Goal: Task Accomplishment & Management: Use online tool/utility

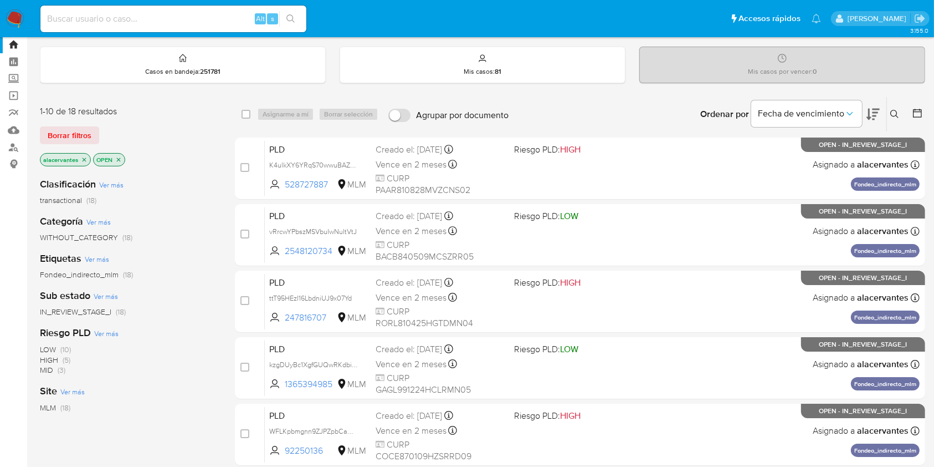
scroll to position [34, 0]
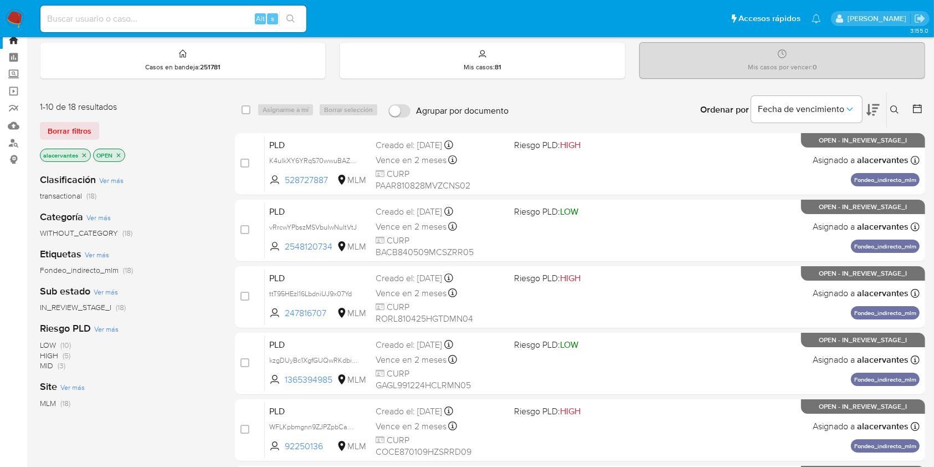
click at [120, 154] on icon "close-filter" at bounding box center [118, 155] width 7 height 7
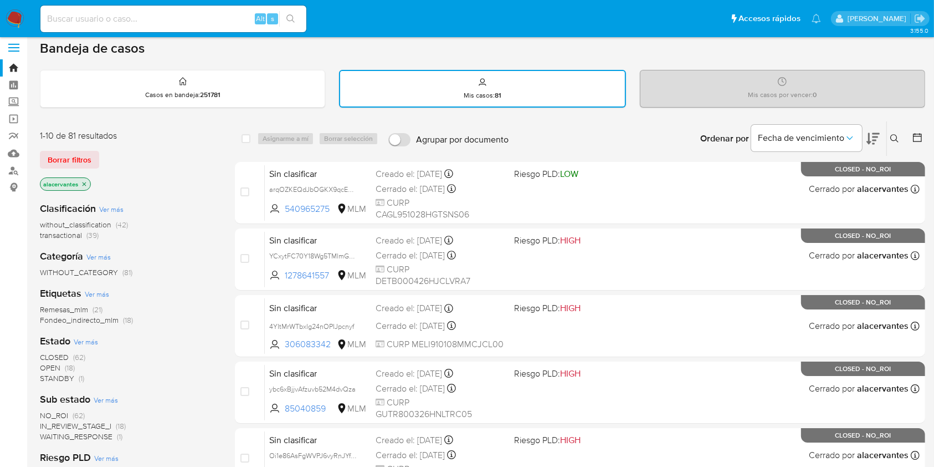
scroll to position [1, 0]
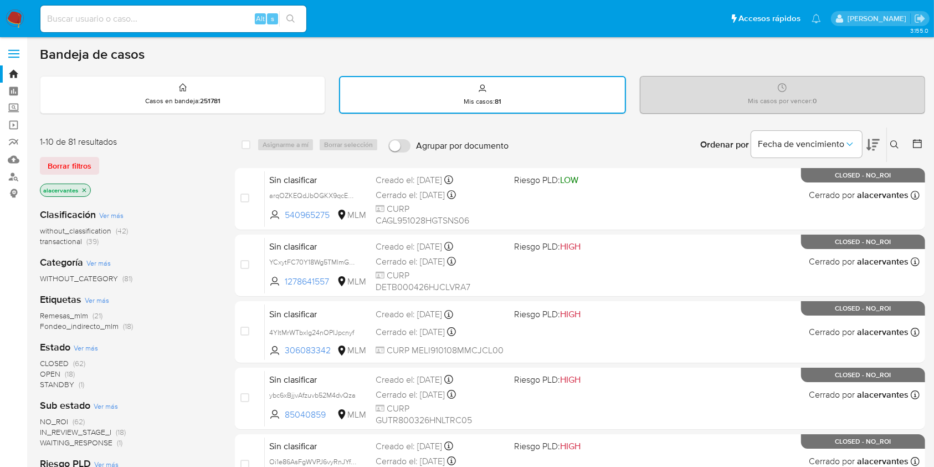
click at [22, 19] on img at bounding box center [15, 18] width 19 height 19
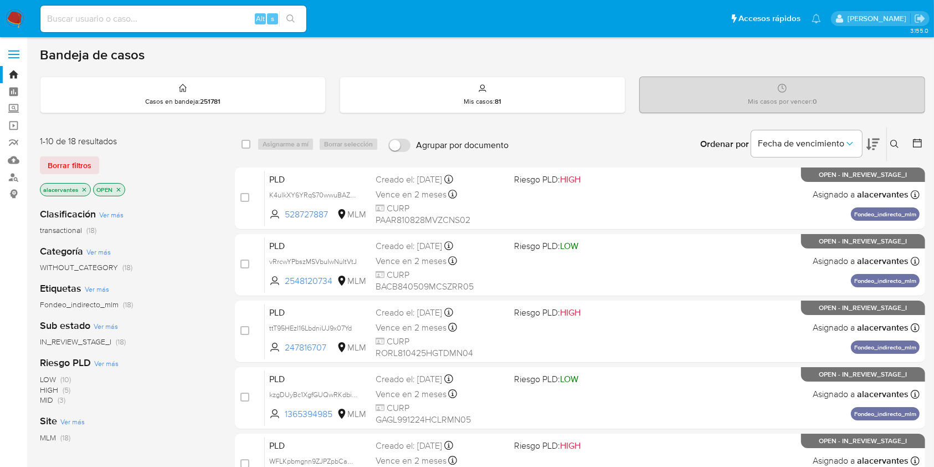
click at [890, 140] on button at bounding box center [896, 143] width 18 height 13
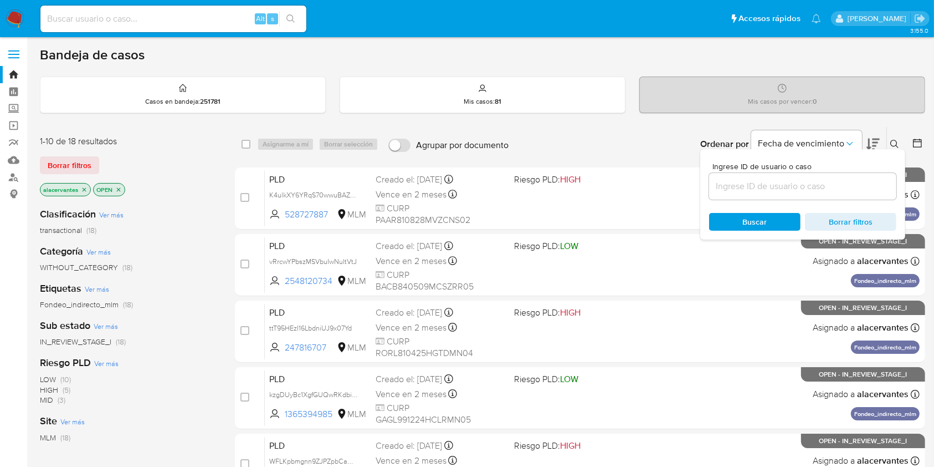
click at [760, 182] on input at bounding box center [802, 186] width 187 height 14
click at [83, 187] on icon "close-filter" at bounding box center [84, 189] width 7 height 7
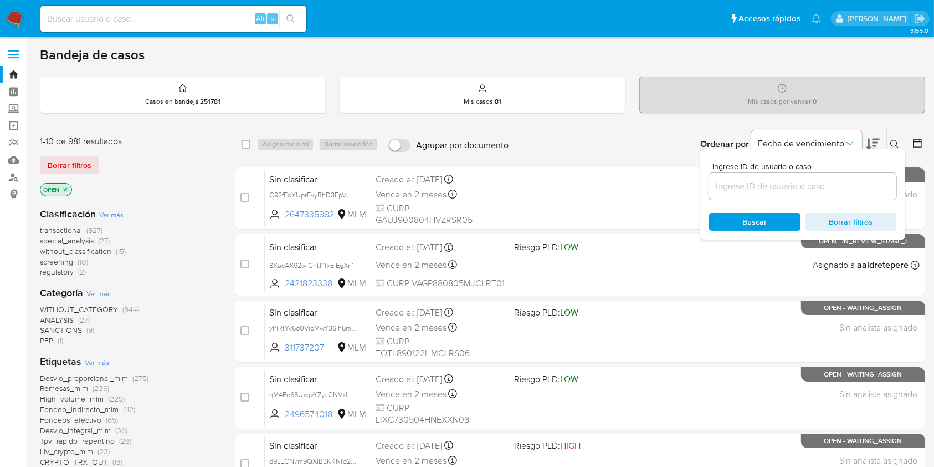
click at [817, 184] on input at bounding box center [802, 186] width 187 height 14
paste input "0NEDZsOpa0Gu6JK33oNE17UT"
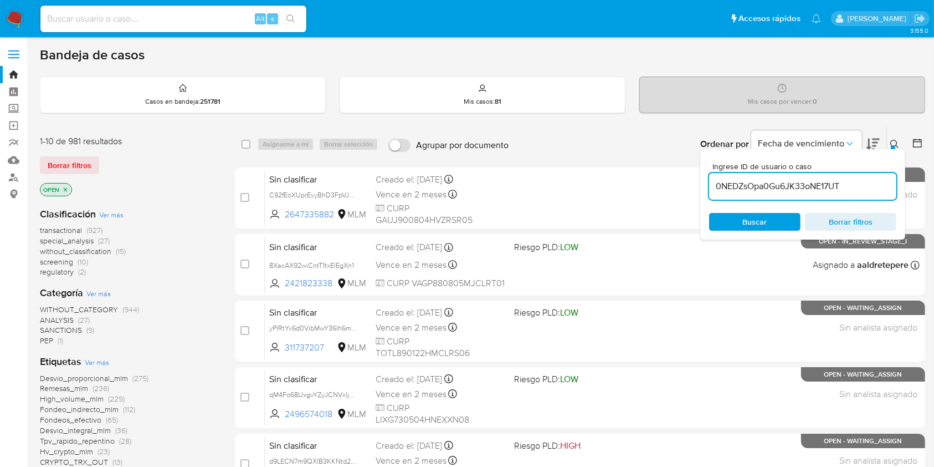
type input "0NEDZsOpa0Gu6JK33oNE17UT"
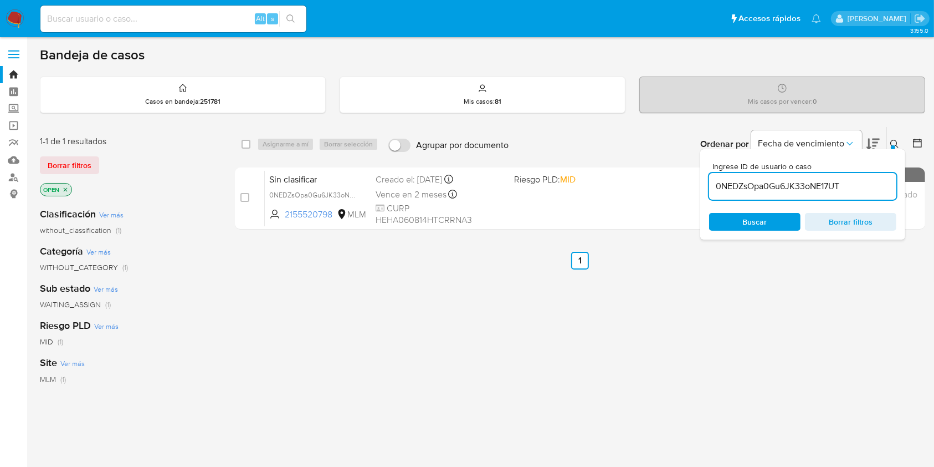
click at [241, 143] on div "select-all-cases-checkbox Asignarme a mí Borrar selección Agrupar por documento…" at bounding box center [580, 144] width 691 height 34
click at [244, 146] on input "checkbox" at bounding box center [246, 144] width 9 height 9
checkbox input "true"
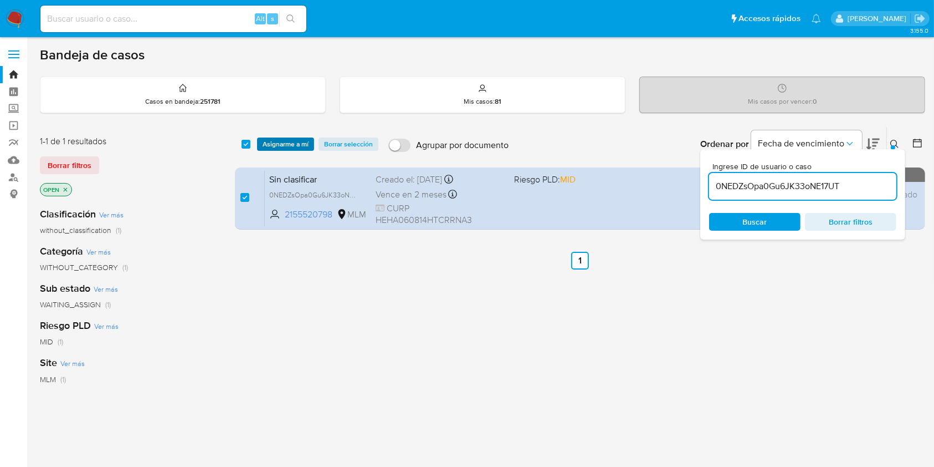
click at [282, 147] on span "Asignarme a mí" at bounding box center [286, 144] width 46 height 11
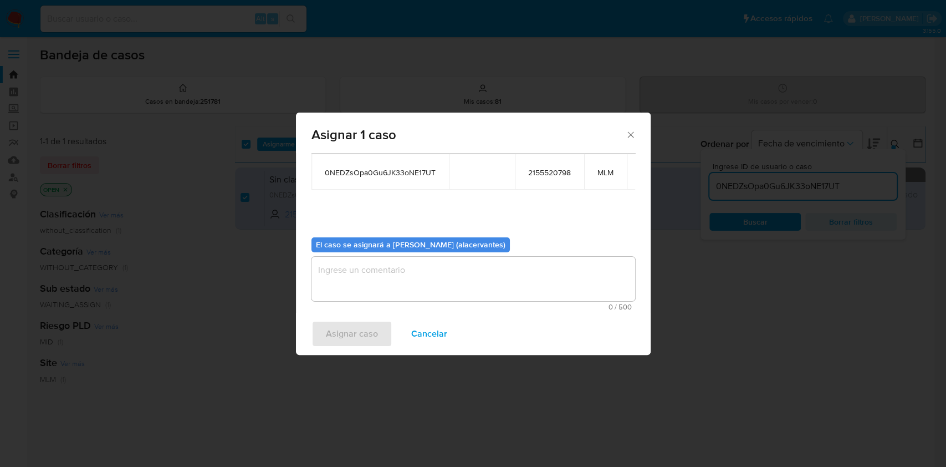
scroll to position [68, 0]
click at [530, 268] on textarea "assign-modal" at bounding box center [473, 279] width 324 height 44
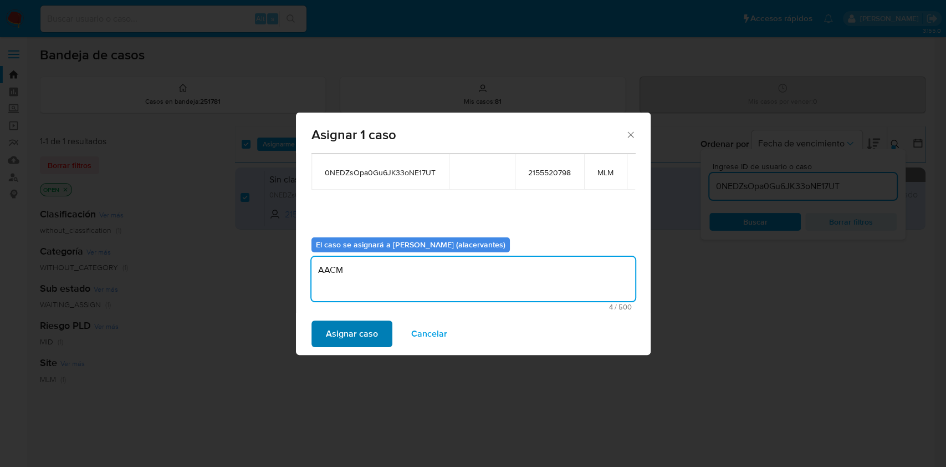
type textarea "AACM"
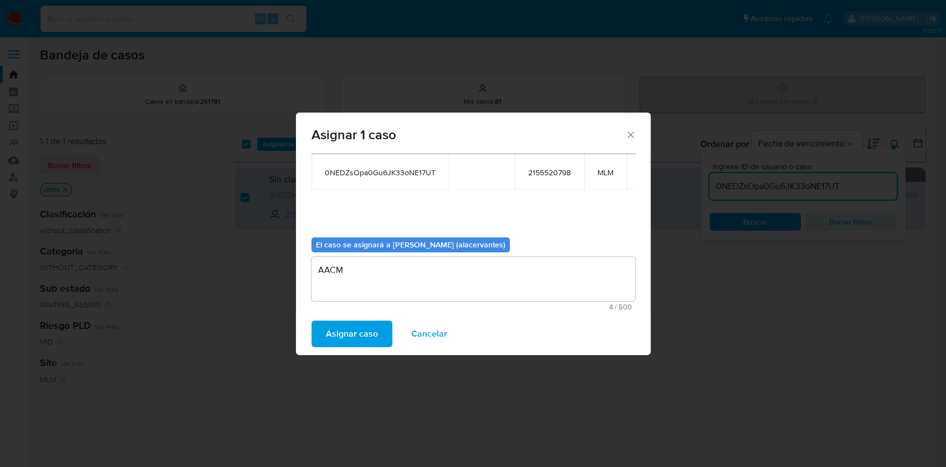
click at [355, 333] on span "Asignar caso" at bounding box center [352, 333] width 52 height 24
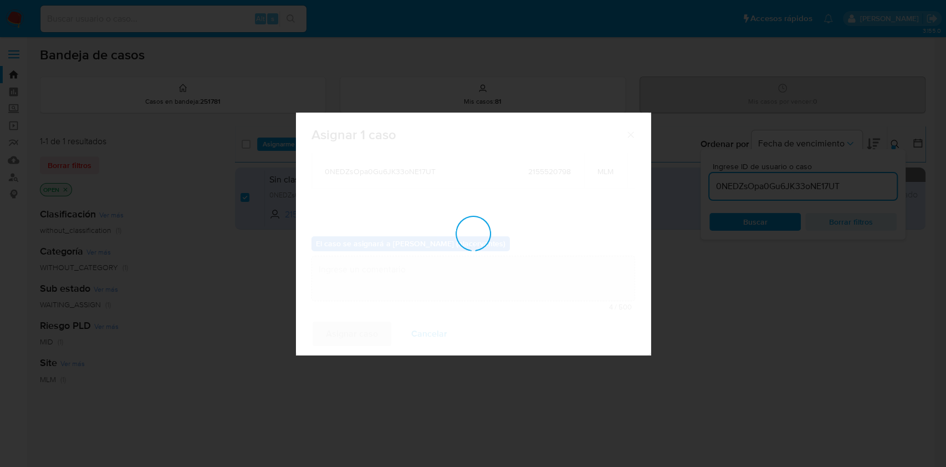
checkbox input "false"
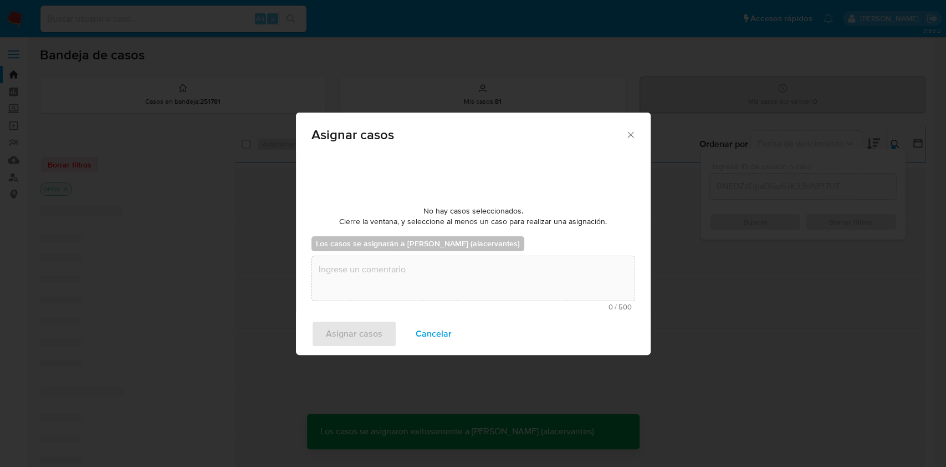
scroll to position [67, 0]
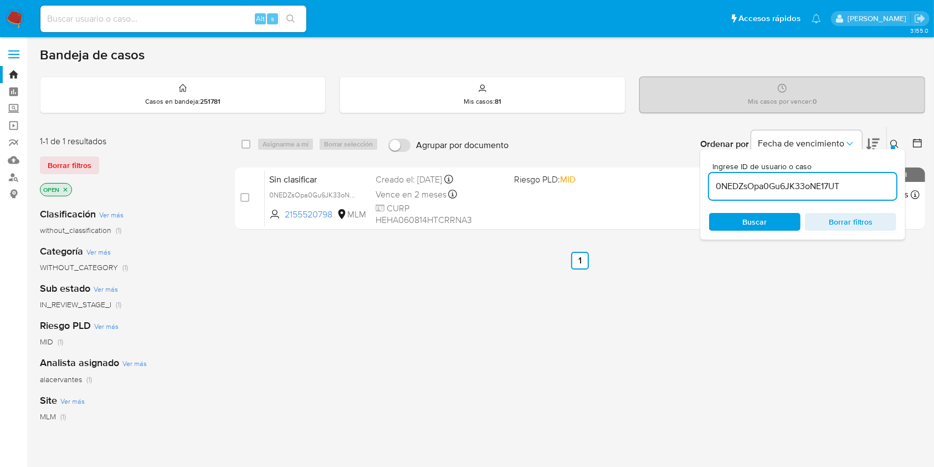
click at [782, 194] on div "0NEDZsOpa0Gu6JK33oNE17UT" at bounding box center [802, 186] width 187 height 27
click at [790, 183] on input "0NEDZsOpa0Gu6JK33oNE17UT" at bounding box center [802, 186] width 187 height 14
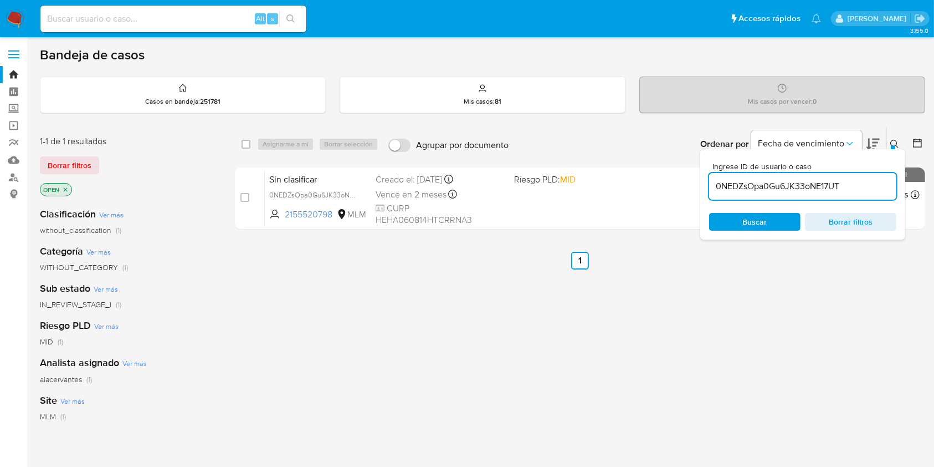
paste input "5cSPwcQZ6iBXnI1eV9GReMyb"
type input "5cSPwcQZ6iBXnI1eV9GReMyb"
click at [245, 145] on input "checkbox" at bounding box center [246, 144] width 9 height 9
checkbox input "true"
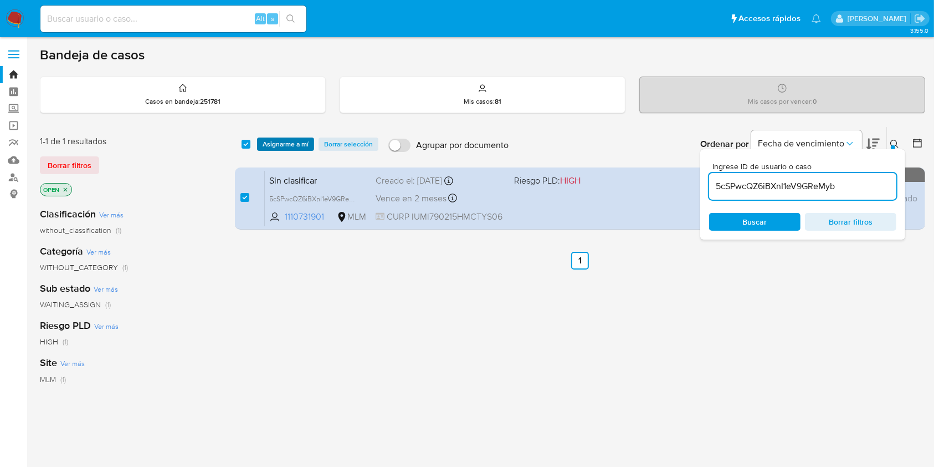
click at [301, 147] on span "Asignarme a mí" at bounding box center [286, 144] width 46 height 11
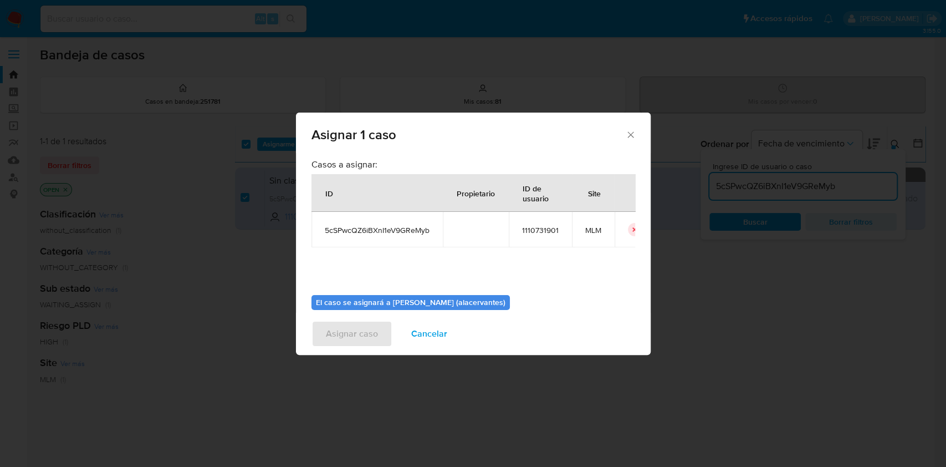
scroll to position [57, 0]
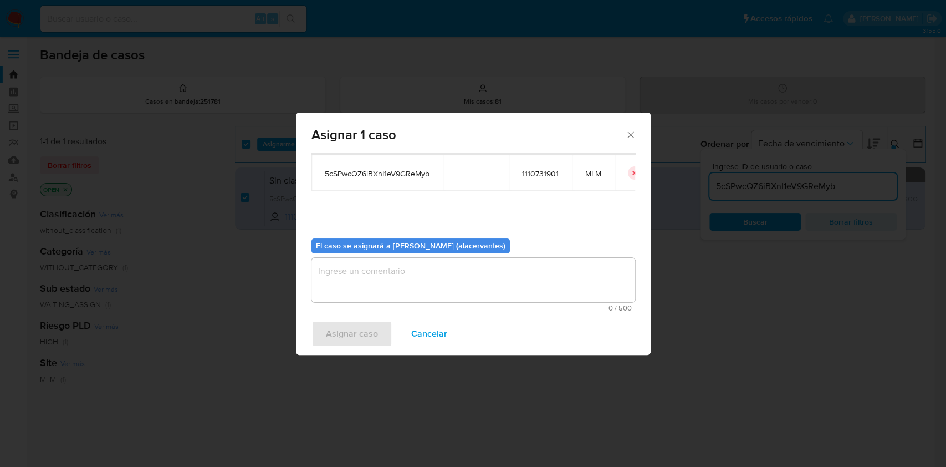
click at [484, 269] on textarea "assign-modal" at bounding box center [473, 280] width 324 height 44
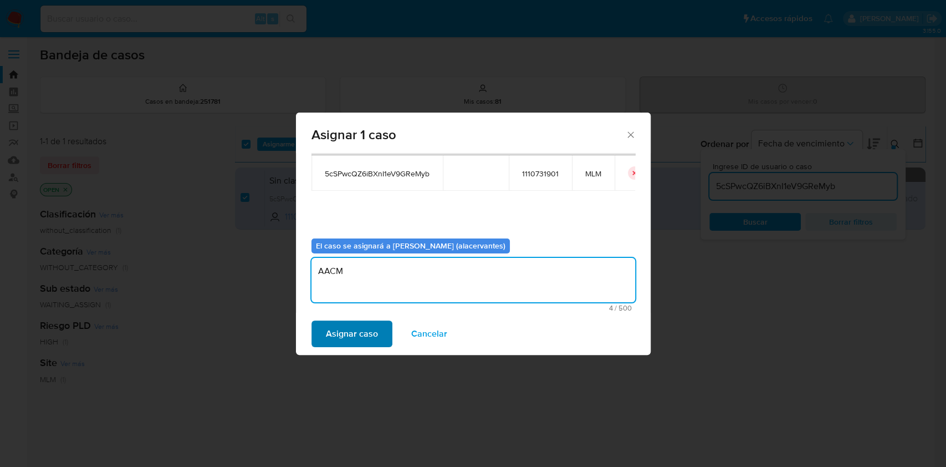
type textarea "AACM"
click at [344, 335] on span "Asignar caso" at bounding box center [352, 333] width 52 height 24
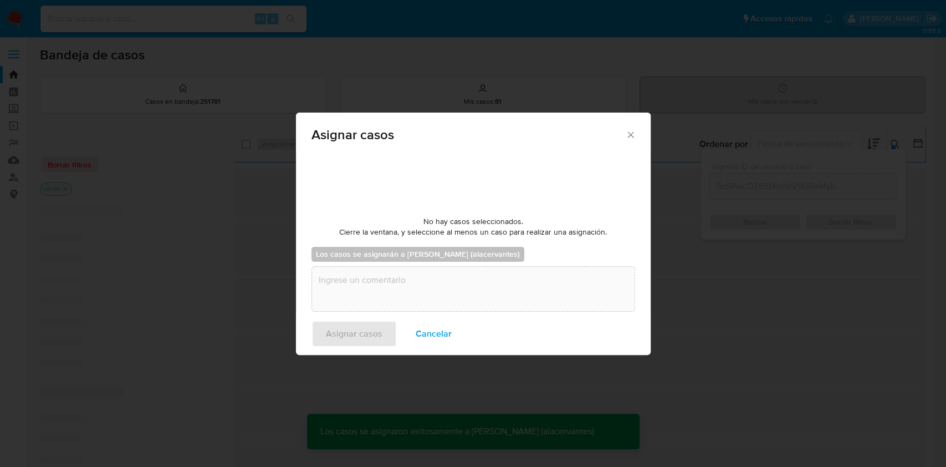
checkbox input "false"
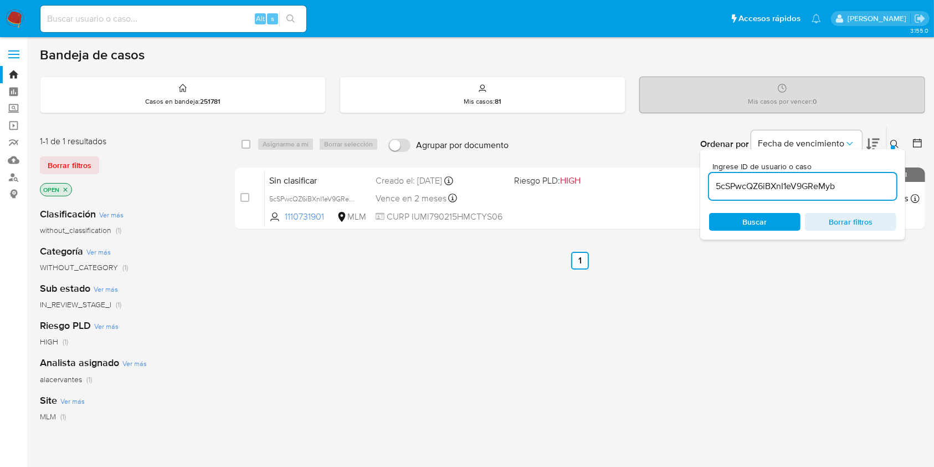
click at [788, 177] on div "5cSPwcQZ6iBXnI1eV9GReMyb" at bounding box center [802, 186] width 187 height 27
click at [768, 190] on input "5cSPwcQZ6iBXnI1eV9GReMyb" at bounding box center [802, 186] width 187 height 14
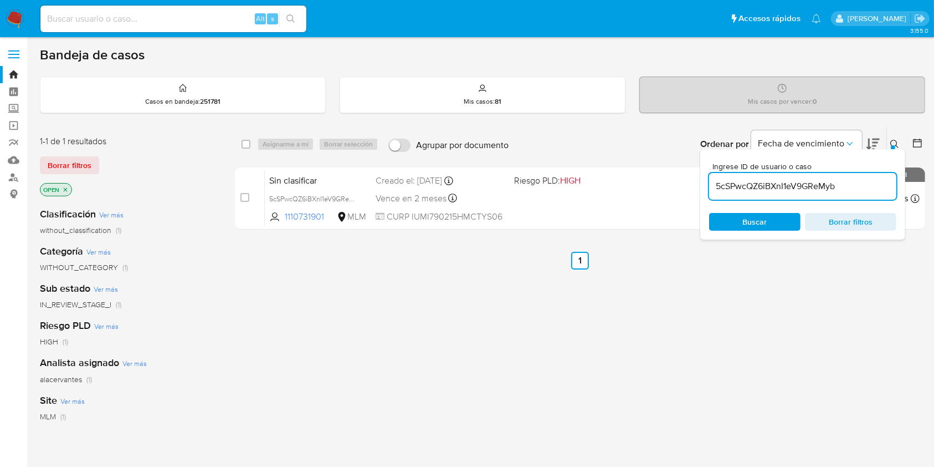
paste input "0QniwieQNEw2H4hTiFJsPrJm"
type input "0QniwieQNEw2H4hTiFJsPrJm"
click at [245, 145] on input "checkbox" at bounding box center [246, 144] width 9 height 9
checkbox input "true"
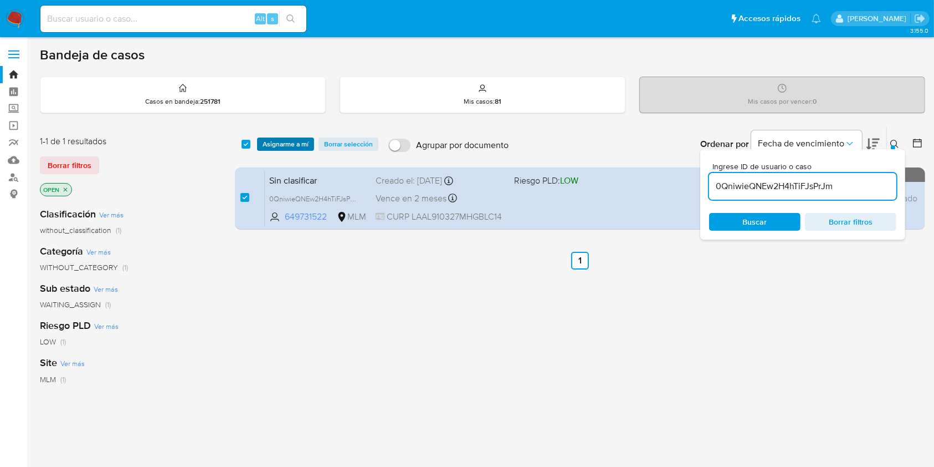
click at [270, 144] on span "Asignarme a mí" at bounding box center [286, 144] width 46 height 11
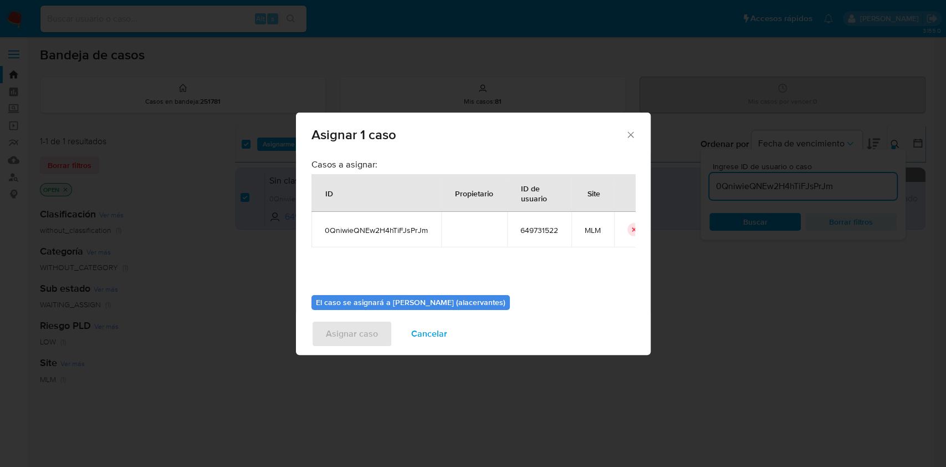
scroll to position [57, 0]
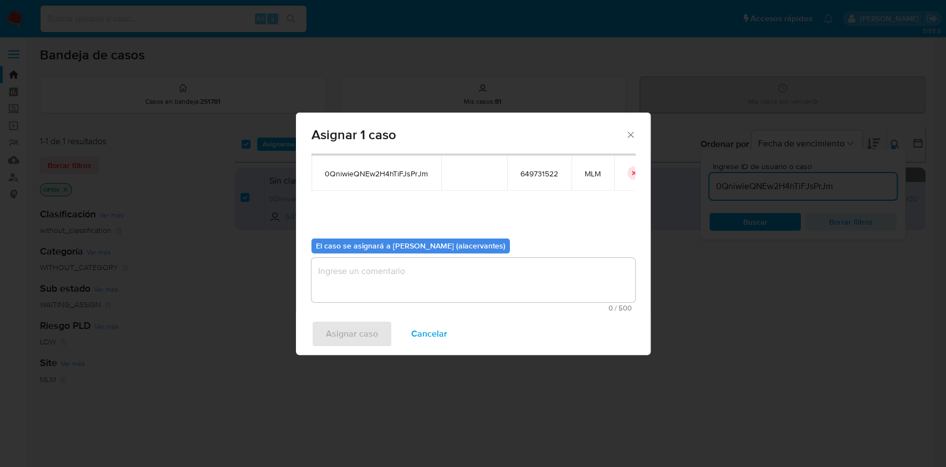
click at [417, 272] on textarea "assign-modal" at bounding box center [473, 280] width 324 height 44
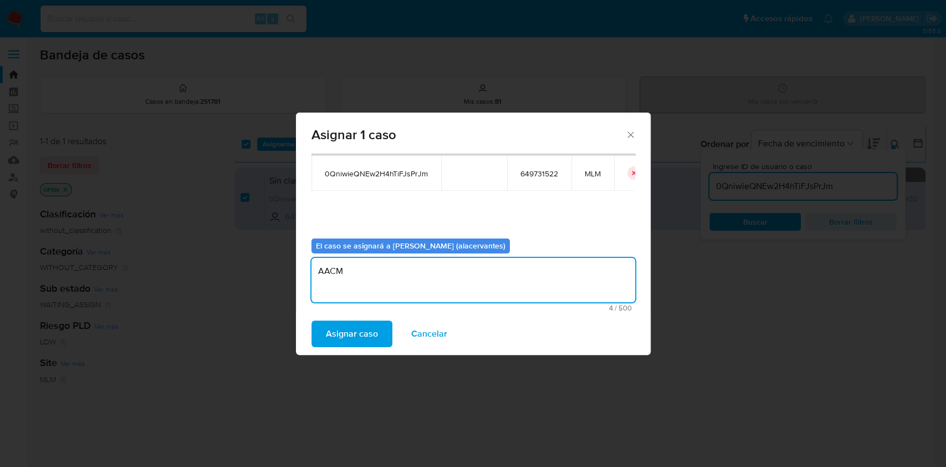
type textarea "AACM"
click at [364, 348] on div "Asignar caso Cancelar" at bounding box center [473, 334] width 355 height 42
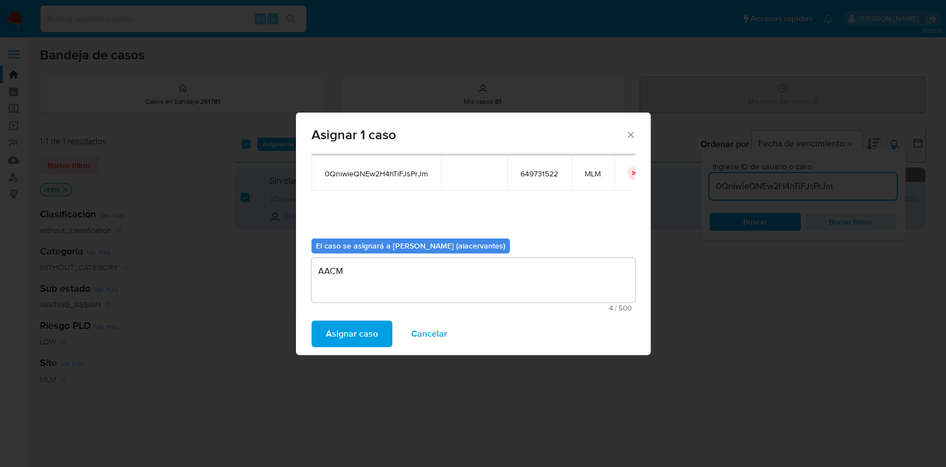
click at [355, 334] on span "Asignar caso" at bounding box center [352, 333] width 52 height 24
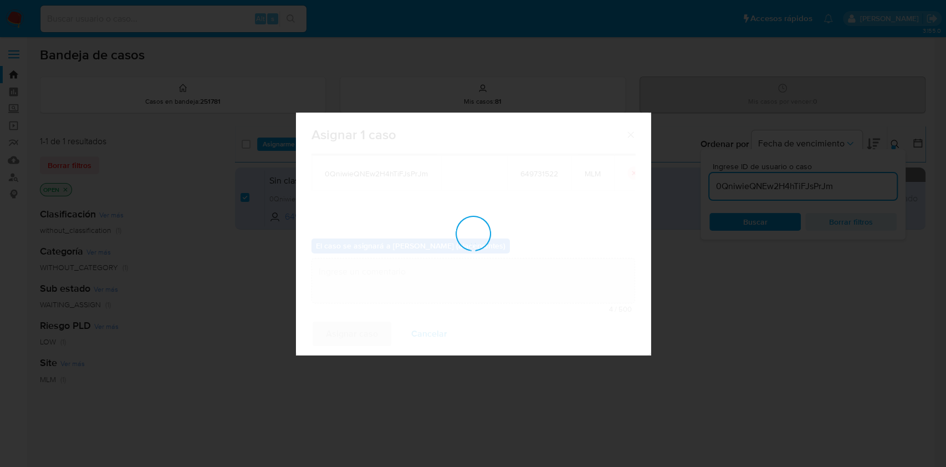
checkbox input "false"
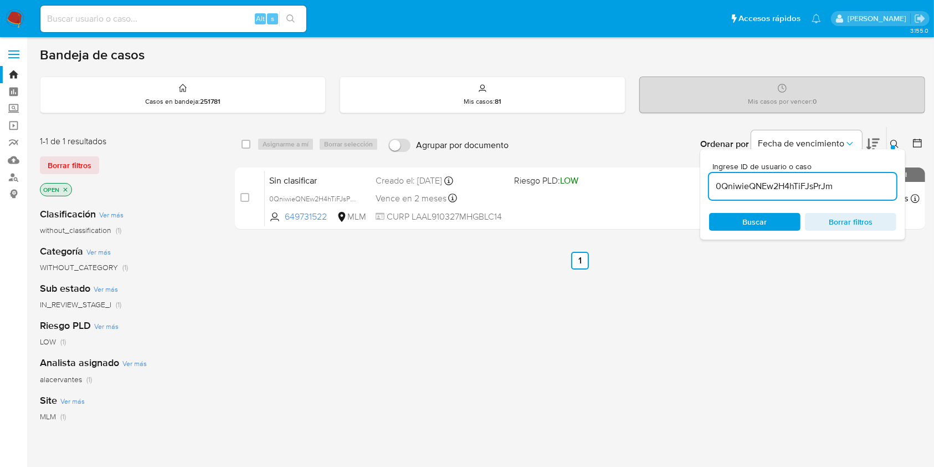
click at [160, 17] on input at bounding box center [173, 19] width 266 height 14
click at [801, 191] on input "0QniwieQNEw2H4hTiFJsPrJm" at bounding box center [802, 186] width 187 height 14
paste input "XdYQGo5H6vo2IcBSSZ1BqATM"
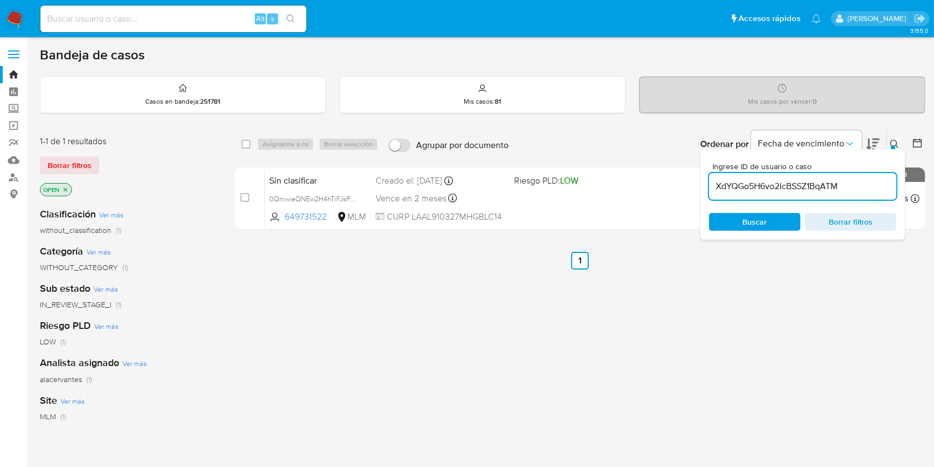
type input "XdYQGo5H6vo2IcBSSZ1BqATM"
click at [247, 143] on input "checkbox" at bounding box center [246, 144] width 9 height 9
checkbox input "true"
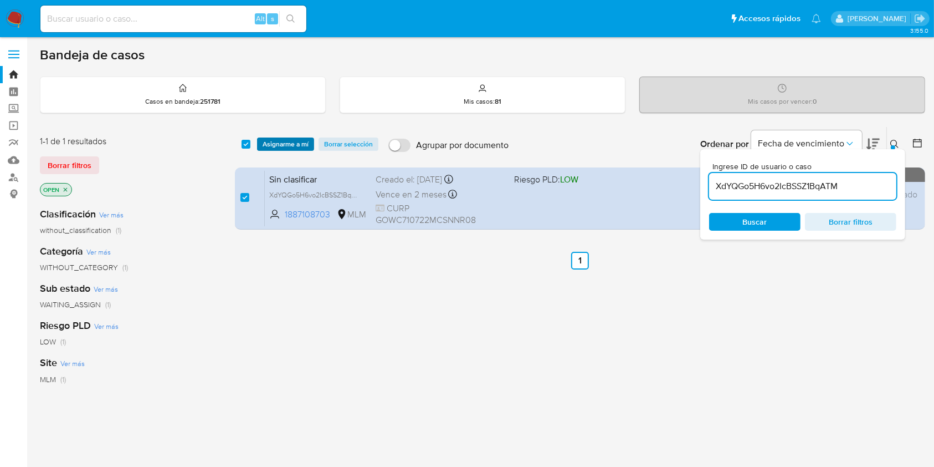
click at [305, 145] on span "Asignarme a mí" at bounding box center [286, 144] width 46 height 11
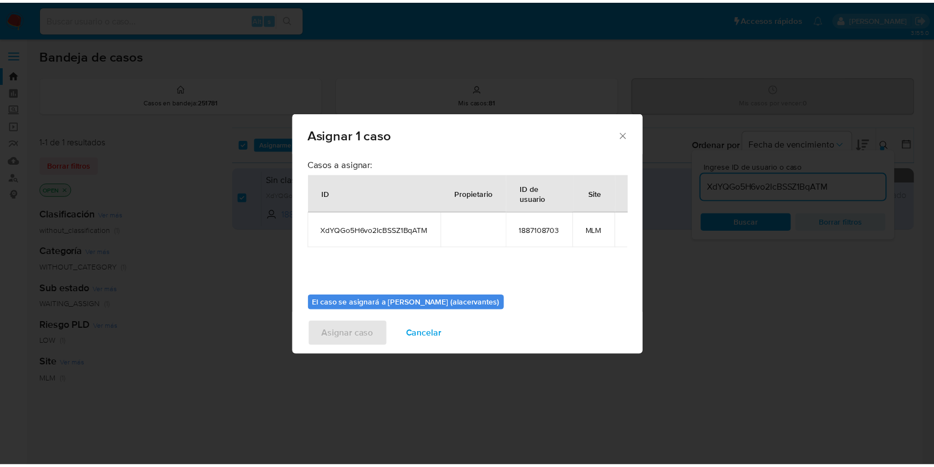
scroll to position [57, 0]
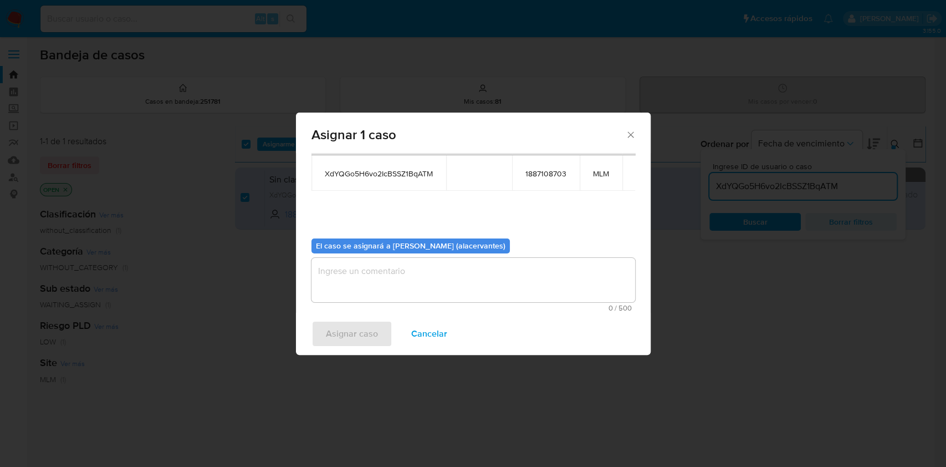
click at [555, 297] on textarea "assign-modal" at bounding box center [473, 280] width 324 height 44
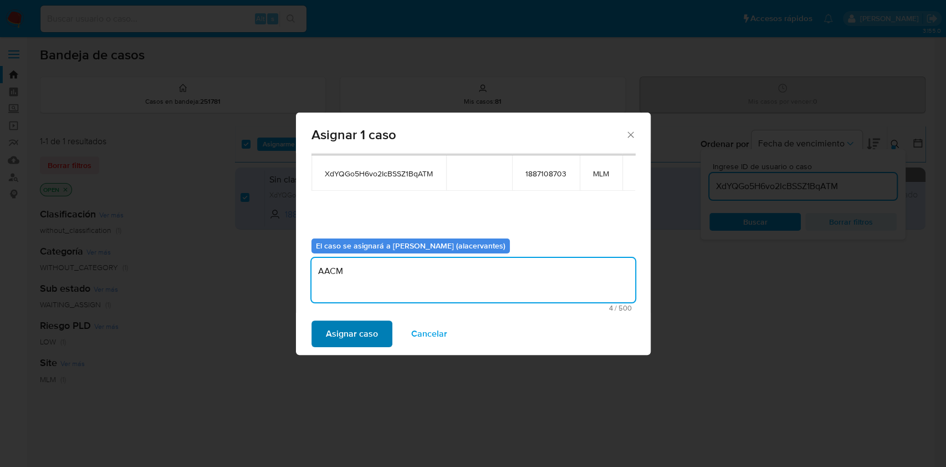
type textarea "AACM"
click at [329, 326] on span "Asignar caso" at bounding box center [352, 333] width 52 height 24
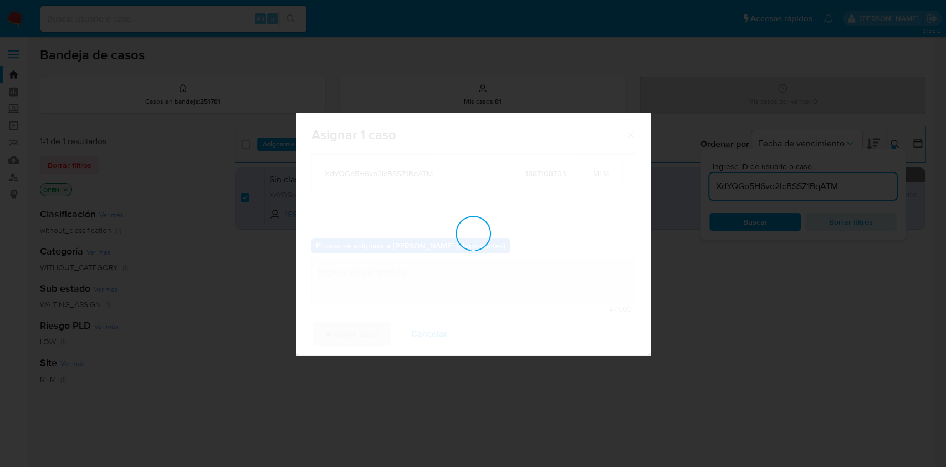
checkbox input "false"
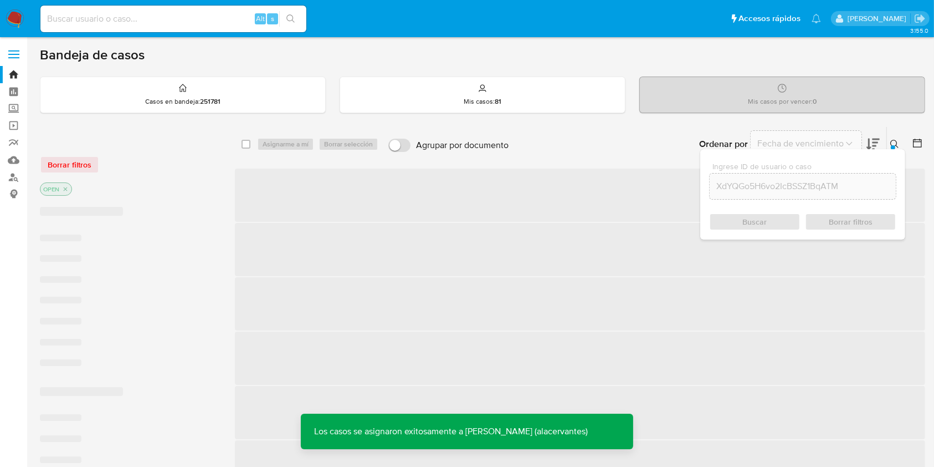
click at [24, 24] on nav "Pausado Ver notificaciones Alt s Accesos rápidos Presiona las siguientes teclas…" at bounding box center [467, 18] width 934 height 37
click at [18, 20] on img at bounding box center [15, 18] width 19 height 19
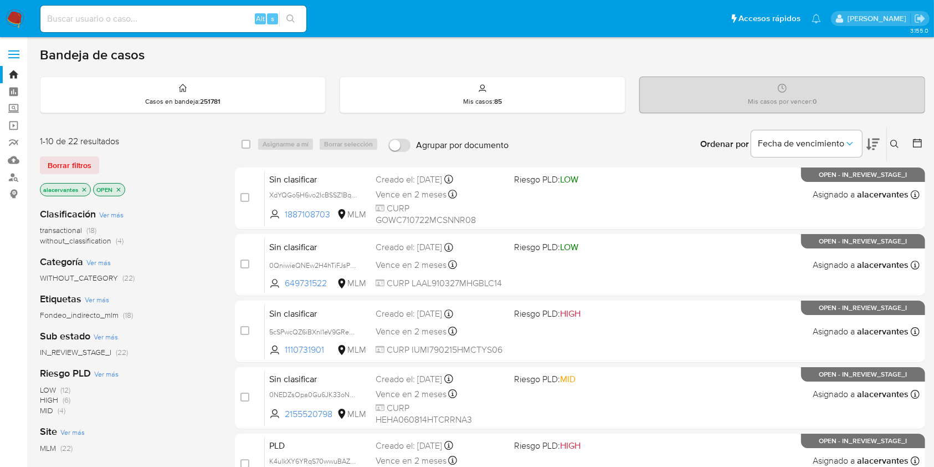
click at [112, 239] on span "without_classification (4)" at bounding box center [82, 241] width 84 height 11
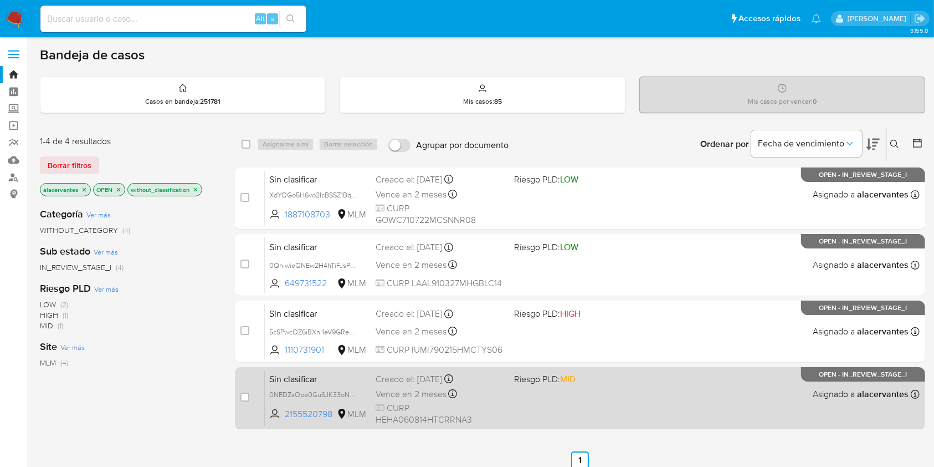
click at [536, 408] on div "Sin clasificar 0NEDZsOpa0Gu6JK33oNE17UT 2155520798 MLM Riesgo PLD: MID Creado e…" at bounding box center [592, 398] width 655 height 56
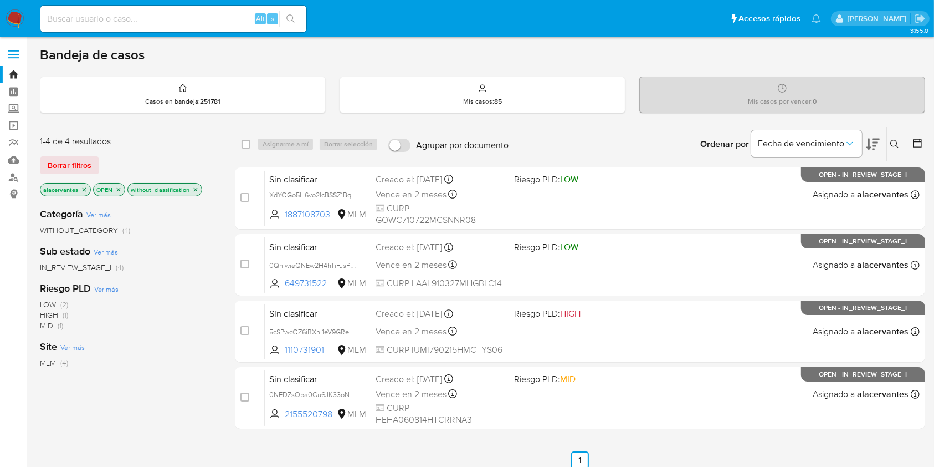
click at [92, 262] on span "IN_REVIEW_STAGE_I" at bounding box center [75, 267] width 71 height 11
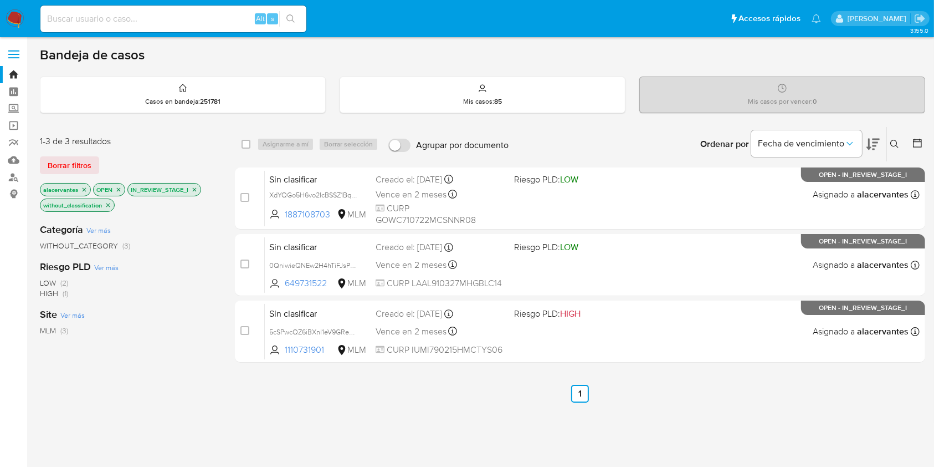
click at [110, 205] on icon "close-filter" at bounding box center [108, 205] width 7 height 7
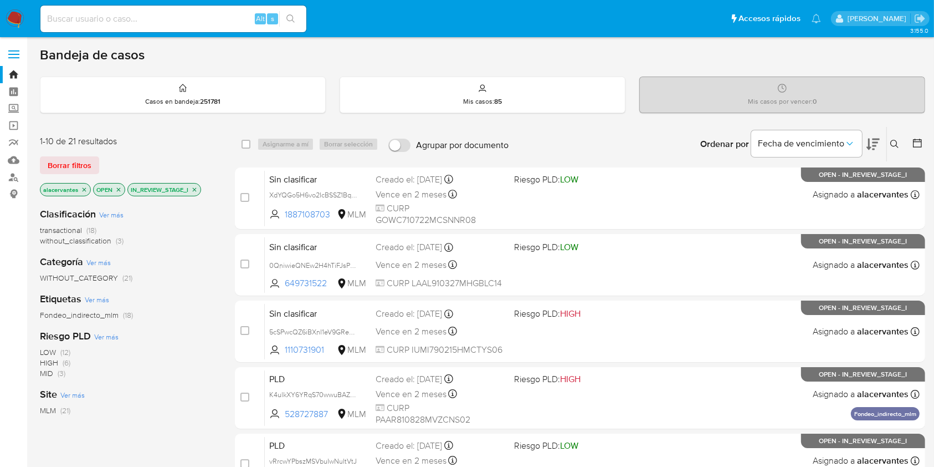
click at [116, 241] on span "(3)" at bounding box center [120, 240] width 8 height 11
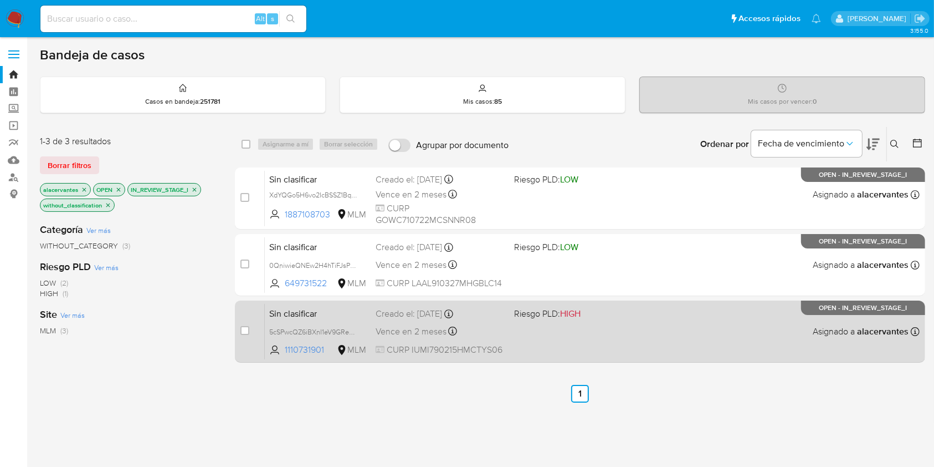
click at [550, 337] on div "Sin clasificar 5cSPwcQZ6iBXnI1eV9GReMyb 1110731901 MLM Riesgo PLD: HIGH Creado …" at bounding box center [592, 331] width 655 height 56
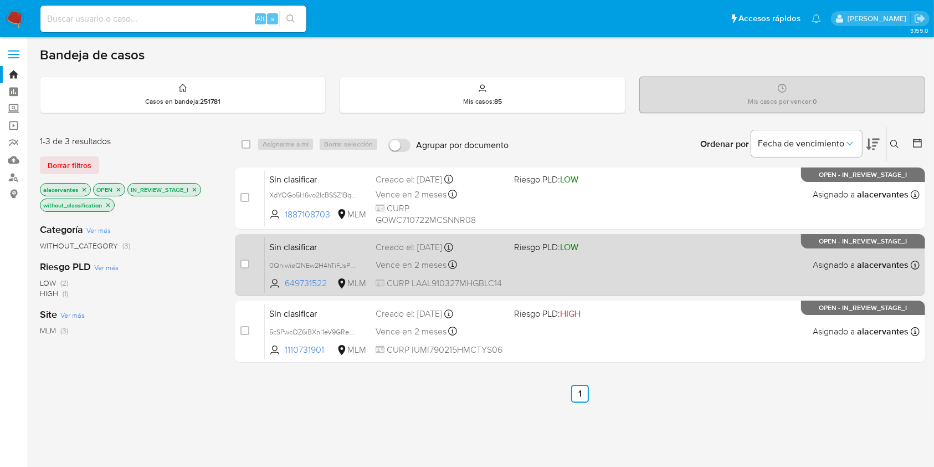
click at [564, 262] on div "Sin clasificar 0QniwieQNEw2H4hTiFJsPrJm 649731522 MLM Riesgo PLD: LOW Creado el…" at bounding box center [592, 265] width 655 height 56
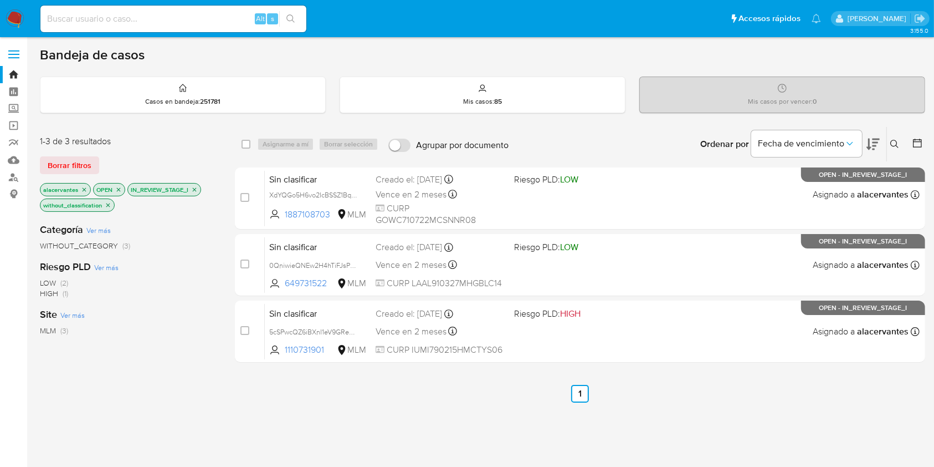
click at [106, 206] on icon "close-filter" at bounding box center [108, 205] width 4 height 4
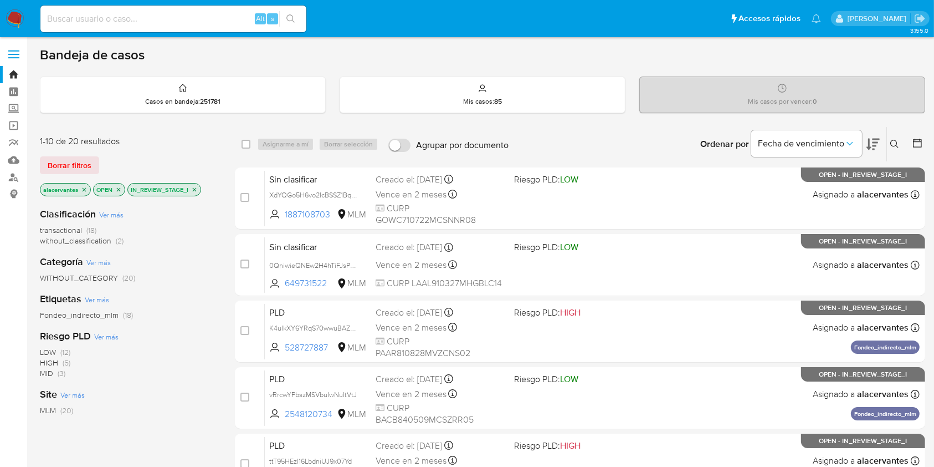
click at [113, 241] on span "without_classification (2)" at bounding box center [82, 241] width 84 height 11
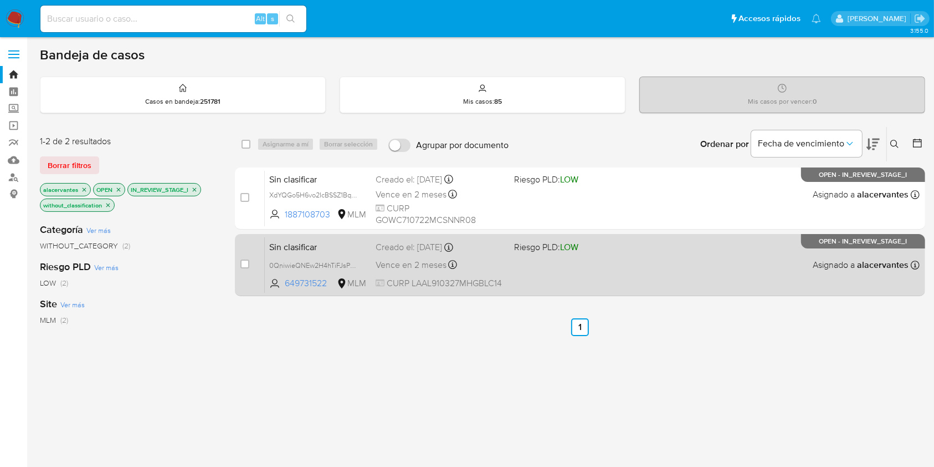
click at [544, 269] on div "Sin clasificar 0QniwieQNEw2H4hTiFJsPrJm 649731522 MLM Riesgo PLD: LOW Creado el…" at bounding box center [592, 265] width 655 height 56
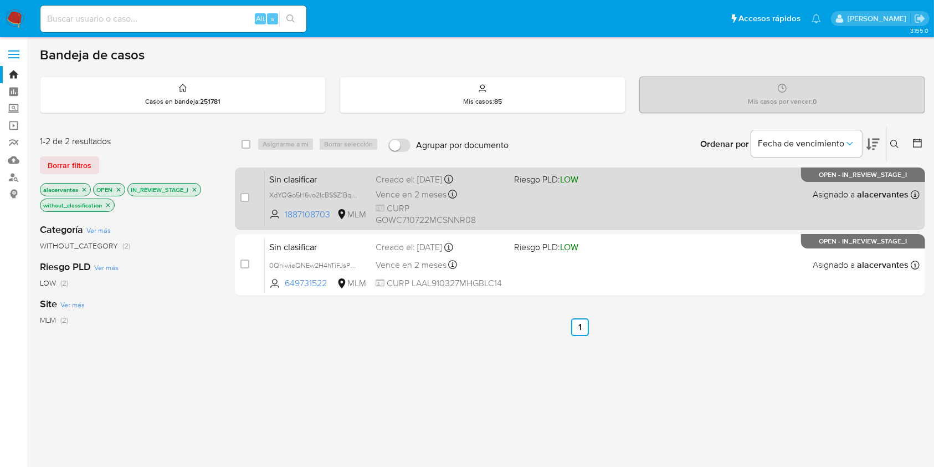
click at [554, 194] on div "Sin clasificar XdYQGo5H6vo2IcBSSZ1BqATM 1887108703 MLM Riesgo PLD: LOW Creado e…" at bounding box center [592, 198] width 655 height 56
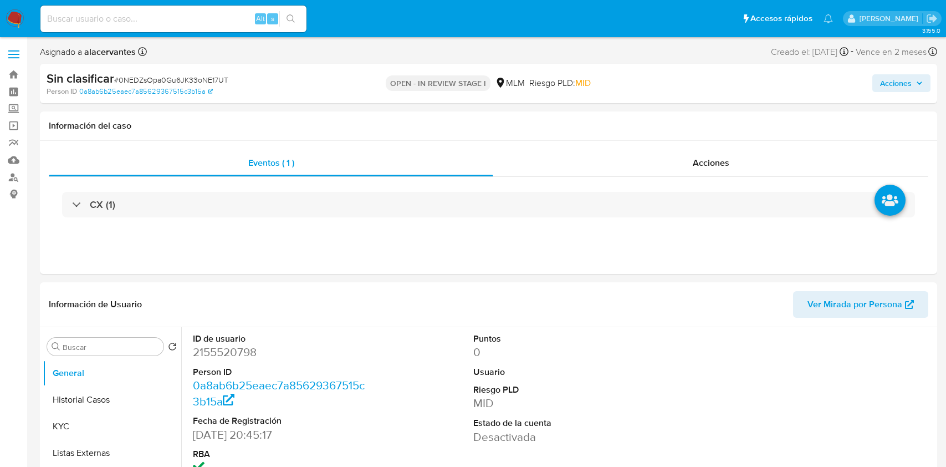
select select "10"
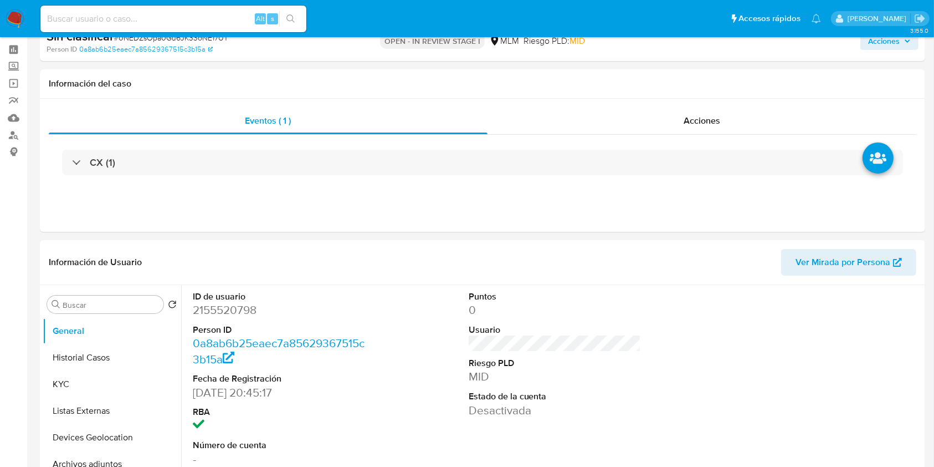
scroll to position [21, 0]
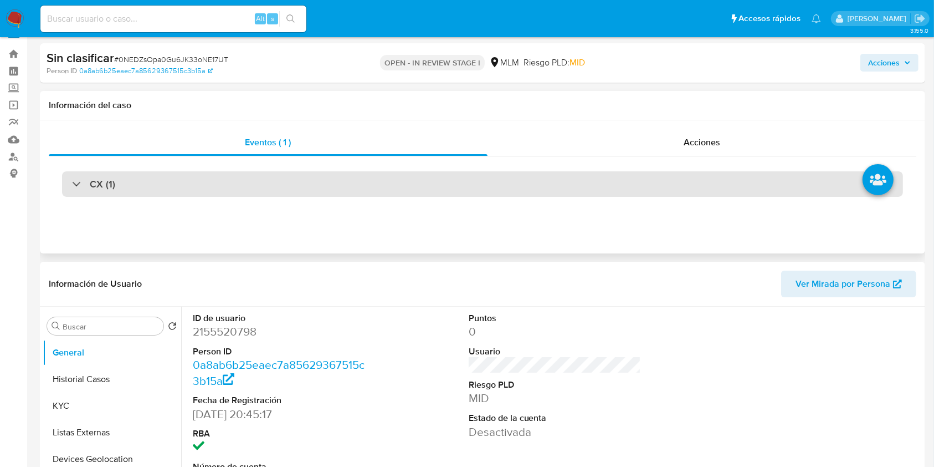
click at [75, 195] on div "CX (1)" at bounding box center [482, 183] width 841 height 25
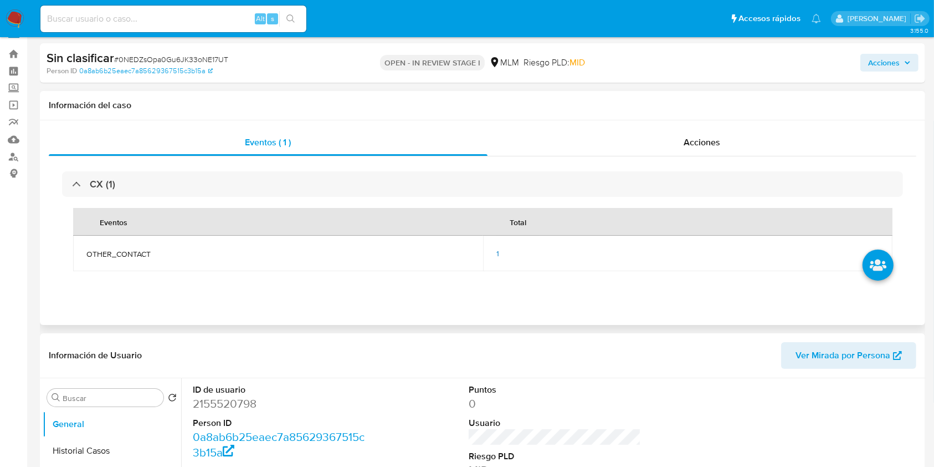
click at [502, 250] on div "1" at bounding box center [689, 253] width 384 height 10
click at [499, 251] on div "1" at bounding box center [689, 253] width 384 height 10
click at [497, 254] on span "1" at bounding box center [498, 253] width 3 height 11
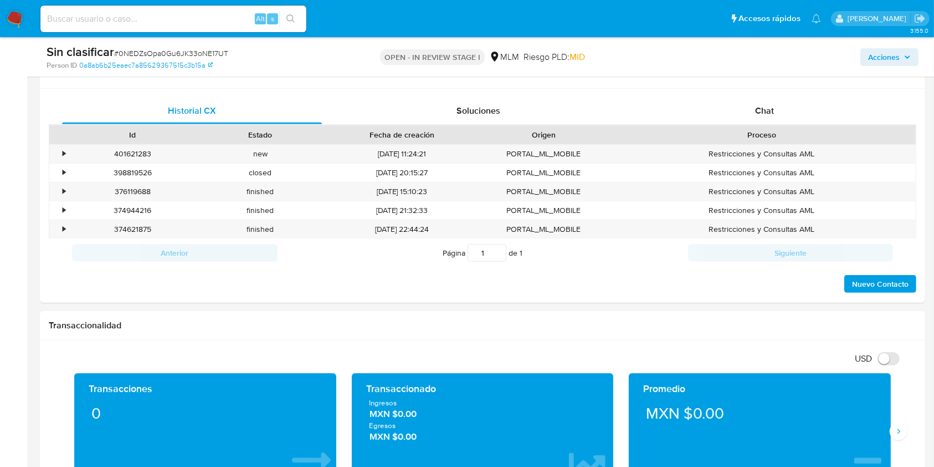
scroll to position [602, 0]
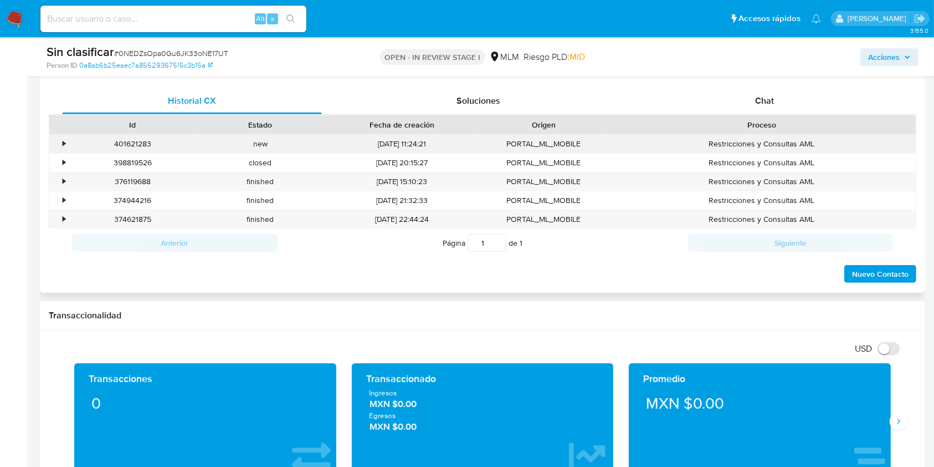
click at [66, 141] on div "•" at bounding box center [58, 144] width 19 height 18
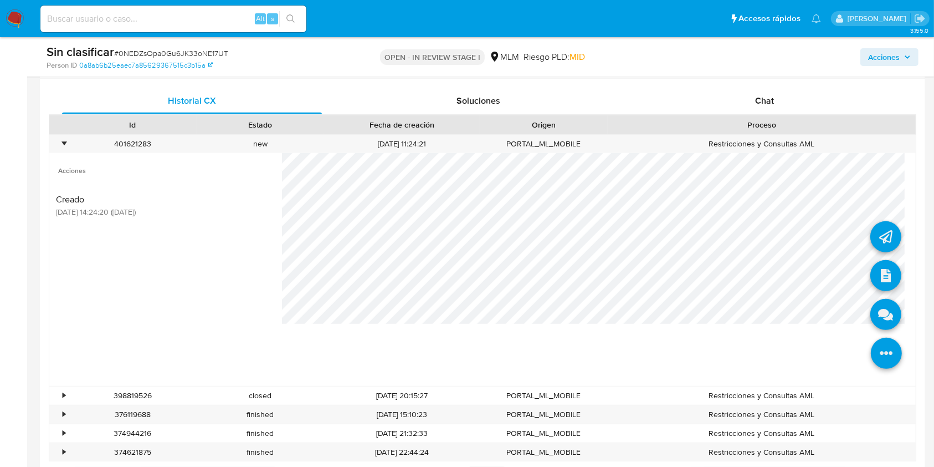
click at [887, 357] on icon at bounding box center [886, 353] width 31 height 31
click at [882, 273] on icon at bounding box center [886, 275] width 31 height 31
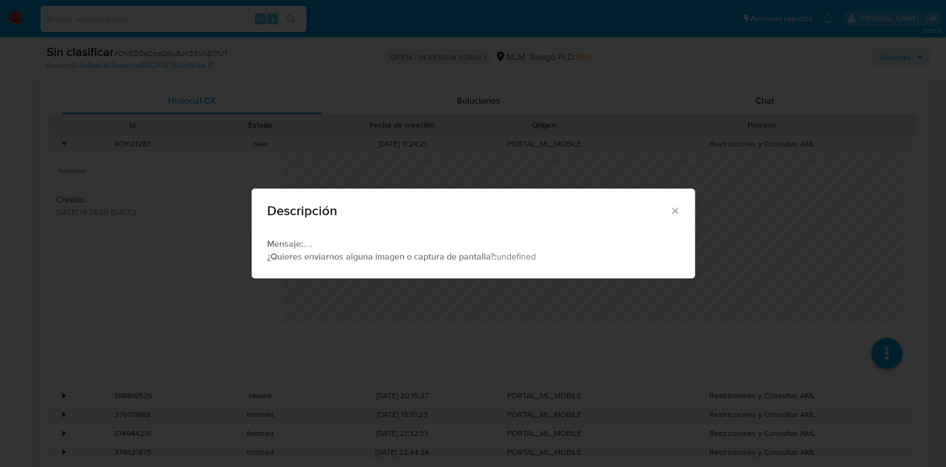
click at [721, 305] on div "Descripción Mensaje: .. . ¿Quieres enviarnos alguna imagen o captura de pantall…" at bounding box center [473, 233] width 946 height 467
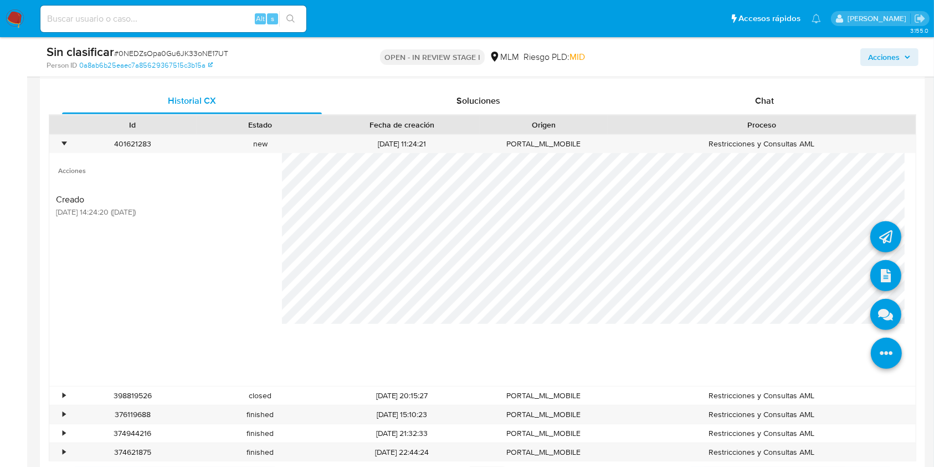
click at [871, 344] on icon at bounding box center [886, 353] width 31 height 31
click at [871, 311] on icon at bounding box center [886, 314] width 31 height 31
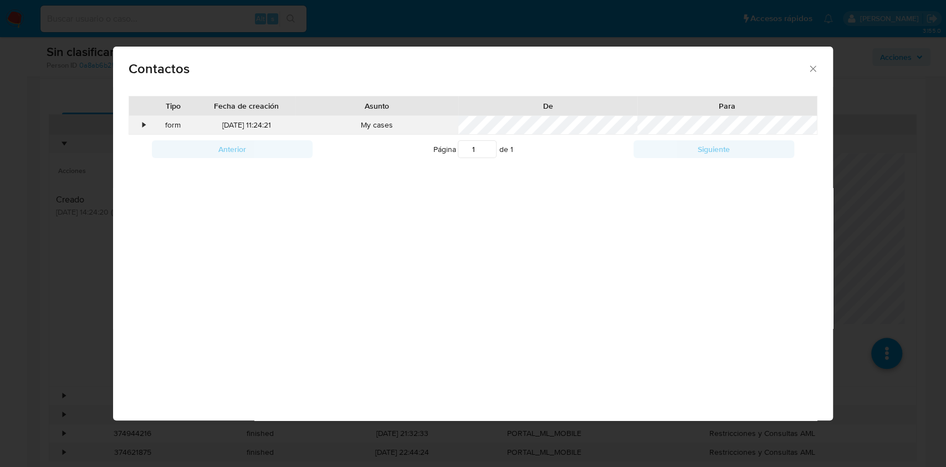
click at [142, 122] on div "Contactos Tipo Fecha de creación Asunto De Para • form 22/08/2025 11:24:21 My c…" at bounding box center [472, 113] width 719 height 133
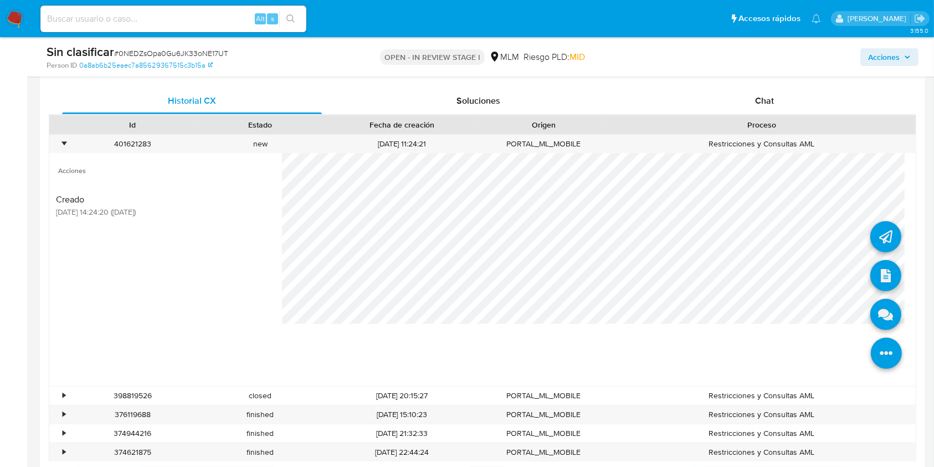
click at [882, 357] on icon at bounding box center [886, 353] width 31 height 31
click at [871, 321] on icon at bounding box center [886, 314] width 31 height 31
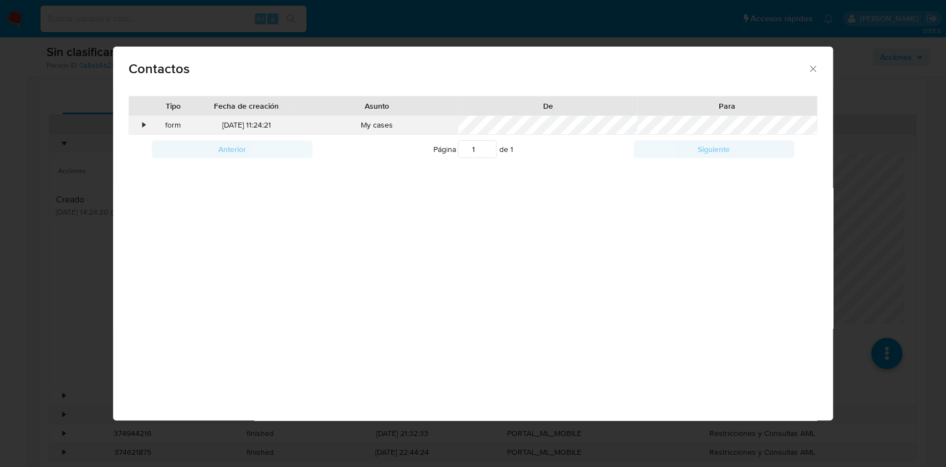
click at [142, 124] on div "•" at bounding box center [143, 125] width 3 height 11
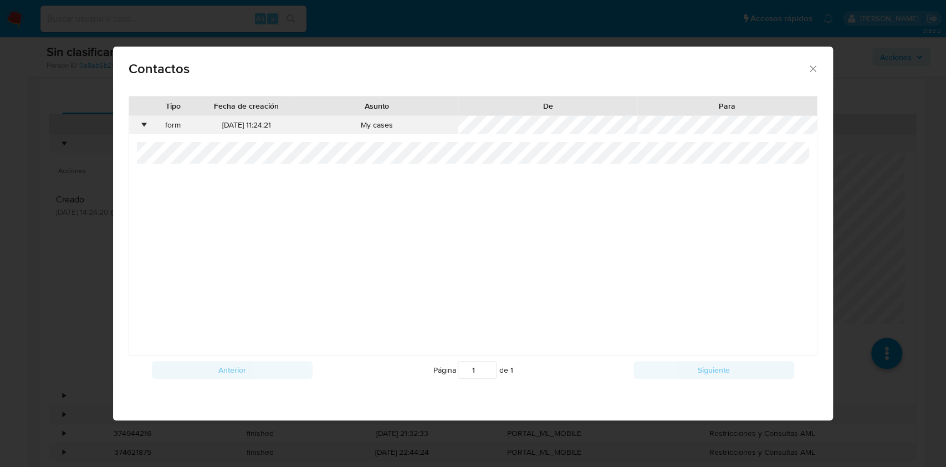
click at [147, 129] on div "•" at bounding box center [138, 125] width 19 height 19
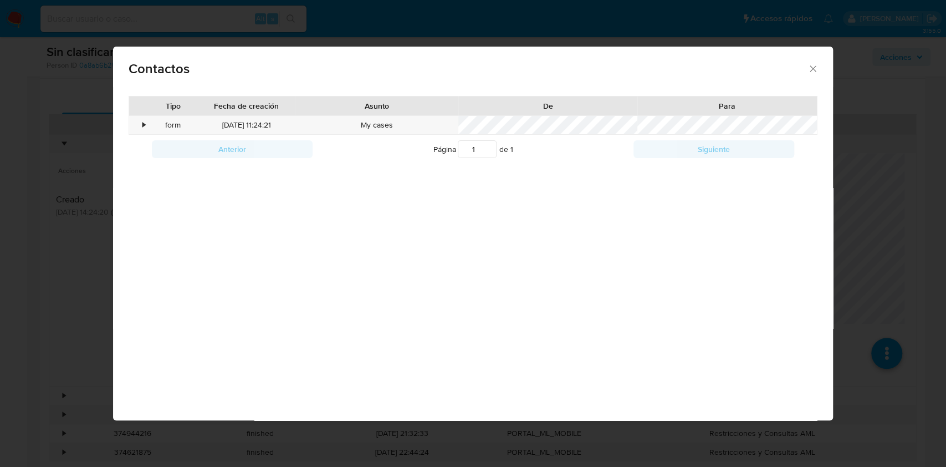
click at [807, 73] on icon "close" at bounding box center [812, 68] width 11 height 11
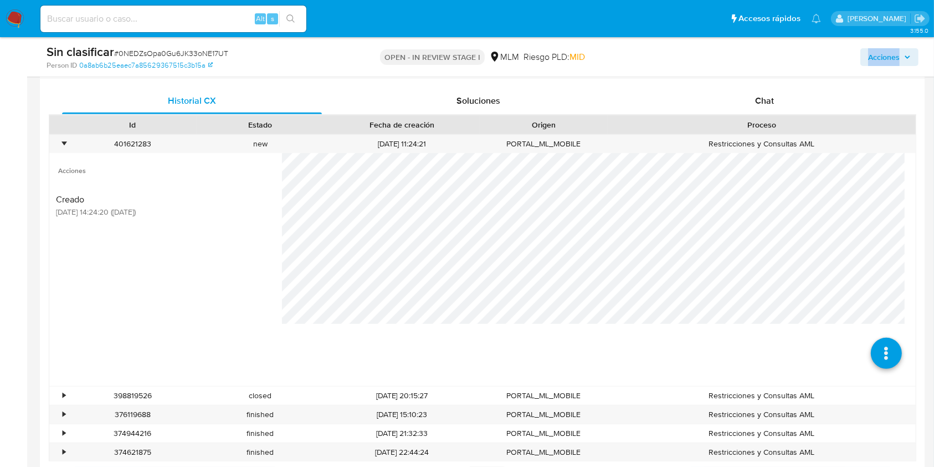
click at [808, 73] on div "Sin clasificar # 0NEDZsOpa0Gu6JK33oNE17UT Person ID 0a8ab6b25eaec7a85629367515c…" at bounding box center [483, 56] width 886 height 39
click at [67, 145] on div "•" at bounding box center [58, 144] width 19 height 18
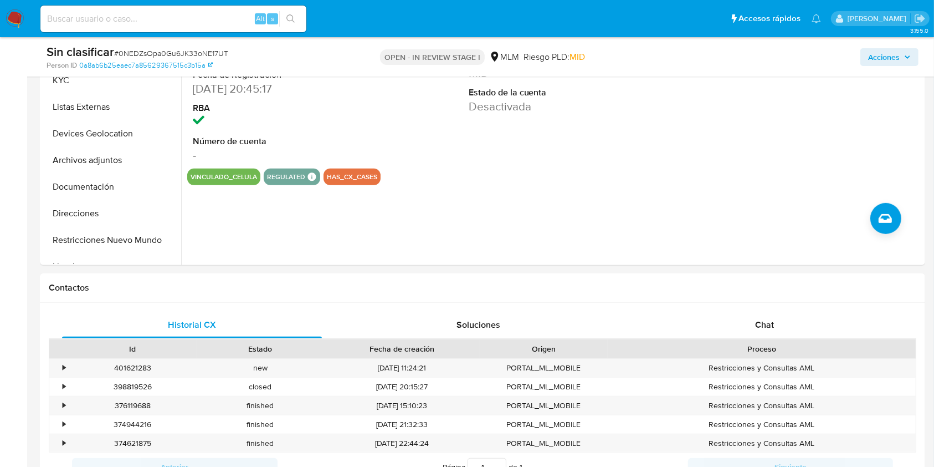
scroll to position [376, 0]
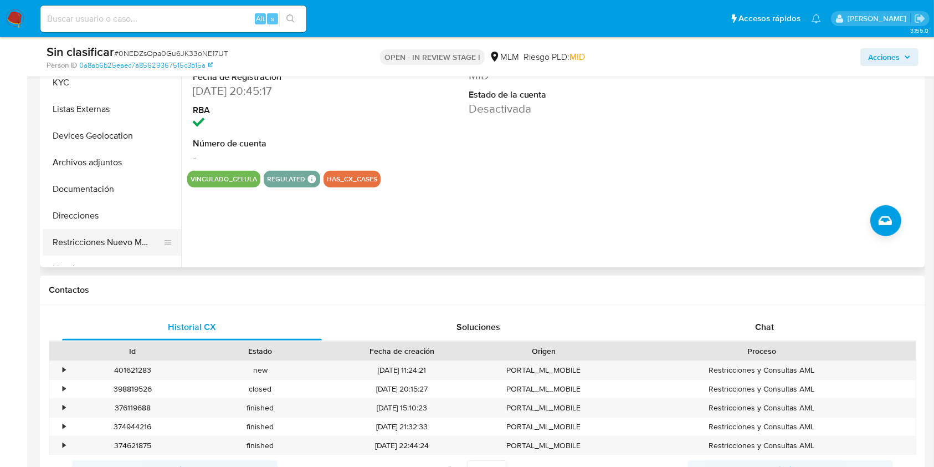
click at [118, 238] on button "Restricciones Nuevo Mundo" at bounding box center [108, 242] width 130 height 27
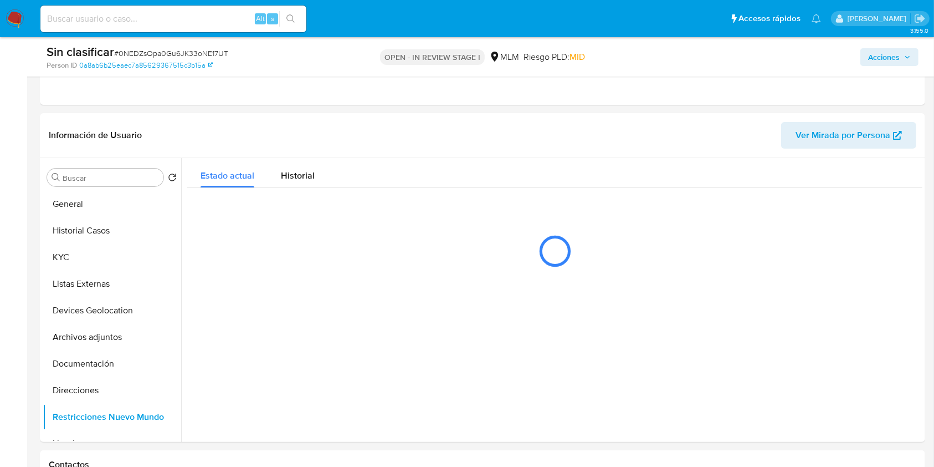
scroll to position [193, 0]
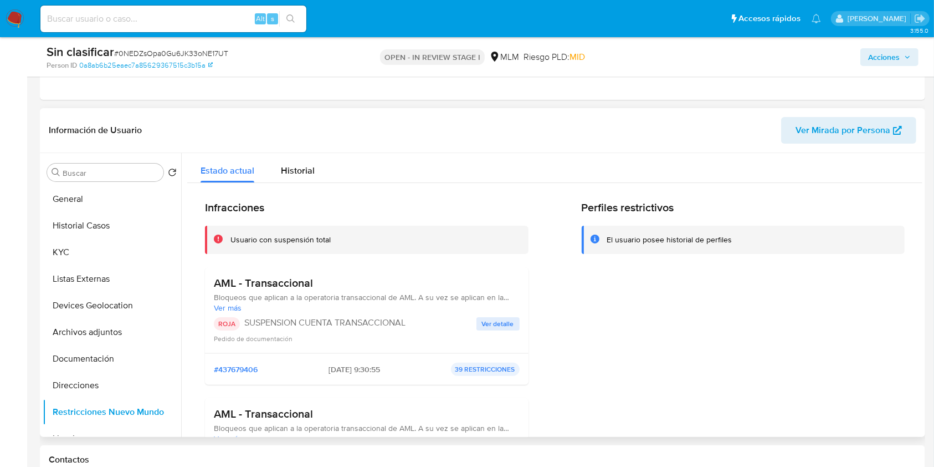
click at [507, 318] on span "Ver detalle" at bounding box center [498, 323] width 32 height 11
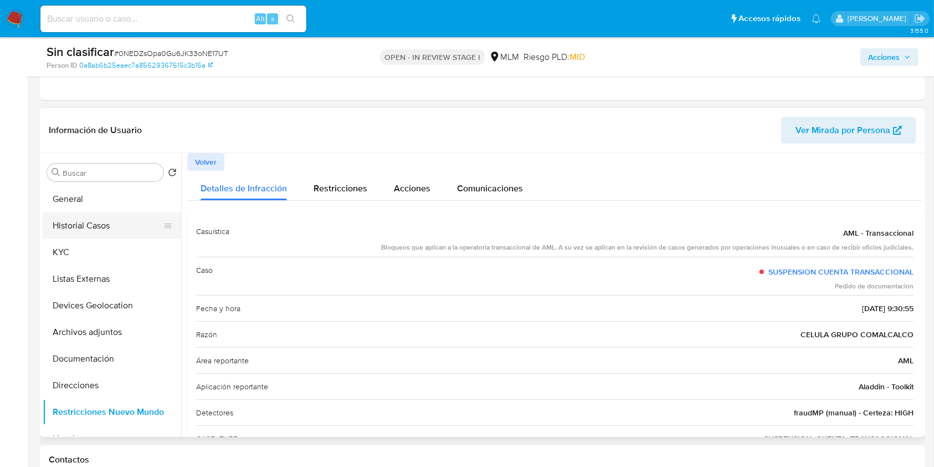
click at [94, 228] on button "Historial Casos" at bounding box center [108, 225] width 130 height 27
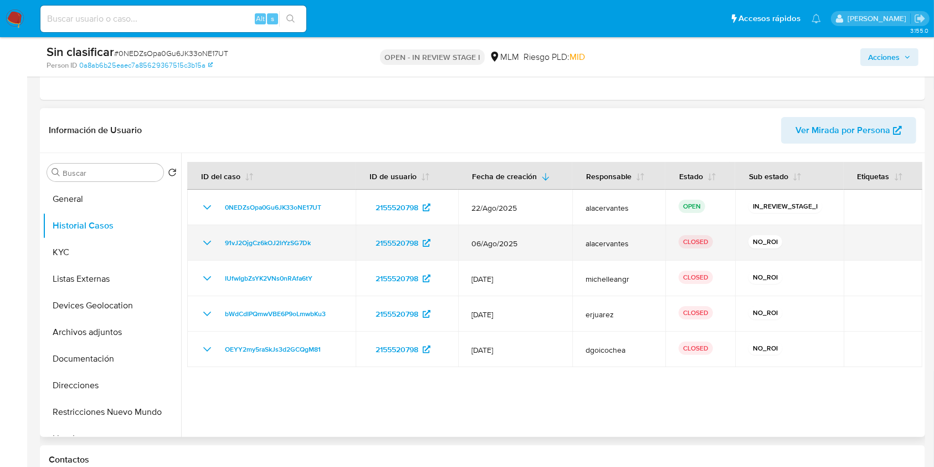
click at [206, 241] on icon "Mostrar/Ocultar" at bounding box center [207, 242] width 13 height 13
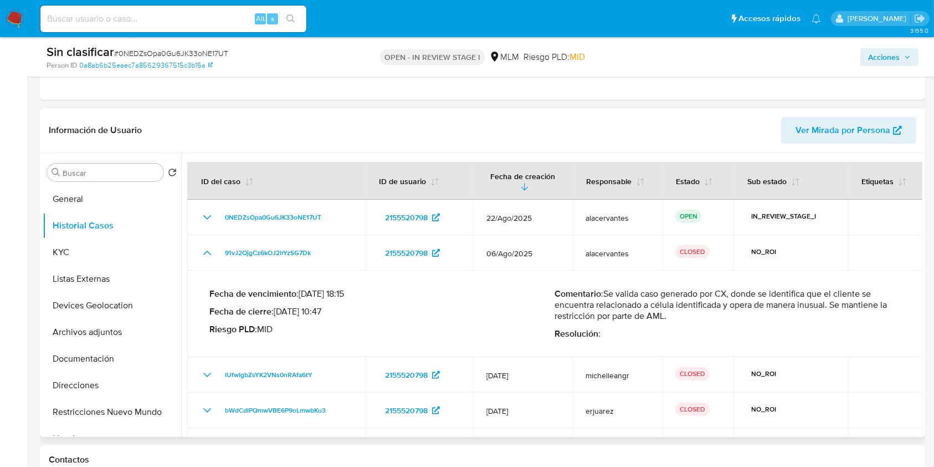
drag, startPoint x: 663, startPoint y: 320, endPoint x: 606, endPoint y: 292, distance: 64.2
click at [606, 292] on p "Comentario : Se valida caso generado por CX, donde se identifica que el cliente…" at bounding box center [728, 304] width 346 height 33
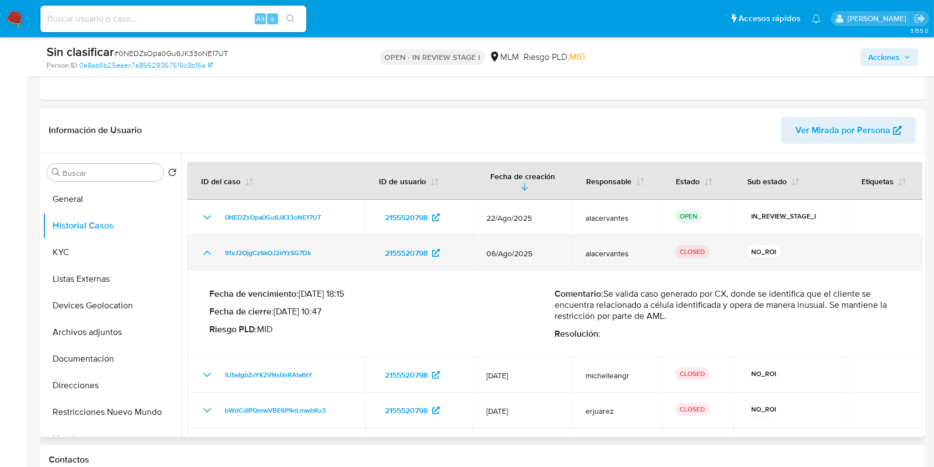
click at [206, 255] on icon "Mostrar/Ocultar" at bounding box center [207, 252] width 13 height 13
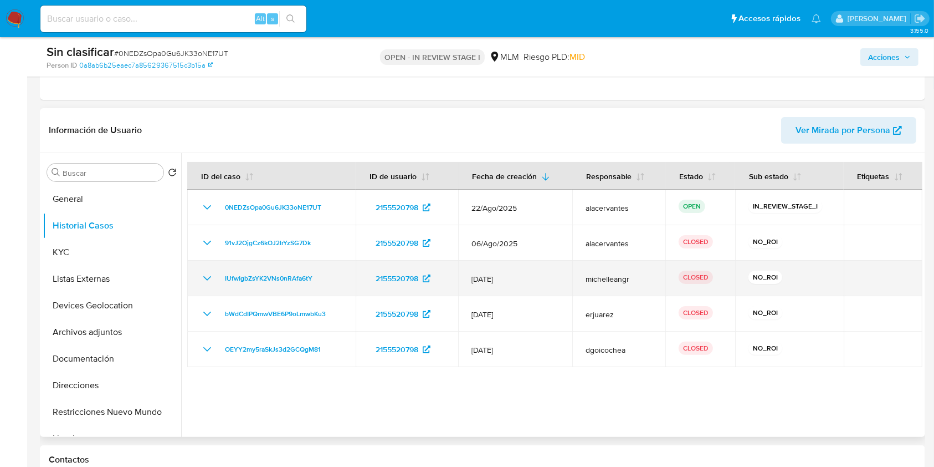
click at [208, 277] on icon "Mostrar/Ocultar" at bounding box center [207, 278] width 13 height 13
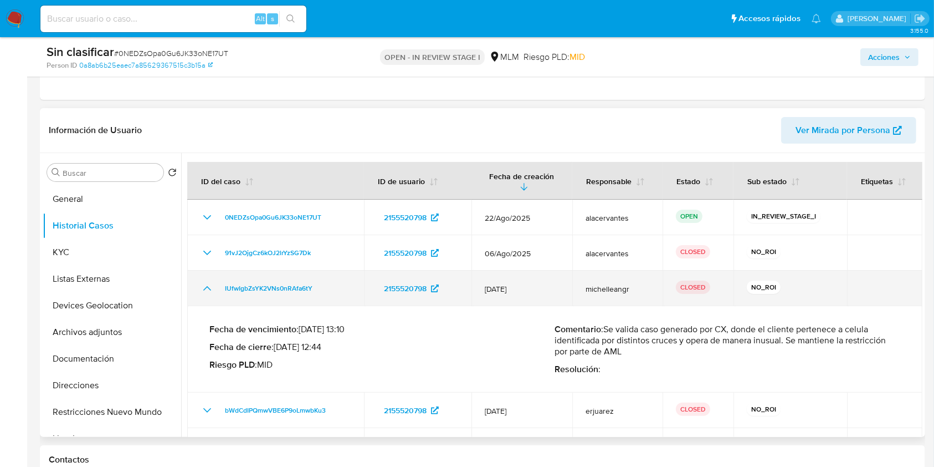
click at [211, 287] on icon "Mostrar/Ocultar" at bounding box center [207, 288] width 13 height 13
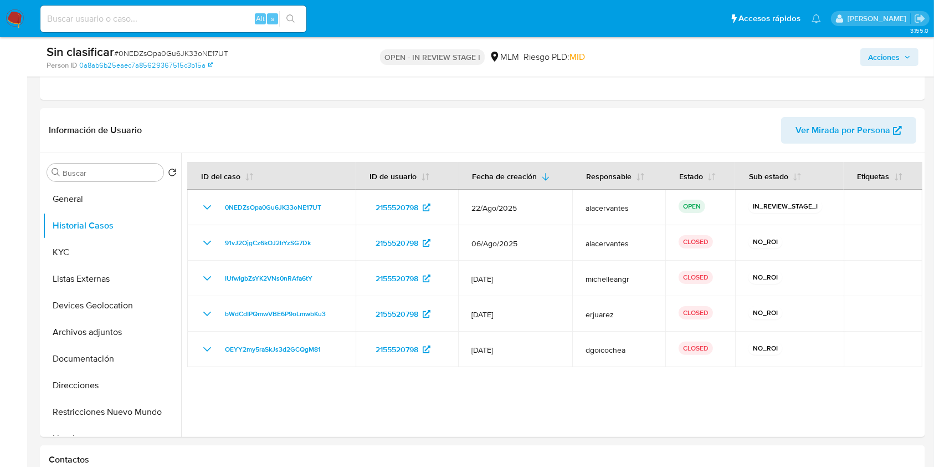
click at [884, 60] on span "Acciones" at bounding box center [884, 57] width 32 height 18
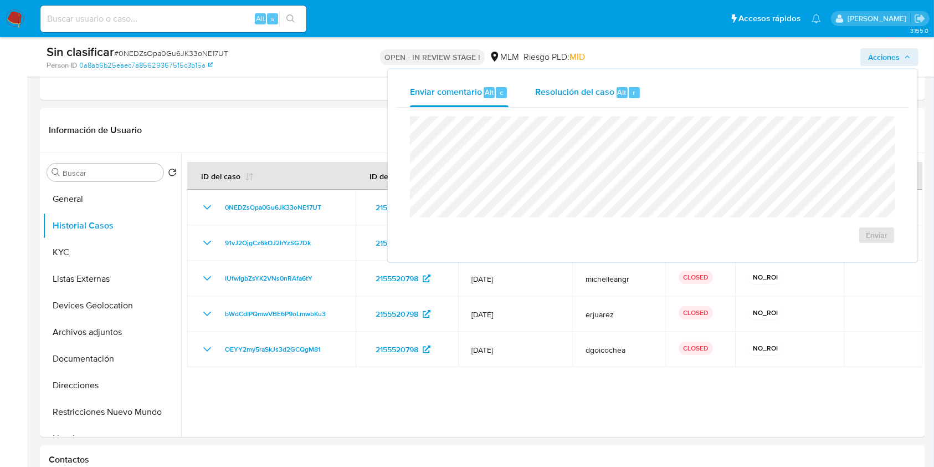
click at [580, 92] on span "Resolución del caso" at bounding box center [574, 91] width 79 height 13
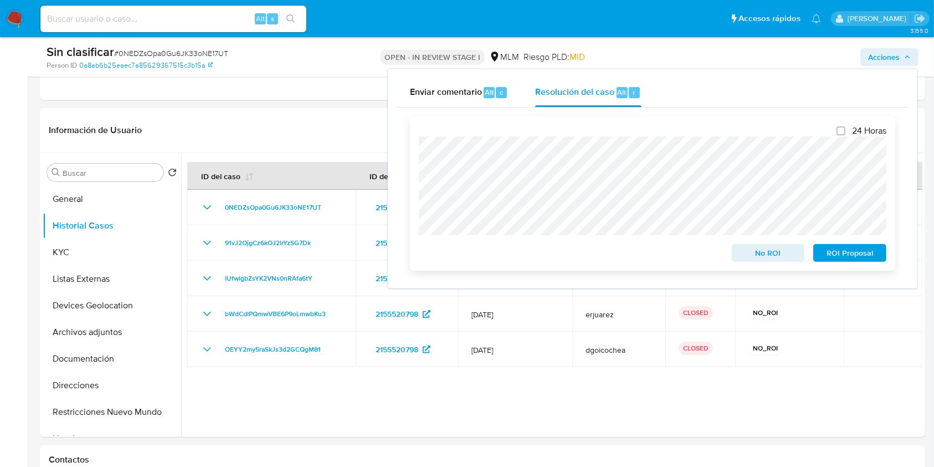
click at [615, 167] on div "24 Horas No ROI ROI Proposal" at bounding box center [653, 193] width 468 height 136
click at [778, 267] on div "24 Horas No ROI ROI Proposal" at bounding box center [652, 193] width 485 height 154
click at [771, 255] on span "No ROI" at bounding box center [769, 253] width 58 height 16
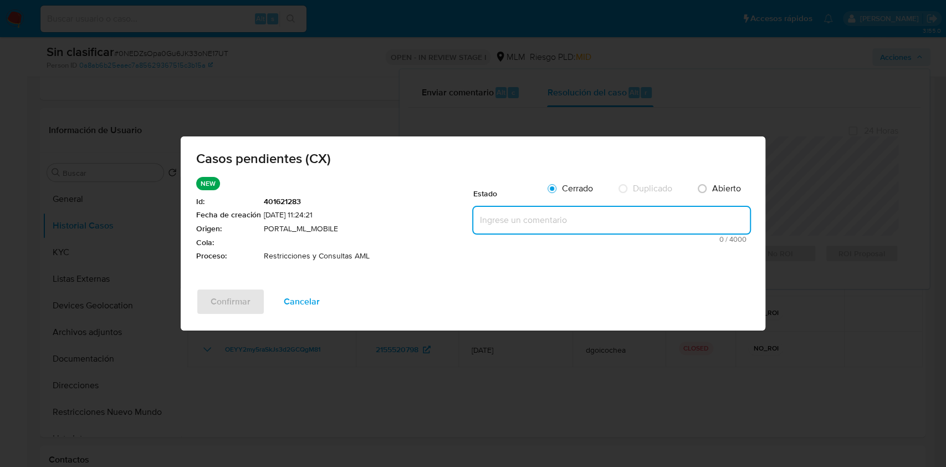
click at [546, 217] on textarea at bounding box center [611, 220] width 277 height 27
paste textarea "Se valida caso generado por CX, se identifica que el cliente se encuentra relac…"
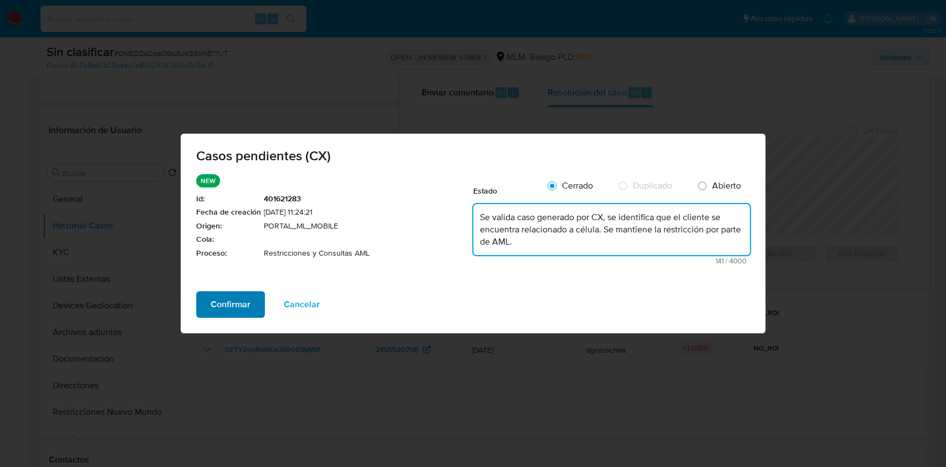
type textarea "Se valida caso generado por CX, se identifica que el cliente se encuentra relac…"
click at [241, 316] on span "Confirmar" at bounding box center [231, 304] width 40 height 24
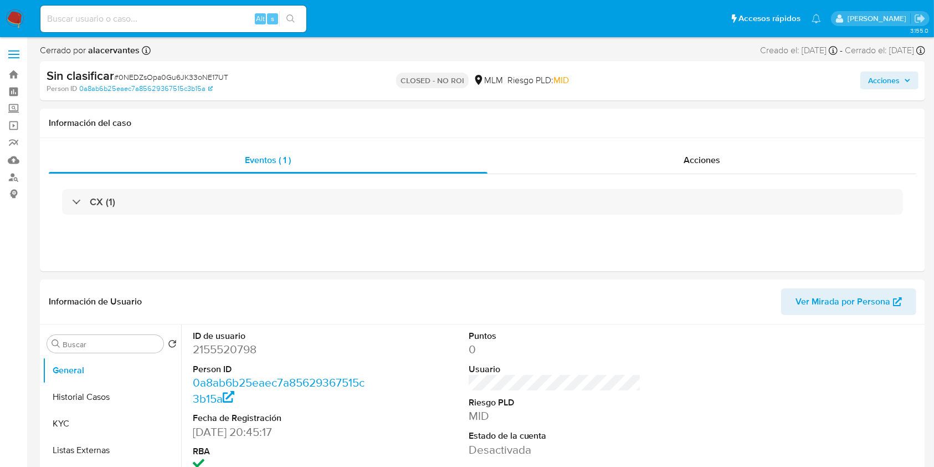
select select "10"
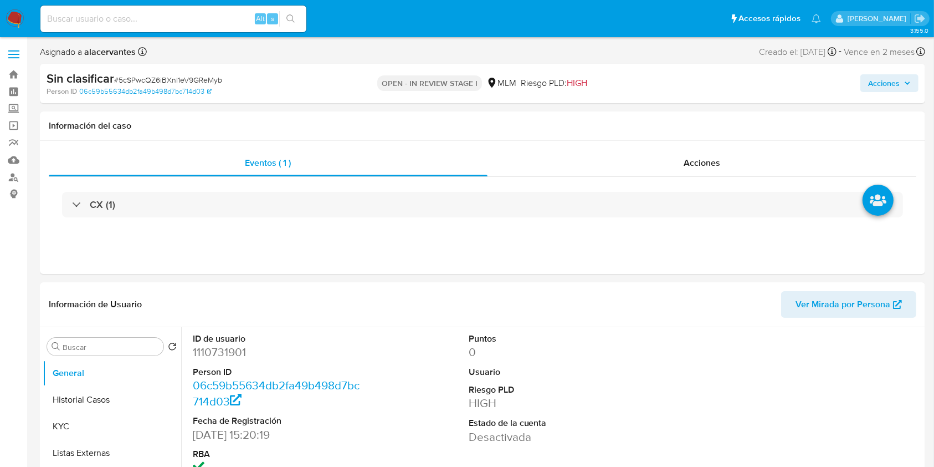
select select "10"
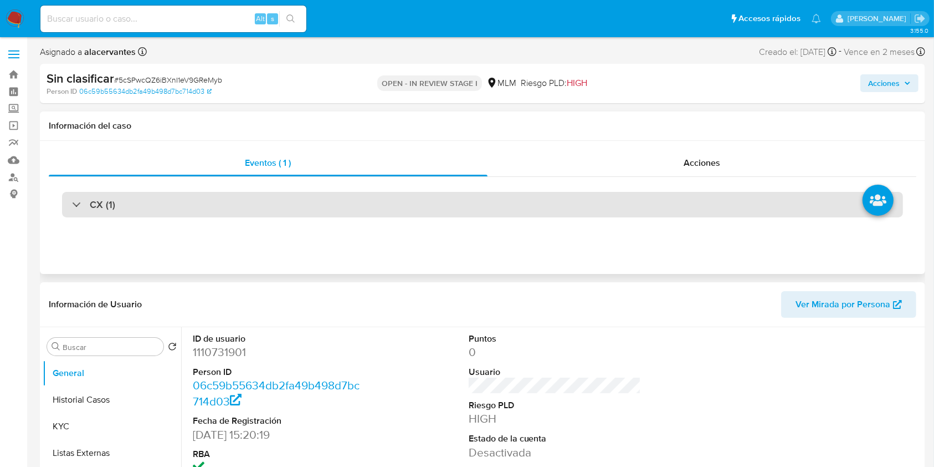
click at [83, 202] on div "CX (1)" at bounding box center [93, 204] width 43 height 12
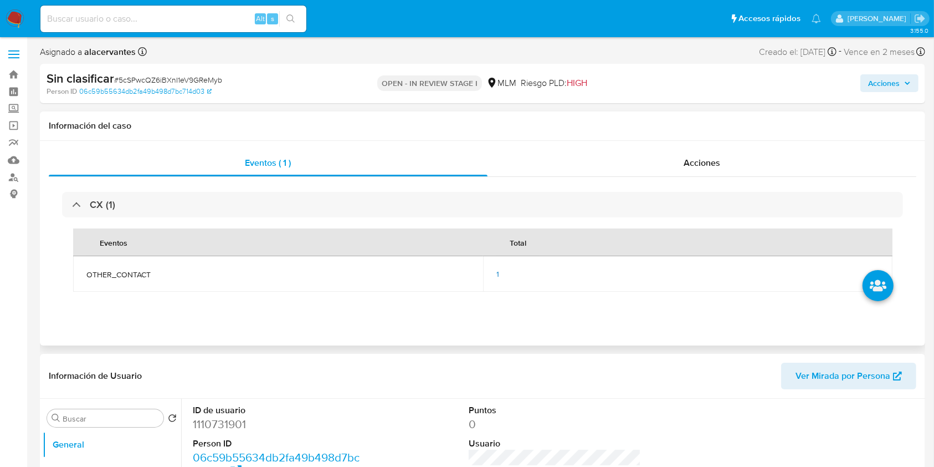
click at [495, 273] on td "1" at bounding box center [688, 273] width 410 height 35
click at [498, 275] on span "1" at bounding box center [498, 273] width 3 height 11
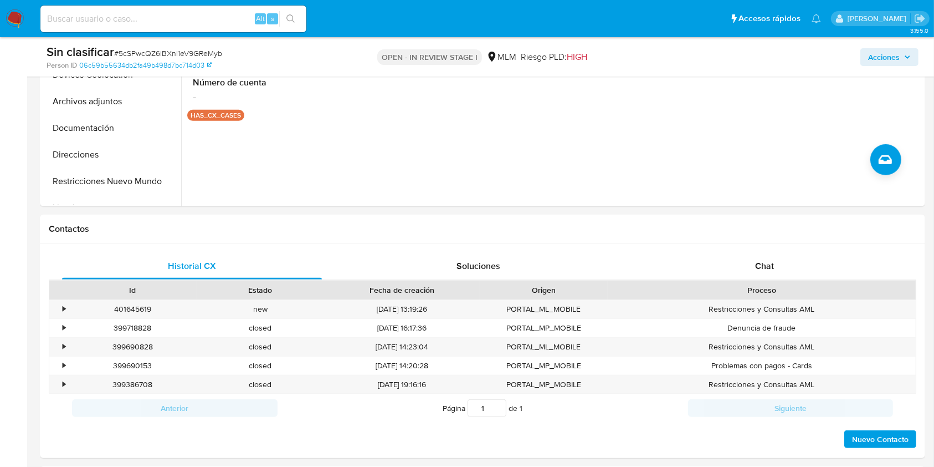
scroll to position [447, 0]
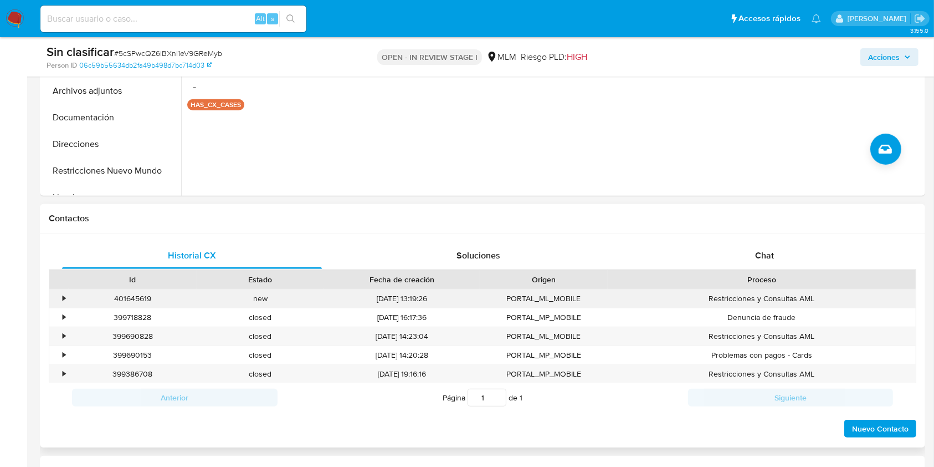
click at [67, 303] on div "•" at bounding box center [58, 298] width 19 height 18
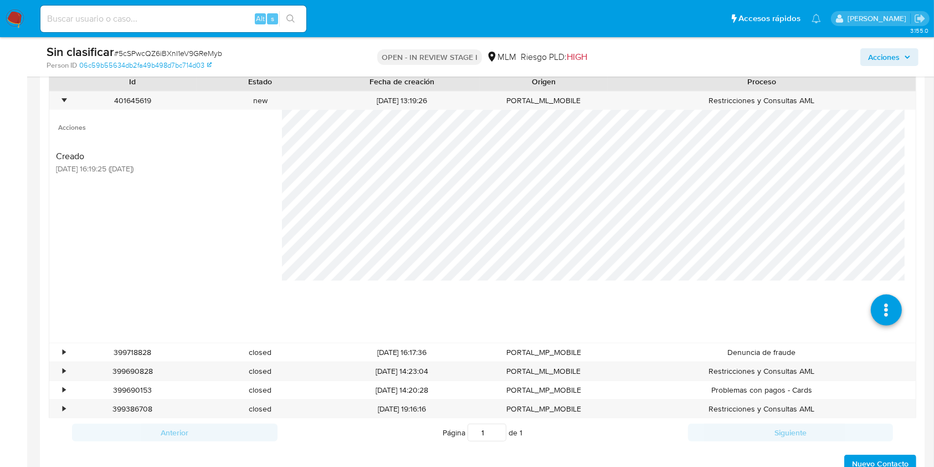
scroll to position [606, 0]
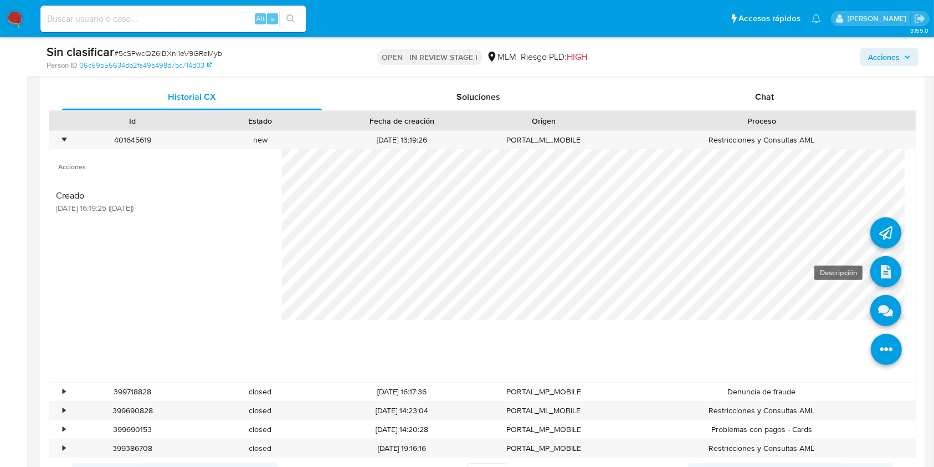
click at [872, 273] on icon at bounding box center [886, 271] width 31 height 31
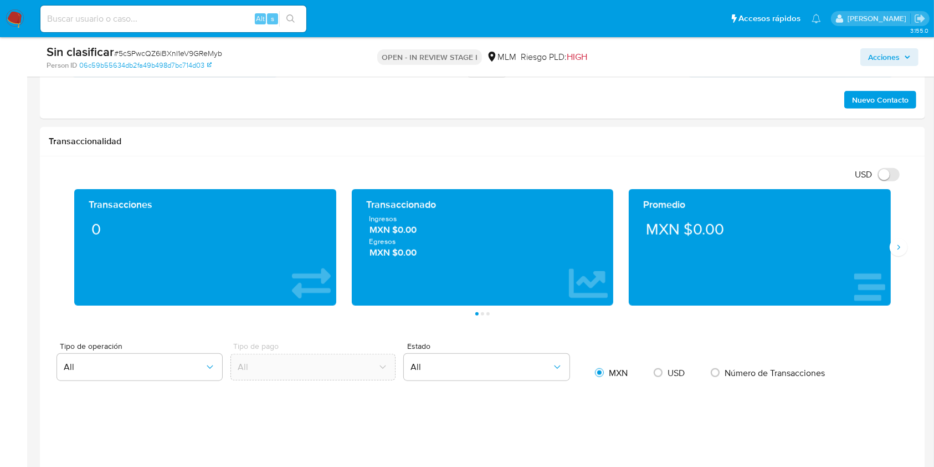
scroll to position [1079, 0]
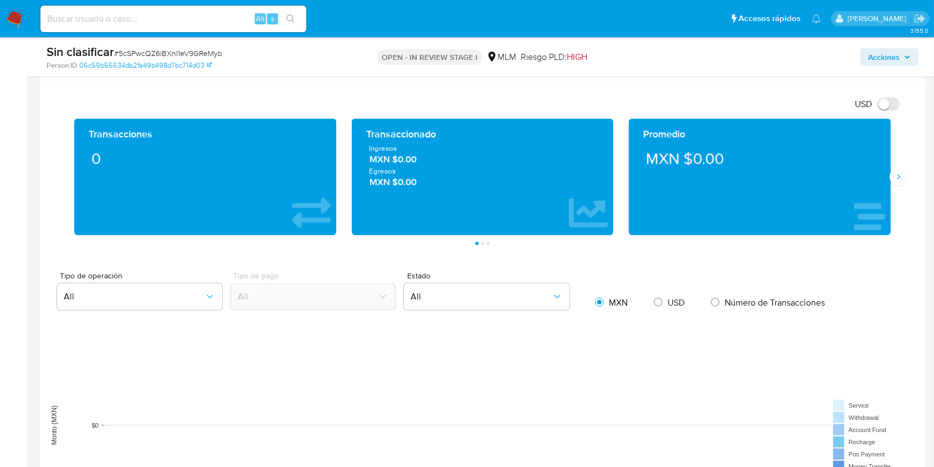
click at [890, 183] on div "Promedio MXN $0.00" at bounding box center [760, 177] width 262 height 116
click at [896, 186] on div "Promedio MXN $0.00" at bounding box center [760, 177] width 278 height 116
click at [900, 184] on button "Siguiente" at bounding box center [899, 177] width 18 height 18
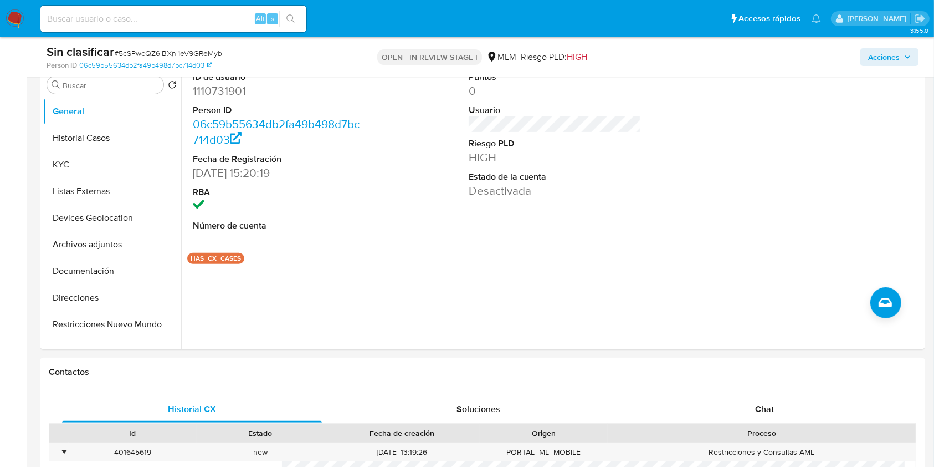
scroll to position [255, 0]
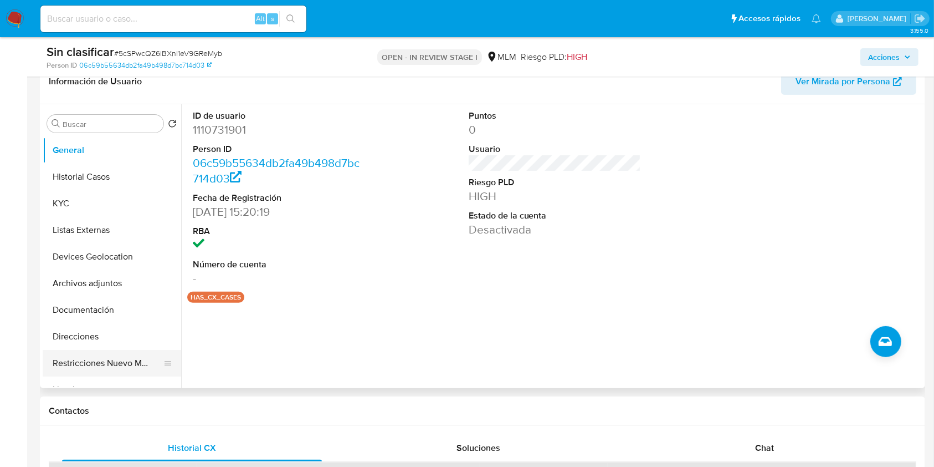
click at [88, 366] on button "Restricciones Nuevo Mundo" at bounding box center [108, 363] width 130 height 27
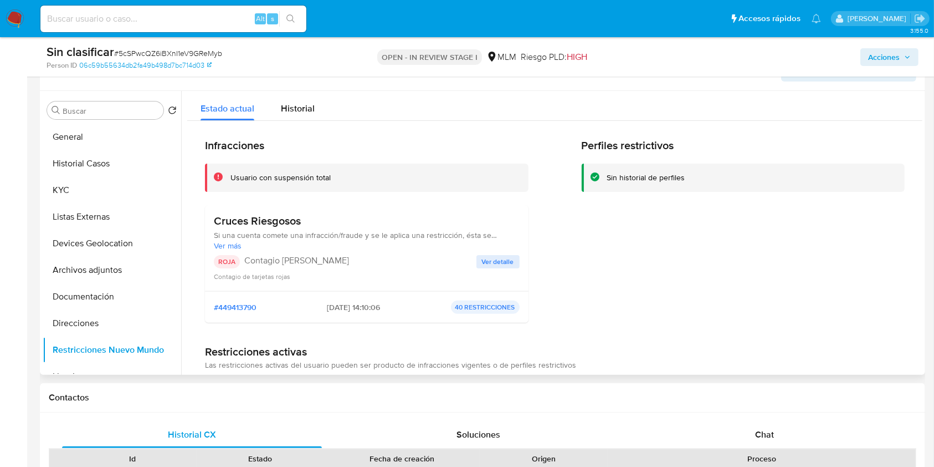
click at [506, 263] on span "Ver detalle" at bounding box center [498, 261] width 32 height 11
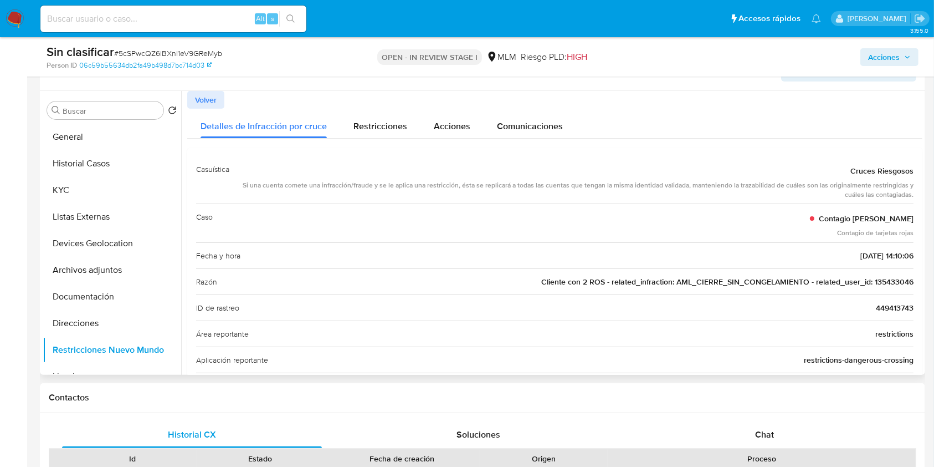
click at [891, 280] on span "Cliente con 2 ROS - related_infraction: AML_CIERRE_SIN_CONGELAMIENTO - related_…" at bounding box center [727, 281] width 372 height 11
click at [898, 306] on span "449413743" at bounding box center [895, 307] width 38 height 11
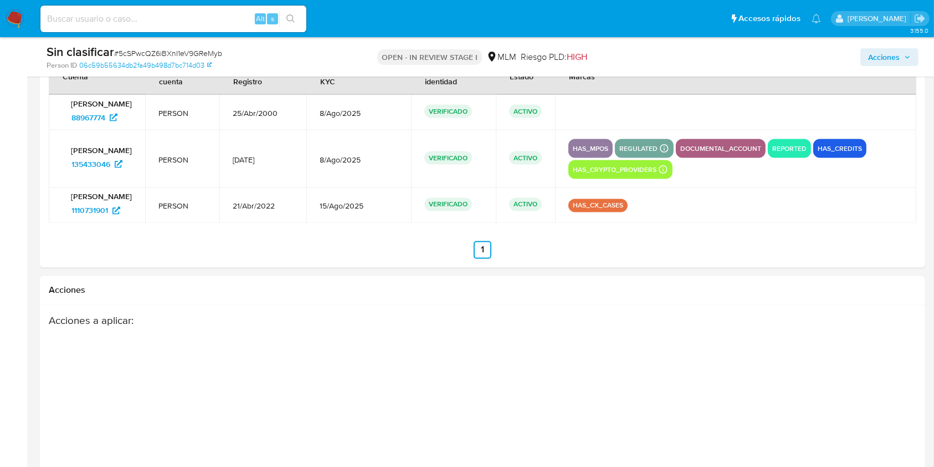
scroll to position [1920, 0]
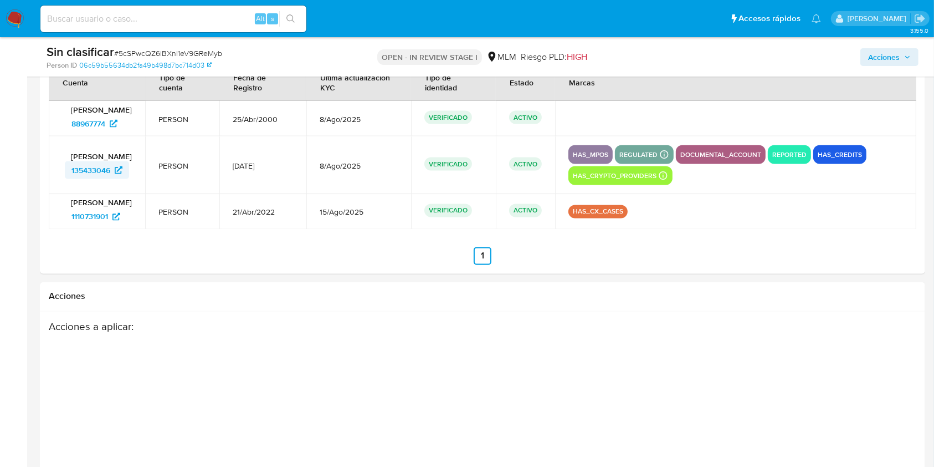
click at [105, 171] on span "135433046" at bounding box center [90, 170] width 39 height 18
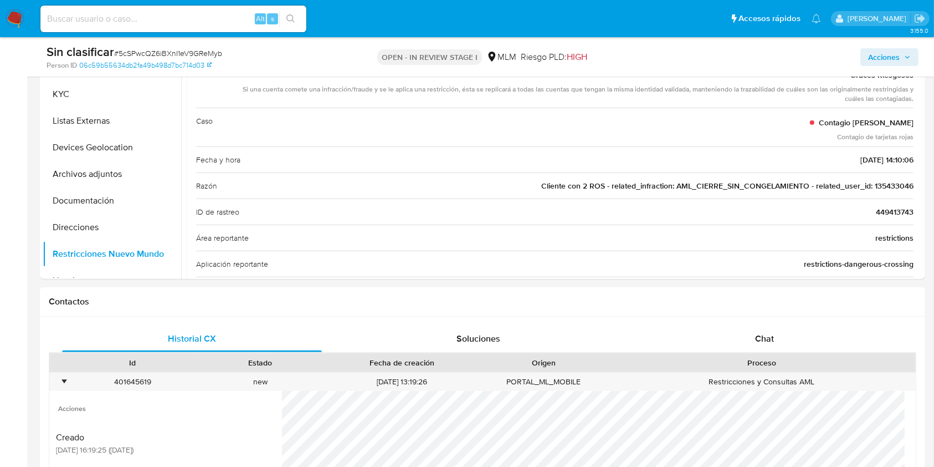
scroll to position [334, 0]
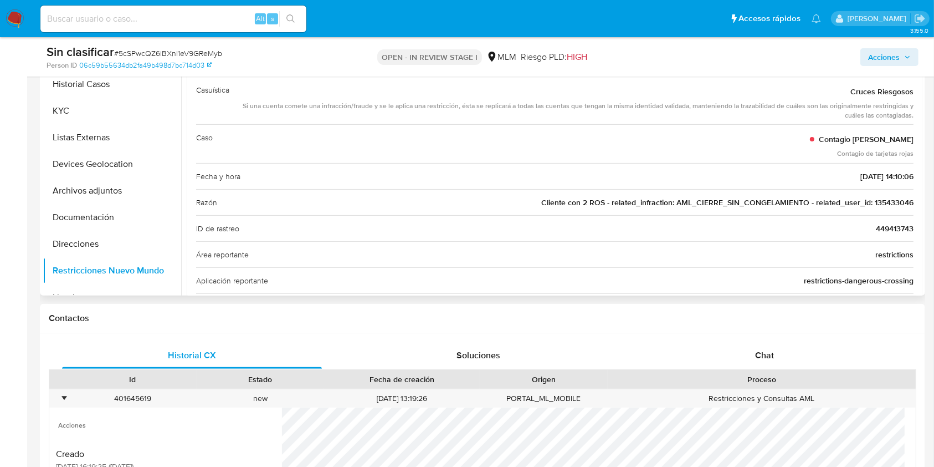
click at [898, 201] on span "Cliente con 2 ROS - related_infraction: AML_CIERRE_SIN_CONGELAMIENTO - related_…" at bounding box center [727, 202] width 372 height 11
click at [891, 223] on span "449413743" at bounding box center [895, 228] width 38 height 11
click at [904, 201] on span "Cliente con 2 ROS - related_infraction: AML_CIERRE_SIN_CONGELAMIENTO - related_…" at bounding box center [727, 202] width 372 height 11
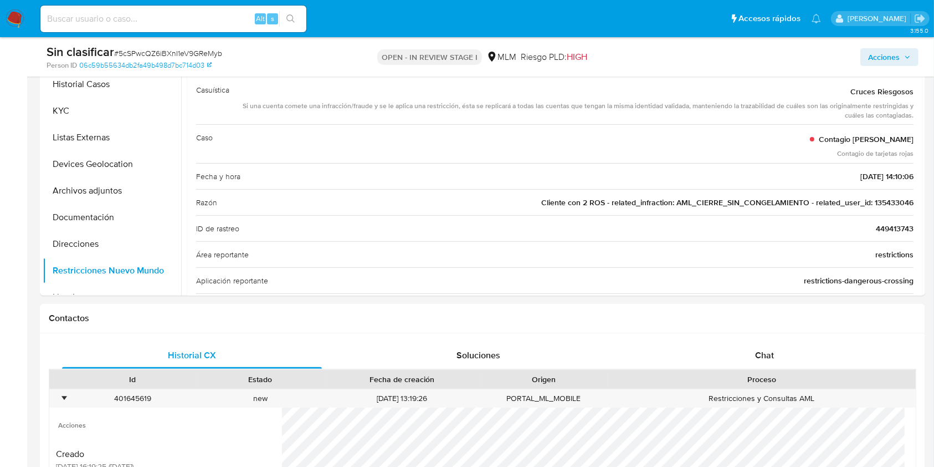
scroll to position [115, 0]
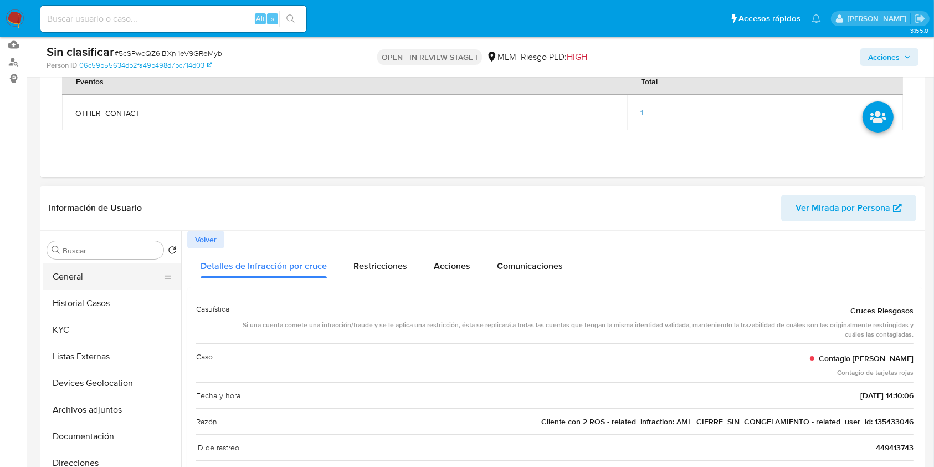
click at [96, 289] on button "General" at bounding box center [108, 276] width 130 height 27
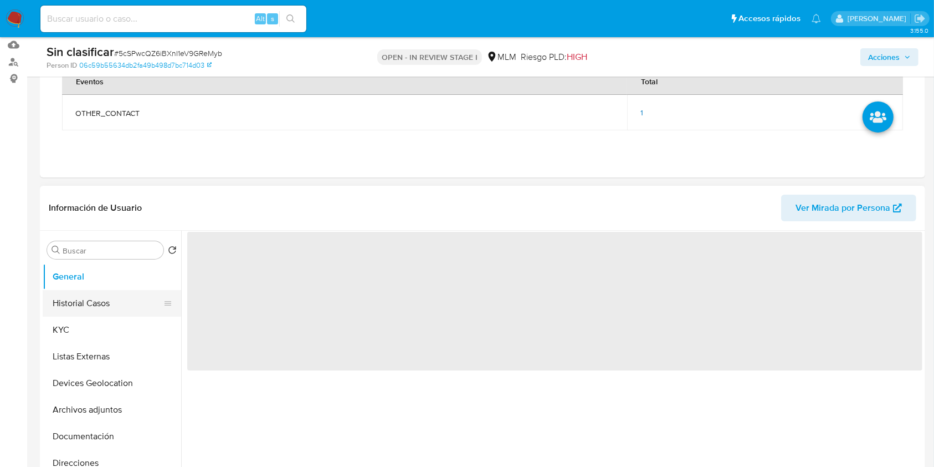
click at [84, 295] on button "Historial Casos" at bounding box center [108, 303] width 130 height 27
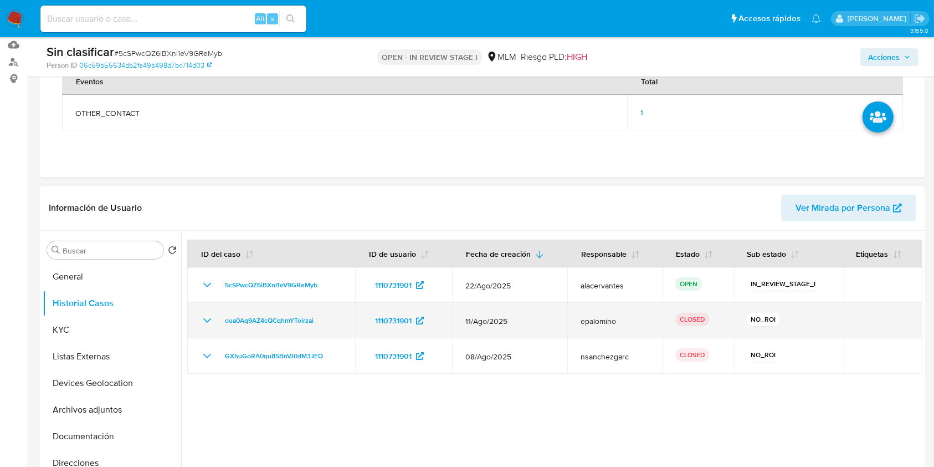
click at [206, 319] on icon "Mostrar/Ocultar" at bounding box center [207, 320] width 13 height 13
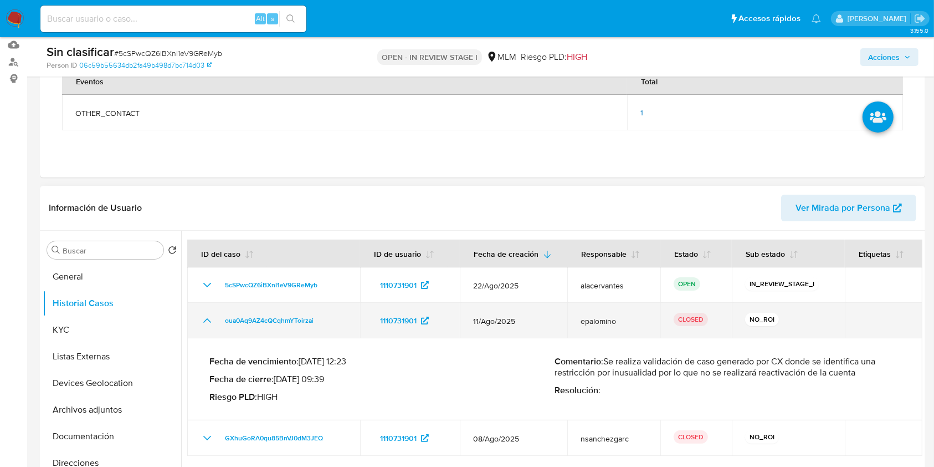
click at [205, 338] on td "oua0Aq9AZ4cQCqhmYToirzai" at bounding box center [273, 320] width 173 height 35
click at [207, 327] on icon "Mostrar/Ocultar" at bounding box center [207, 320] width 13 height 13
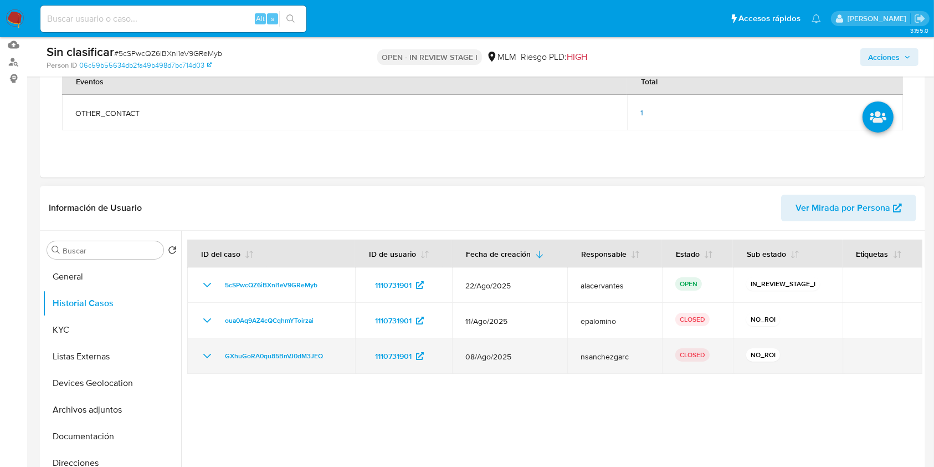
click at [204, 354] on icon "Mostrar/Ocultar" at bounding box center [207, 356] width 8 height 4
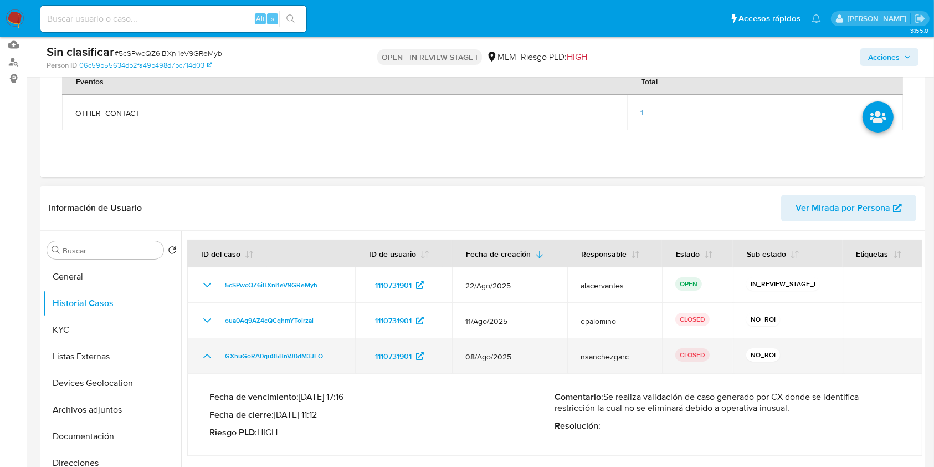
click at [204, 354] on icon "Mostrar/Ocultar" at bounding box center [207, 355] width 13 height 13
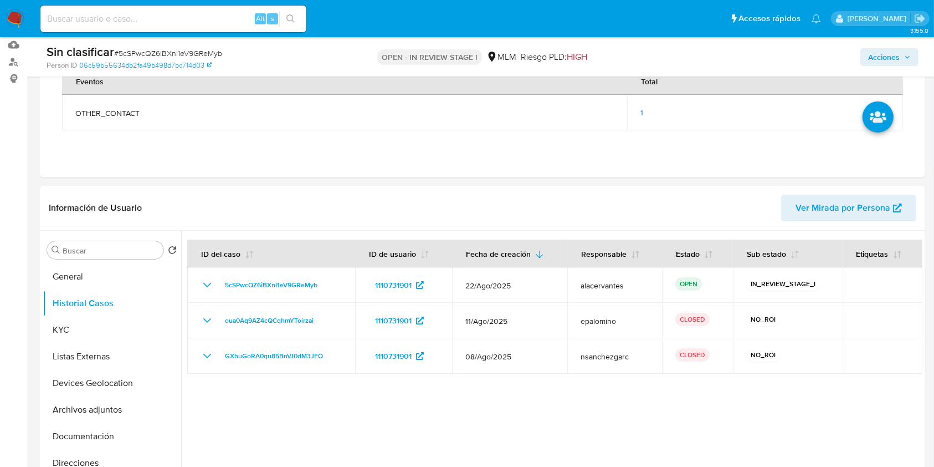
click at [918, 55] on button "Acciones" at bounding box center [890, 57] width 58 height 18
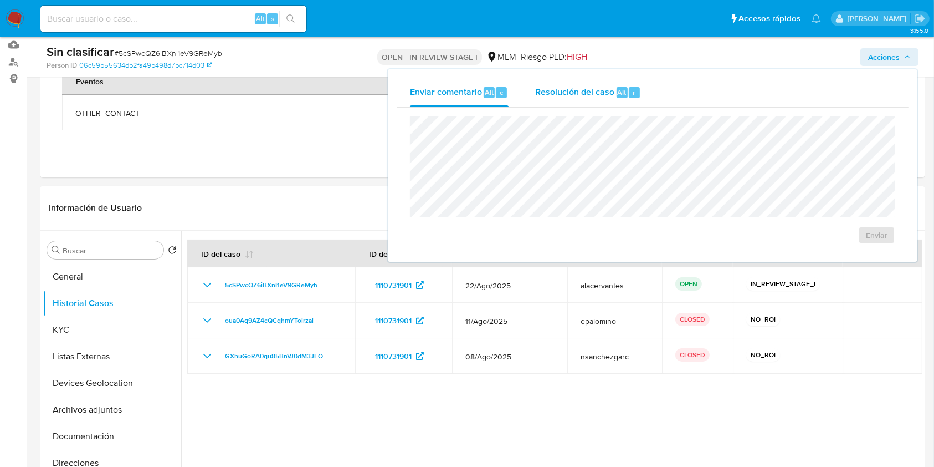
click at [621, 103] on div "Resolución del caso Alt r" at bounding box center [588, 92] width 106 height 29
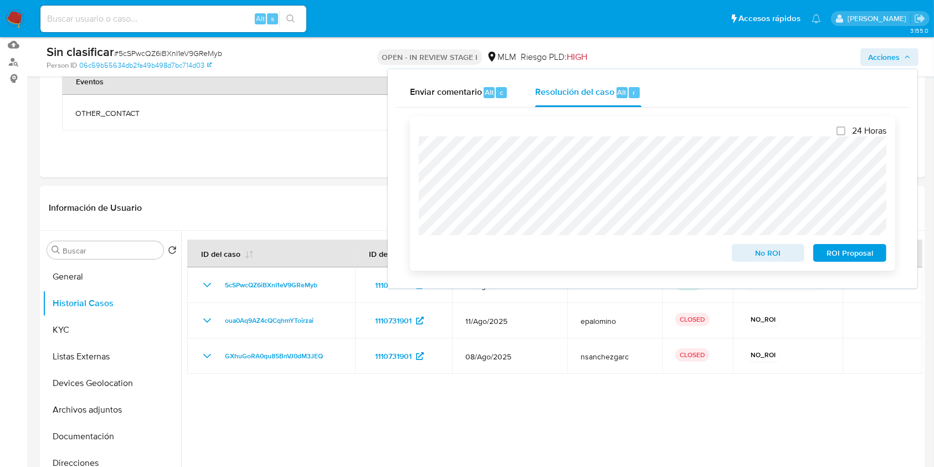
click at [745, 252] on span "No ROI" at bounding box center [769, 253] width 58 height 16
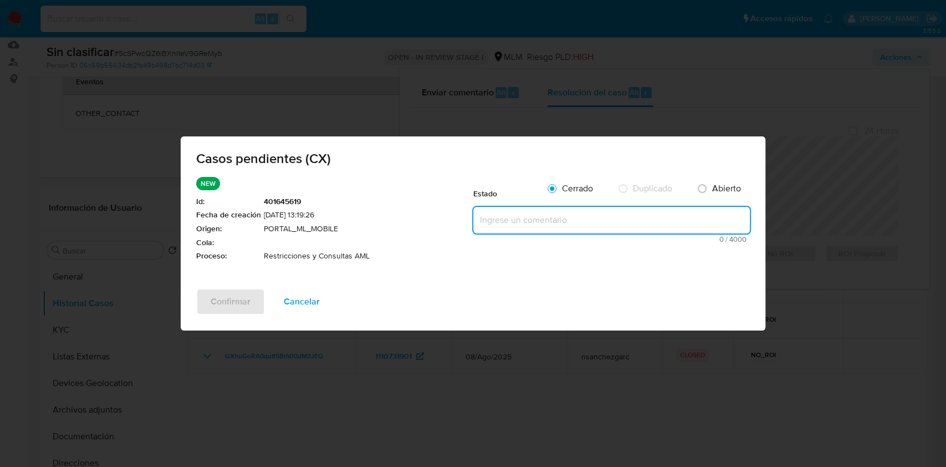
click at [630, 222] on textarea at bounding box center [611, 220] width 277 height 27
paste textarea "Se realiza la validación del caso CX, se identifica que el cliente cuenta con r…"
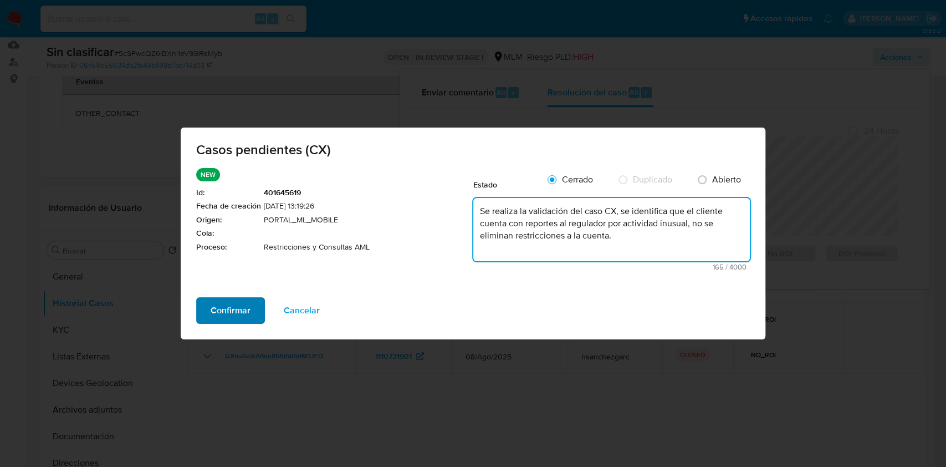
type textarea "Se realiza la validación del caso CX, se identifica que el cliente cuenta con r…"
click at [221, 318] on span "Confirmar" at bounding box center [231, 310] width 40 height 24
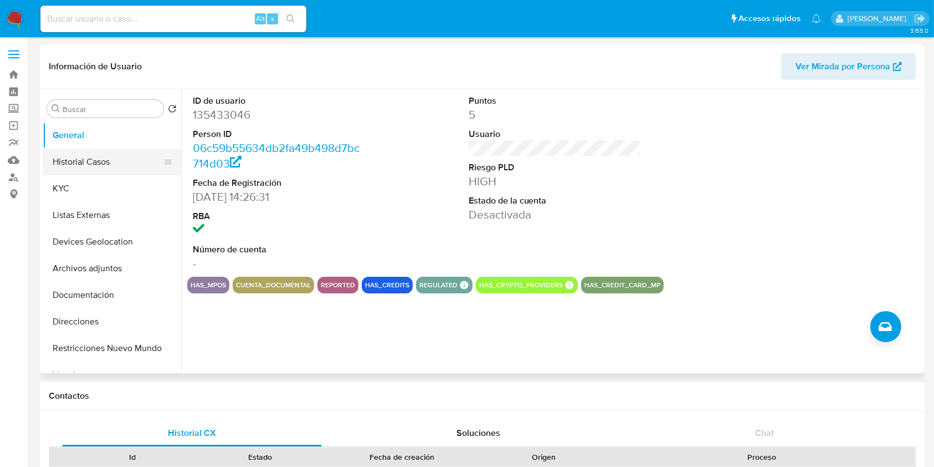
select select "10"
click at [89, 159] on button "Historial Casos" at bounding box center [108, 162] width 130 height 27
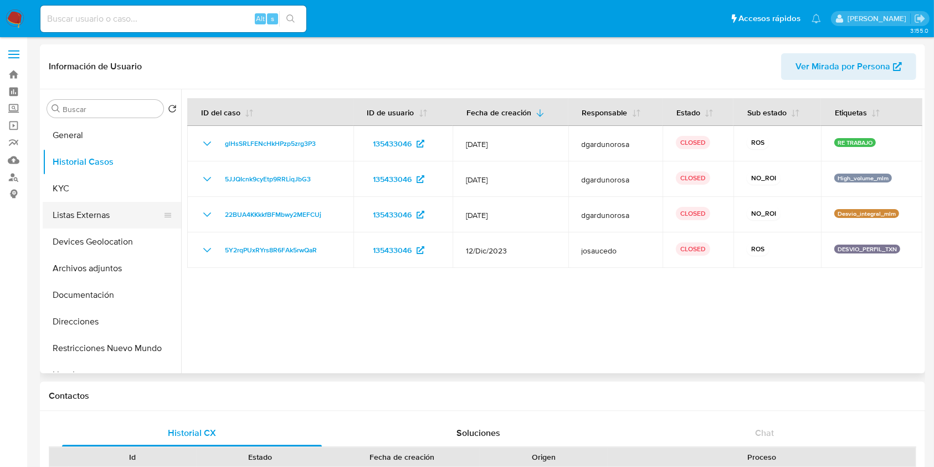
click at [98, 217] on button "Listas Externas" at bounding box center [108, 215] width 130 height 27
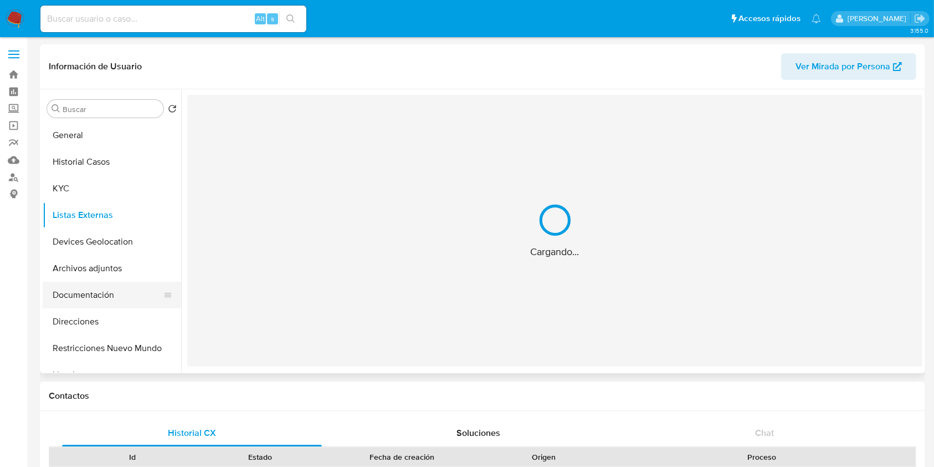
click at [77, 290] on button "Documentación" at bounding box center [108, 295] width 130 height 27
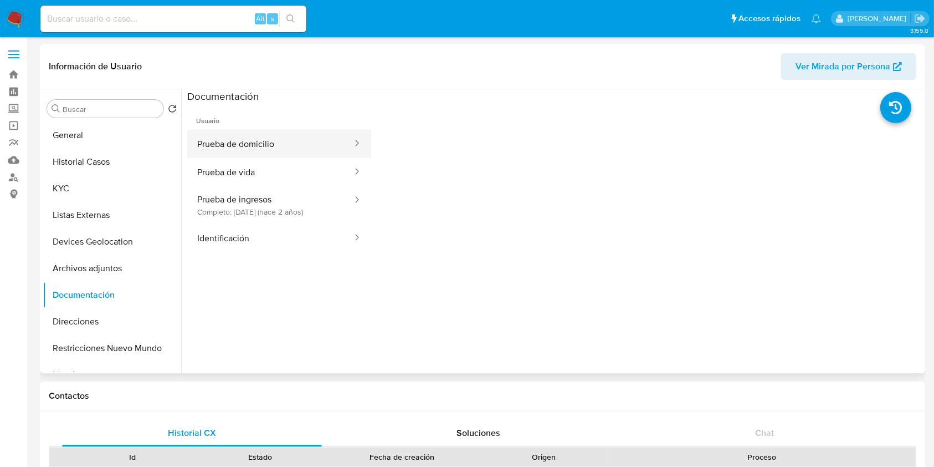
click at [238, 136] on button "Prueba de domicilio" at bounding box center [270, 144] width 166 height 28
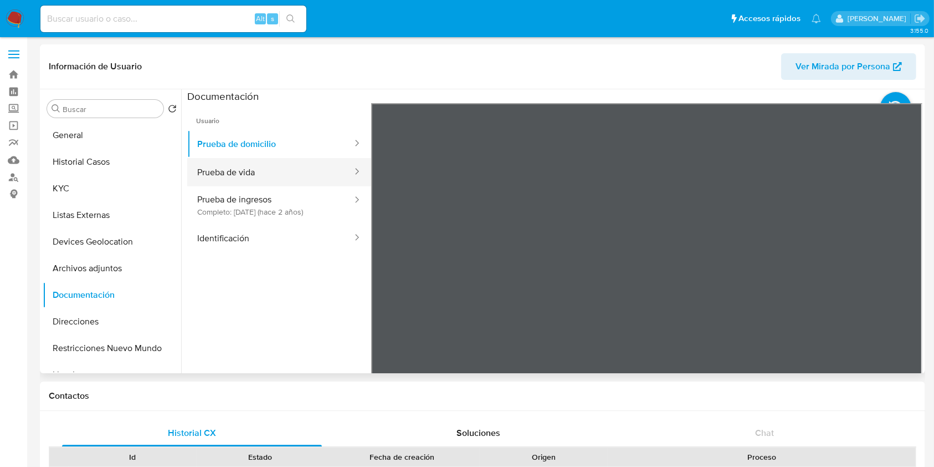
click at [239, 166] on button "Prueba de vida" at bounding box center [270, 172] width 166 height 28
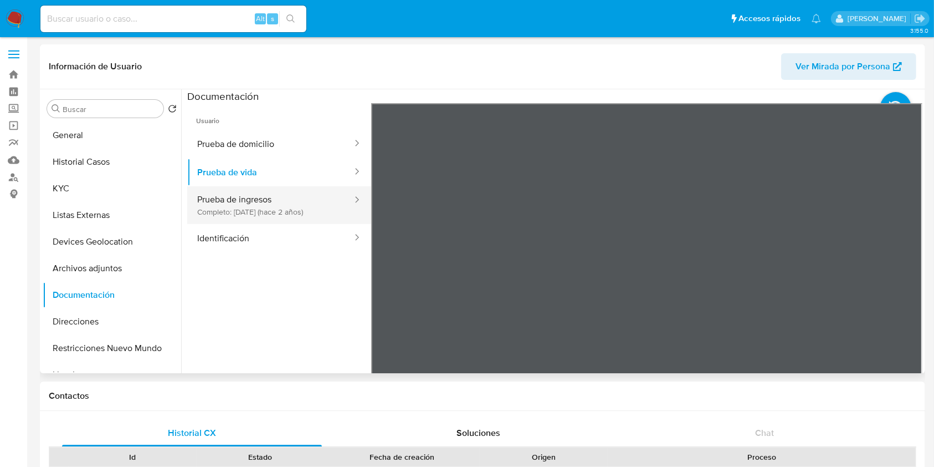
click at [244, 187] on button "Prueba de ingresos Completo: 17/01/2024 (hace 2 años)" at bounding box center [270, 205] width 166 height 38
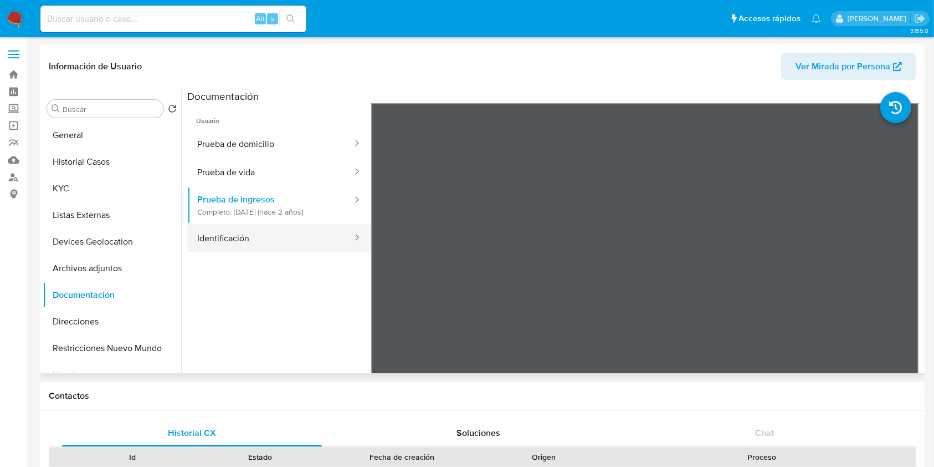
click at [241, 250] on button "Identificación" at bounding box center [270, 238] width 166 height 28
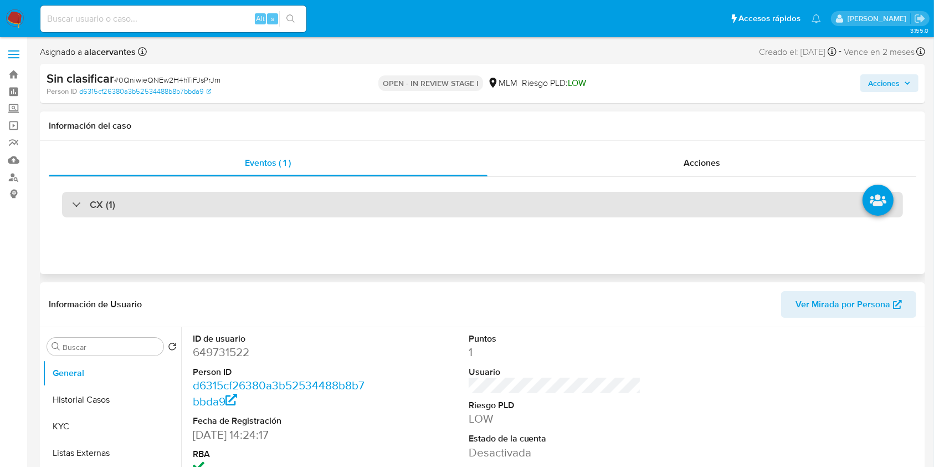
click at [80, 212] on div "CX (1)" at bounding box center [482, 204] width 841 height 25
select select "10"
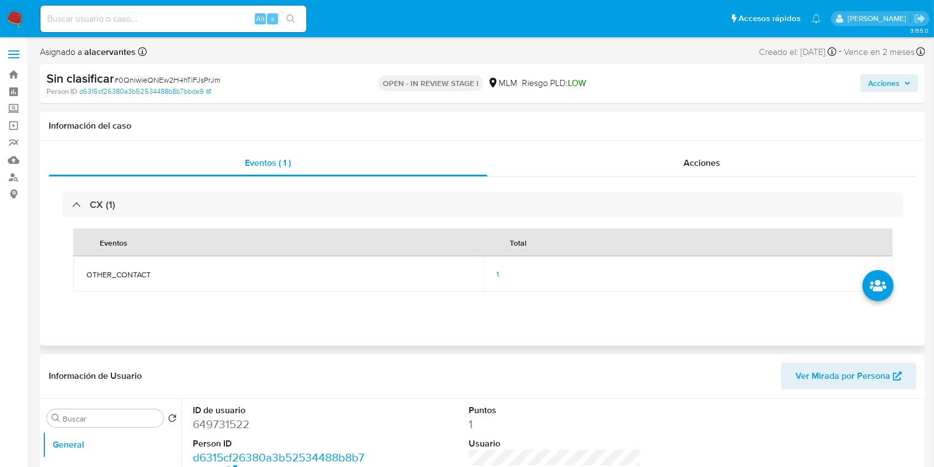
click at [505, 278] on div "1" at bounding box center [689, 274] width 384 height 10
click at [502, 278] on div "1" at bounding box center [689, 274] width 384 height 10
click at [497, 275] on span "1" at bounding box center [498, 273] width 3 height 11
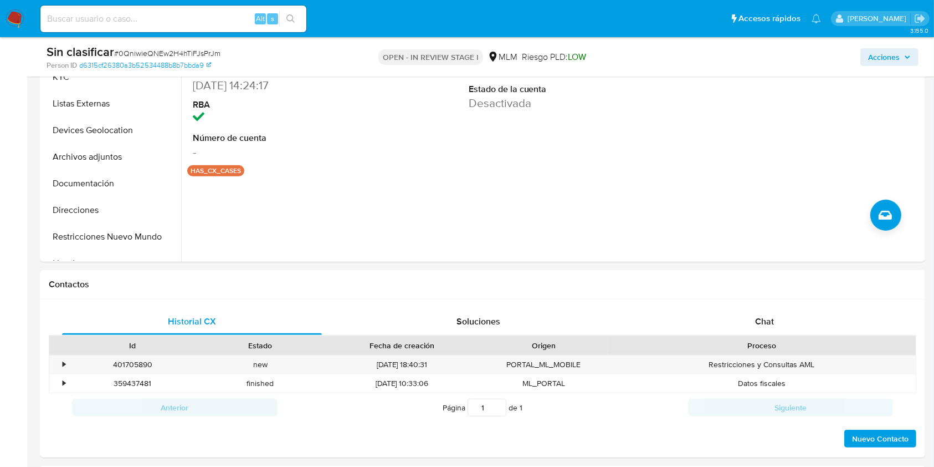
scroll to position [394, 0]
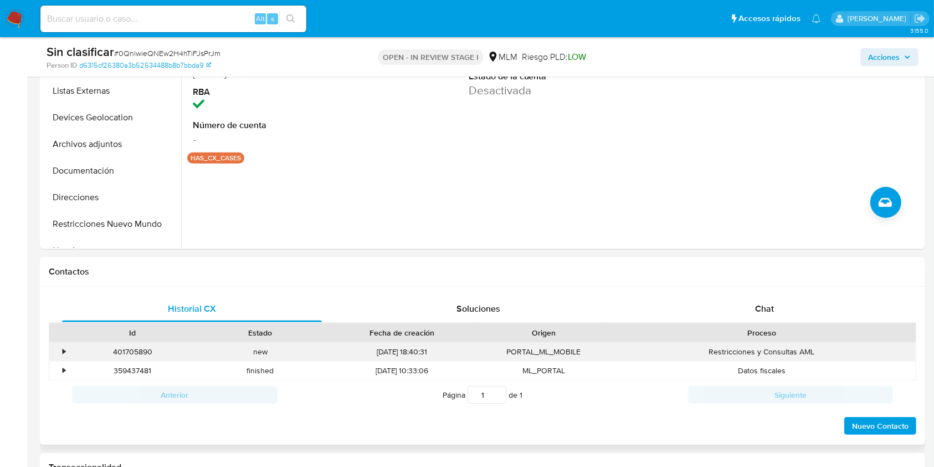
click at [65, 349] on div "•" at bounding box center [64, 351] width 3 height 11
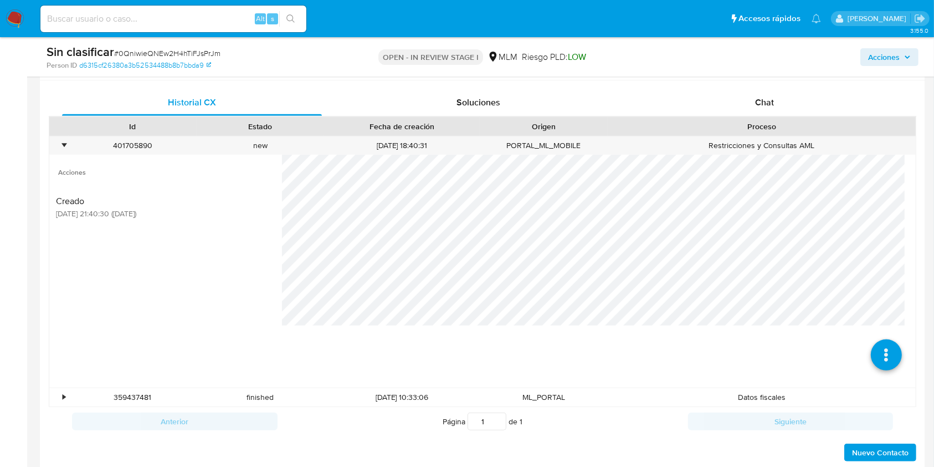
scroll to position [611, 0]
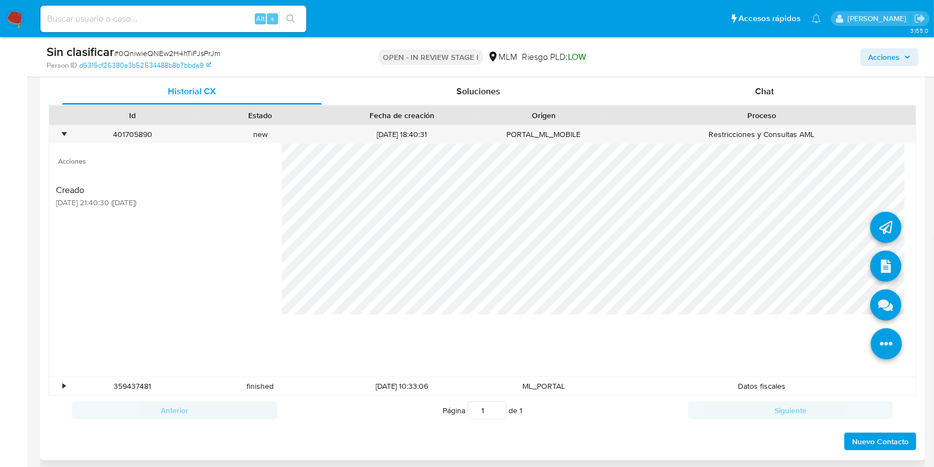
click at [881, 328] on icon at bounding box center [886, 343] width 31 height 31
click at [876, 273] on icon at bounding box center [886, 266] width 31 height 31
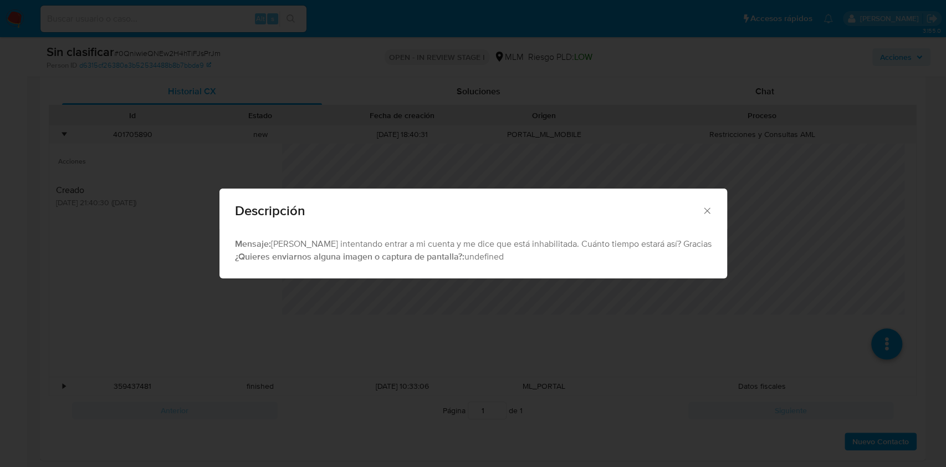
click at [811, 302] on div "Descripción Mensaje: [PERSON_NAME] intentando entrar a mi cuenta y me dice que …" at bounding box center [473, 233] width 946 height 467
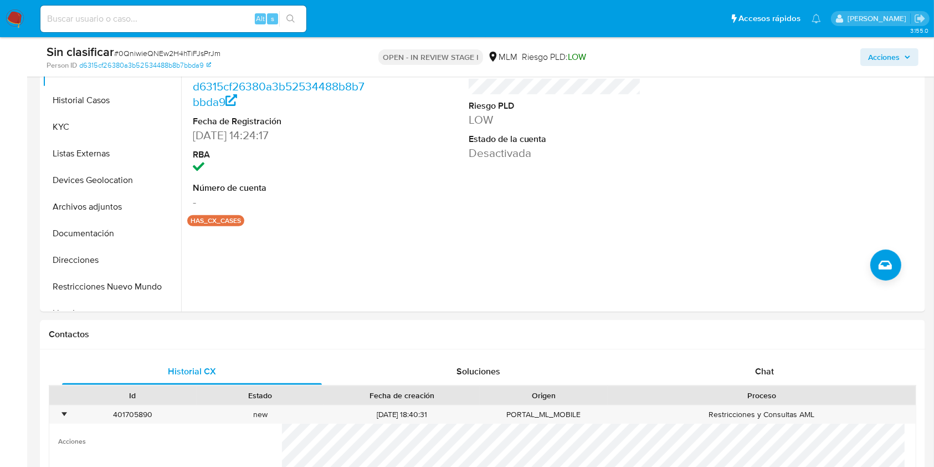
scroll to position [318, 0]
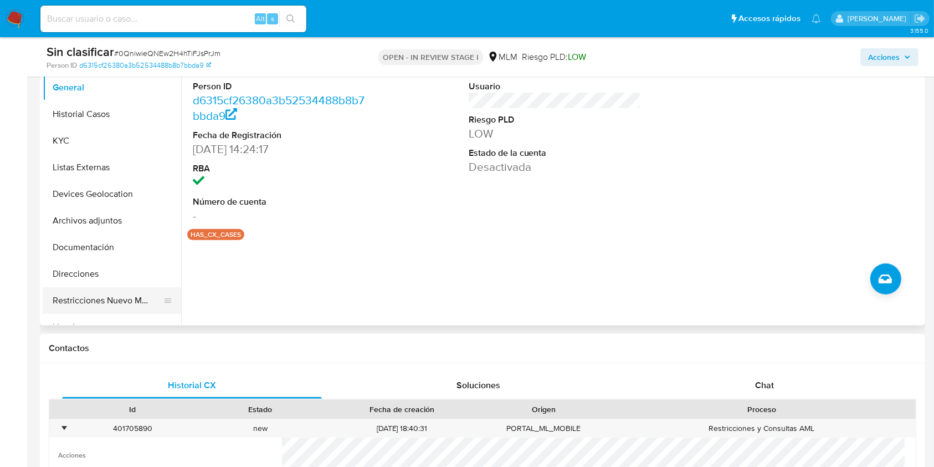
click at [137, 308] on button "Restricciones Nuevo Mundo" at bounding box center [108, 300] width 130 height 27
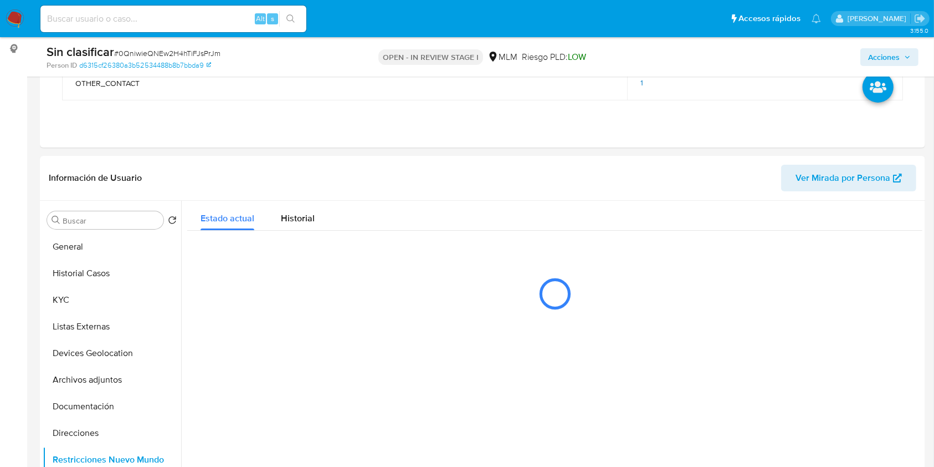
scroll to position [221, 0]
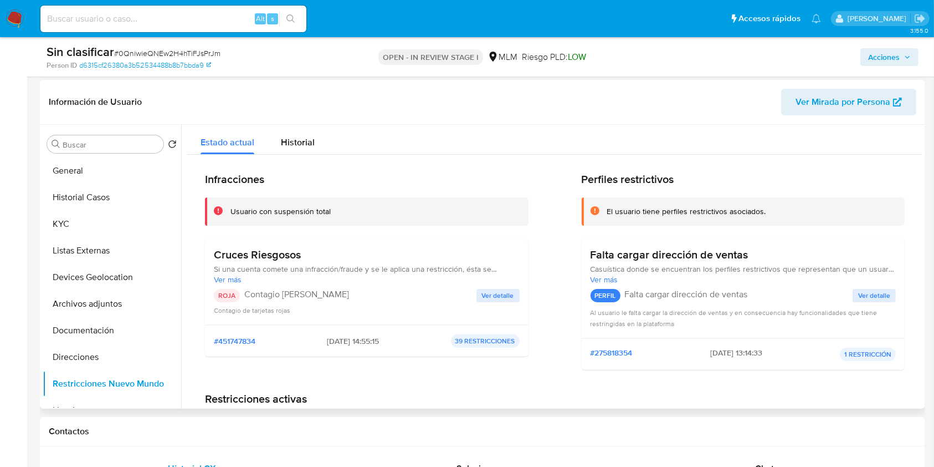
click at [503, 290] on span "Ver detalle" at bounding box center [498, 295] width 32 height 11
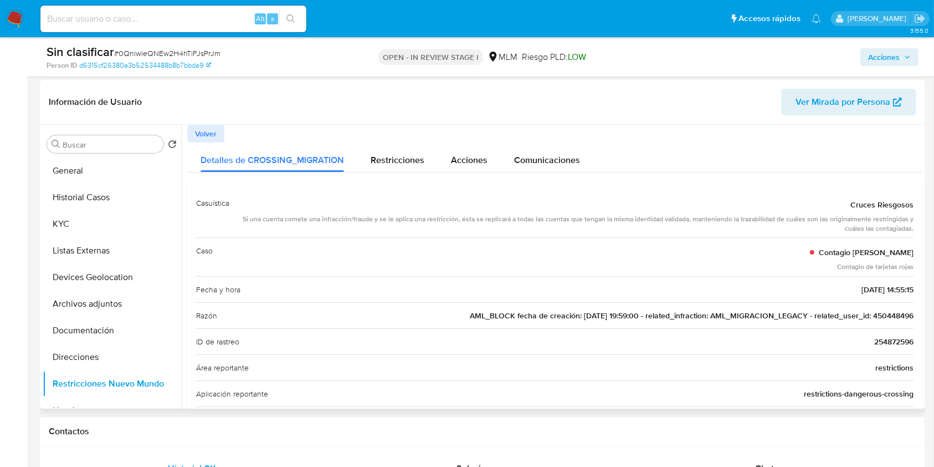
click at [880, 314] on span "AML_BLOCK fecha de creación: [DATE] 19:59:00 - related_infraction: AML_MIGRACIO…" at bounding box center [692, 315] width 444 height 11
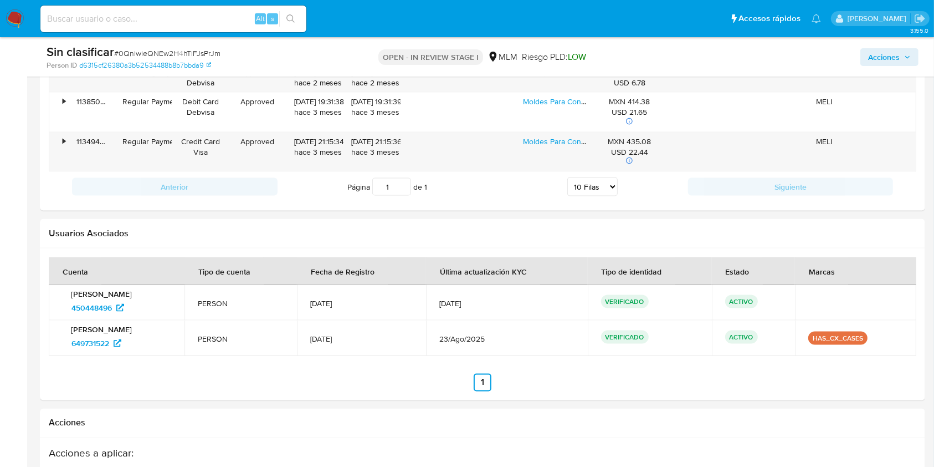
scroll to position [1725, 0]
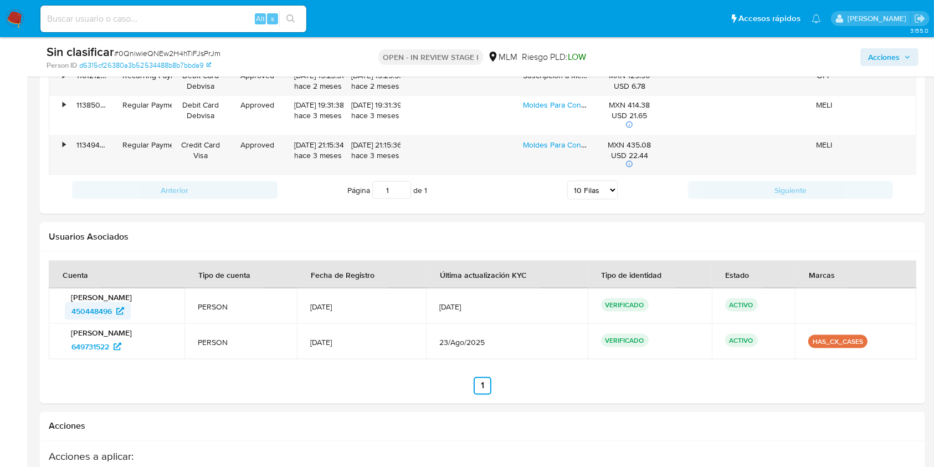
click at [99, 314] on span "450448496" at bounding box center [91, 311] width 40 height 18
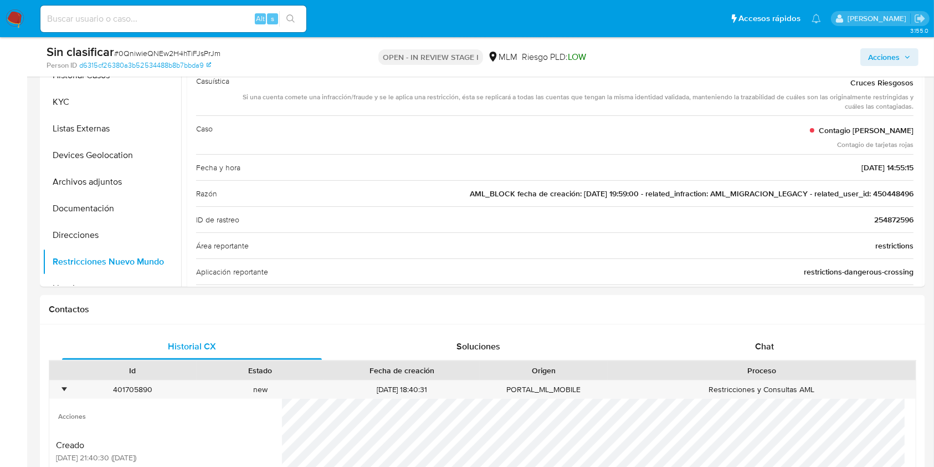
scroll to position [333, 0]
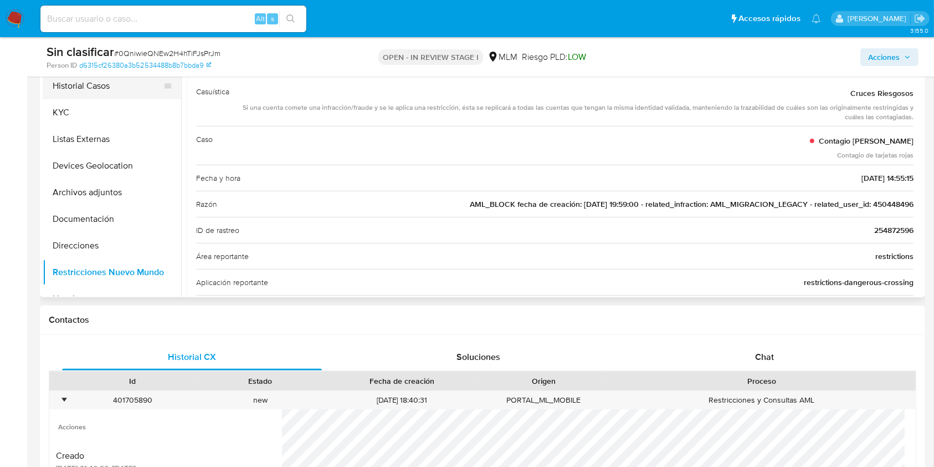
click at [102, 88] on button "Historial Casos" at bounding box center [108, 86] width 130 height 27
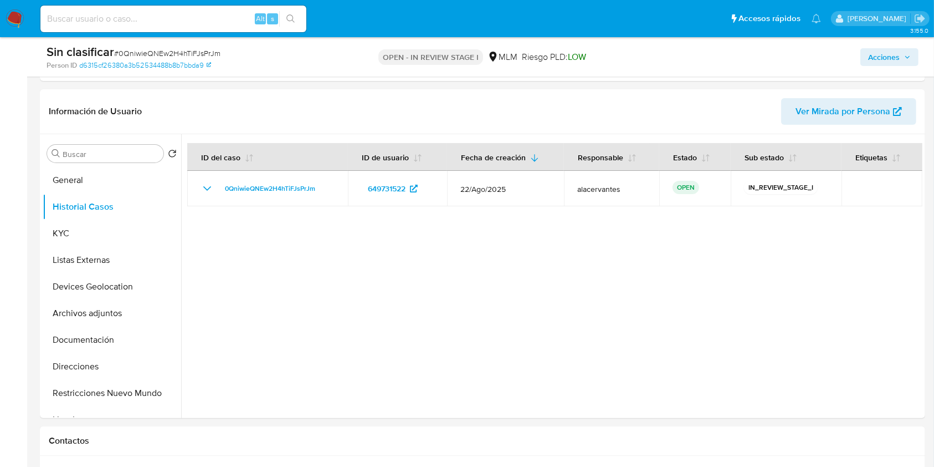
scroll to position [217, 0]
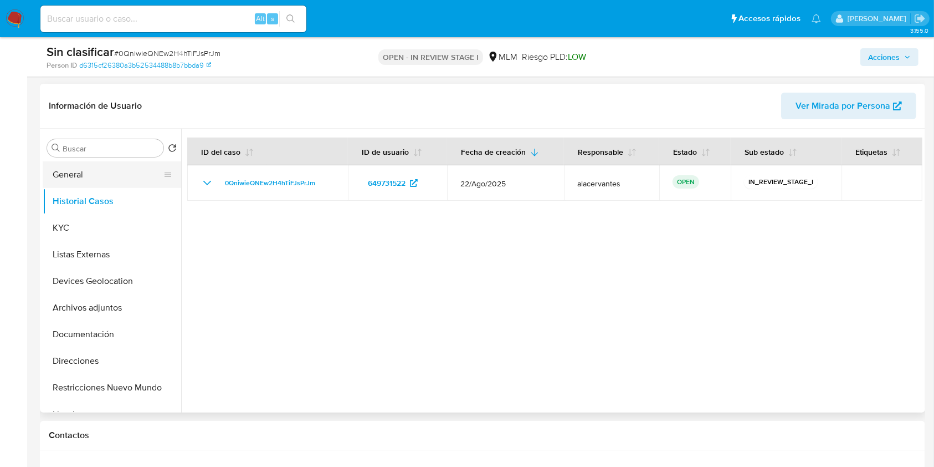
click at [76, 182] on button "General" at bounding box center [108, 174] width 130 height 27
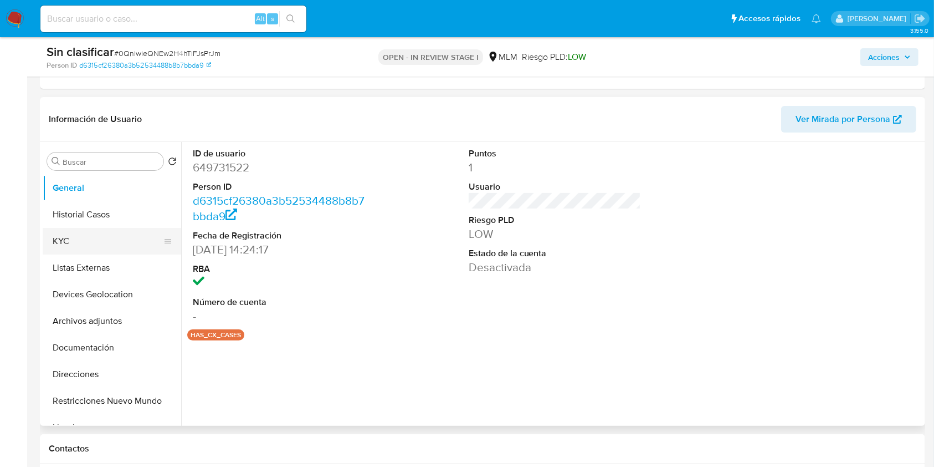
click at [84, 228] on button "KYC" at bounding box center [108, 241] width 130 height 27
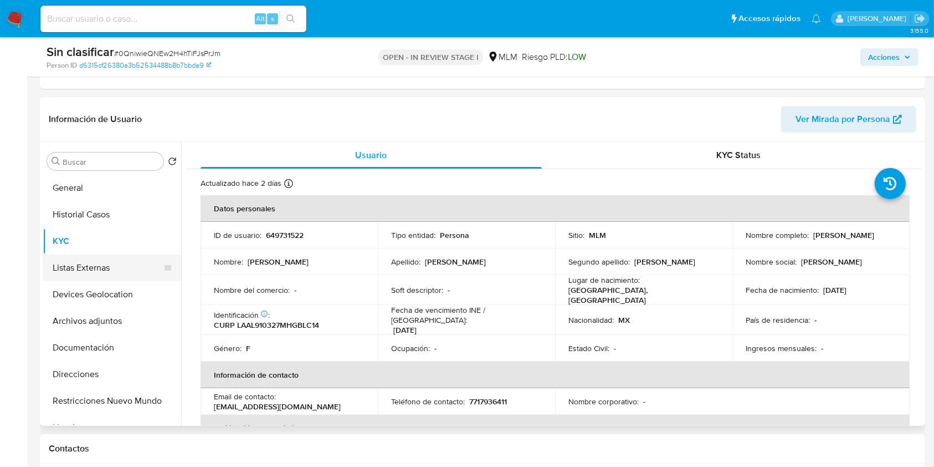
click at [83, 274] on button "Listas Externas" at bounding box center [108, 267] width 130 height 27
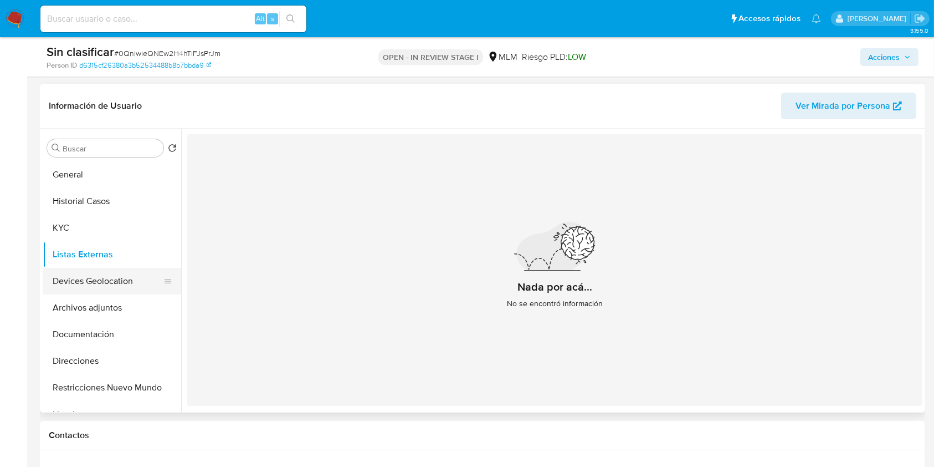
click at [83, 282] on button "Devices Geolocation" at bounding box center [108, 281] width 130 height 27
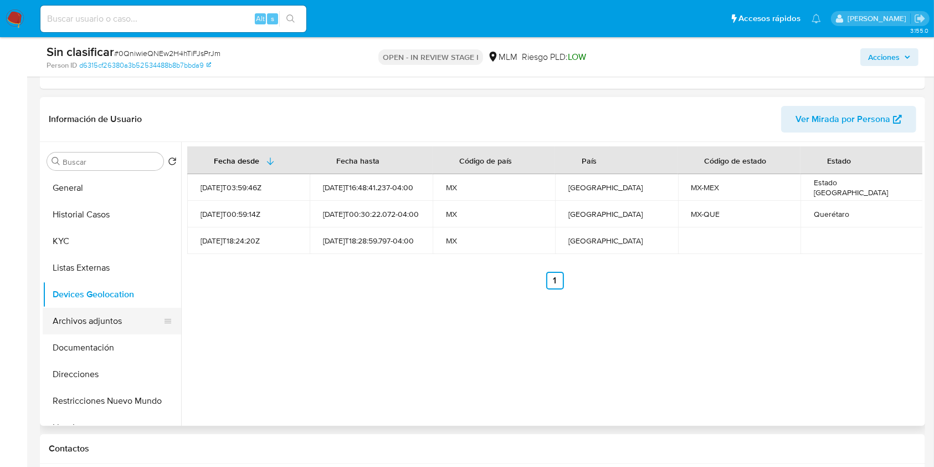
click at [113, 326] on button "Archivos adjuntos" at bounding box center [108, 321] width 130 height 27
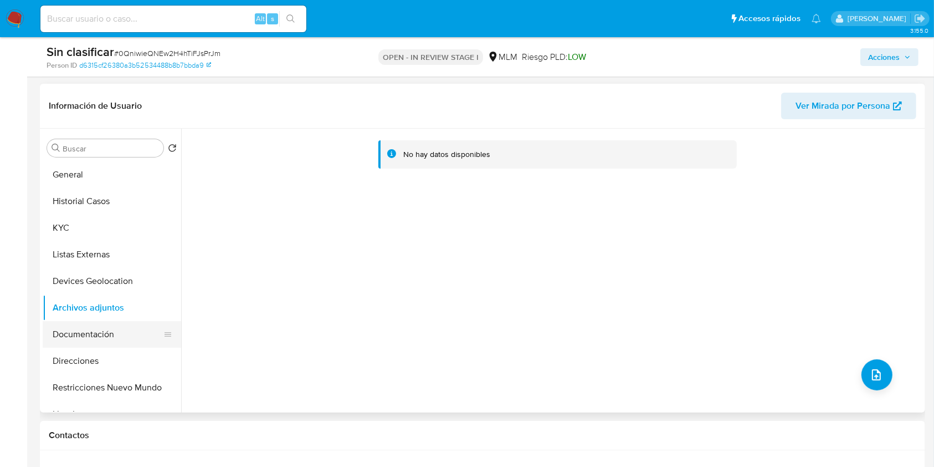
click at [98, 334] on button "Documentación" at bounding box center [108, 334] width 130 height 27
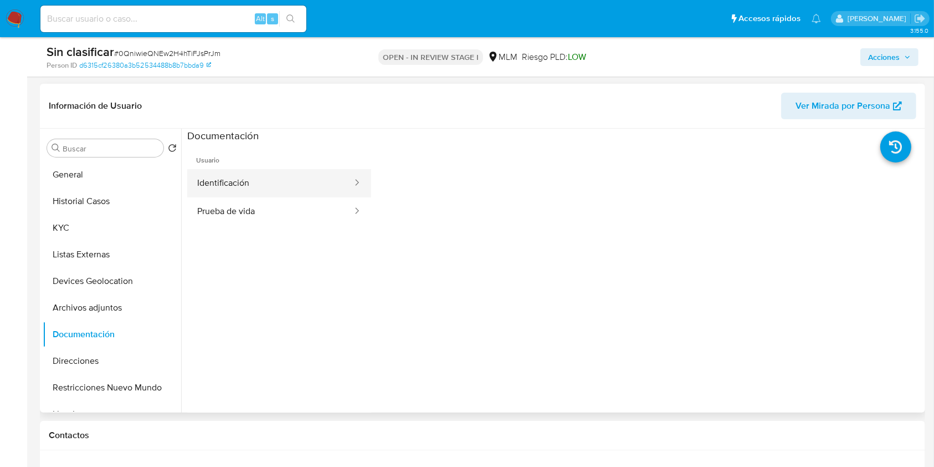
click at [301, 183] on button "Identificación" at bounding box center [270, 183] width 166 height 28
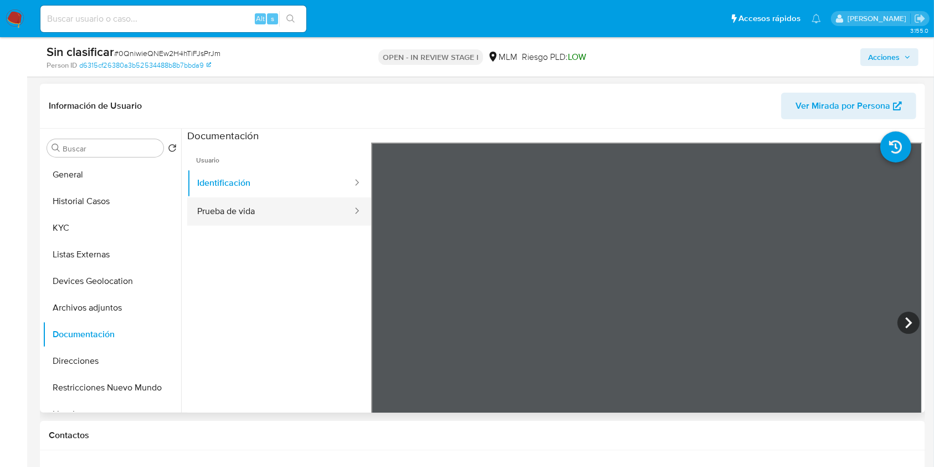
click at [253, 215] on button "Prueba de vida" at bounding box center [270, 211] width 166 height 28
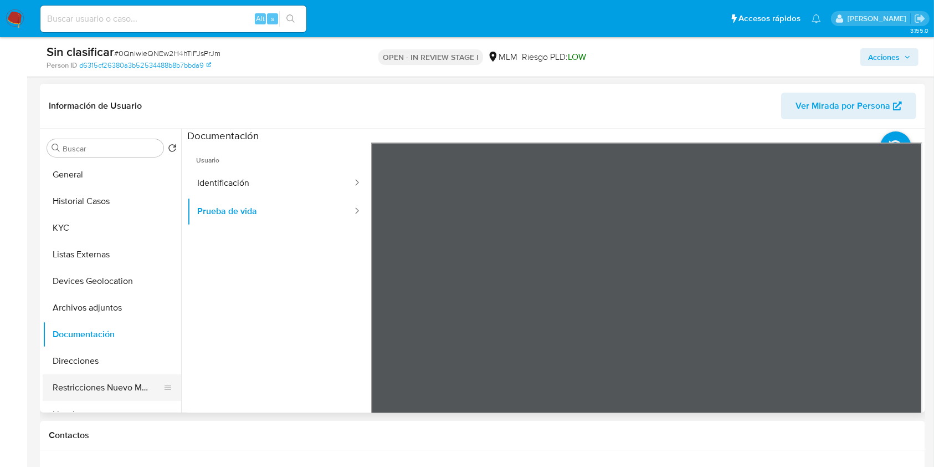
click at [103, 400] on button "Restricciones Nuevo Mundo" at bounding box center [108, 387] width 130 height 27
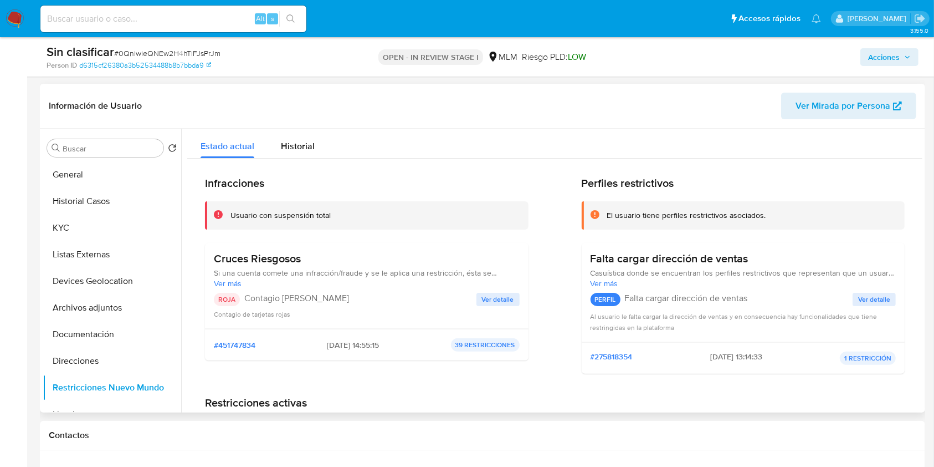
click at [497, 296] on span "Ver detalle" at bounding box center [498, 299] width 32 height 11
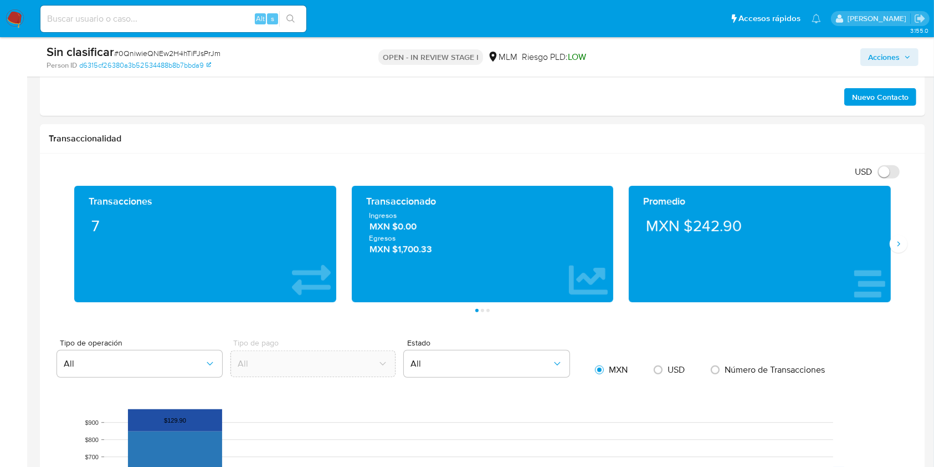
scroll to position [714, 0]
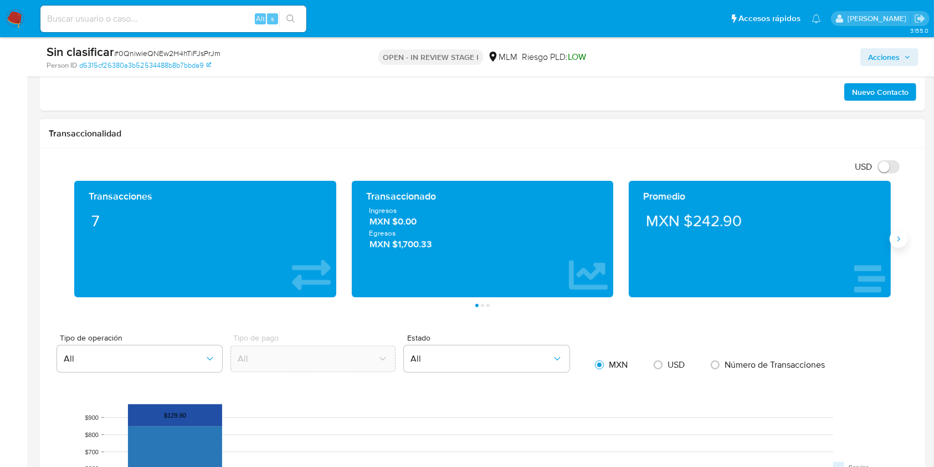
click at [892, 245] on button "Siguiente" at bounding box center [899, 239] width 18 height 18
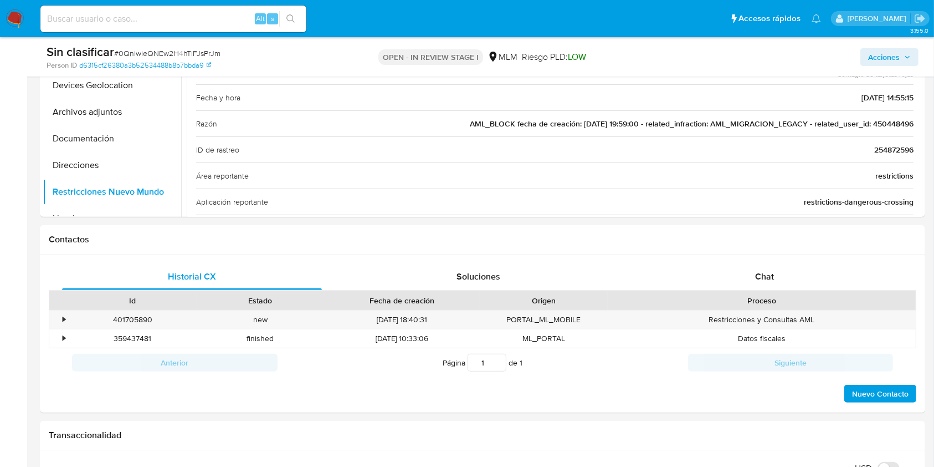
scroll to position [411, 0]
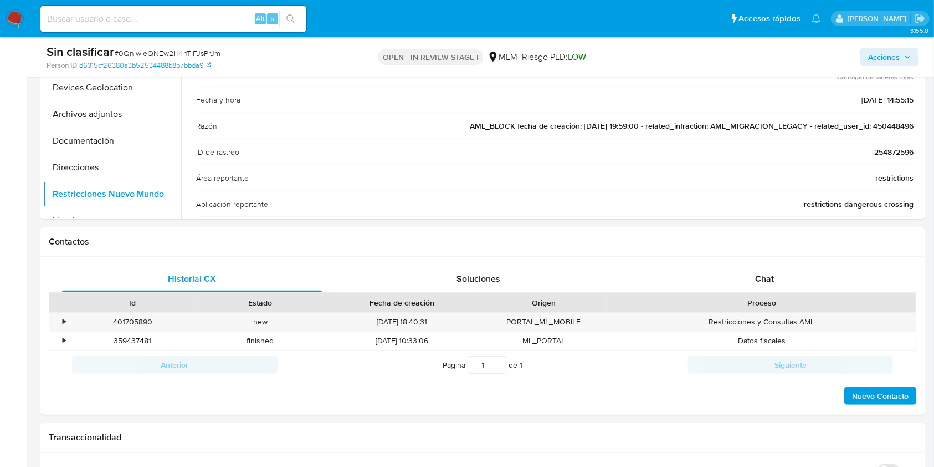
drag, startPoint x: 932, startPoint y: 157, endPoint x: 940, endPoint y: 117, distance: 40.7
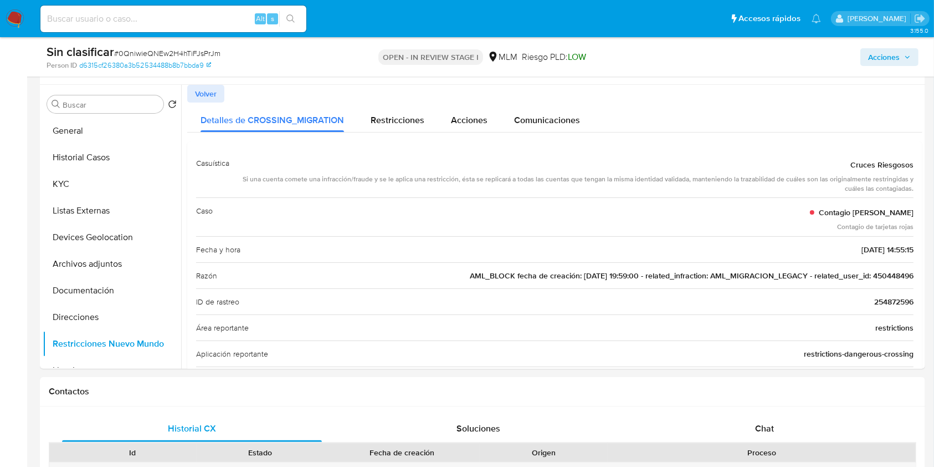
scroll to position [258, 0]
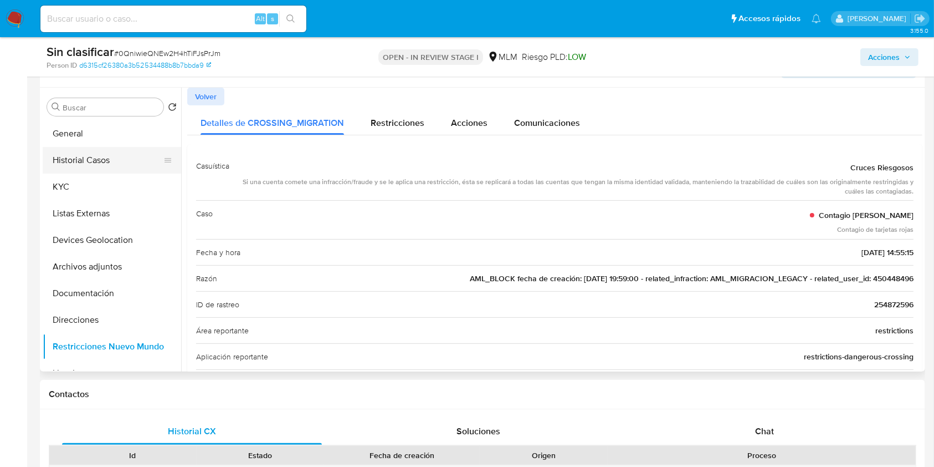
click at [68, 150] on button "Historial Casos" at bounding box center [108, 160] width 130 height 27
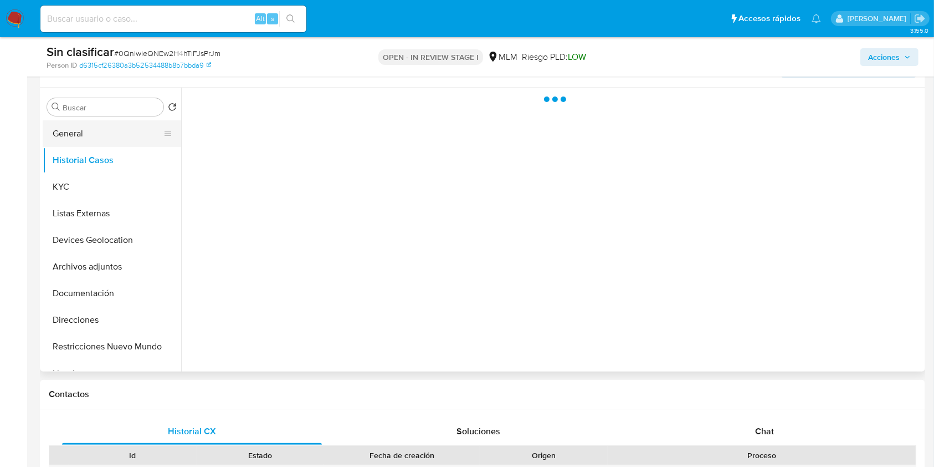
click at [67, 136] on button "General" at bounding box center [108, 133] width 130 height 27
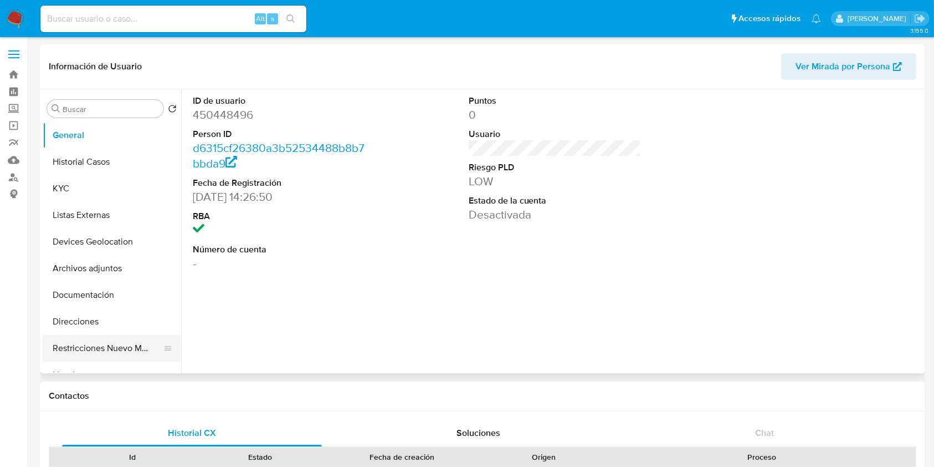
click at [132, 344] on button "Restricciones Nuevo Mundo" at bounding box center [108, 348] width 130 height 27
select select "10"
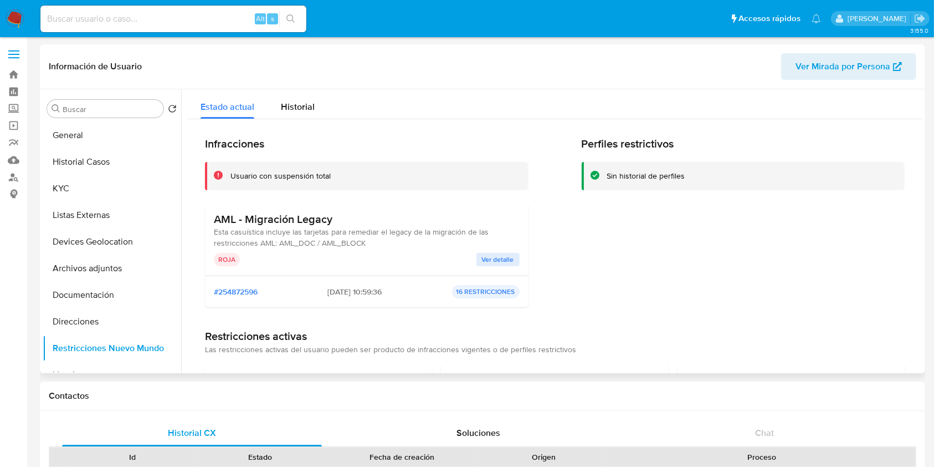
click at [494, 254] on span "Ver detalle" at bounding box center [498, 259] width 32 height 11
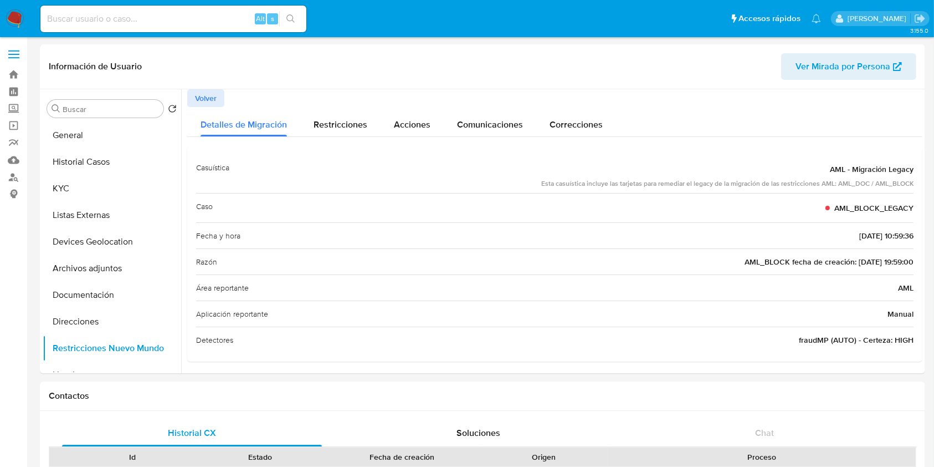
drag, startPoint x: 922, startPoint y: 122, endPoint x: 926, endPoint y: 170, distance: 47.8
click at [95, 167] on button "Historial Casos" at bounding box center [108, 162] width 130 height 27
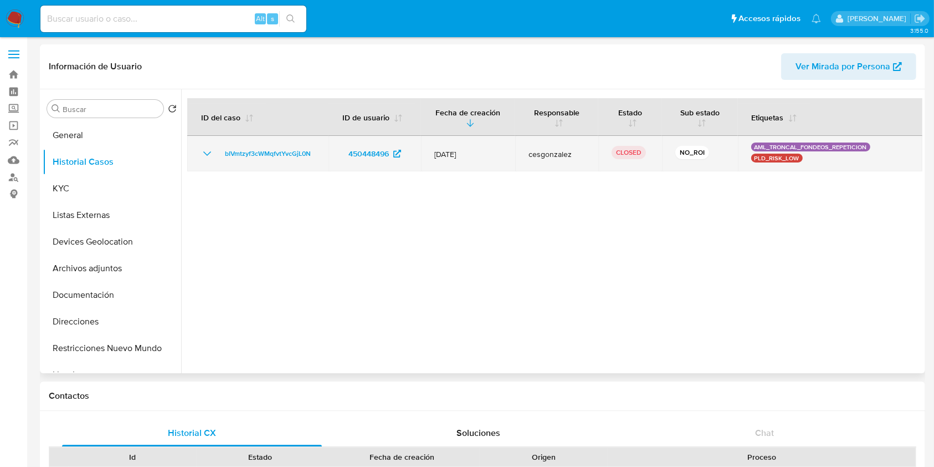
click at [208, 151] on icon "Mostrar/Ocultar" at bounding box center [207, 153] width 13 height 13
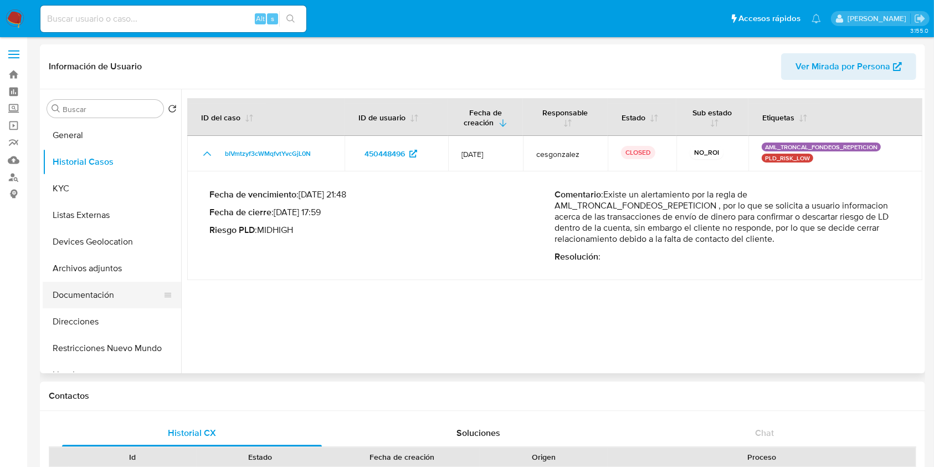
click at [86, 295] on button "Documentación" at bounding box center [108, 295] width 130 height 27
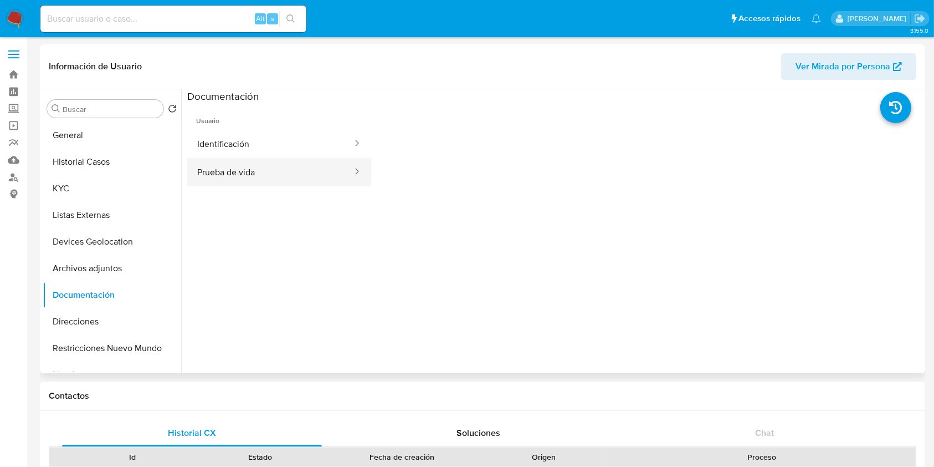
click at [263, 159] on button "Prueba de vida" at bounding box center [270, 172] width 166 height 28
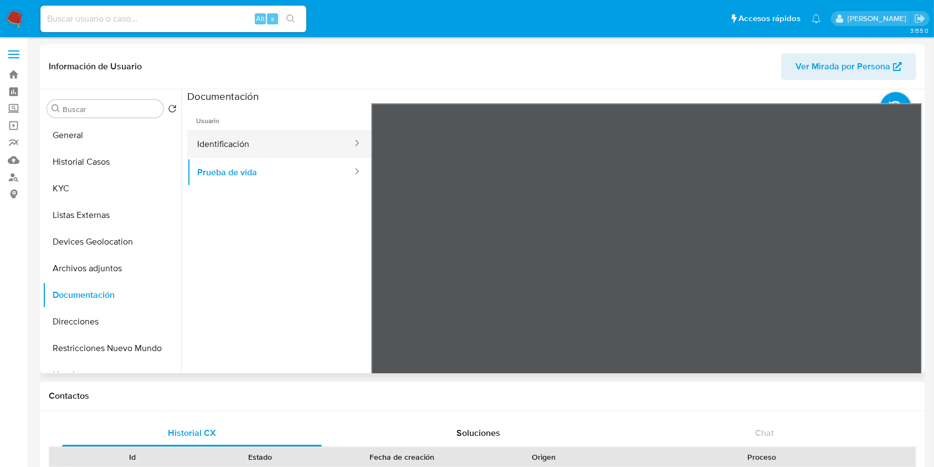
click at [310, 144] on button "Identificación" at bounding box center [270, 144] width 166 height 28
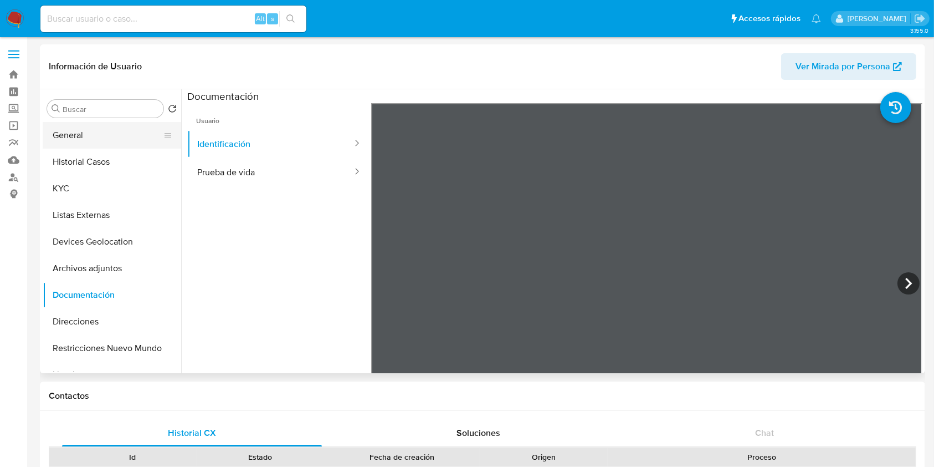
click at [111, 136] on button "General" at bounding box center [108, 135] width 130 height 27
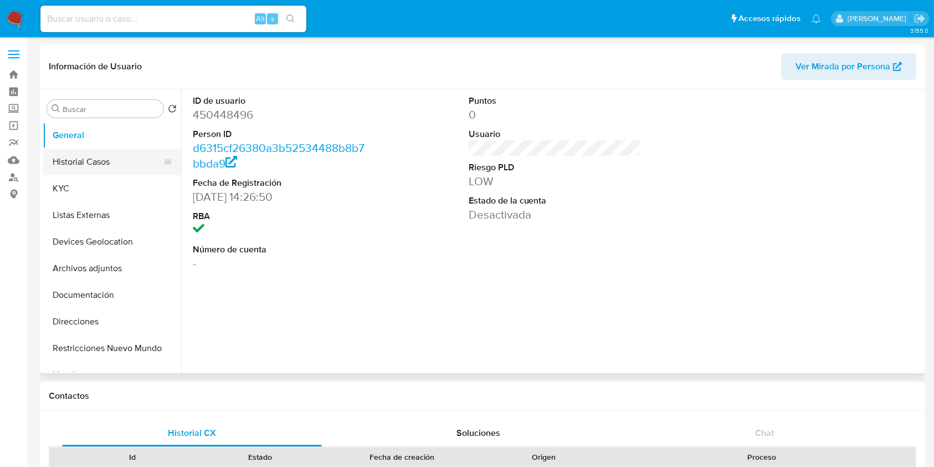
click at [93, 163] on button "Historial Casos" at bounding box center [108, 162] width 130 height 27
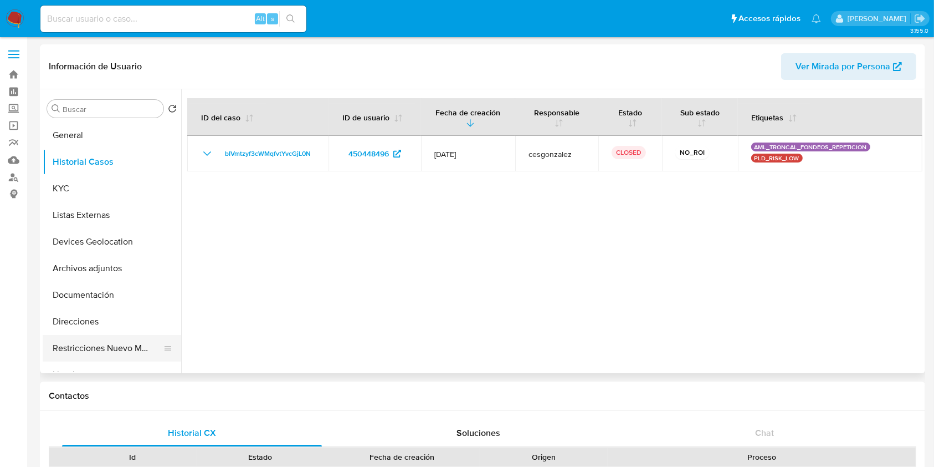
click at [87, 339] on button "Restricciones Nuevo Mundo" at bounding box center [108, 348] width 130 height 27
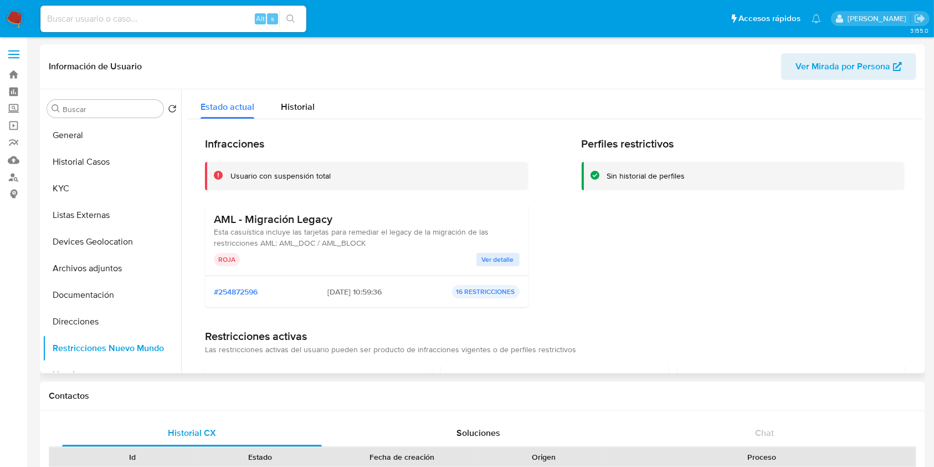
click at [504, 254] on span "Ver detalle" at bounding box center [498, 259] width 32 height 11
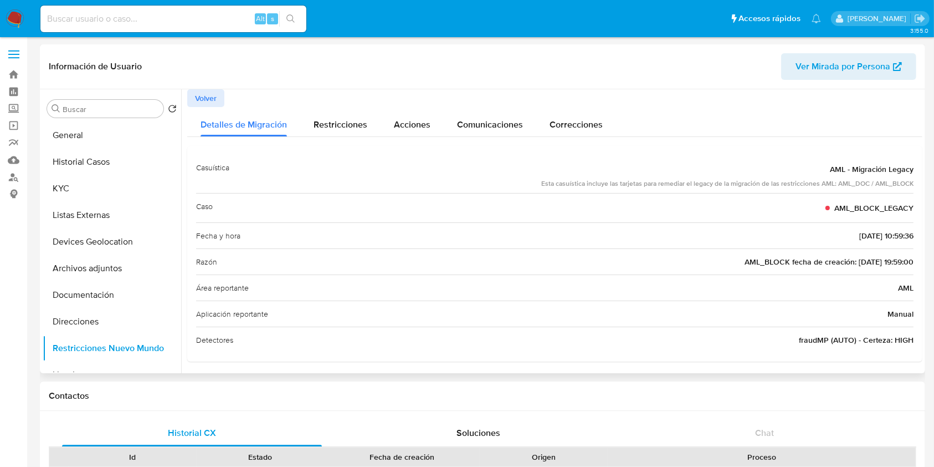
drag, startPoint x: 917, startPoint y: 142, endPoint x: 916, endPoint y: 246, distance: 104.2
click at [916, 246] on div "Detalles de Migración Restricciones Acciones Comunicaciones Correcciones Casuís…" at bounding box center [554, 234] width 735 height 254
click at [343, 118] on span "Restricciones" at bounding box center [341, 124] width 54 height 13
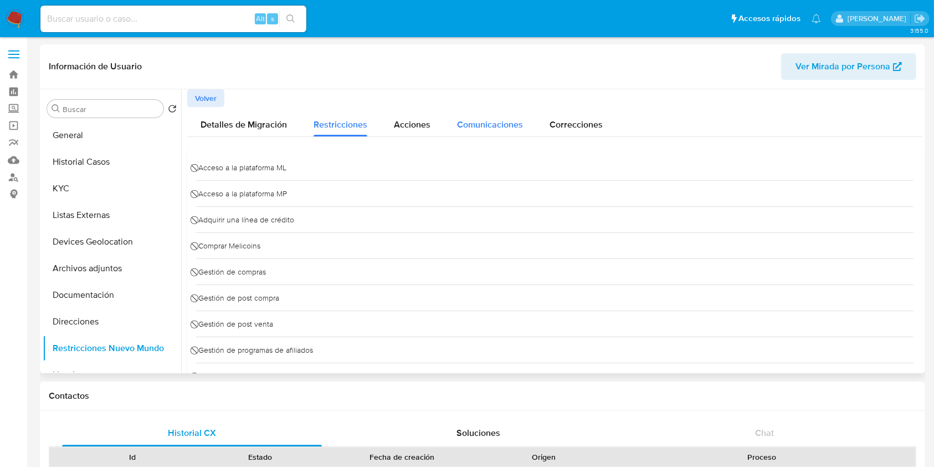
click at [444, 122] on button "Comunicaciones" at bounding box center [490, 121] width 93 height 29
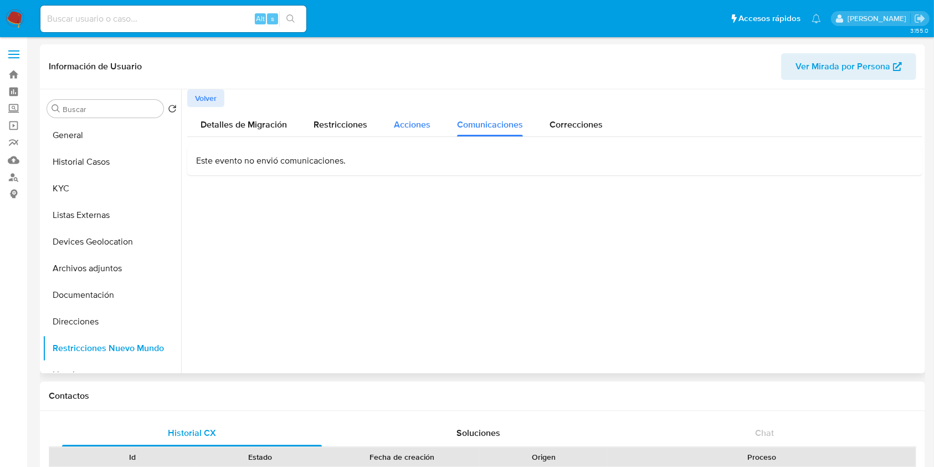
click at [413, 126] on span "Acciones" at bounding box center [412, 124] width 37 height 13
click at [575, 119] on span "Correcciones" at bounding box center [576, 124] width 53 height 13
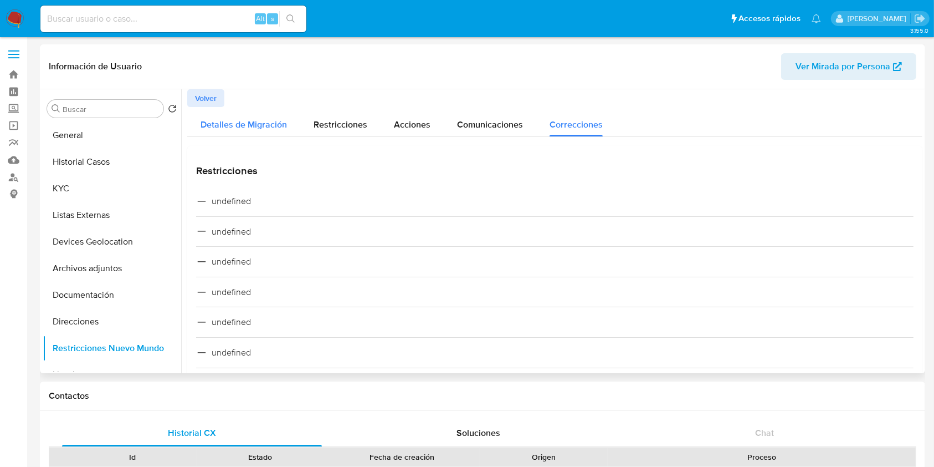
click at [244, 124] on span "Detalles de Migración" at bounding box center [244, 124] width 86 height 13
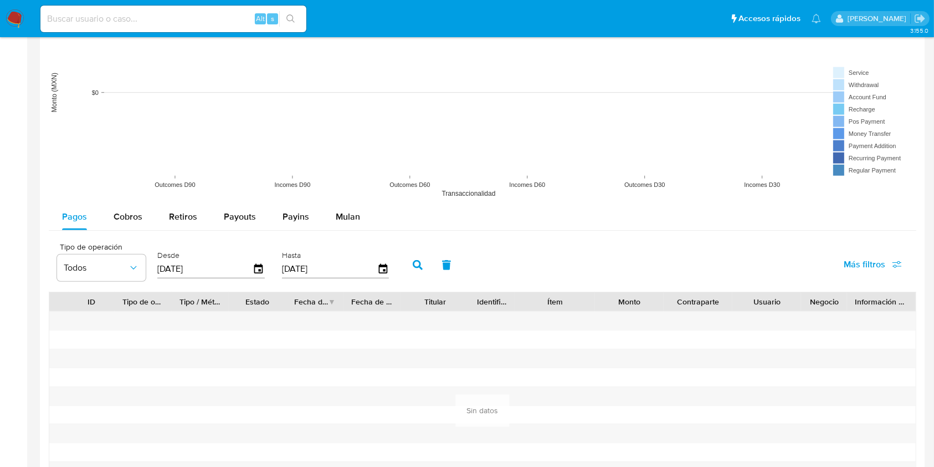
scroll to position [885, 0]
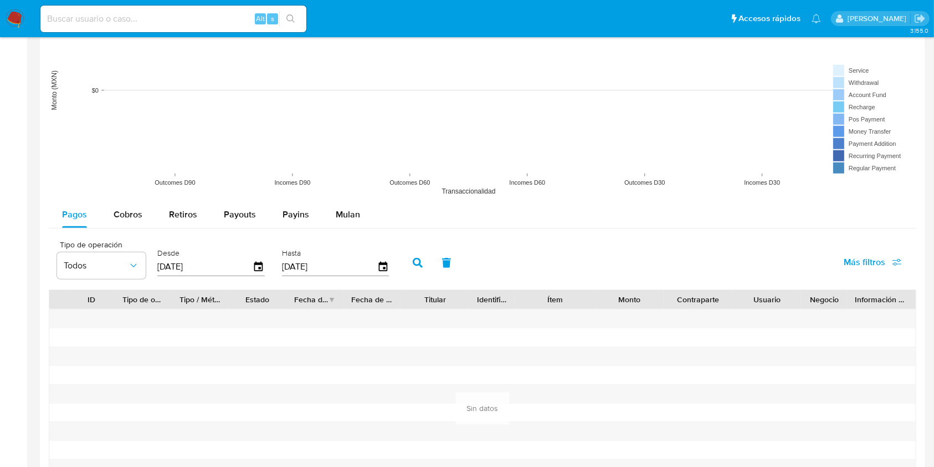
click at [371, 95] on rect at bounding box center [483, 90] width 868 height 222
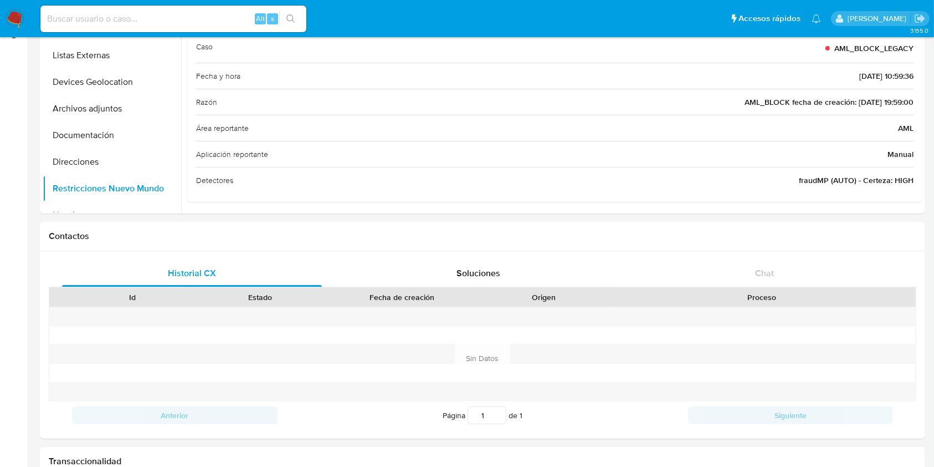
scroll to position [57, 0]
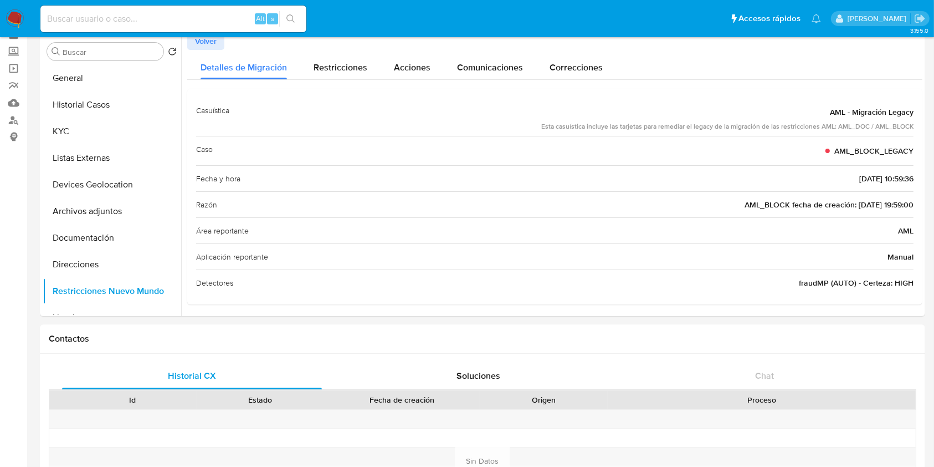
drag, startPoint x: 925, startPoint y: 126, endPoint x: 934, endPoint y: 126, distance: 8.9
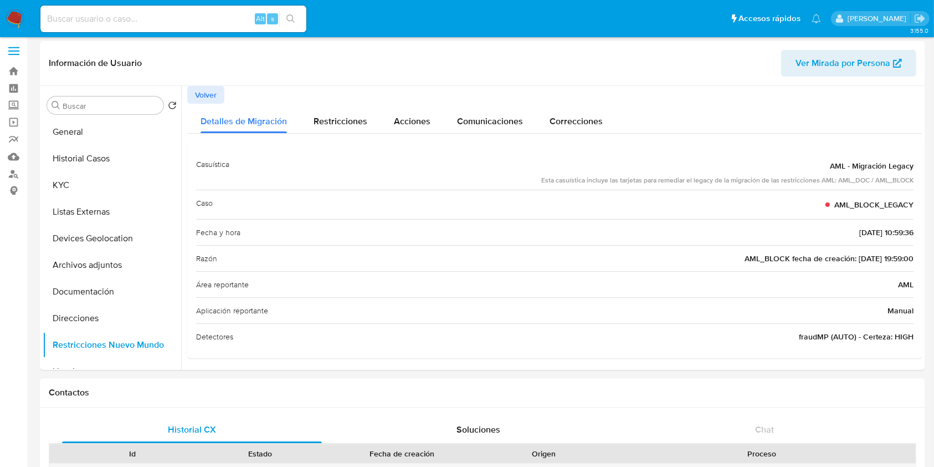
scroll to position [0, 0]
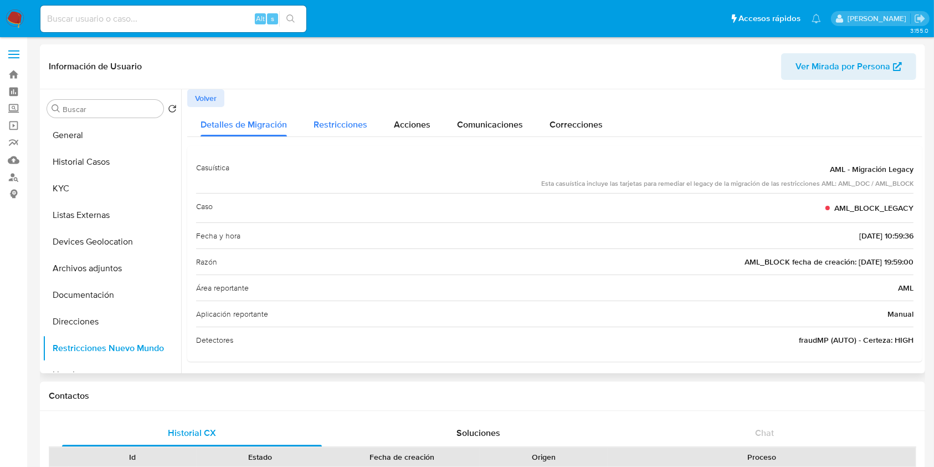
click at [360, 116] on div "Restricciones" at bounding box center [341, 121] width 54 height 29
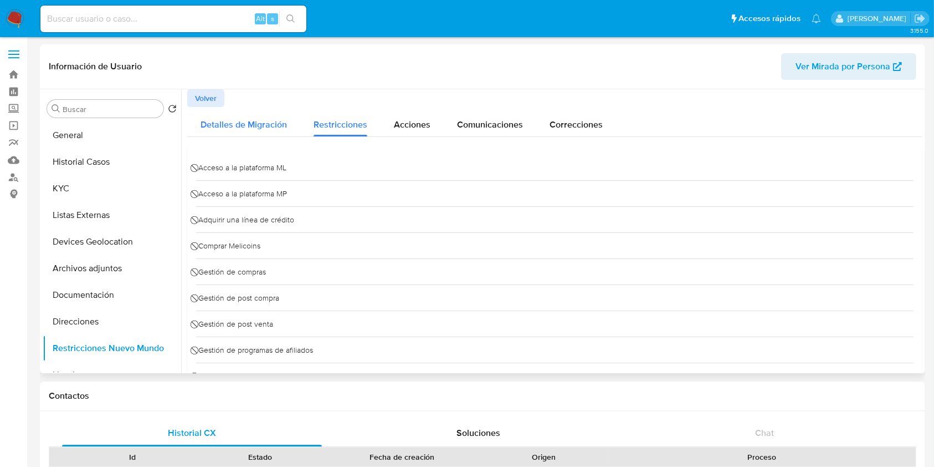
click at [254, 119] on span "Detalles de Migración" at bounding box center [244, 124] width 86 height 13
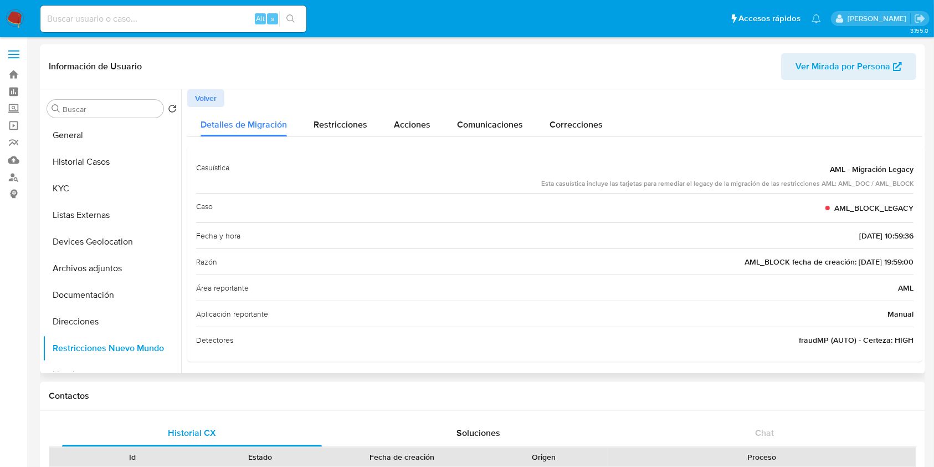
drag, startPoint x: 917, startPoint y: 219, endPoint x: 920, endPoint y: 196, distance: 24.1
click at [920, 196] on div at bounding box center [552, 231] width 742 height 284
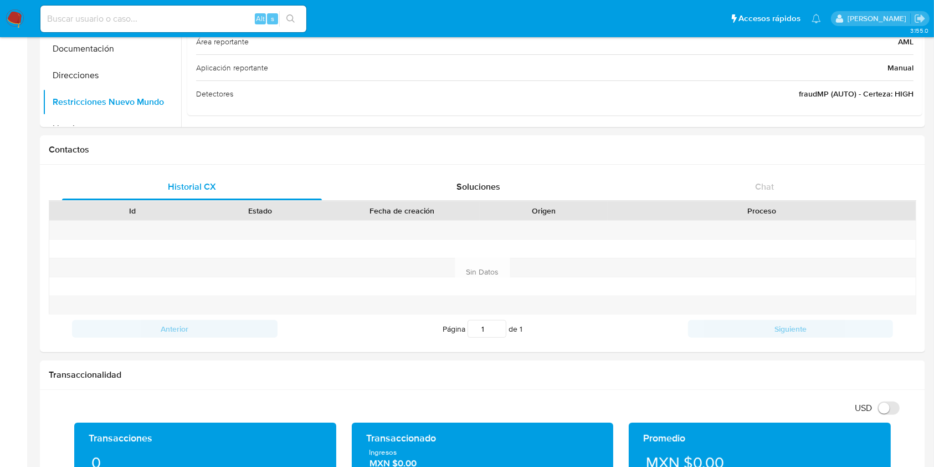
scroll to position [259, 0]
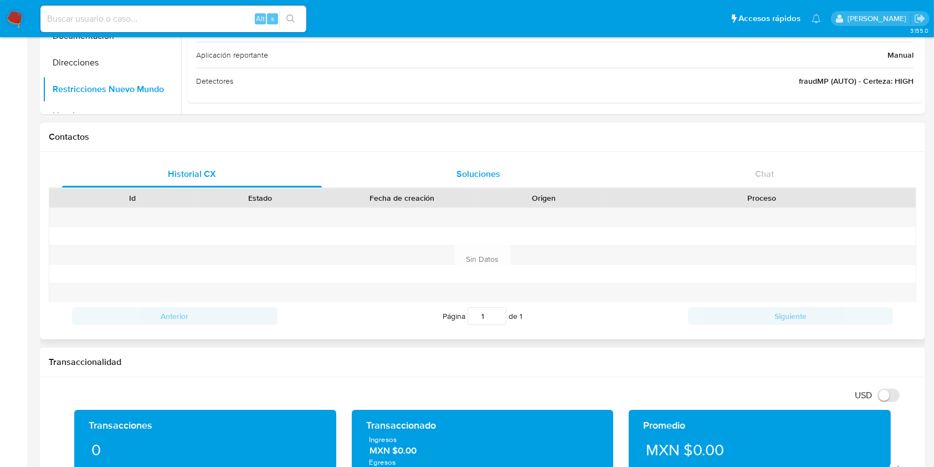
click at [510, 166] on div "Soluciones" at bounding box center [479, 174] width 260 height 27
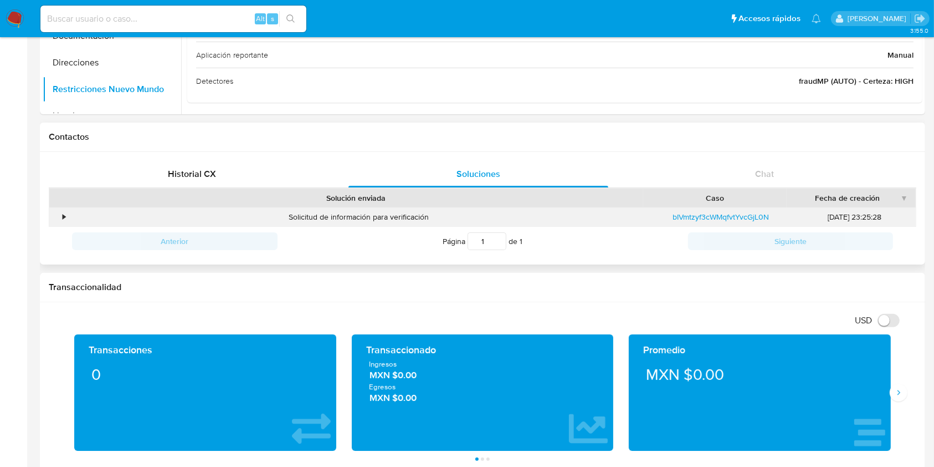
click at [66, 216] on div "•" at bounding box center [58, 217] width 19 height 18
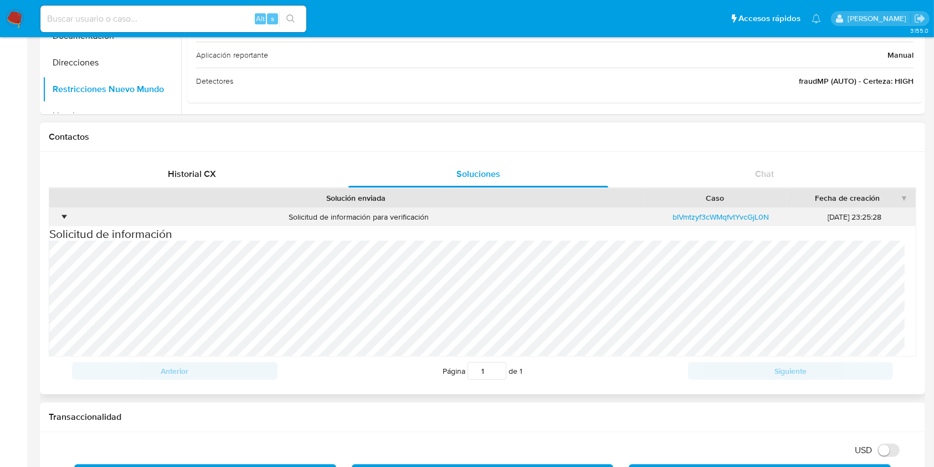
click at [59, 213] on div "•" at bounding box center [58, 217] width 19 height 18
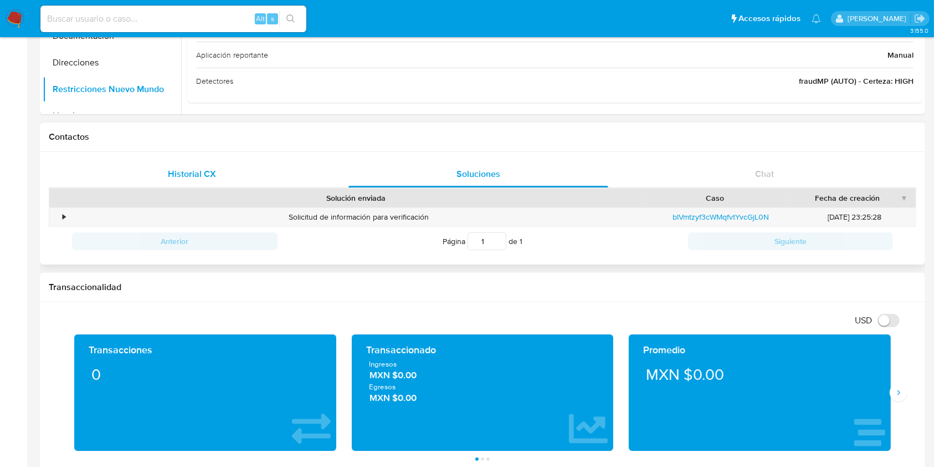
click at [216, 180] on div "Historial CX" at bounding box center [192, 174] width 260 height 27
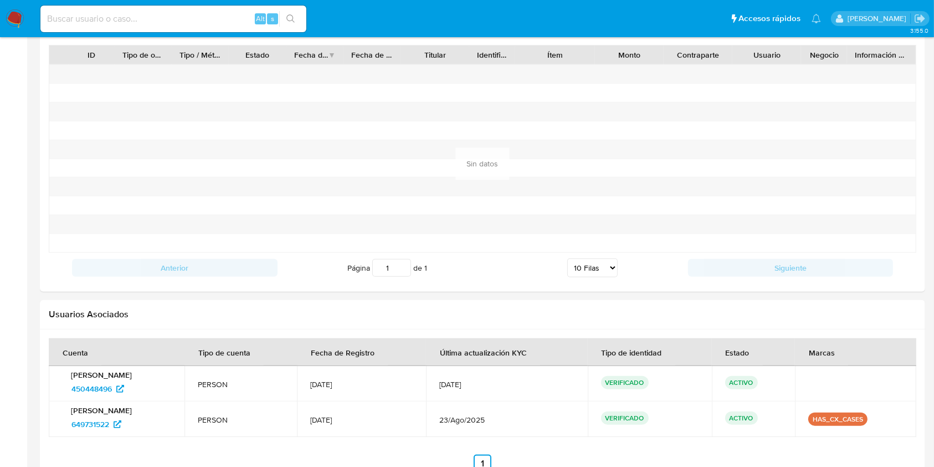
scroll to position [1158, 0]
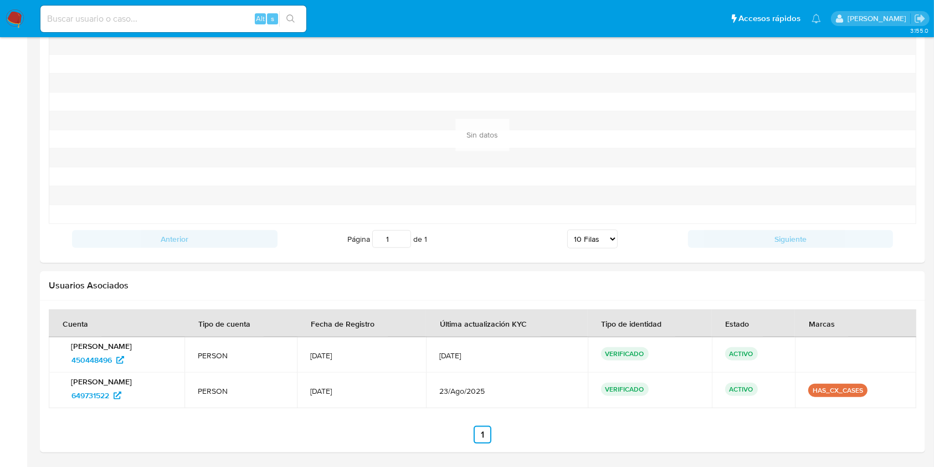
click at [103, 361] on span "450448496" at bounding box center [91, 360] width 40 height 18
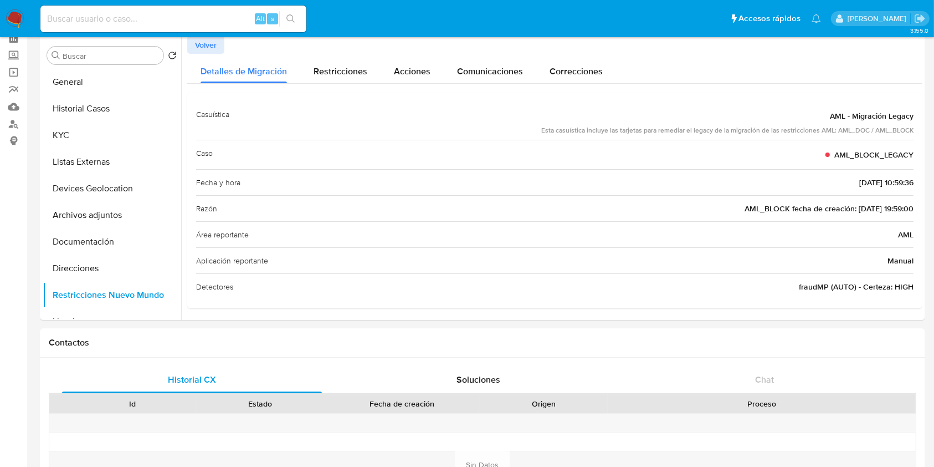
scroll to position [0, 0]
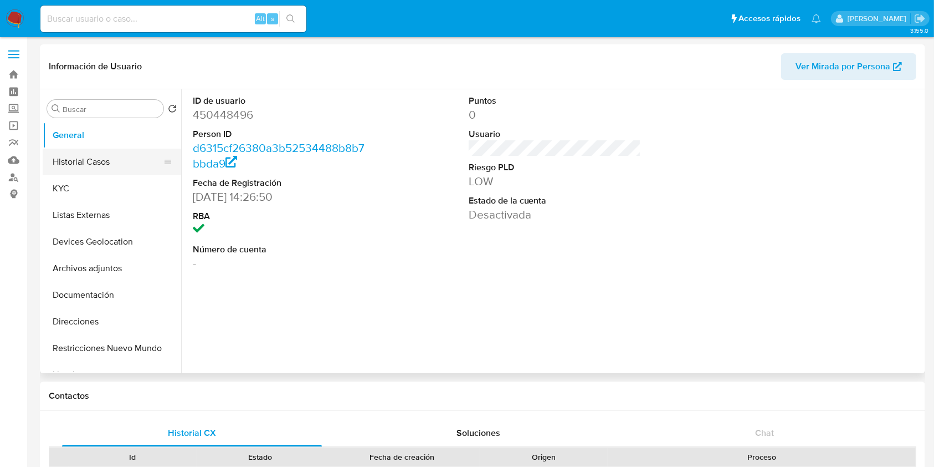
click at [89, 159] on button "Historial Casos" at bounding box center [108, 162] width 130 height 27
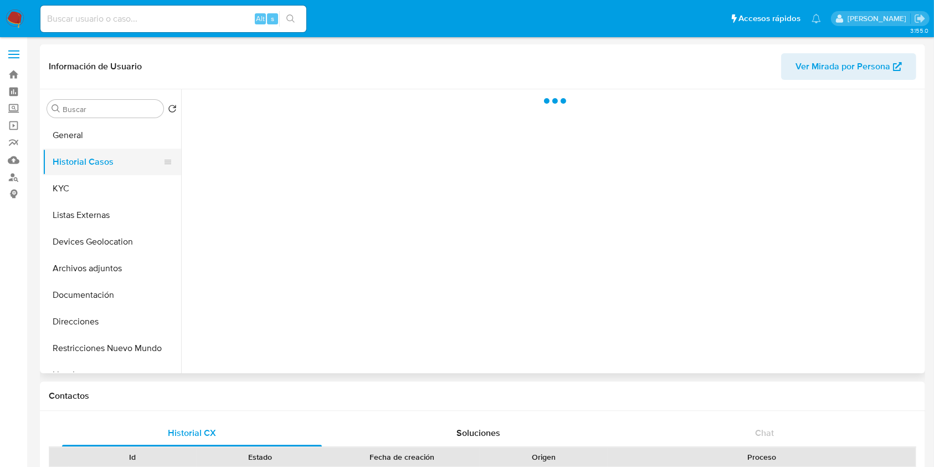
select select "10"
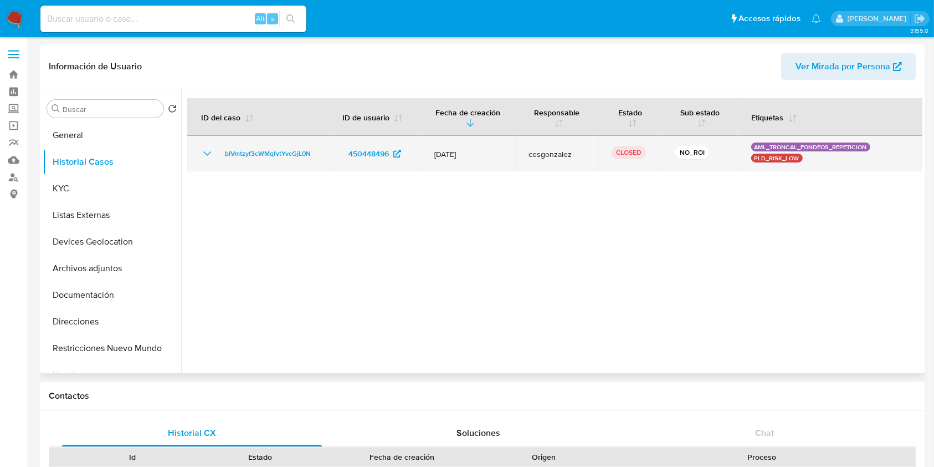
click at [207, 155] on icon "Mostrar/Ocultar" at bounding box center [207, 153] width 8 height 4
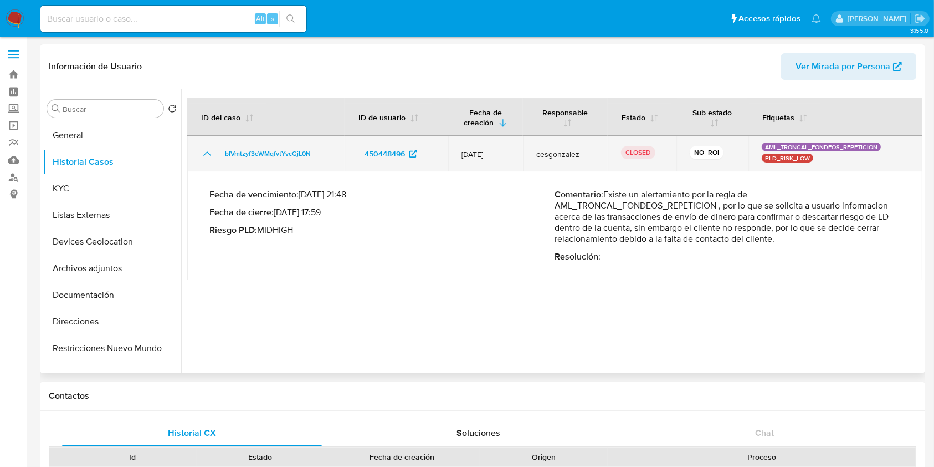
click at [209, 155] on icon "Mostrar/Ocultar" at bounding box center [207, 153] width 13 height 13
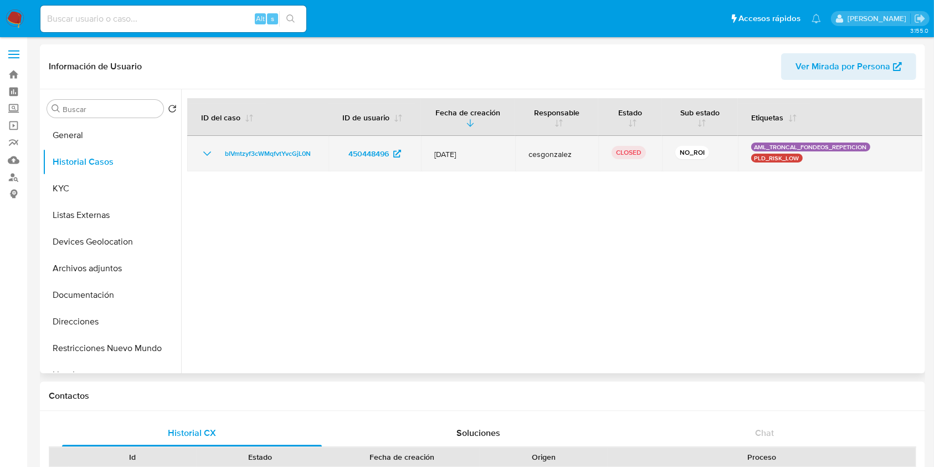
click at [209, 155] on icon "Mostrar/Ocultar" at bounding box center [207, 153] width 13 height 13
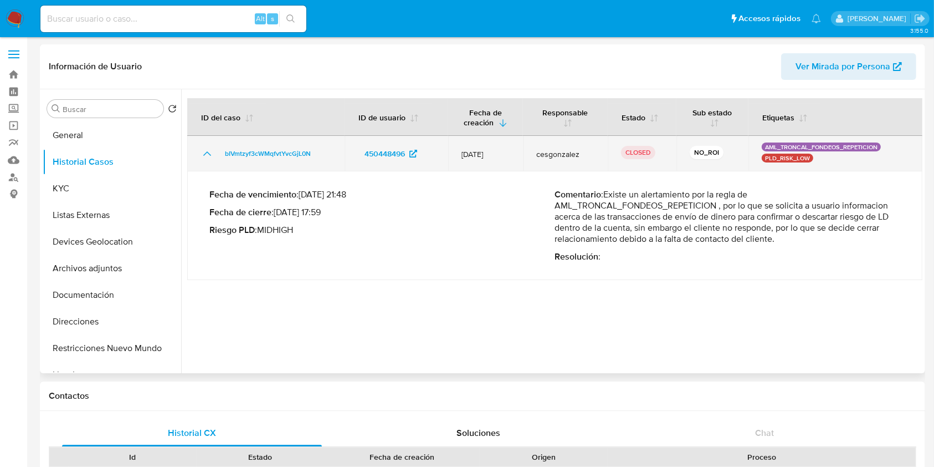
click at [209, 155] on icon "Mostrar/Ocultar" at bounding box center [207, 153] width 13 height 13
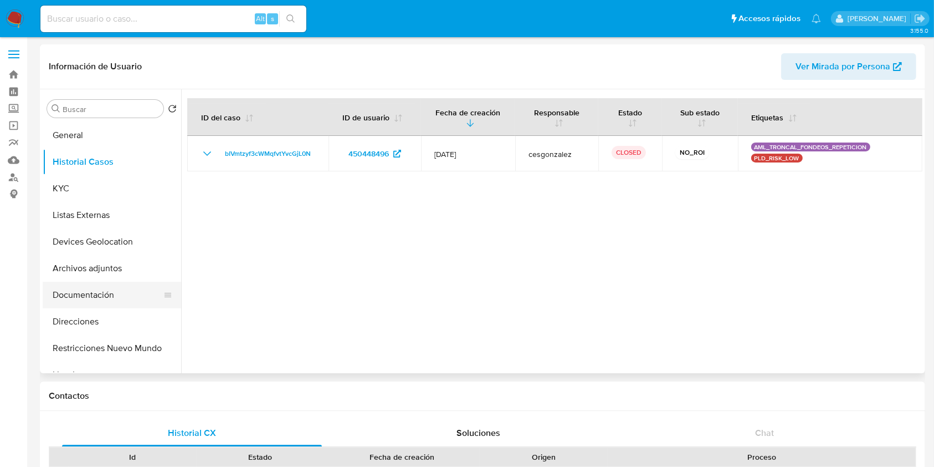
click at [77, 282] on button "Documentación" at bounding box center [108, 295] width 130 height 27
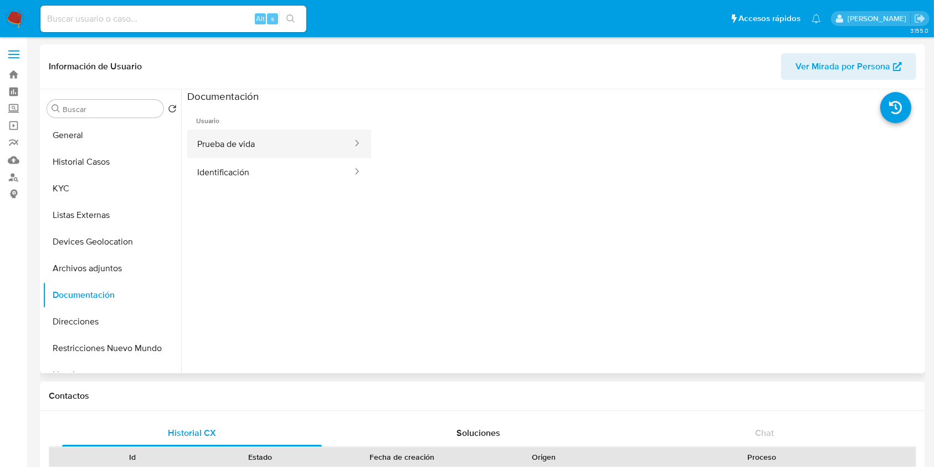
click at [251, 149] on button "Prueba de vida" at bounding box center [270, 144] width 166 height 28
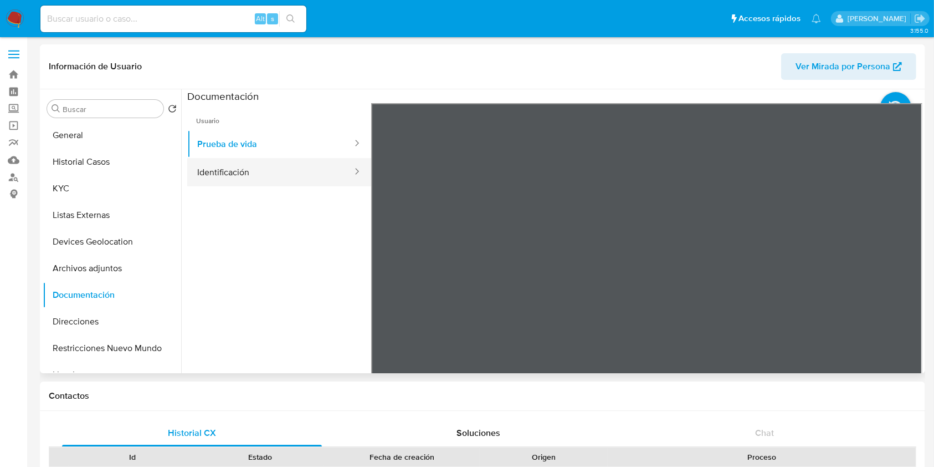
click at [298, 170] on button "Identificación" at bounding box center [270, 172] width 166 height 28
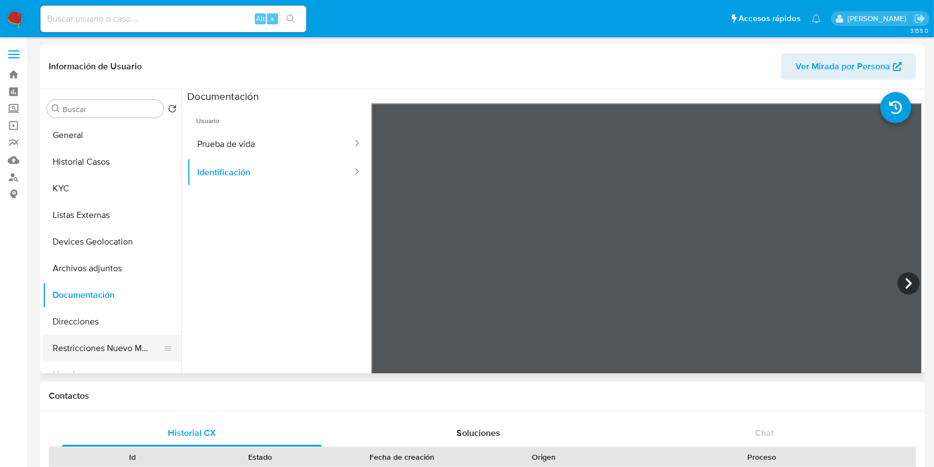
click at [113, 349] on button "Restricciones Nuevo Mundo" at bounding box center [108, 348] width 130 height 27
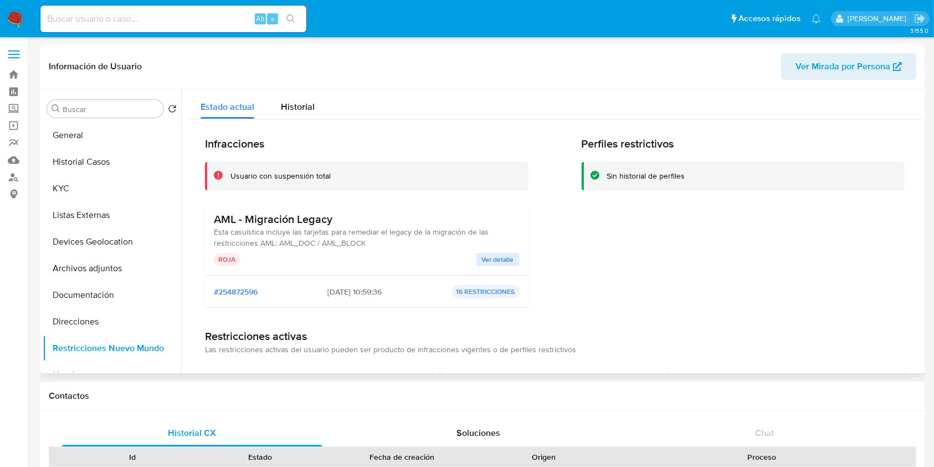
click at [243, 294] on span "#254872596" at bounding box center [236, 292] width 44 height 10
click at [497, 267] on div "AML - Migración Legacy Esta casuística incluye las tarjetas para remediar el le…" at bounding box center [367, 239] width 324 height 72
click at [497, 262] on span "Ver detalle" at bounding box center [498, 259] width 32 height 11
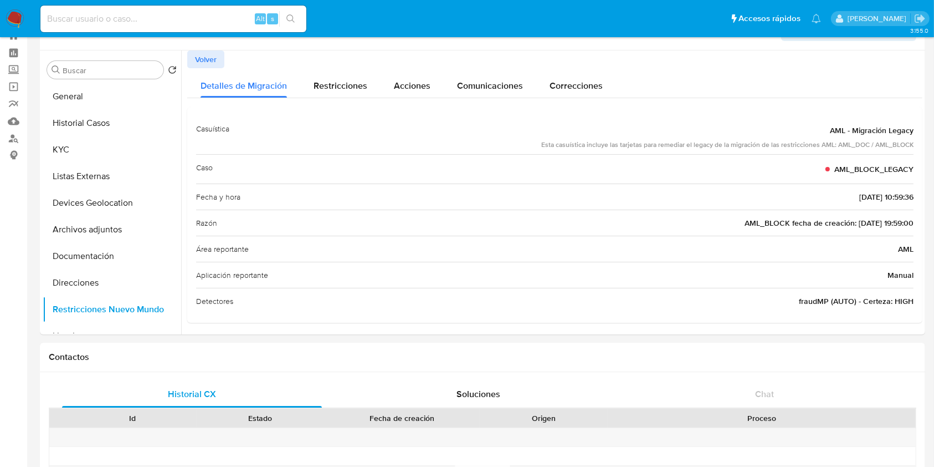
scroll to position [40, 0]
drag, startPoint x: 916, startPoint y: 147, endPoint x: 915, endPoint y: 168, distance: 21.6
click at [915, 168] on div "Casuística AML - Migración Legacy Esta casuística incluye las tarjetas para rem…" at bounding box center [554, 213] width 735 height 216
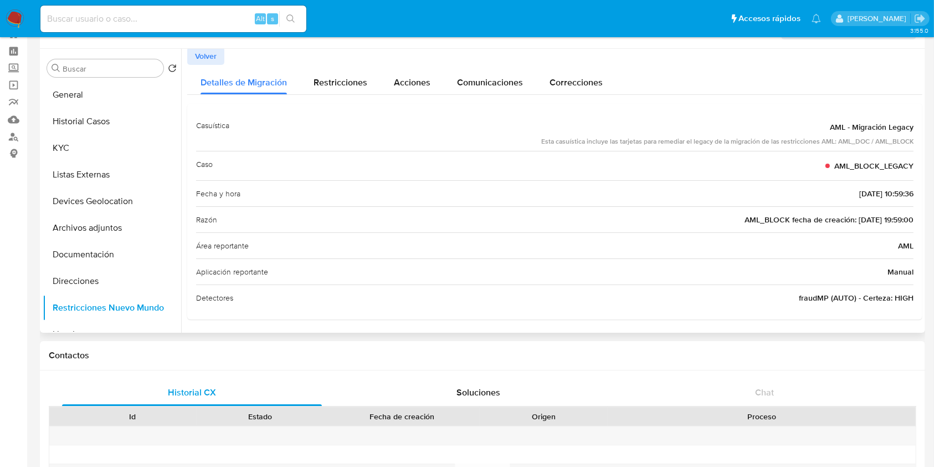
scroll to position [0, 0]
drag, startPoint x: 0, startPoint y: 216, endPoint x: -6, endPoint y: 208, distance: 9.5
drag, startPoint x: 915, startPoint y: 197, endPoint x: 896, endPoint y: 127, distance: 72.3
click at [896, 127] on div "Casuística AML - Migración Legacy Esta casuística incluye las tarjetas para rem…" at bounding box center [554, 213] width 735 height 216
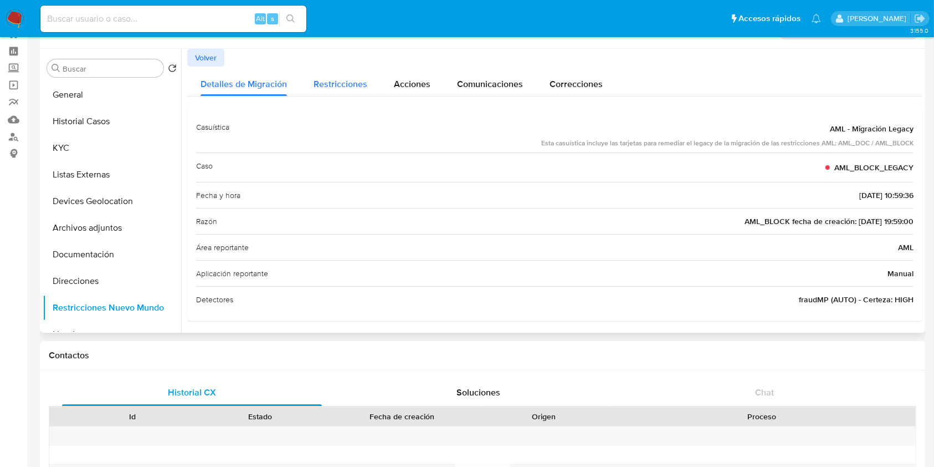
click at [337, 81] on span "Restricciones" at bounding box center [341, 84] width 54 height 13
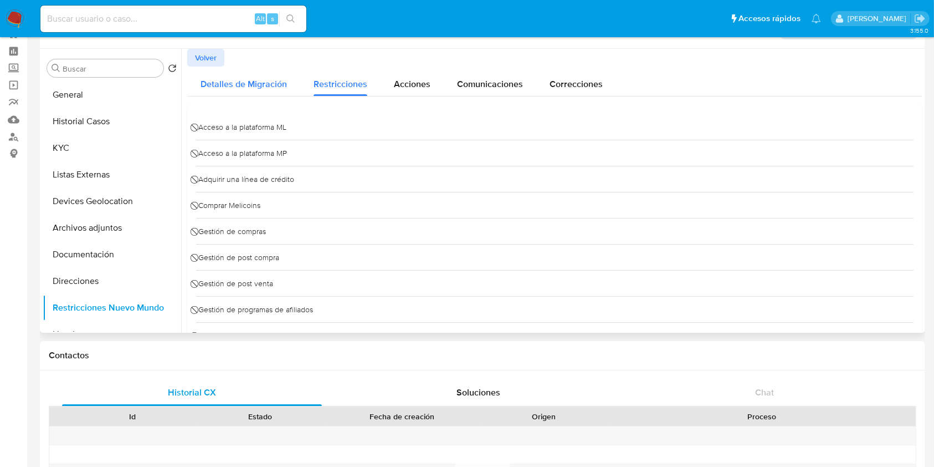
click at [278, 73] on div "Detalles de Migración" at bounding box center [244, 81] width 86 height 29
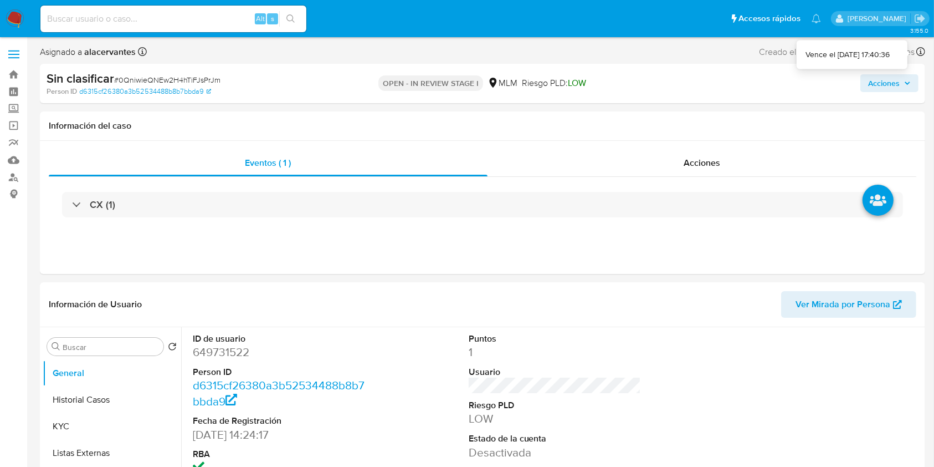
select select "10"
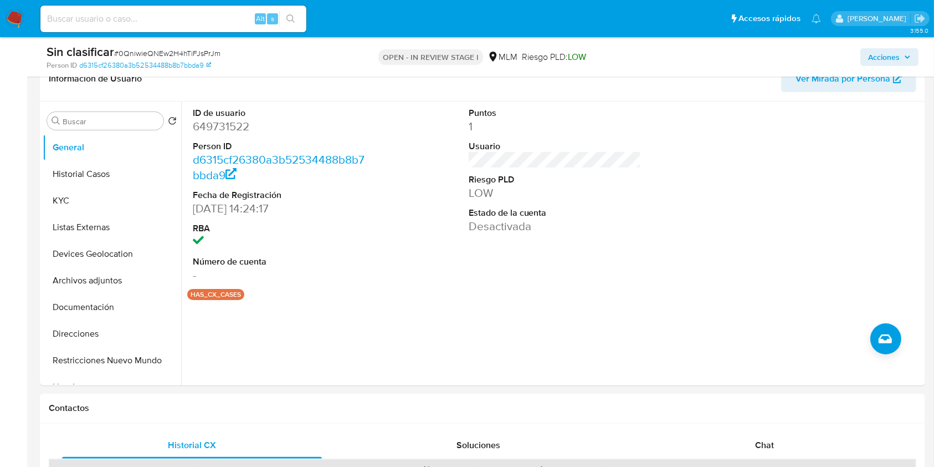
scroll to position [193, 0]
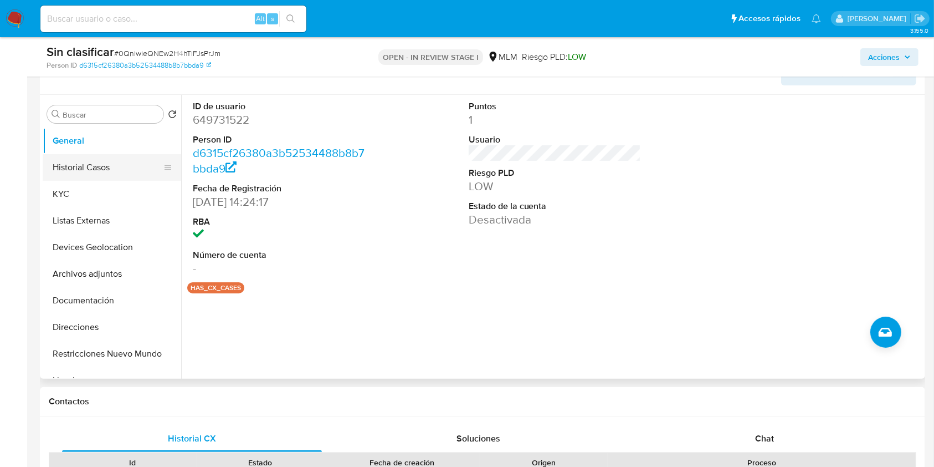
click at [53, 162] on button "Historial Casos" at bounding box center [108, 167] width 130 height 27
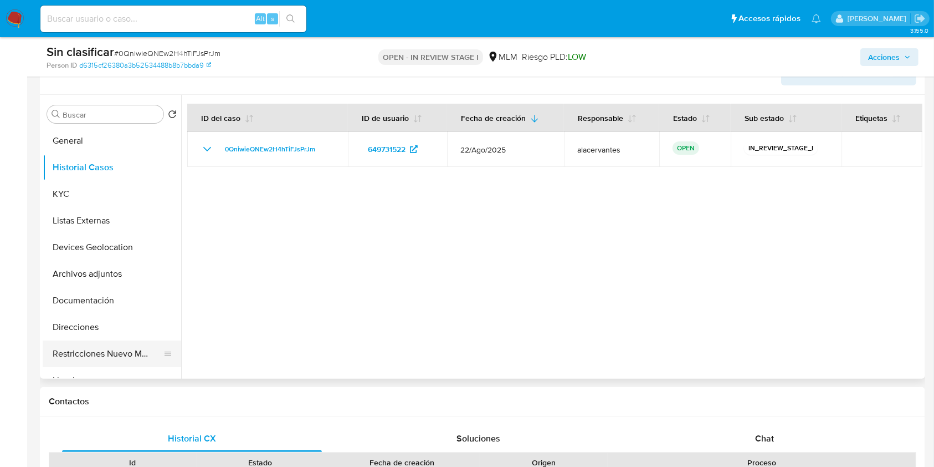
click at [104, 349] on button "Restricciones Nuevo Mundo" at bounding box center [108, 353] width 130 height 27
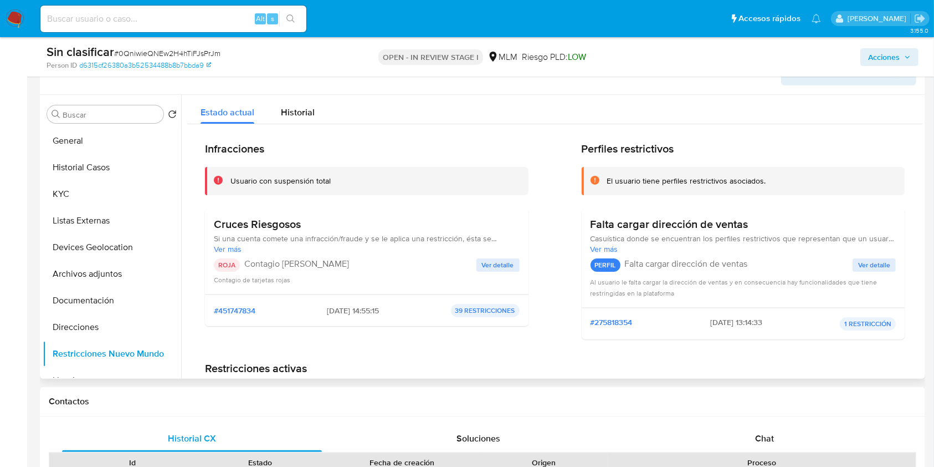
click at [500, 261] on span "Ver detalle" at bounding box center [498, 264] width 32 height 11
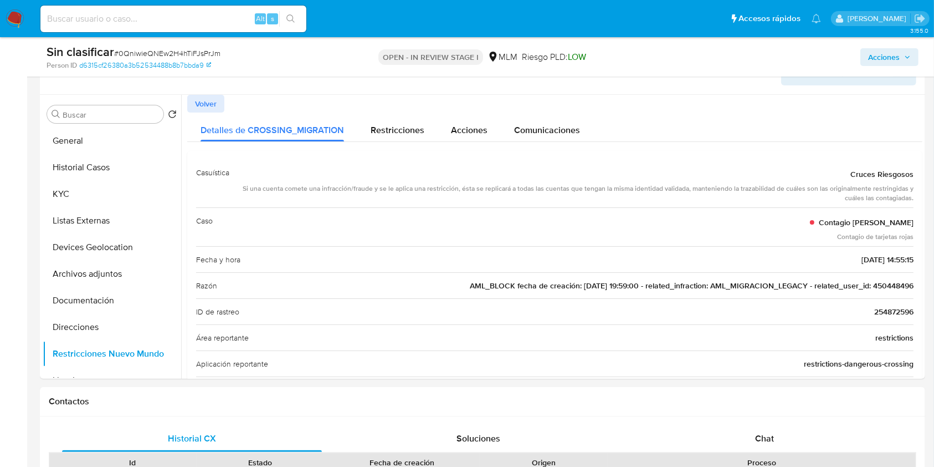
scroll to position [0, 0]
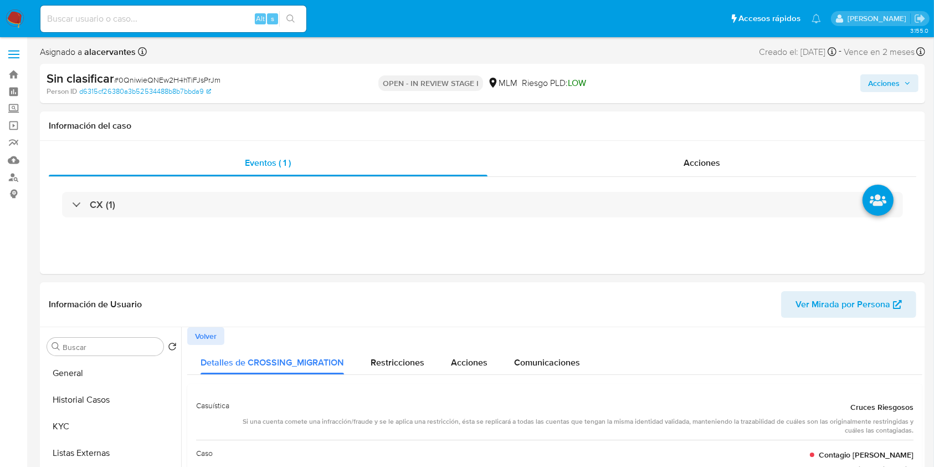
click at [881, 71] on div "Acciones" at bounding box center [775, 83] width 288 height 26
click at [866, 86] on button "Acciones" at bounding box center [890, 83] width 58 height 18
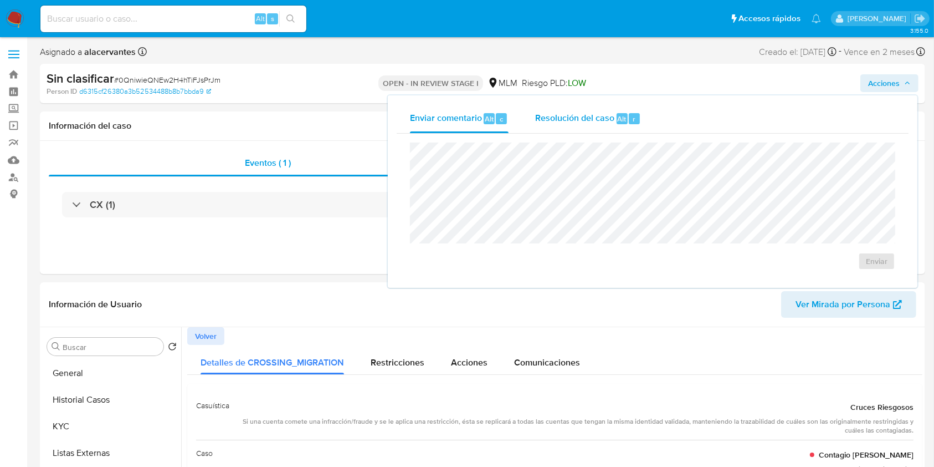
click at [609, 116] on span "Resolución del caso" at bounding box center [574, 118] width 79 height 13
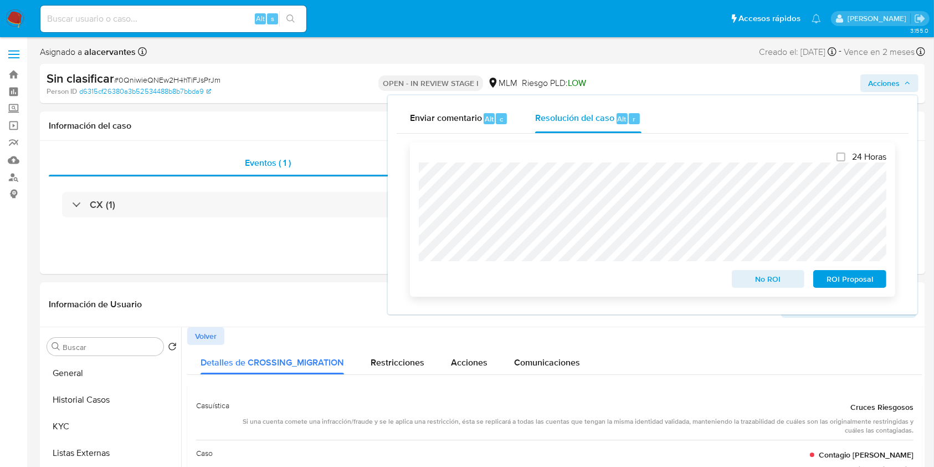
click at [678, 197] on div "24 Horas No ROI ROI Proposal" at bounding box center [653, 219] width 468 height 136
click at [767, 273] on span "No ROI" at bounding box center [769, 279] width 58 height 16
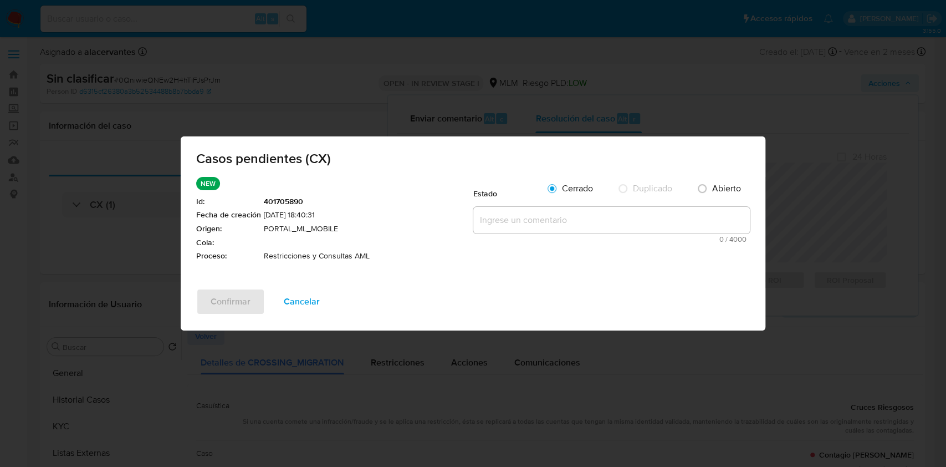
click at [568, 221] on textarea at bounding box center [611, 220] width 277 height 27
paste textarea "Se realiza validación de caso generado por CX. Se identifica restricción Migrac…"
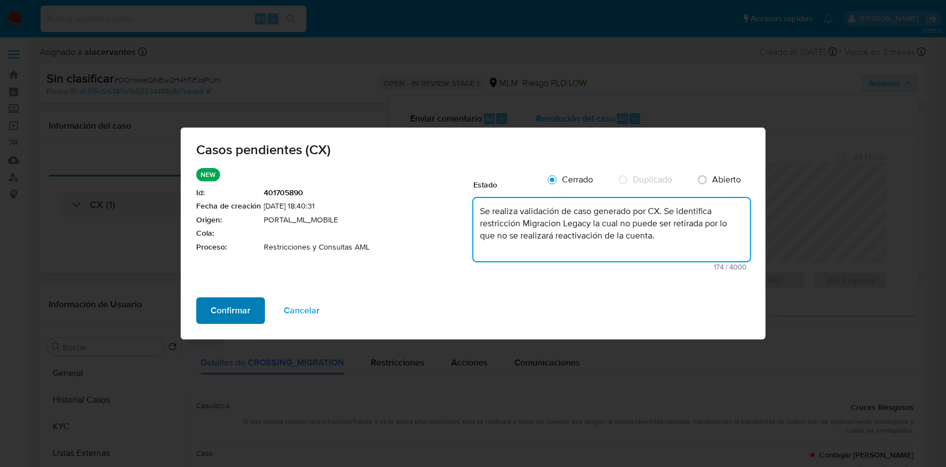
type textarea "Se realiza validación de caso generado por CX. Se identifica restricción Migrac…"
click at [221, 304] on span "Confirmar" at bounding box center [231, 310] width 40 height 24
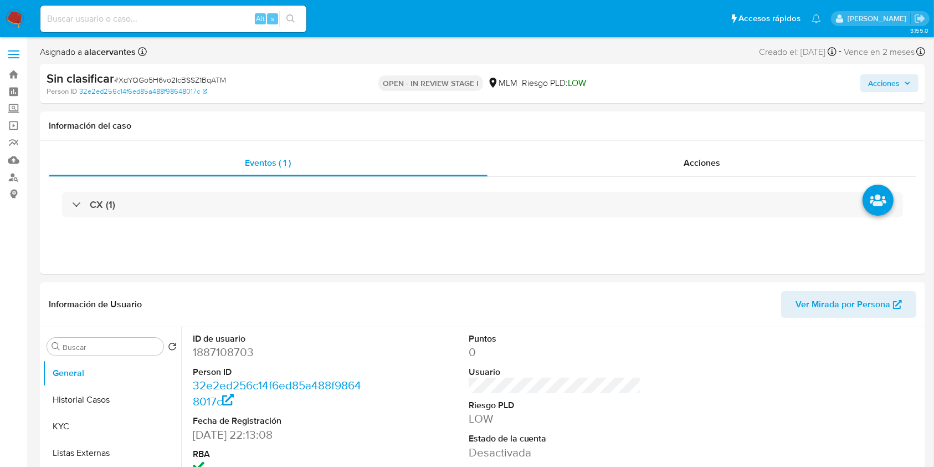
select select "10"
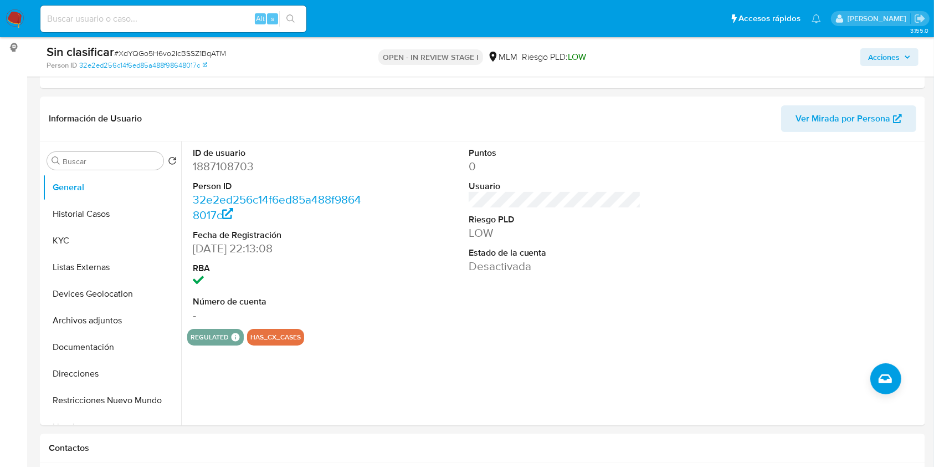
scroll to position [167, 0]
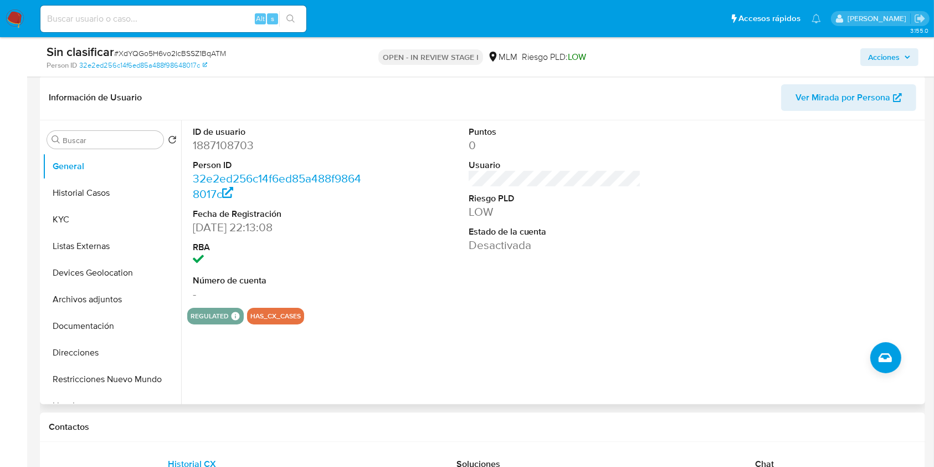
click at [483, 323] on div "regulated Regulated MLM IFPE Evaluation Result COMPLIES User Regulated Date [DA…" at bounding box center [554, 316] width 735 height 17
click at [100, 190] on button "Historial Casos" at bounding box center [108, 193] width 130 height 27
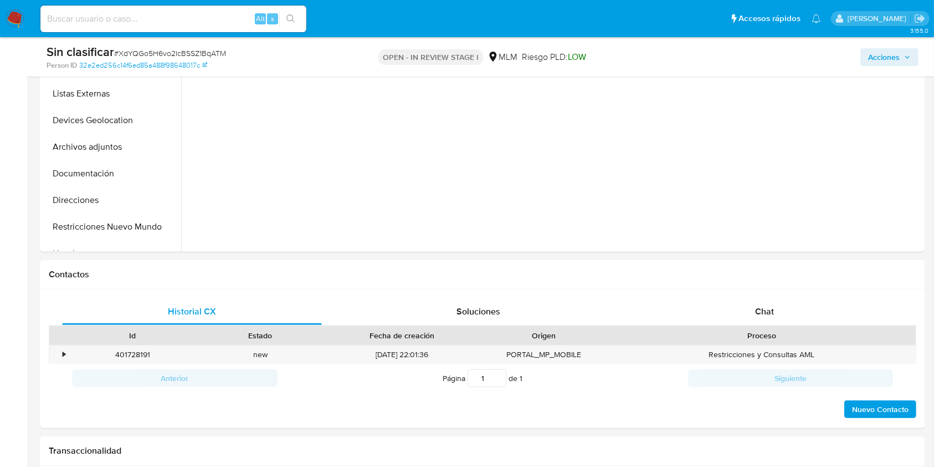
scroll to position [323, 0]
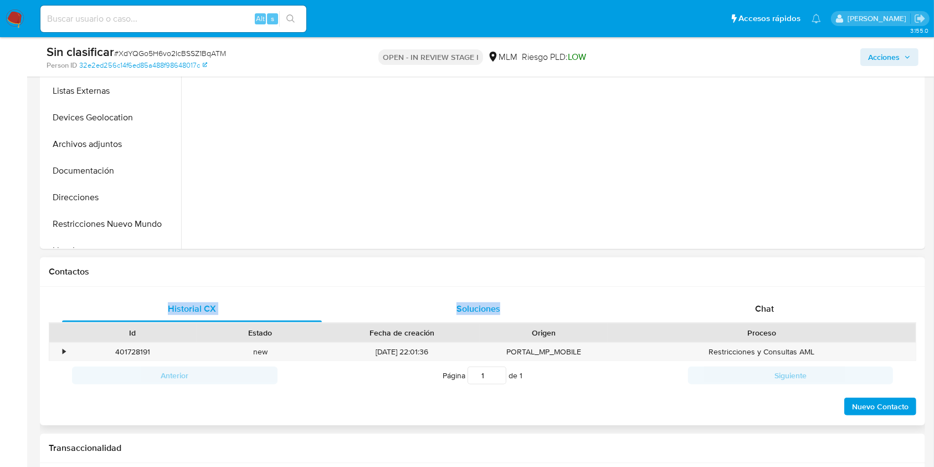
click at [462, 298] on div "Contactos Historial CX Soluciones Chat Id Estado Fecha de creación Origen Proce…" at bounding box center [483, 341] width 886 height 168
click at [60, 354] on div "•" at bounding box center [58, 352] width 19 height 18
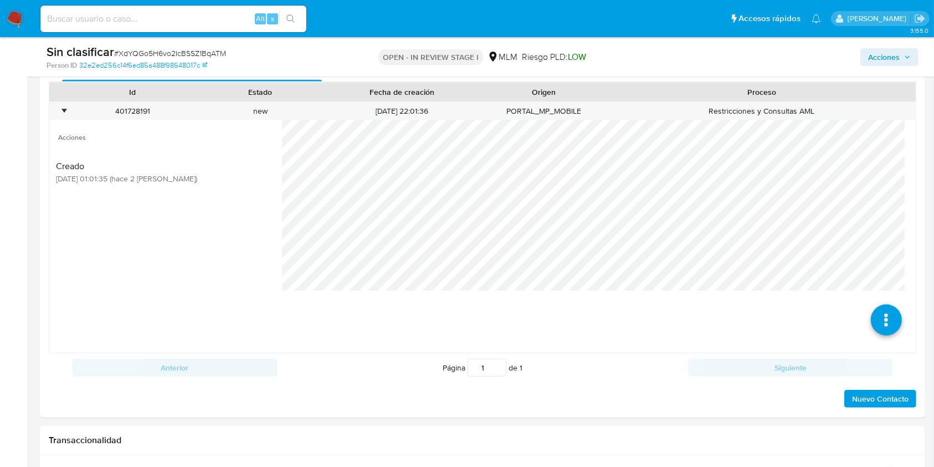
scroll to position [574, 0]
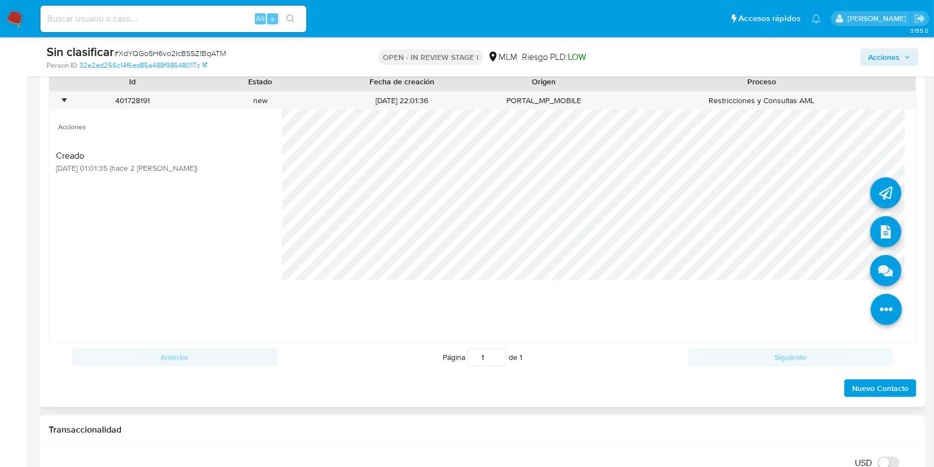
click at [871, 306] on icon at bounding box center [886, 309] width 31 height 31
click at [871, 266] on icon at bounding box center [886, 270] width 31 height 31
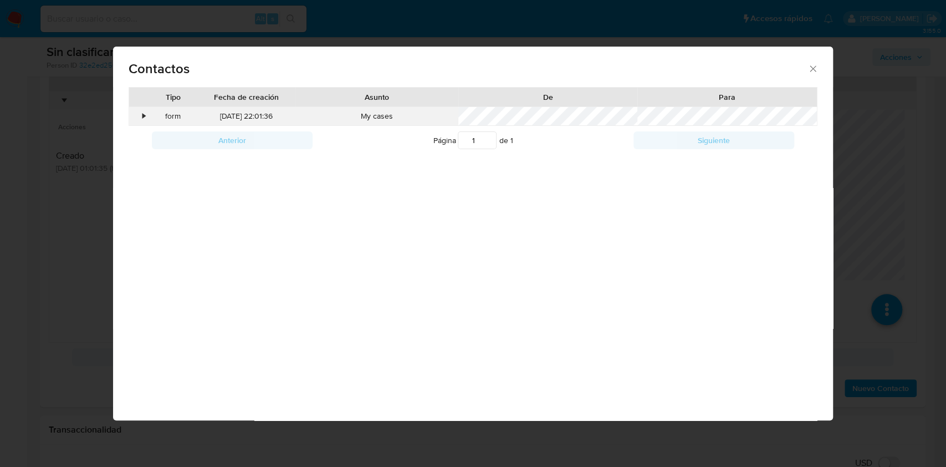
click at [133, 114] on div "•" at bounding box center [138, 116] width 19 height 19
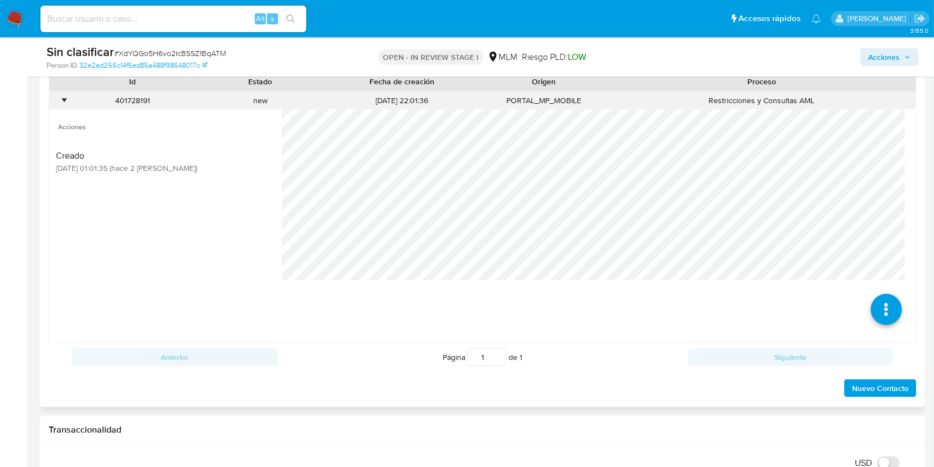
click at [69, 95] on div "401728191 Casos XdYQGo5H6vo2IcBSSZ1BqATM" at bounding box center [133, 100] width 128 height 18
click at [63, 98] on div "•" at bounding box center [64, 100] width 3 height 11
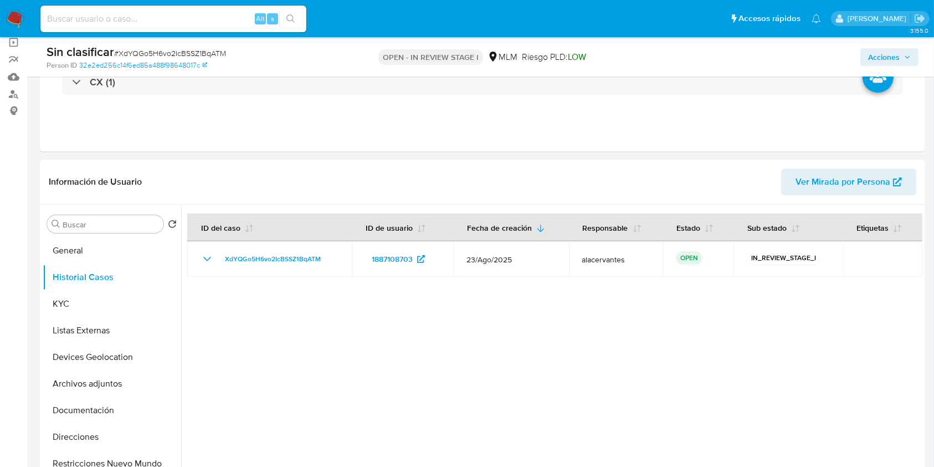
scroll to position [210, 0]
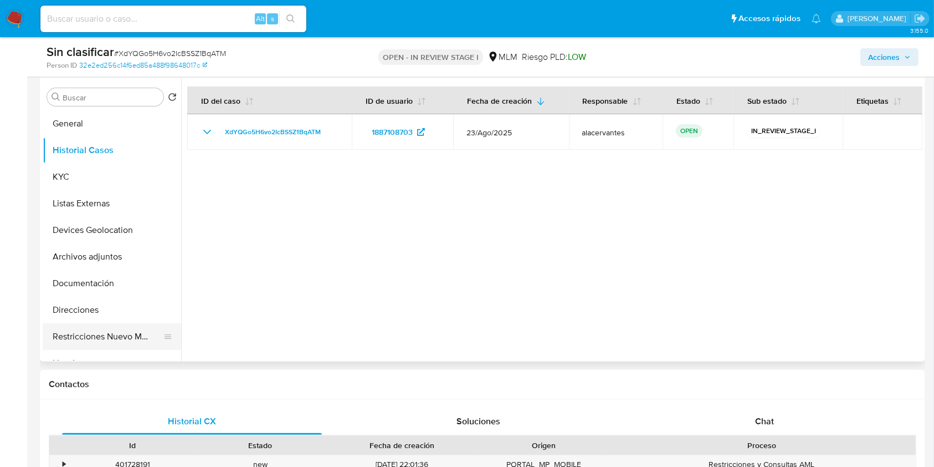
click at [120, 339] on button "Restricciones Nuevo Mundo" at bounding box center [108, 336] width 130 height 27
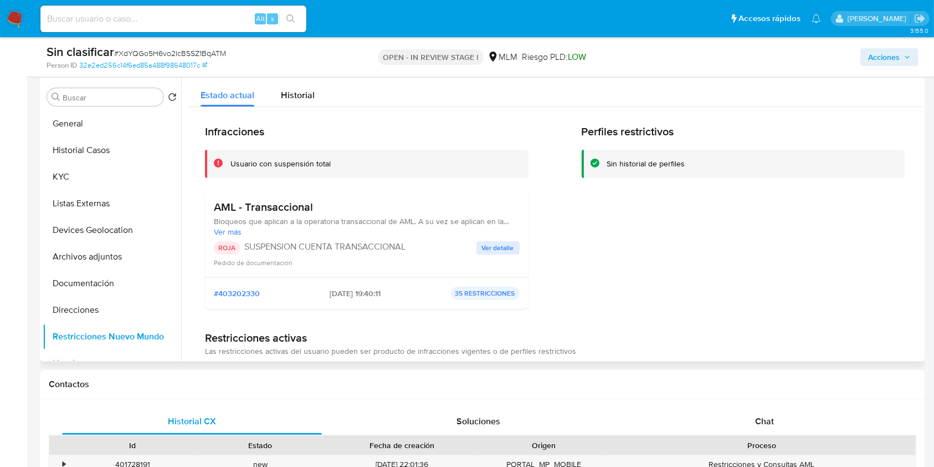
click at [487, 248] on span "Ver detalle" at bounding box center [498, 247] width 32 height 11
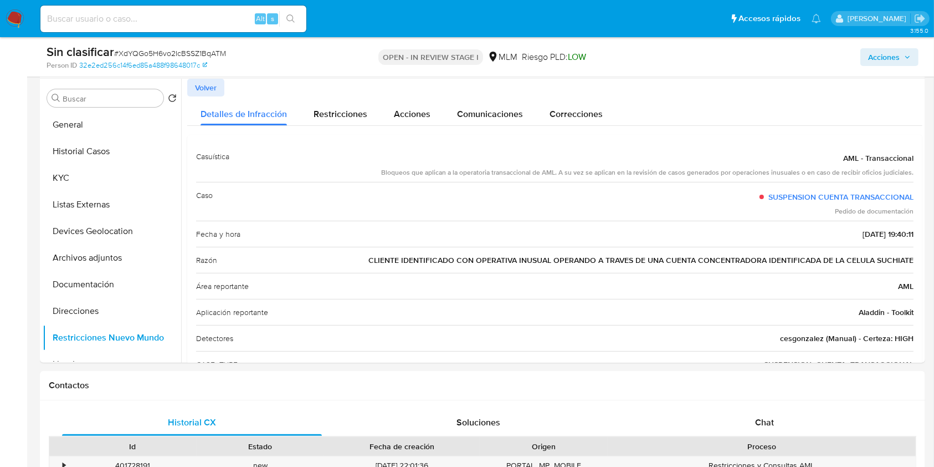
scroll to position [12, 0]
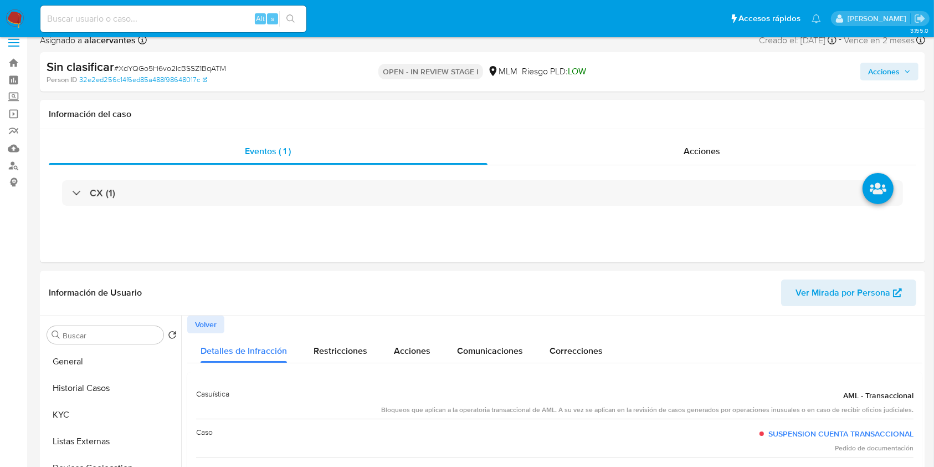
click at [882, 72] on span "Acciones" at bounding box center [884, 72] width 32 height 18
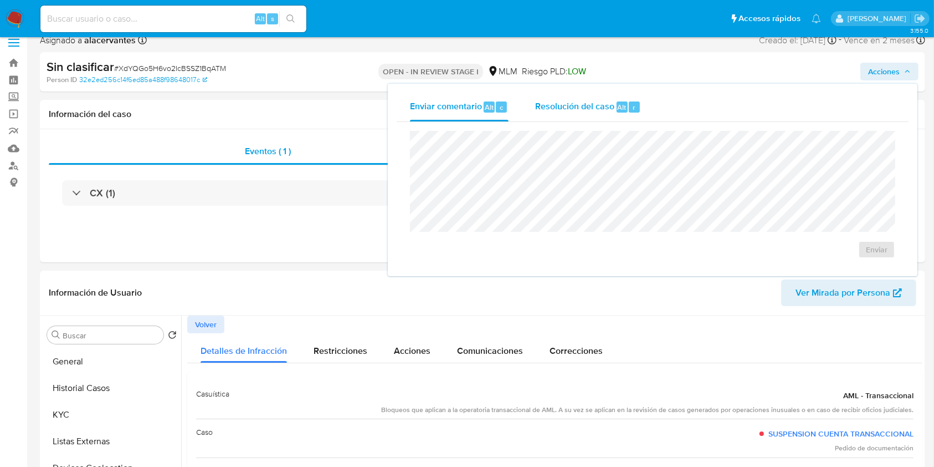
click at [640, 108] on div "Resolución del caso Alt r" at bounding box center [588, 107] width 106 height 29
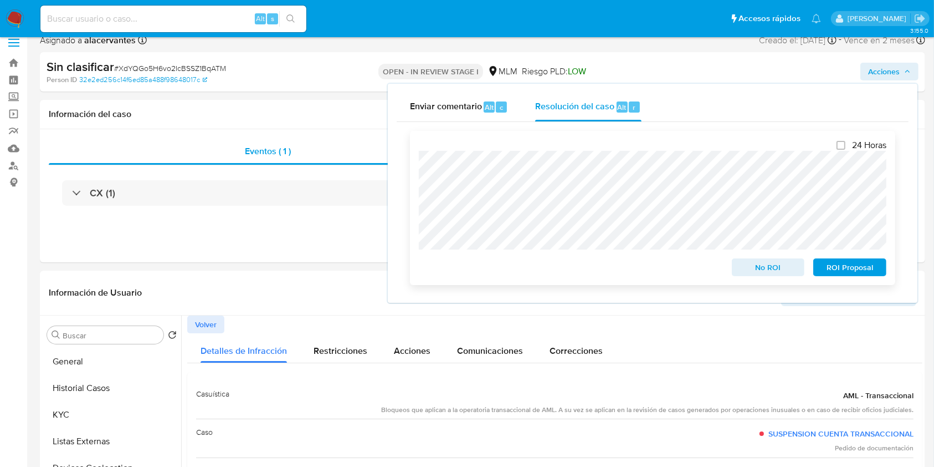
click at [417, 159] on div "24 Horas No ROI ROI Proposal" at bounding box center [652, 208] width 485 height 154
click at [775, 272] on span "No ROI" at bounding box center [769, 267] width 58 height 16
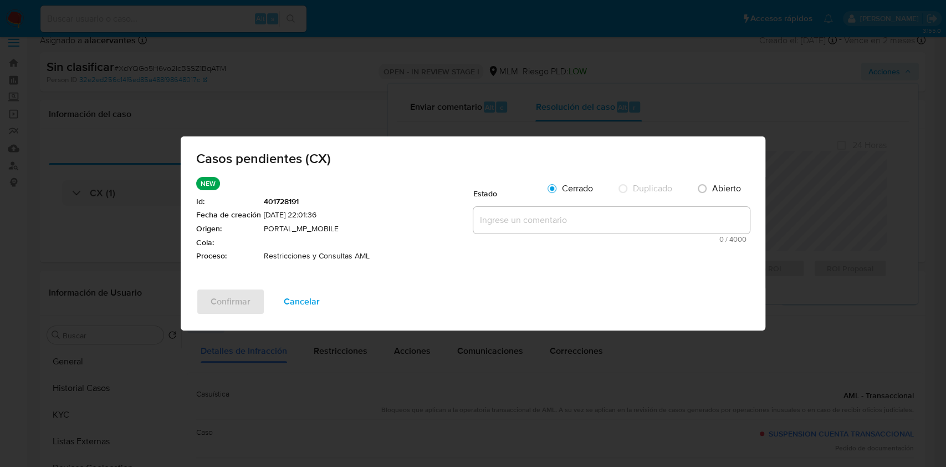
click at [518, 212] on textarea at bounding box center [611, 220] width 277 height 27
paste textarea "Se valida caso generado por CX, donde se identifica que el cliente se encuentra…"
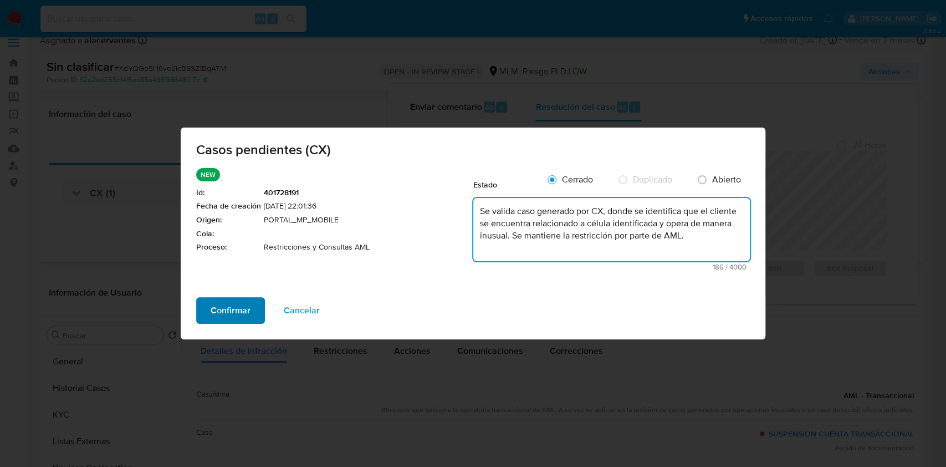
type textarea "Se valida caso generado por CX, donde se identifica que el cliente se encuentra…"
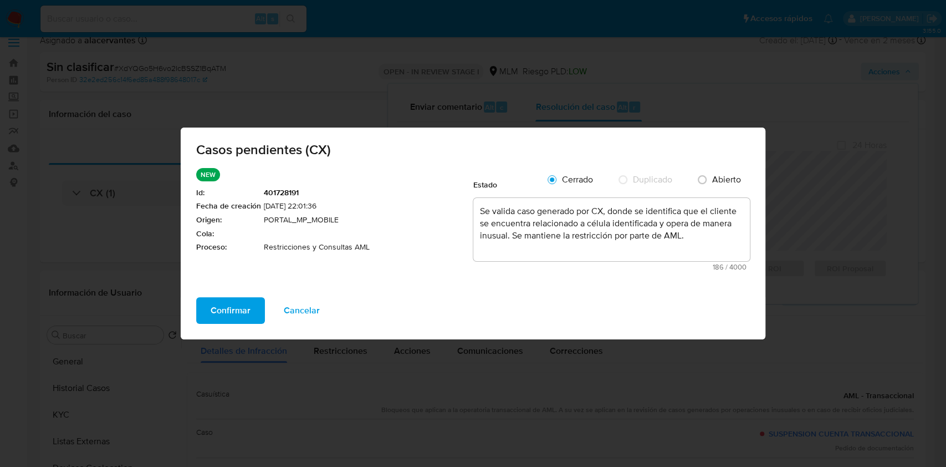
click at [227, 308] on span "Confirmar" at bounding box center [231, 310] width 40 height 24
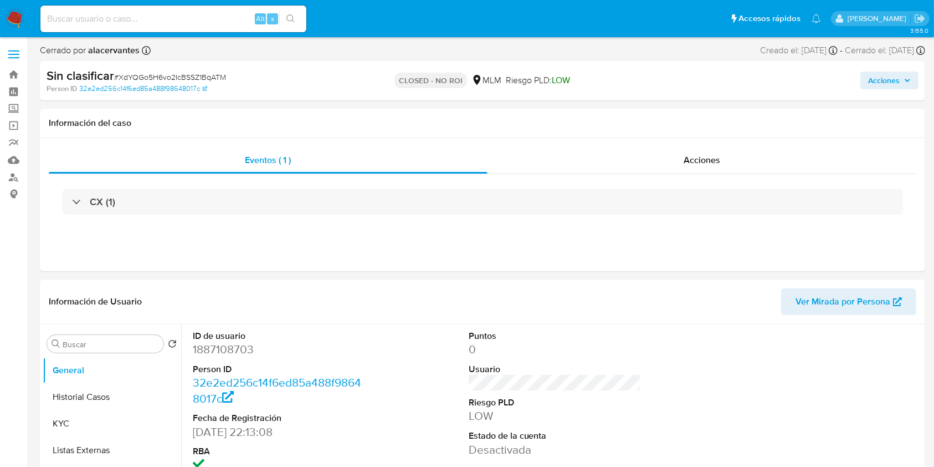
select select "10"
click at [22, 18] on img at bounding box center [15, 18] width 19 height 19
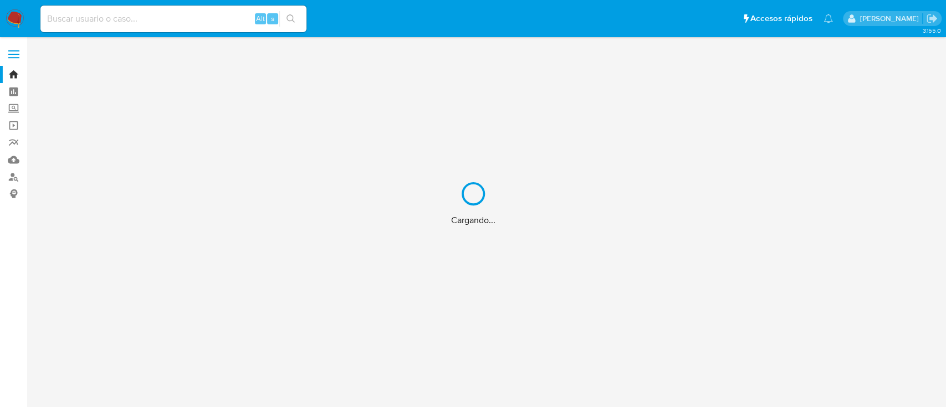
click at [161, 15] on div "Cargando..." at bounding box center [473, 203] width 946 height 407
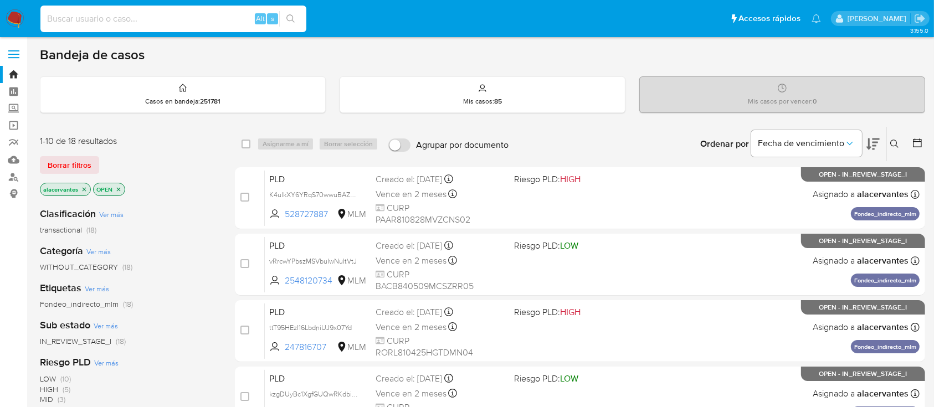
click at [124, 22] on input at bounding box center [173, 19] width 266 height 14
paste input "320055943"
type input "320055943"
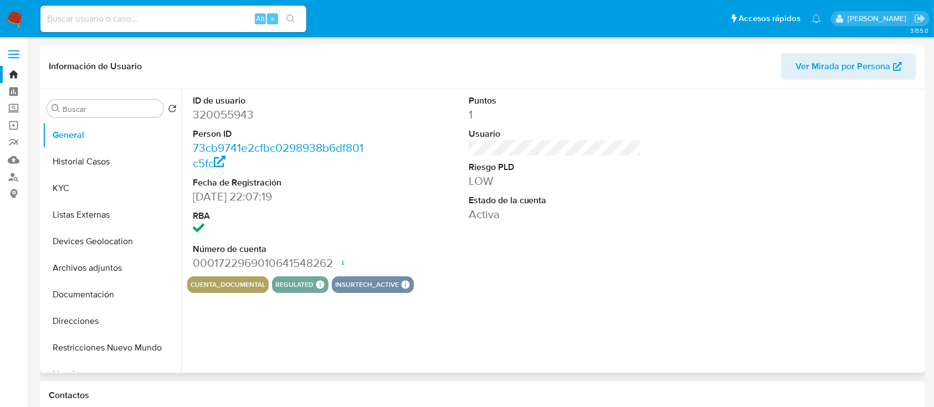
select select "10"
click at [115, 166] on button "Historial Casos" at bounding box center [108, 162] width 130 height 27
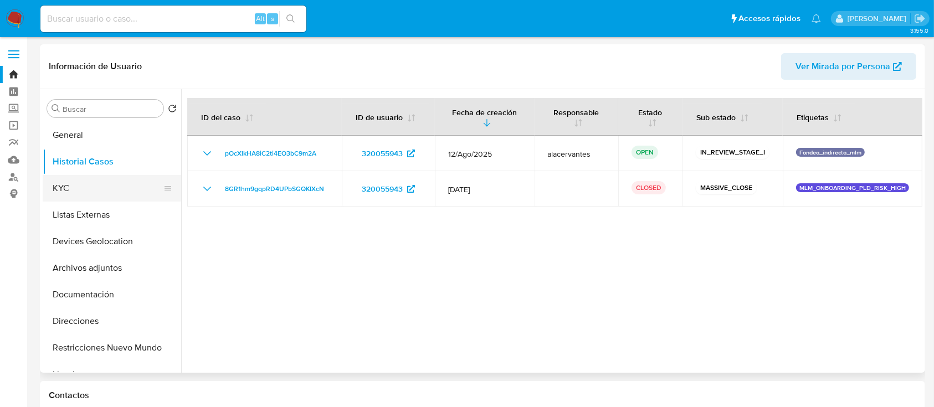
click at [62, 188] on button "KYC" at bounding box center [108, 188] width 130 height 27
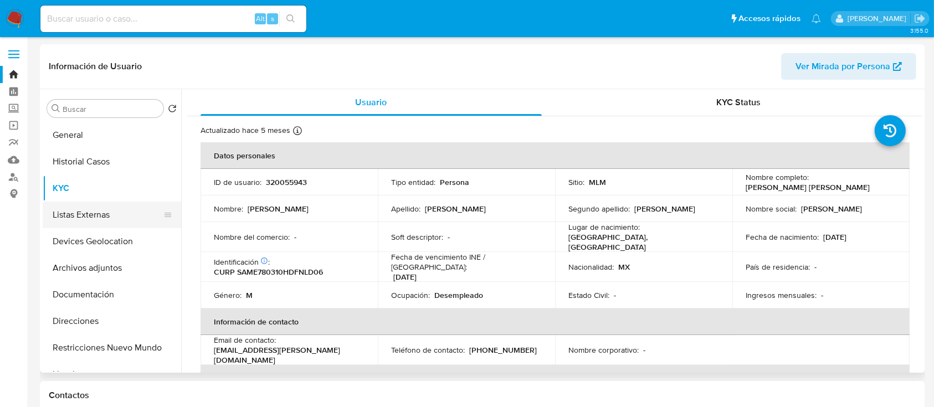
click at [106, 213] on button "Listas Externas" at bounding box center [108, 215] width 130 height 27
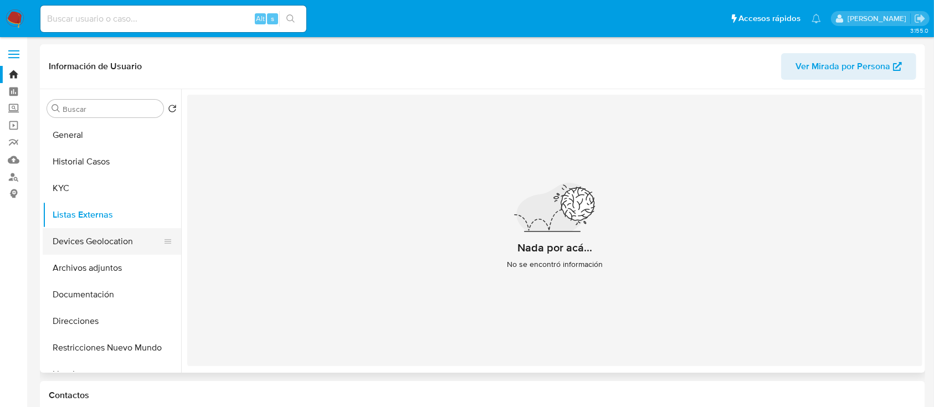
click at [101, 229] on button "Devices Geolocation" at bounding box center [108, 241] width 130 height 27
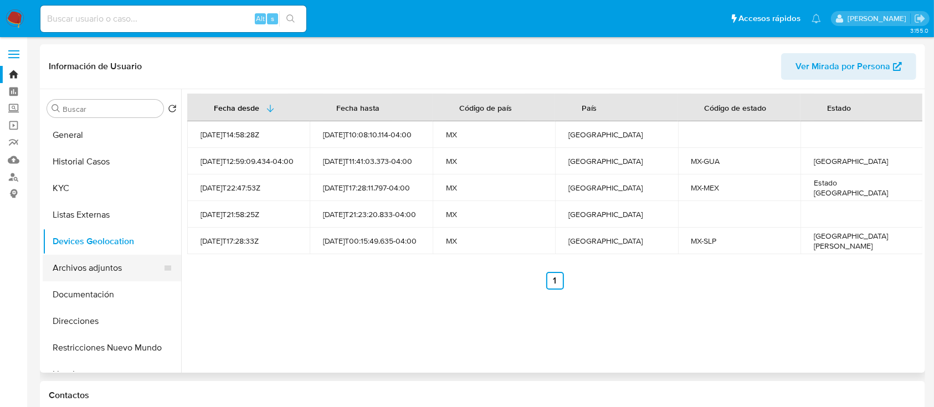
click at [98, 264] on button "Archivos adjuntos" at bounding box center [108, 268] width 130 height 27
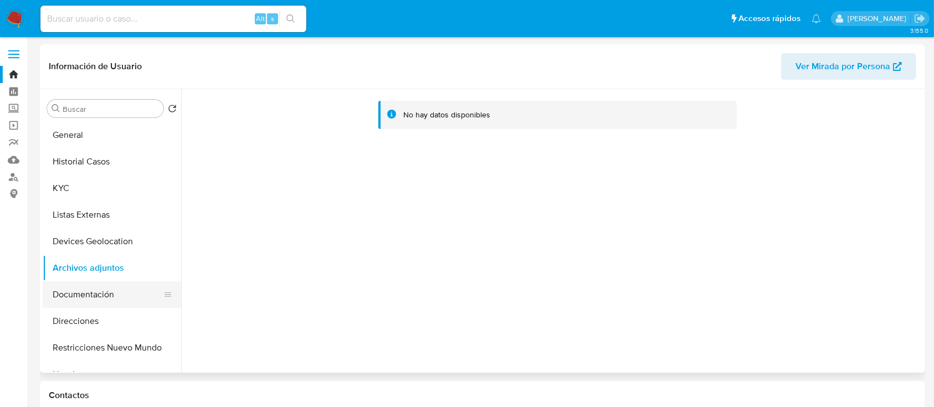
click at [93, 295] on button "Documentación" at bounding box center [108, 295] width 130 height 27
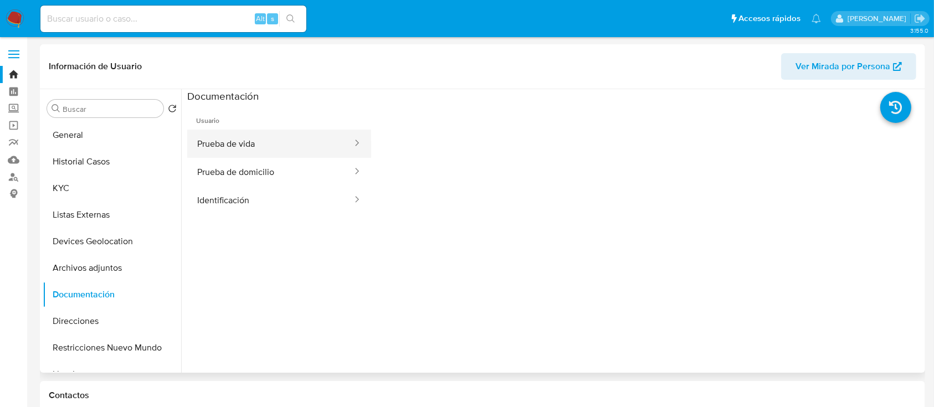
click at [257, 152] on button "Prueba de vida" at bounding box center [270, 144] width 166 height 28
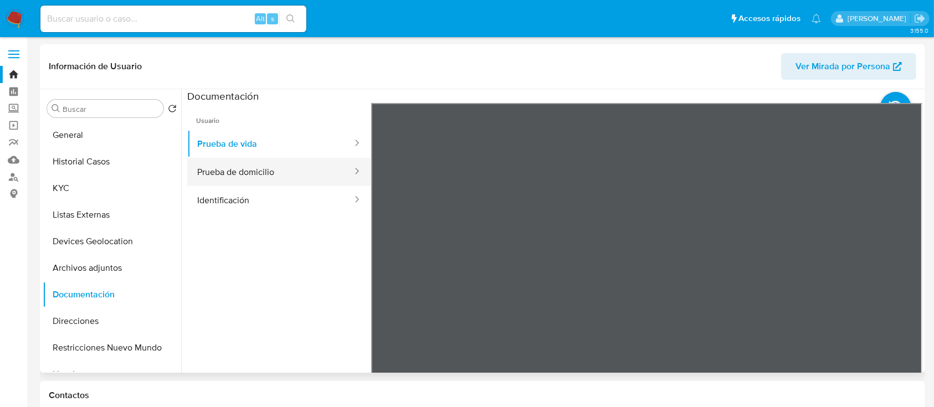
click at [293, 169] on button "Prueba de domicilio" at bounding box center [270, 172] width 166 height 28
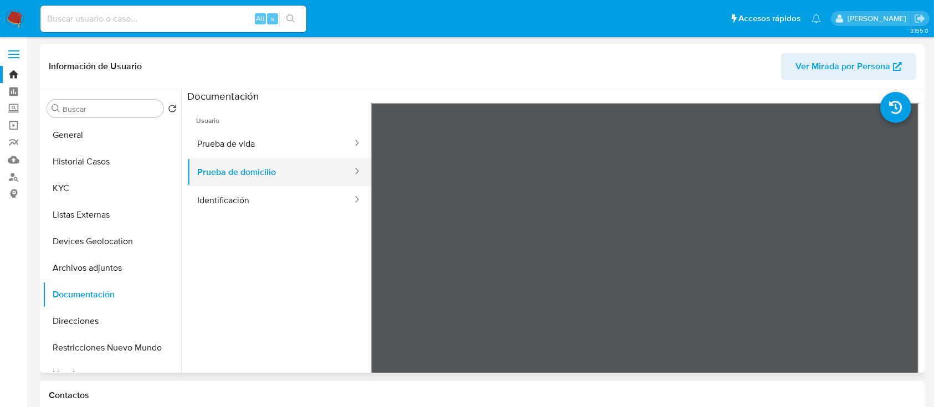
click at [264, 180] on button "Prueba de domicilio" at bounding box center [270, 172] width 166 height 28
click at [261, 186] on button "Identificación" at bounding box center [270, 200] width 166 height 28
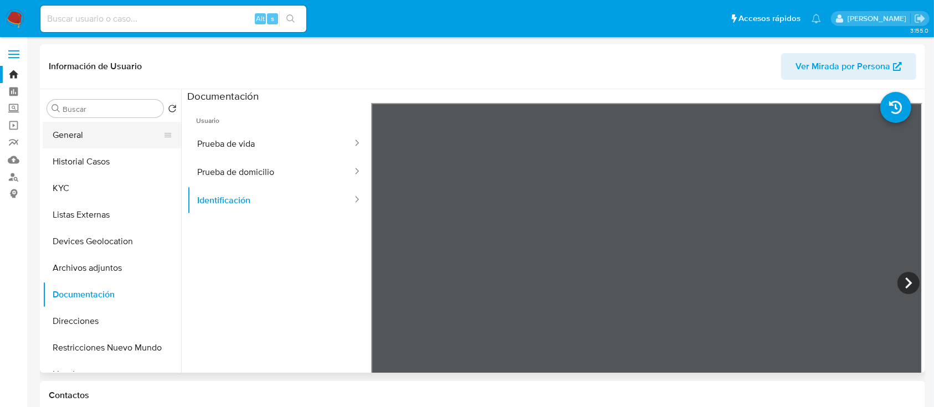
click at [98, 130] on button "General" at bounding box center [108, 135] width 130 height 27
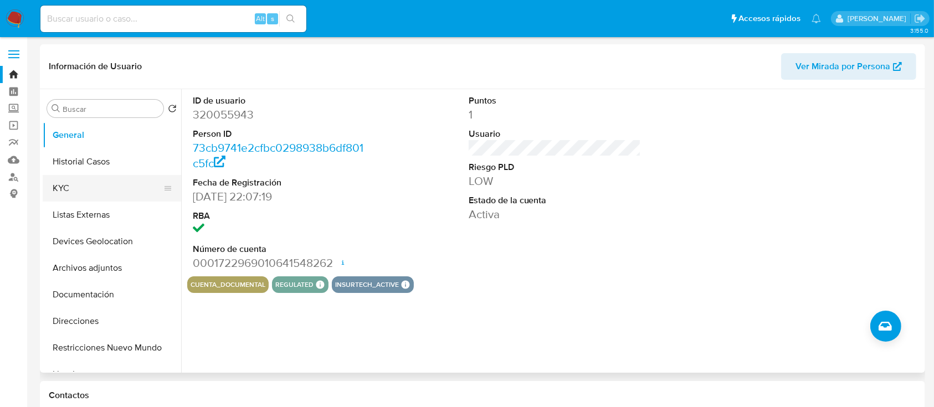
click at [77, 185] on button "KYC" at bounding box center [108, 188] width 130 height 27
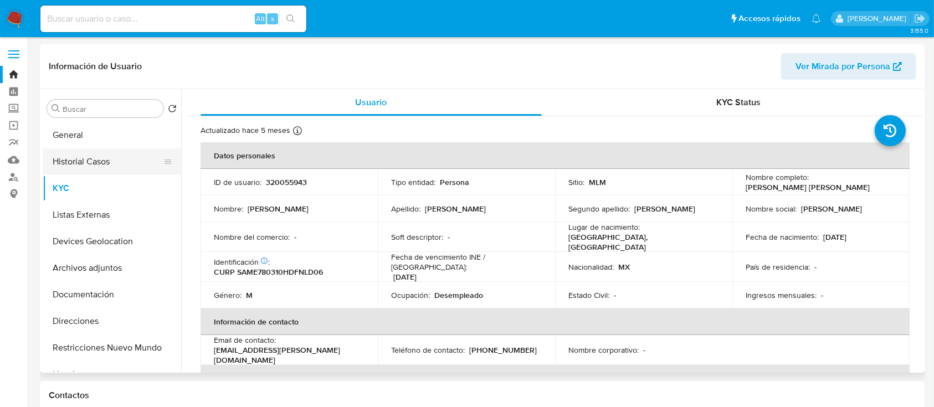
click at [103, 163] on button "Historial Casos" at bounding box center [108, 162] width 130 height 27
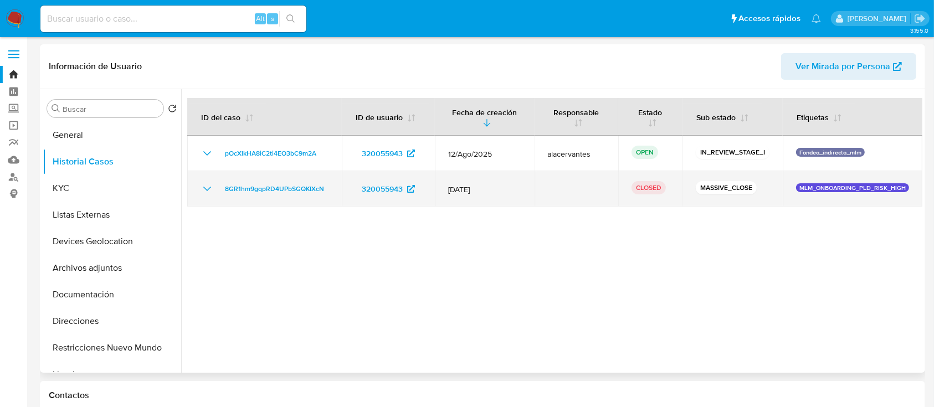
click at [201, 187] on icon "Mostrar/Ocultar" at bounding box center [207, 188] width 13 height 13
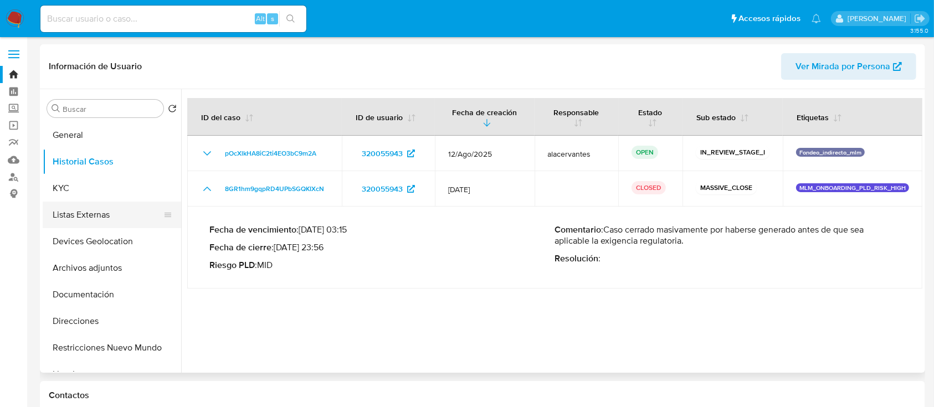
click at [88, 211] on button "Listas Externas" at bounding box center [108, 215] width 130 height 27
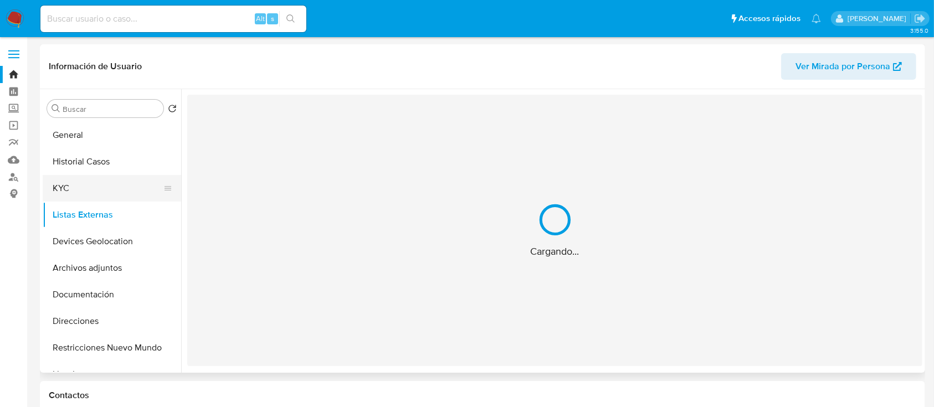
click at [77, 192] on button "KYC" at bounding box center [108, 188] width 130 height 27
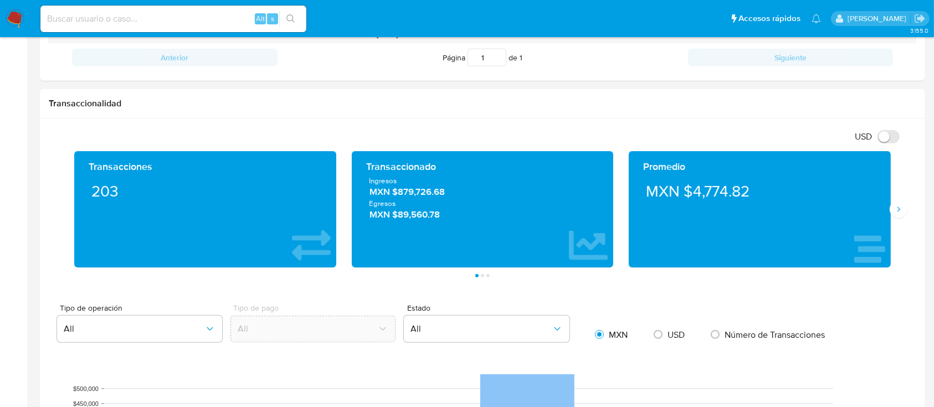
scroll to position [560, 0]
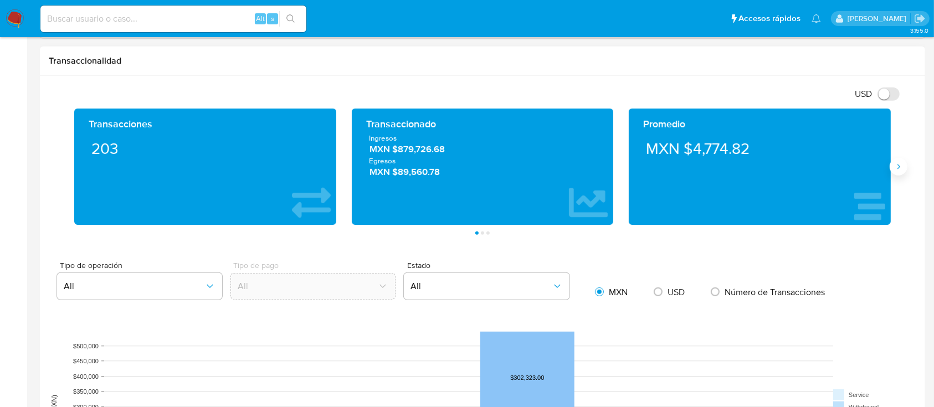
click at [906, 166] on button "Siguiente" at bounding box center [899, 167] width 18 height 18
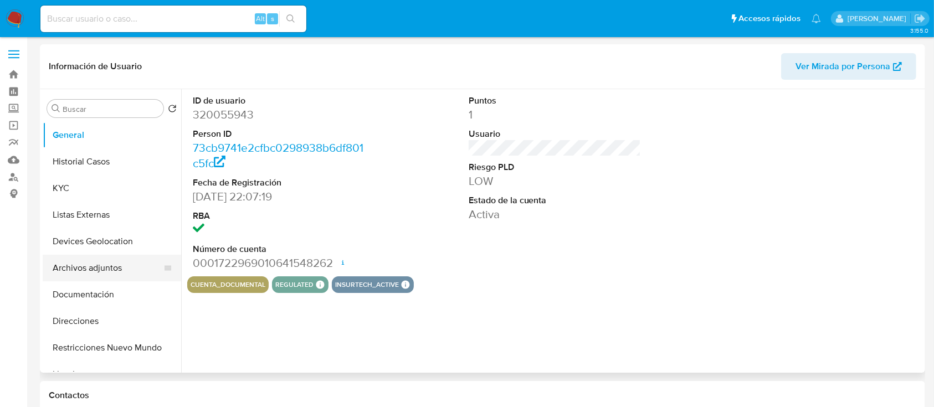
select select "10"
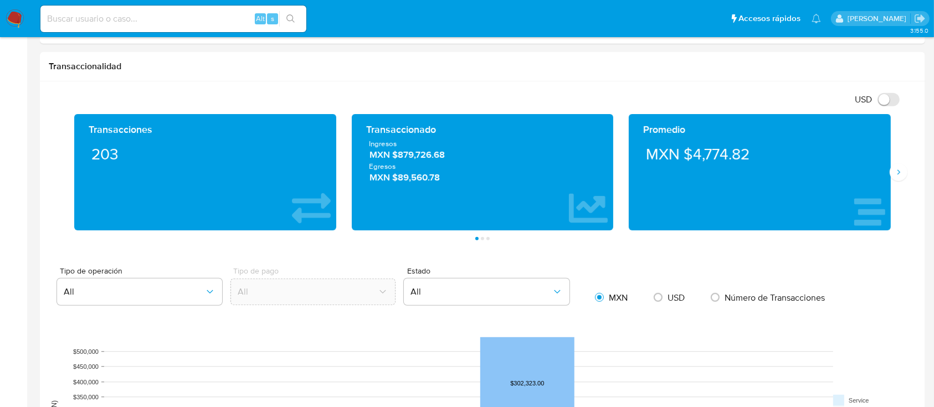
scroll to position [556, 0]
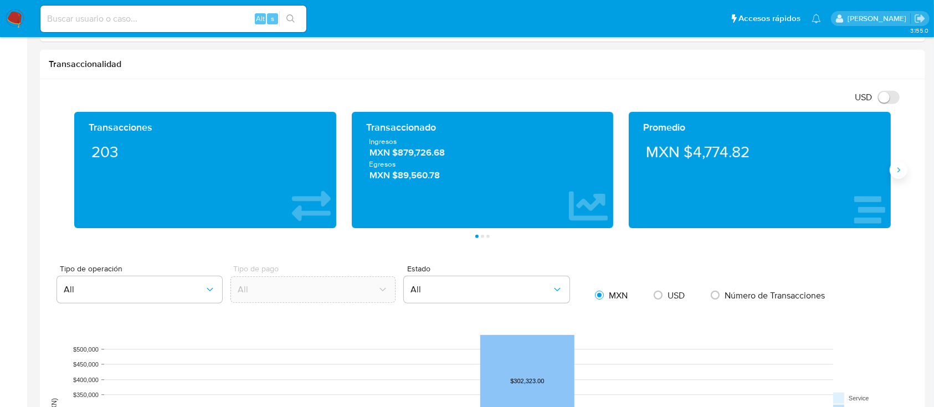
click at [893, 174] on button "Siguiente" at bounding box center [899, 170] width 18 height 18
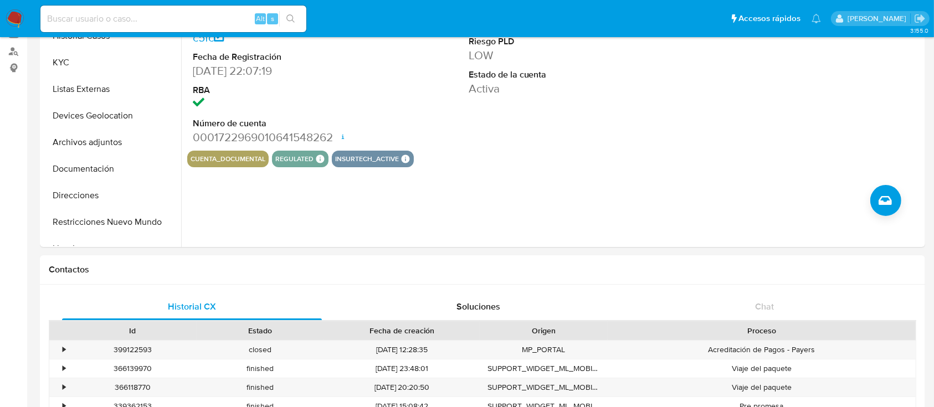
scroll to position [96, 0]
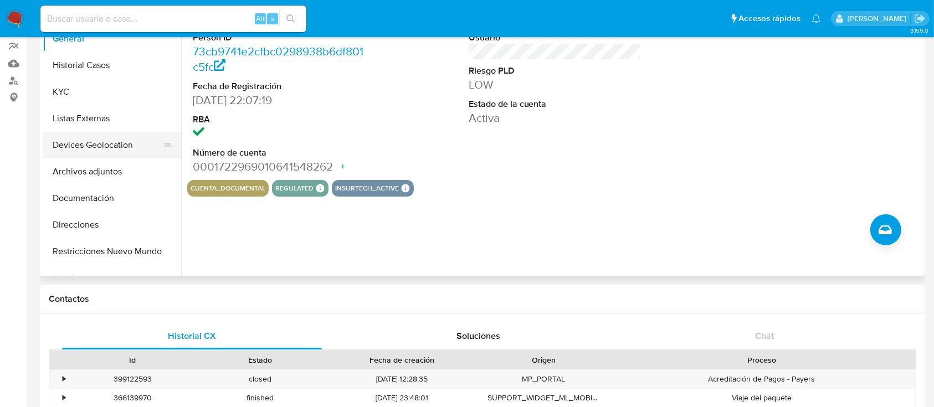
click at [91, 144] on button "Devices Geolocation" at bounding box center [108, 145] width 130 height 27
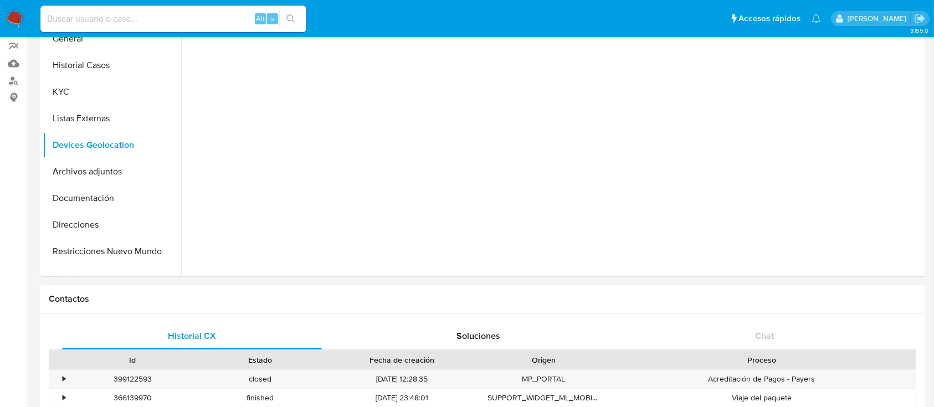
scroll to position [0, 0]
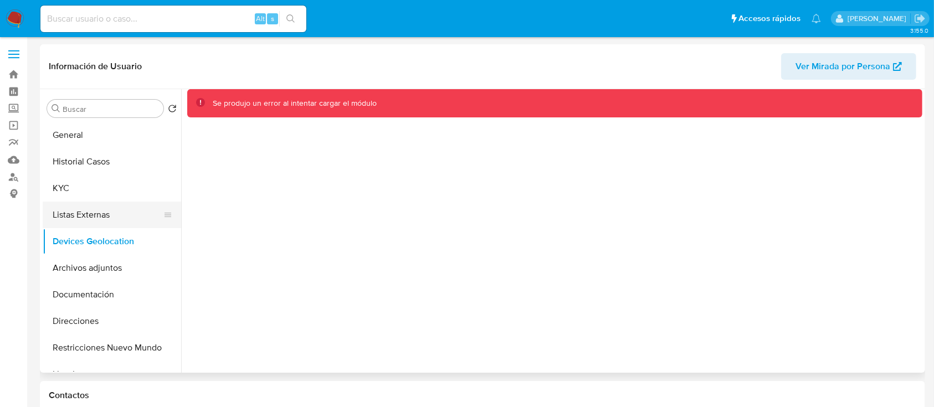
click at [91, 210] on button "Listas Externas" at bounding box center [108, 215] width 130 height 27
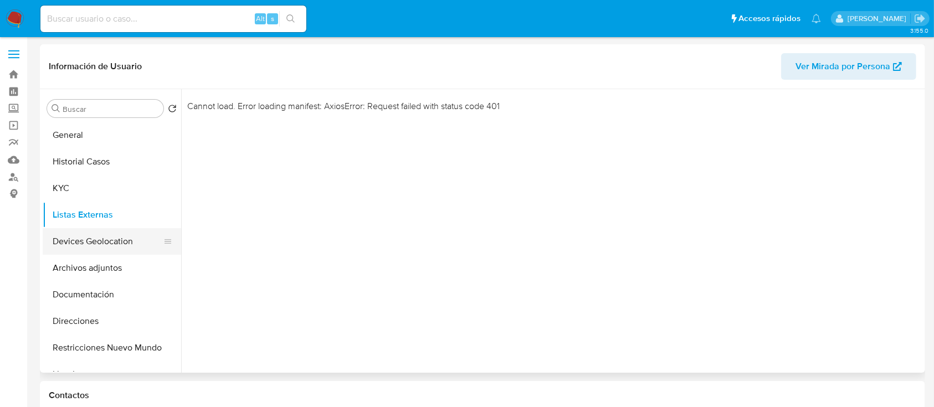
click at [91, 238] on button "Devices Geolocation" at bounding box center [108, 241] width 130 height 27
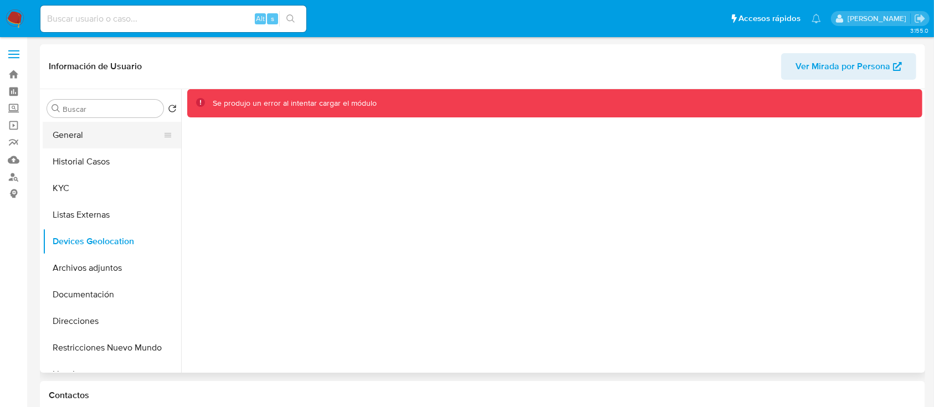
click at [71, 133] on button "General" at bounding box center [108, 135] width 130 height 27
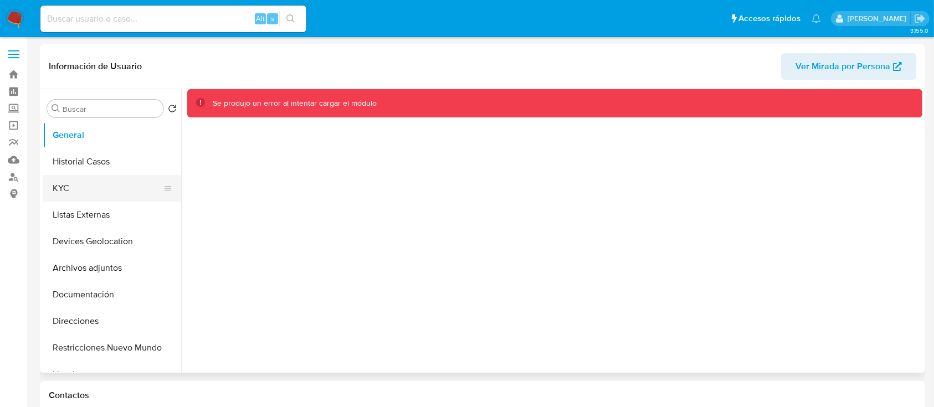
click at [58, 184] on button "KYC" at bounding box center [108, 188] width 130 height 27
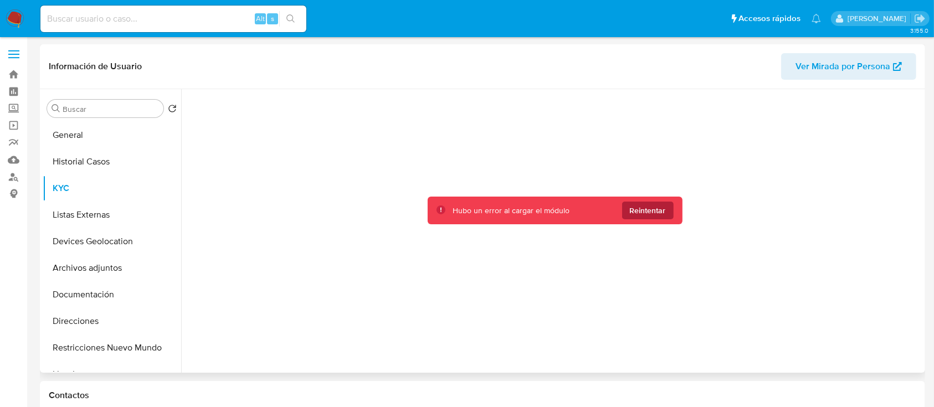
click at [623, 205] on button "Reintentar" at bounding box center [648, 211] width 52 height 18
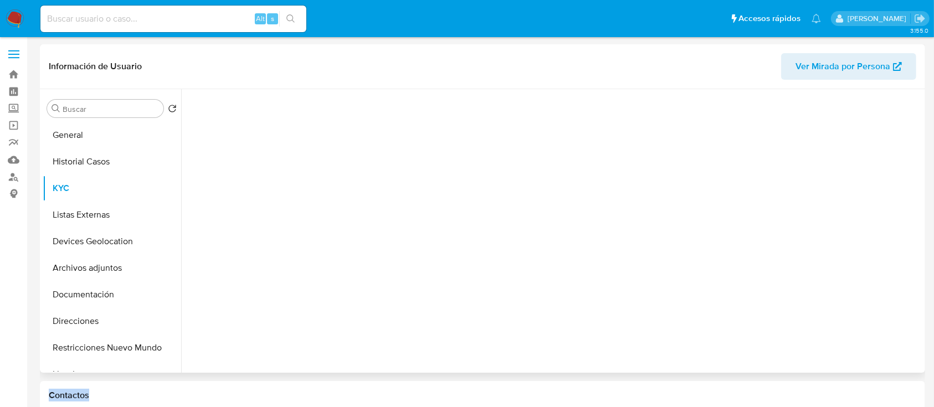
click at [623, 205] on div at bounding box center [554, 228] width 735 height 278
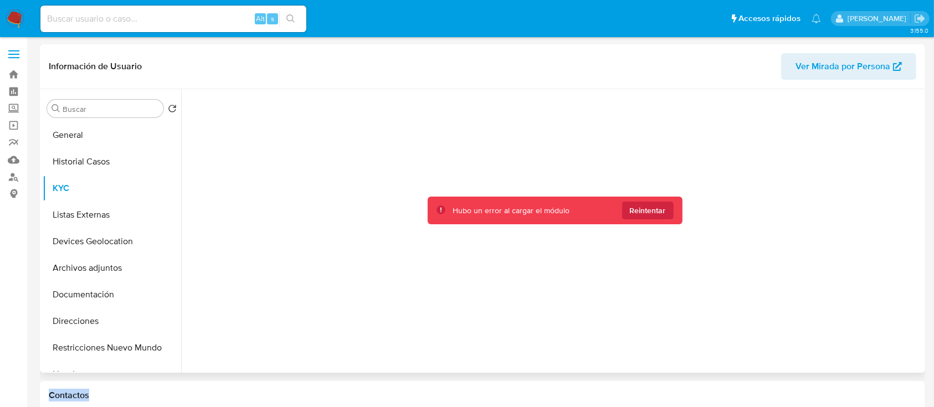
click at [623, 205] on button "Reintentar" at bounding box center [648, 211] width 52 height 18
click at [623, 205] on div "Hubo un error al cargar el módulo Reintentar" at bounding box center [554, 228] width 735 height 278
click at [623, 205] on button "Reintentar" at bounding box center [648, 211] width 52 height 18
click at [80, 16] on input at bounding box center [173, 19] width 266 height 14
paste input "320055943"
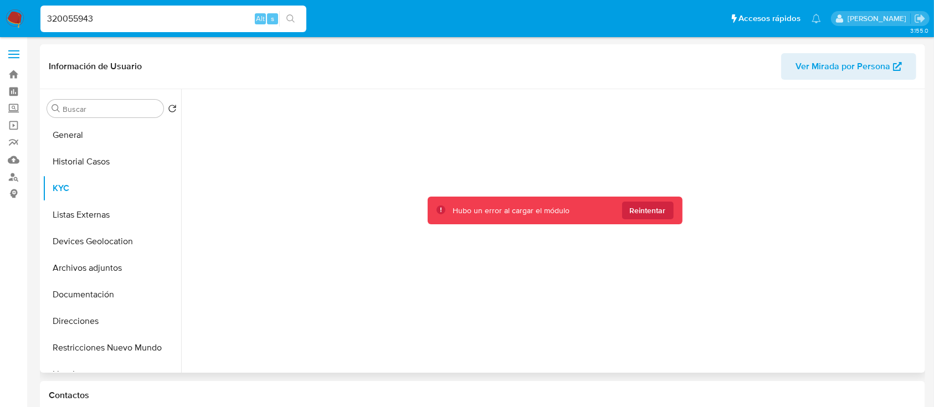
type input "320055943"
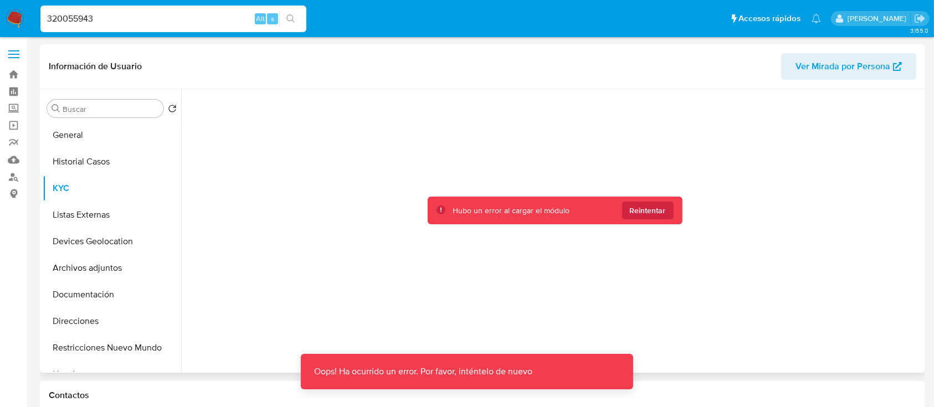
click at [113, 22] on input "320055943" at bounding box center [173, 19] width 266 height 14
click at [14, 14] on img at bounding box center [15, 18] width 19 height 19
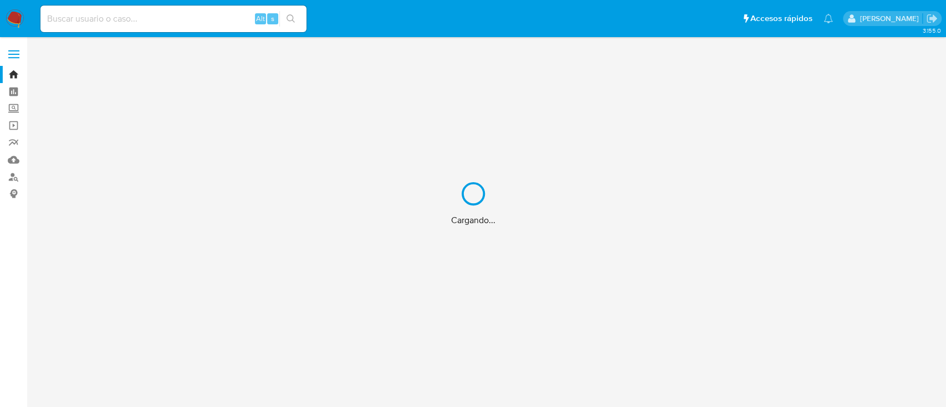
click at [195, 13] on div "Cargando..." at bounding box center [473, 203] width 946 height 407
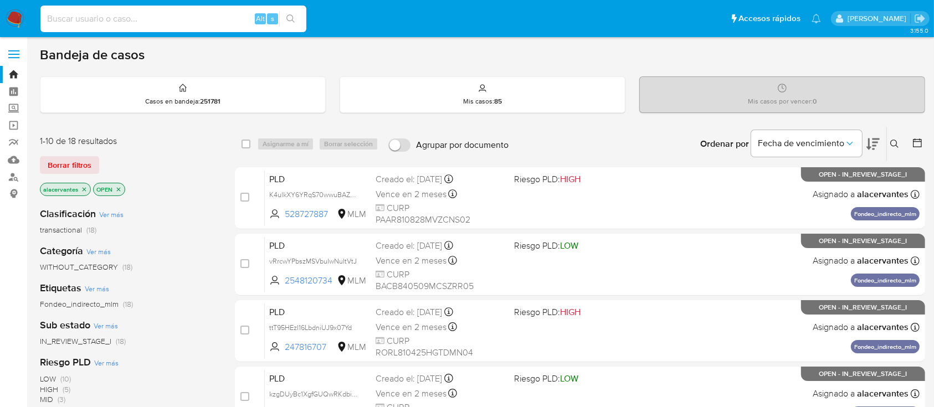
click at [102, 22] on input at bounding box center [173, 19] width 266 height 14
paste input "320055943"
type input "320055943"
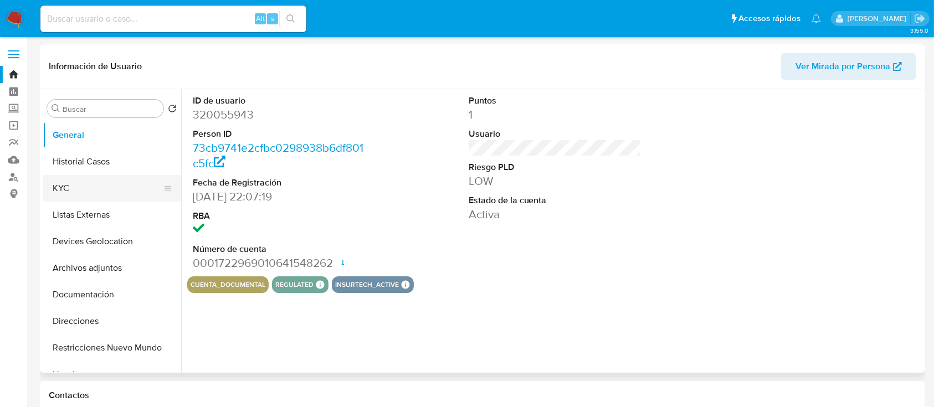
select select "10"
click at [87, 252] on button "Devices Geolocation" at bounding box center [108, 241] width 130 height 27
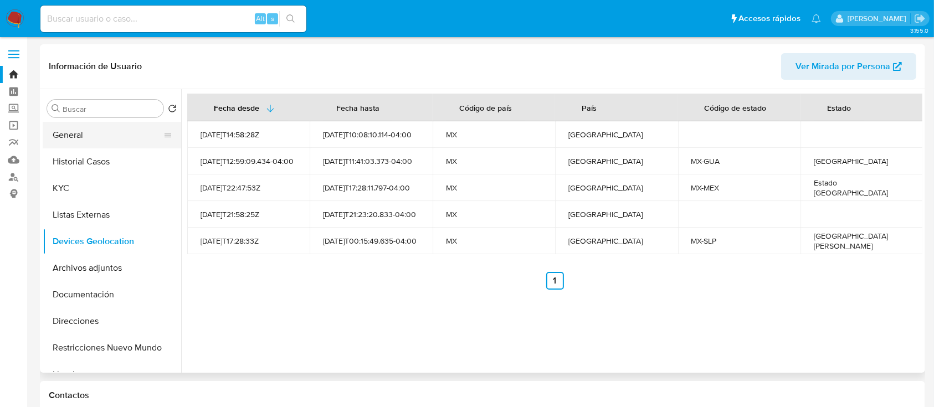
click at [106, 140] on button "General" at bounding box center [108, 135] width 130 height 27
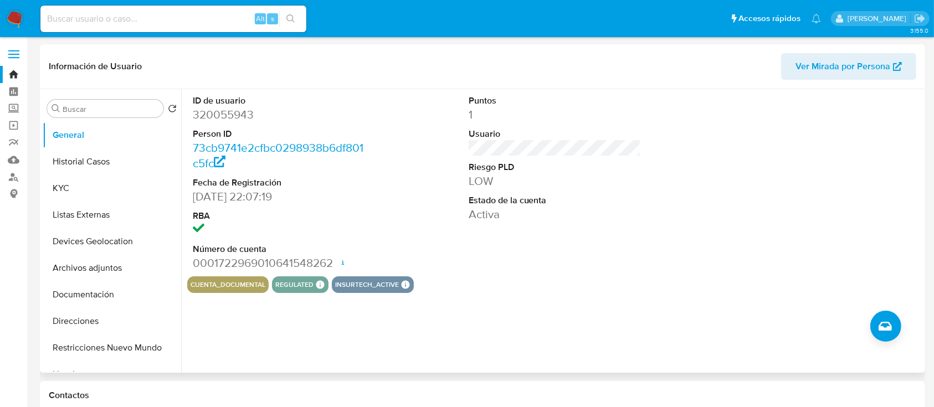
click at [564, 171] on dt "Riesgo PLD" at bounding box center [555, 167] width 173 height 12
click at [125, 175] on button "KYC" at bounding box center [108, 188] width 130 height 27
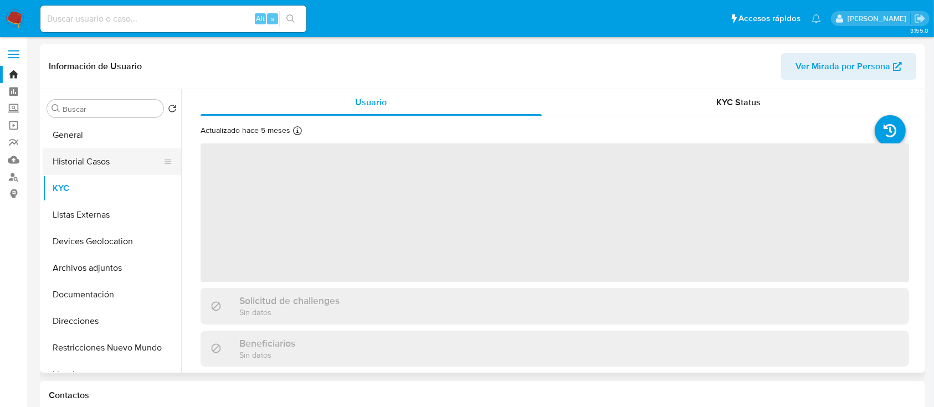
click at [94, 160] on button "Historial Casos" at bounding box center [108, 162] width 130 height 27
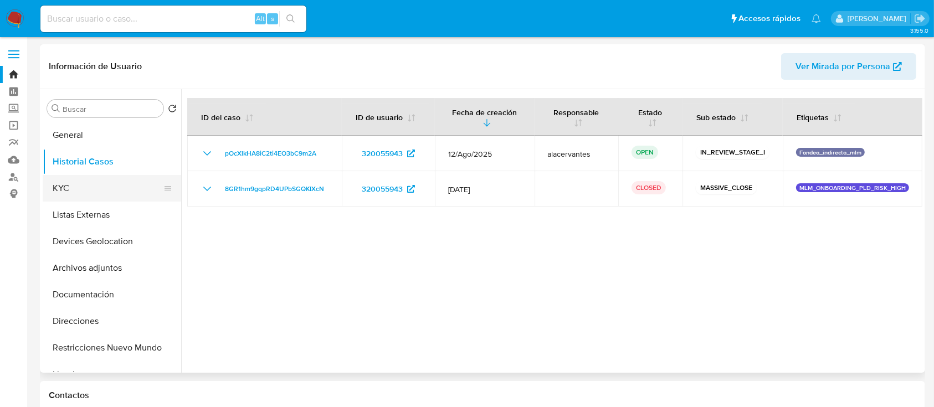
click at [90, 187] on button "KYC" at bounding box center [108, 188] width 130 height 27
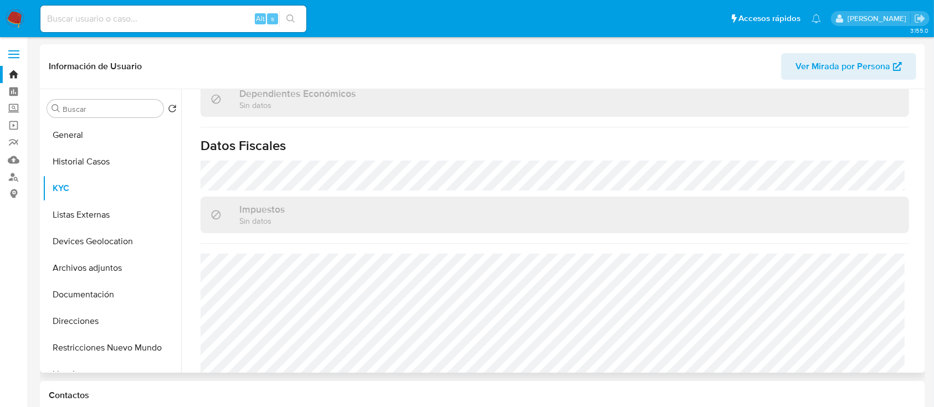
scroll to position [686, 0]
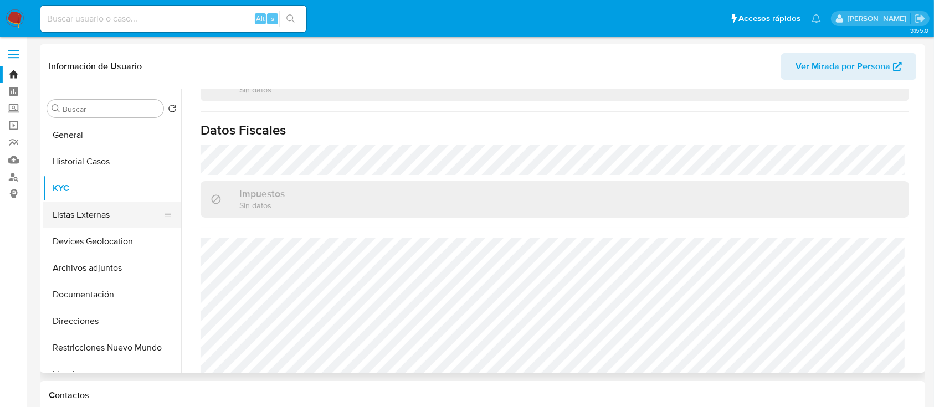
click at [81, 217] on button "Listas Externas" at bounding box center [108, 215] width 130 height 27
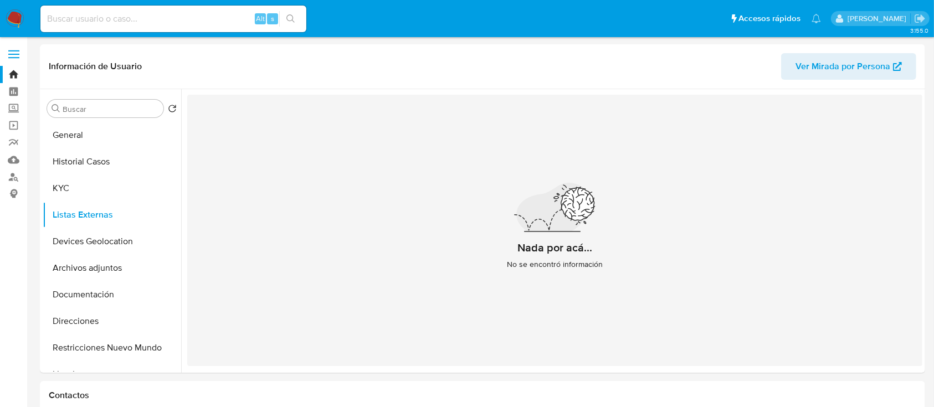
click at [275, 208] on div "Nada por acá... No se encontró información" at bounding box center [554, 231] width 735 height 272
click at [98, 234] on button "Devices Geolocation" at bounding box center [108, 241] width 130 height 27
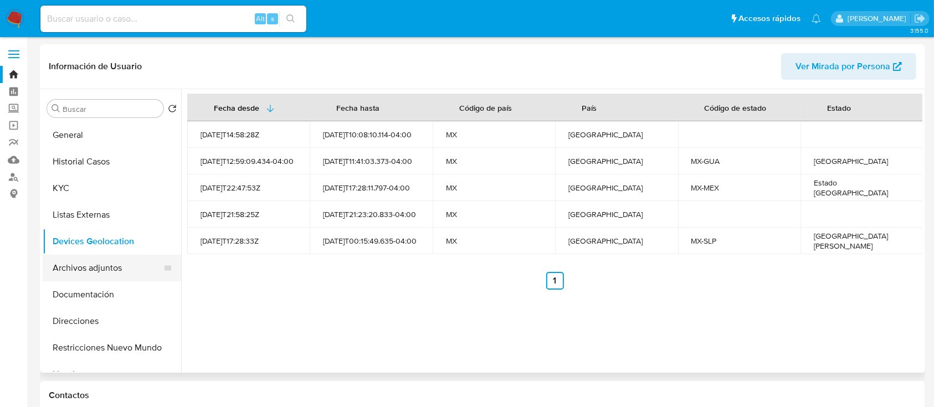
click at [114, 268] on button "Archivos adjuntos" at bounding box center [108, 268] width 130 height 27
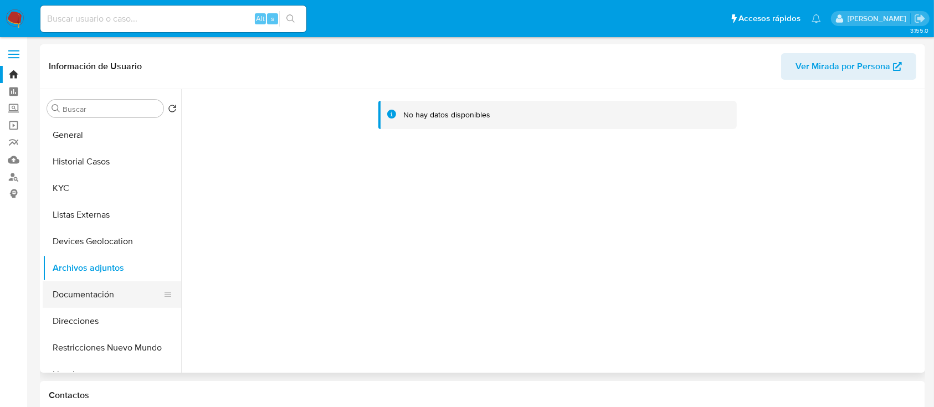
click at [113, 290] on button "Documentación" at bounding box center [108, 295] width 130 height 27
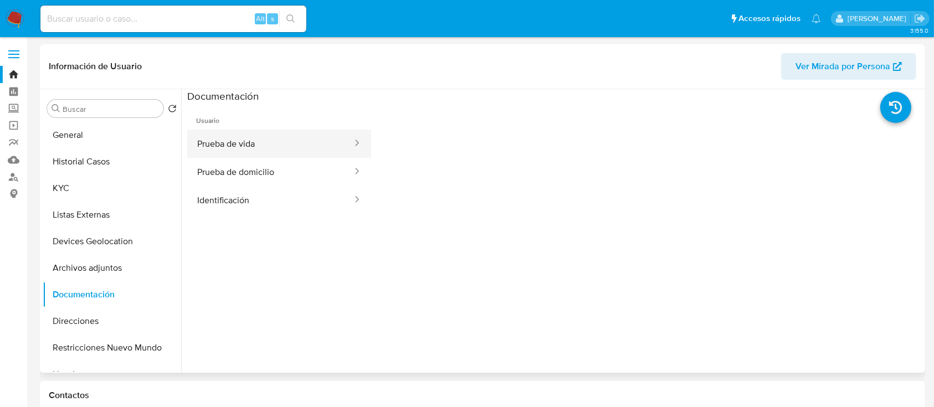
click at [295, 137] on button "Prueba de vida" at bounding box center [270, 144] width 166 height 28
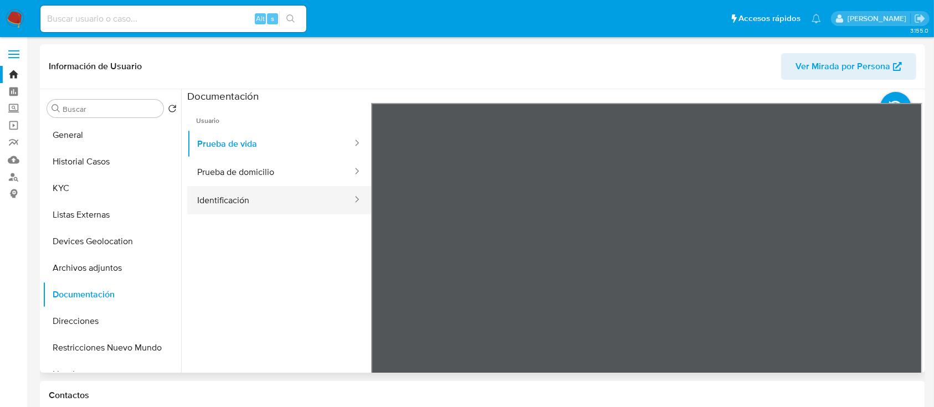
click at [345, 202] on div at bounding box center [354, 200] width 18 height 13
click at [274, 195] on button "Identificación" at bounding box center [270, 200] width 166 height 28
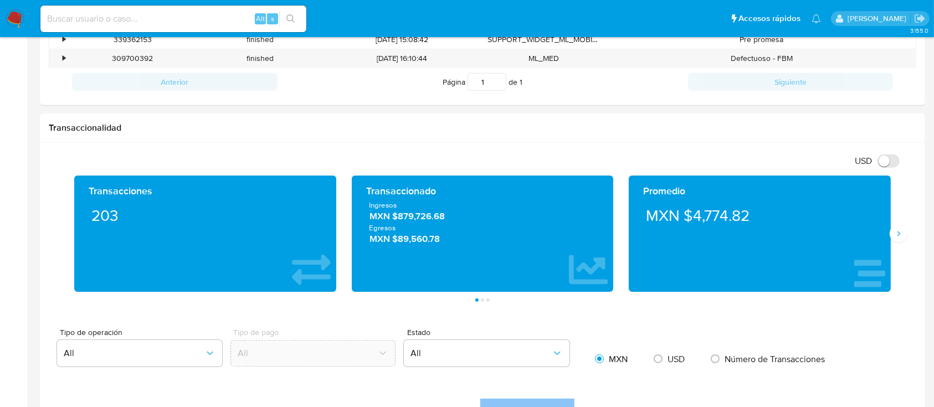
scroll to position [590, 0]
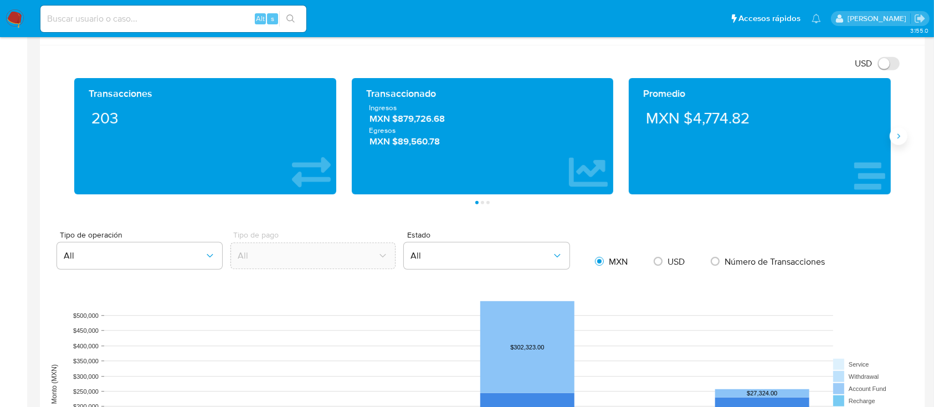
click at [899, 134] on icon "Siguiente" at bounding box center [899, 136] width 3 height 5
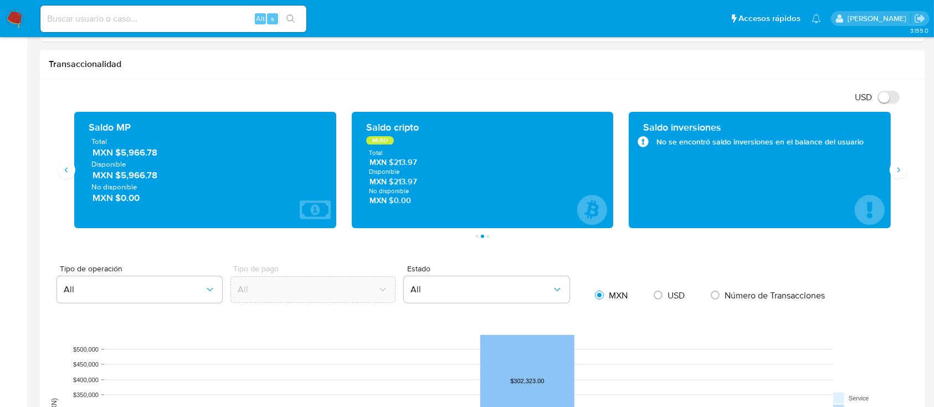
scroll to position [0, 0]
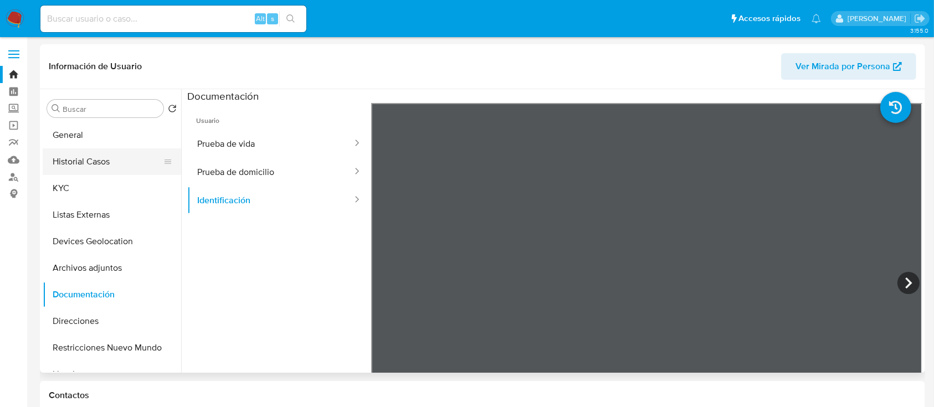
click at [43, 165] on button "Historial Casos" at bounding box center [108, 162] width 130 height 27
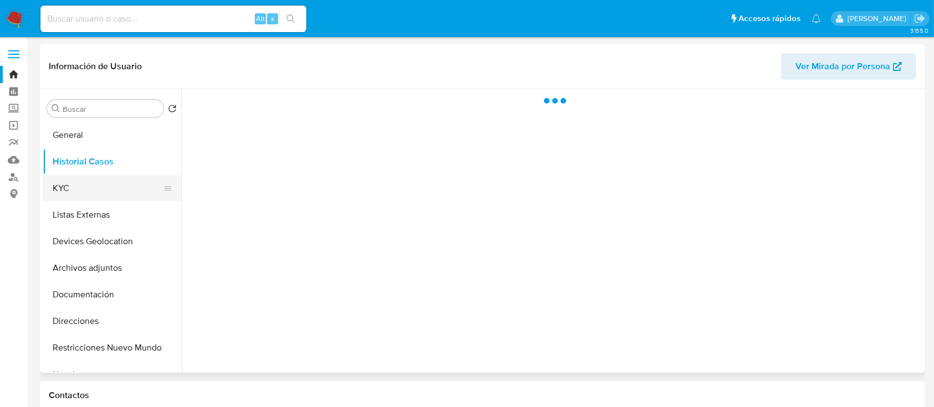
click at [67, 191] on button "KYC" at bounding box center [108, 188] width 130 height 27
click at [94, 158] on button "Historial Casos" at bounding box center [108, 162] width 130 height 27
click at [91, 185] on button "KYC" at bounding box center [108, 188] width 130 height 27
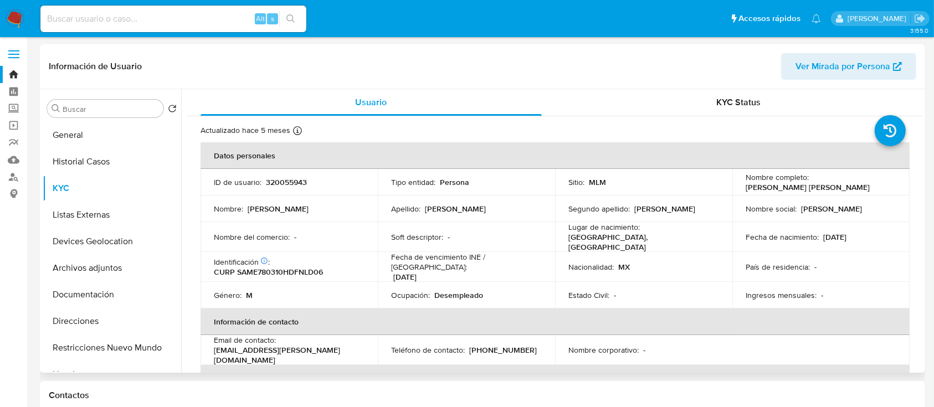
click at [508, 345] on p "(55) 75534968" at bounding box center [503, 350] width 68 height 10
click at [518, 345] on p "(55) 75534968" at bounding box center [503, 350] width 68 height 10
drag, startPoint x: 522, startPoint y: 344, endPoint x: 468, endPoint y: 345, distance: 54.3
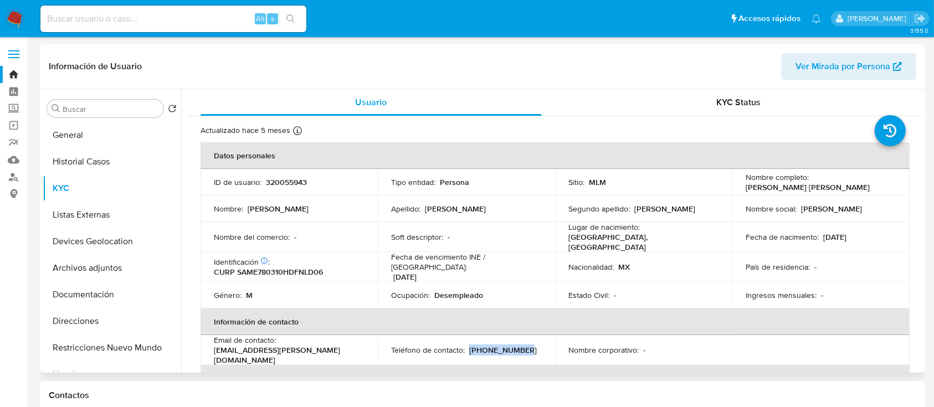
click at [468, 345] on div "Teléfono de contacto : (55) 75534968" at bounding box center [466, 350] width 151 height 10
click at [469, 345] on p "(55) 75534968" at bounding box center [503, 350] width 68 height 10
click at [507, 345] on p "(55) 75534968" at bounding box center [503, 350] width 68 height 10
drag, startPoint x: 521, startPoint y: 340, endPoint x: 469, endPoint y: 341, distance: 52.1
click at [469, 345] on div "Teléfono de contacto : (55) 75534968" at bounding box center [466, 350] width 151 height 10
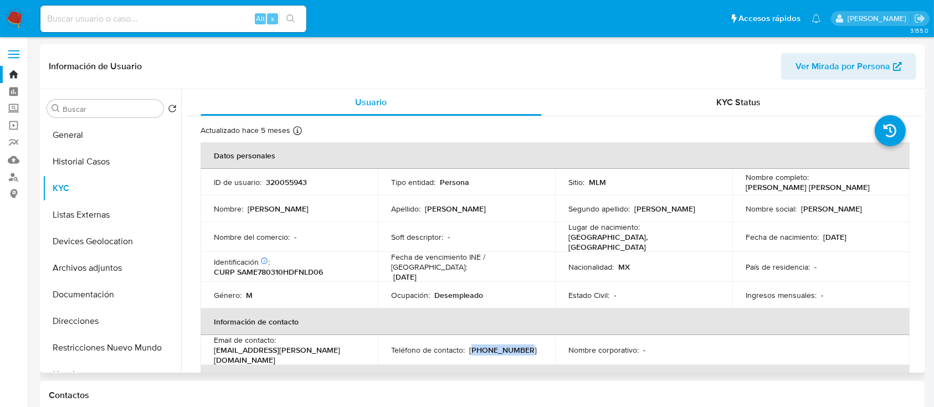
copy p "55) 75534968"
click at [469, 345] on p "(55) 75534968" at bounding box center [503, 350] width 68 height 10
drag, startPoint x: 349, startPoint y: 348, endPoint x: 213, endPoint y: 349, distance: 136.3
click at [213, 349] on td "Email de contacto : edgarartemio.sanchez@yahoo.com.mx" at bounding box center [289, 350] width 177 height 30
copy p "edgarartemio.sanchez@yahoo.com.mx"
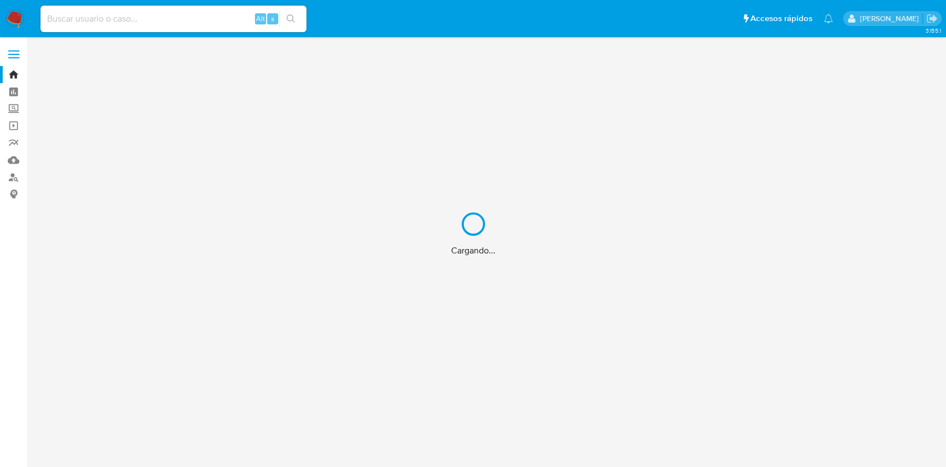
click at [16, 110] on div "Cargando..." at bounding box center [473, 233] width 946 height 467
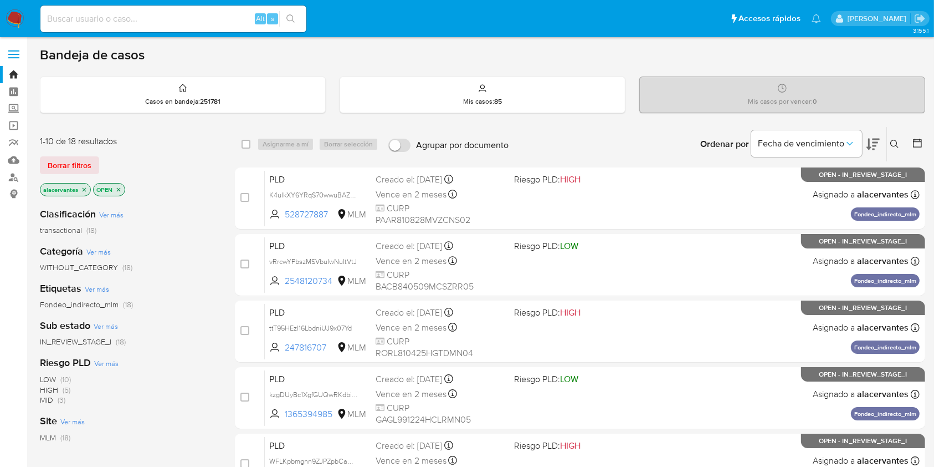
click at [16, 110] on label "Screening" at bounding box center [66, 108] width 132 height 17
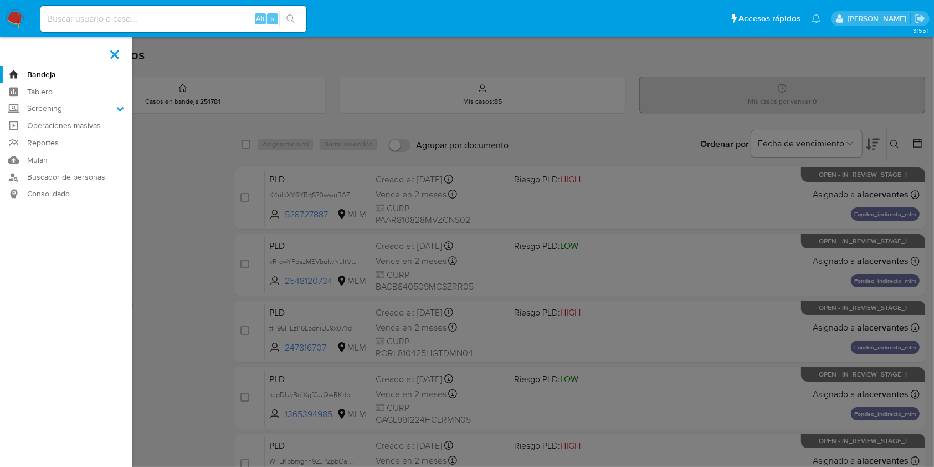
click at [0, 0] on input "Screening" at bounding box center [0, 0] width 0 height 0
click at [67, 157] on link "Herramientas" at bounding box center [66, 152] width 132 height 14
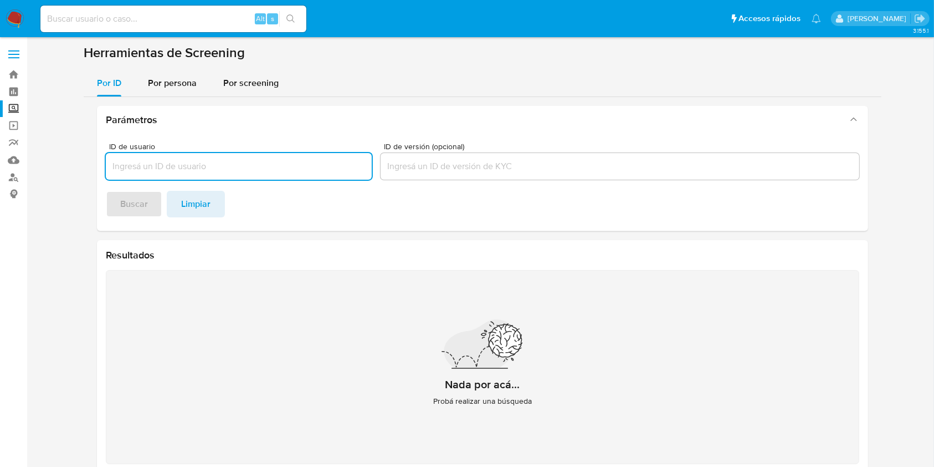
click at [180, 170] on input "ID de usuario" at bounding box center [239, 166] width 266 height 14
click at [181, 92] on div "Por persona" at bounding box center [172, 83] width 49 height 27
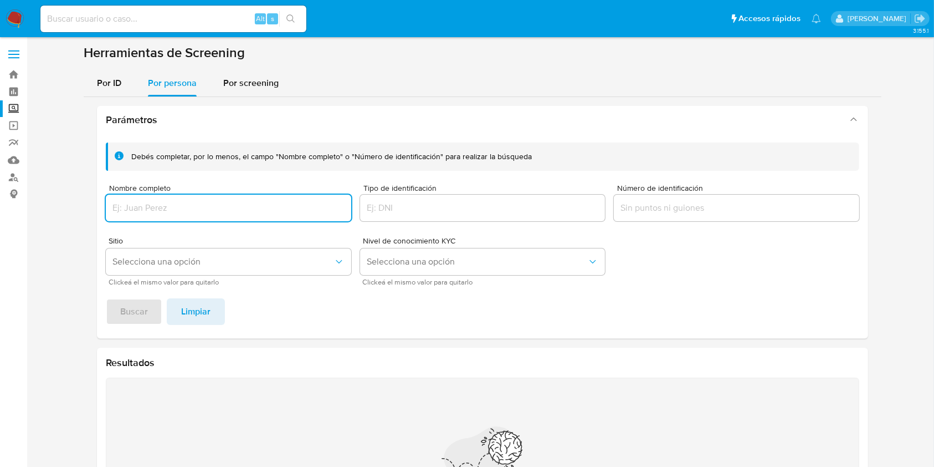
click at [155, 204] on input "Nombre completo" at bounding box center [229, 208] width 246 height 14
click at [130, 313] on span "Buscar" at bounding box center [134, 311] width 28 height 24
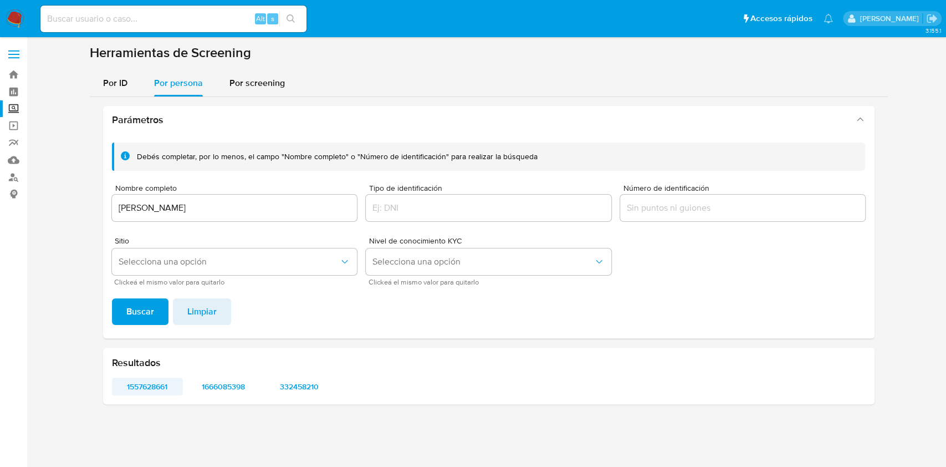
click at [160, 384] on span "1557628661" at bounding box center [148, 387] width 56 height 16
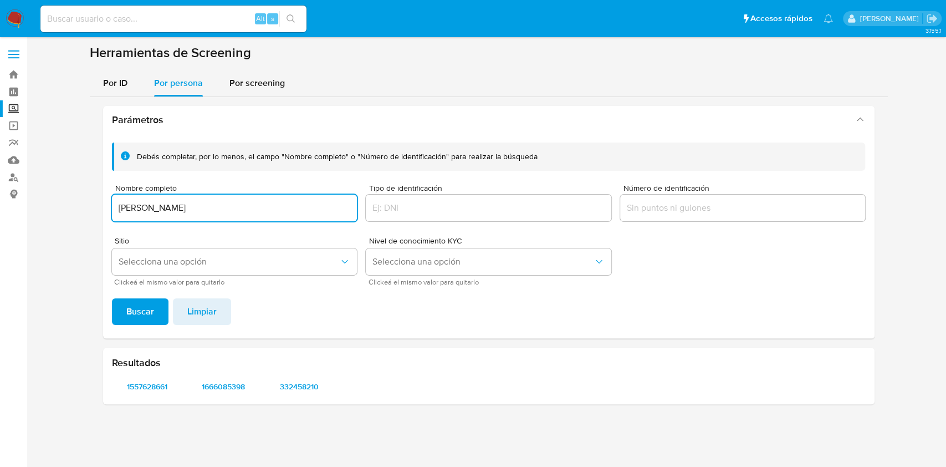
click at [195, 213] on input "[PERSON_NAME]" at bounding box center [235, 208] width 246 height 14
click at [112, 298] on button "Buscar" at bounding box center [140, 311] width 57 height 27
click at [151, 382] on span "584496545" at bounding box center [148, 387] width 56 height 16
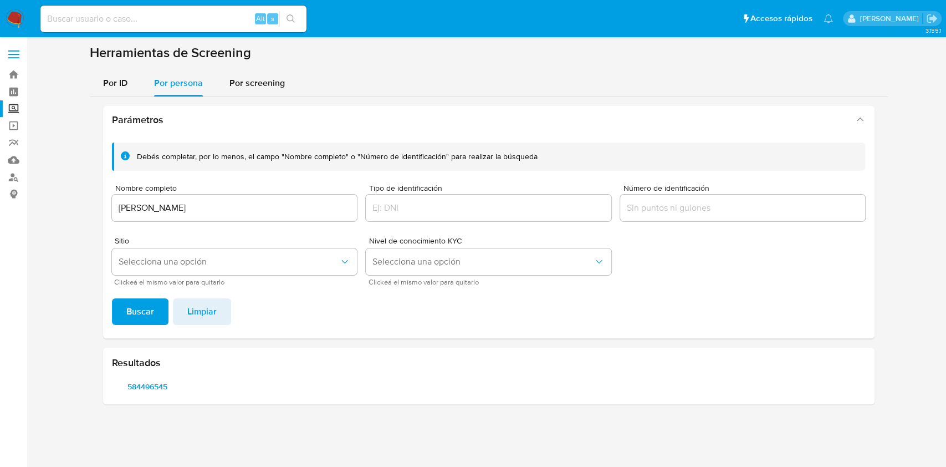
click at [239, 211] on input "[PERSON_NAME]" at bounding box center [235, 208] width 246 height 14
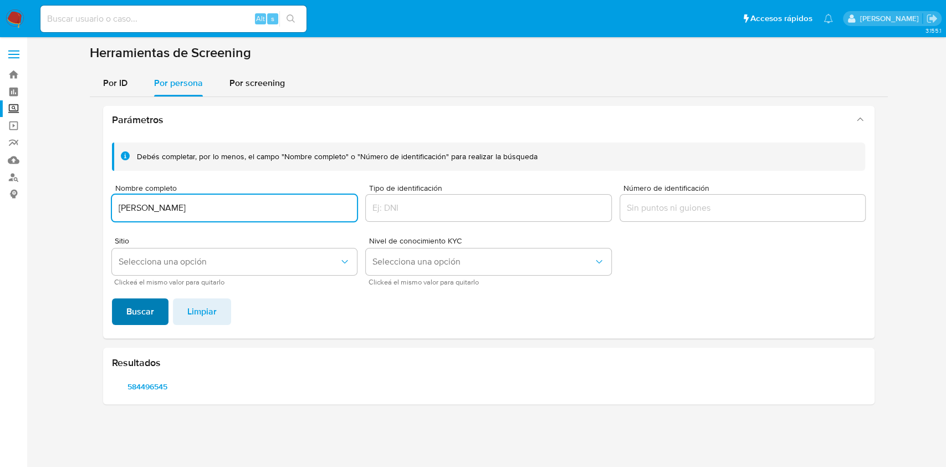
click at [138, 317] on span "Buscar" at bounding box center [140, 311] width 28 height 24
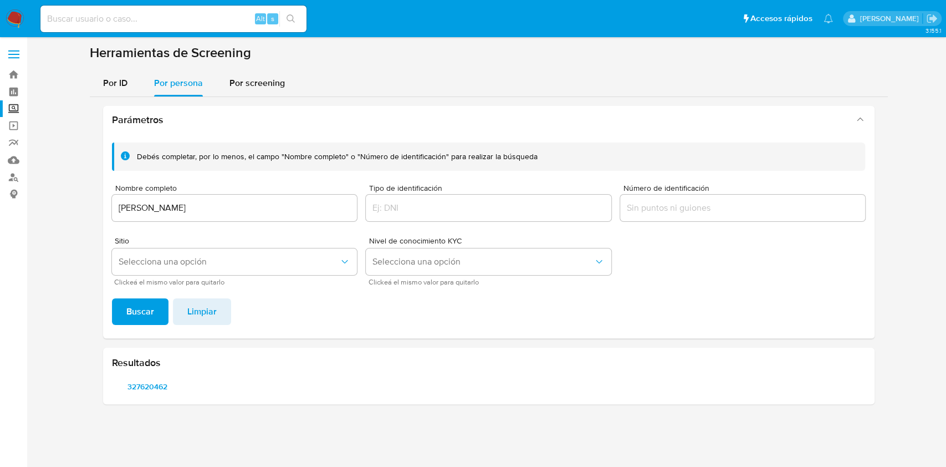
click at [197, 208] on input "[PERSON_NAME]" at bounding box center [235, 208] width 246 height 14
type input "[PERSON_NAME]"
click at [135, 325] on div "Debés completar, por lo menos, el campo "Nombre completo" o "Número de identifi…" at bounding box center [488, 236] width 771 height 205
click at [130, 313] on span "Buscar" at bounding box center [140, 311] width 28 height 24
click at [146, 384] on span "327620462" at bounding box center [148, 387] width 56 height 16
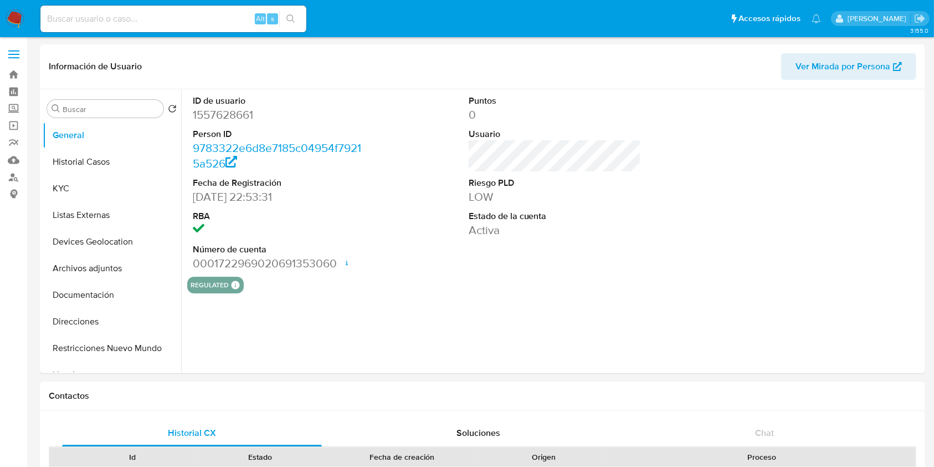
select select "10"
click at [84, 182] on button "KYC" at bounding box center [108, 188] width 130 height 27
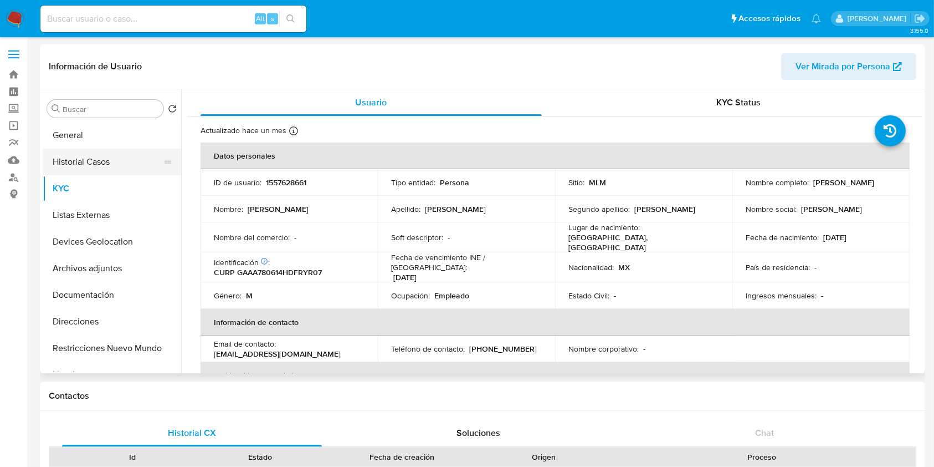
click at [94, 162] on button "Historial Casos" at bounding box center [108, 162] width 130 height 27
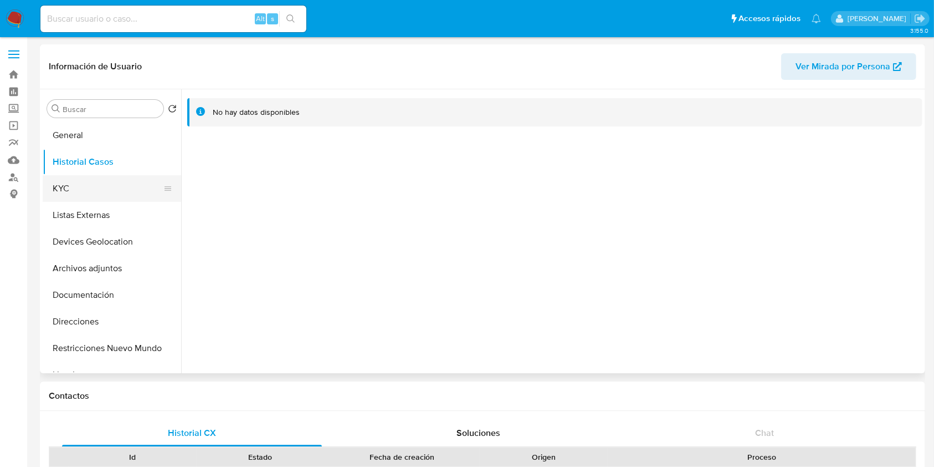
click at [98, 201] on button "KYC" at bounding box center [108, 188] width 130 height 27
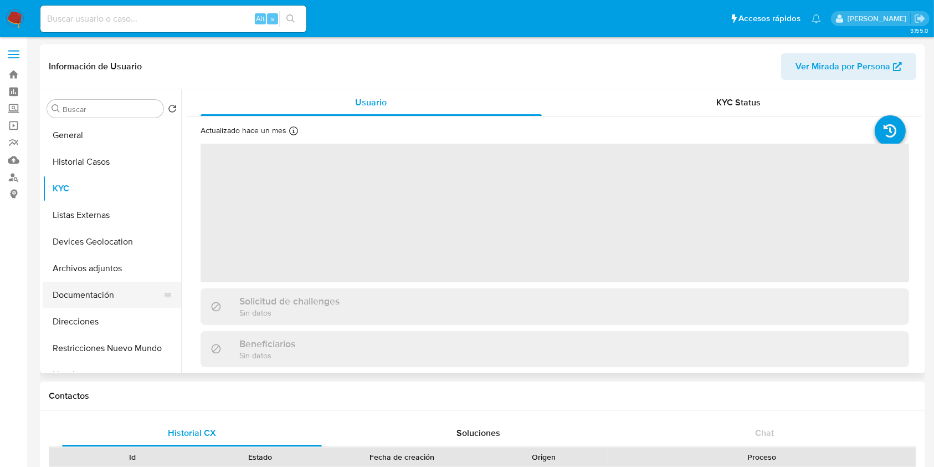
click at [88, 282] on button "Documentación" at bounding box center [108, 295] width 130 height 27
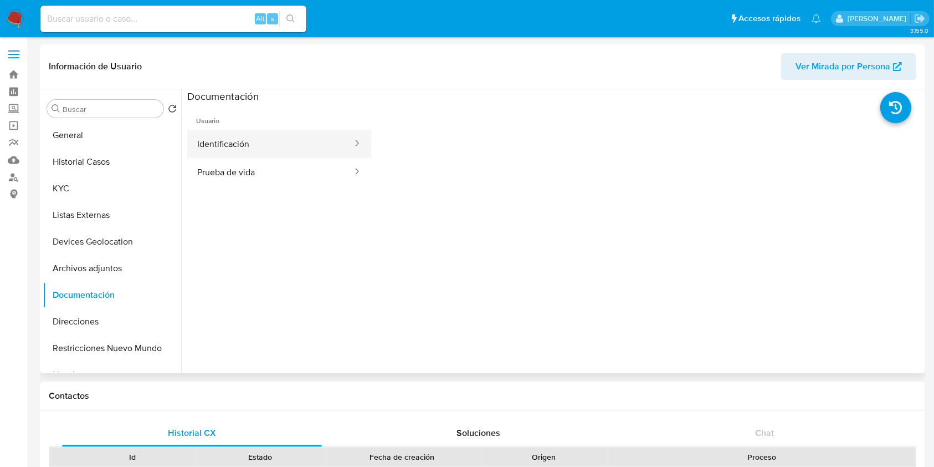
click at [238, 149] on button "Identificación" at bounding box center [270, 144] width 166 height 28
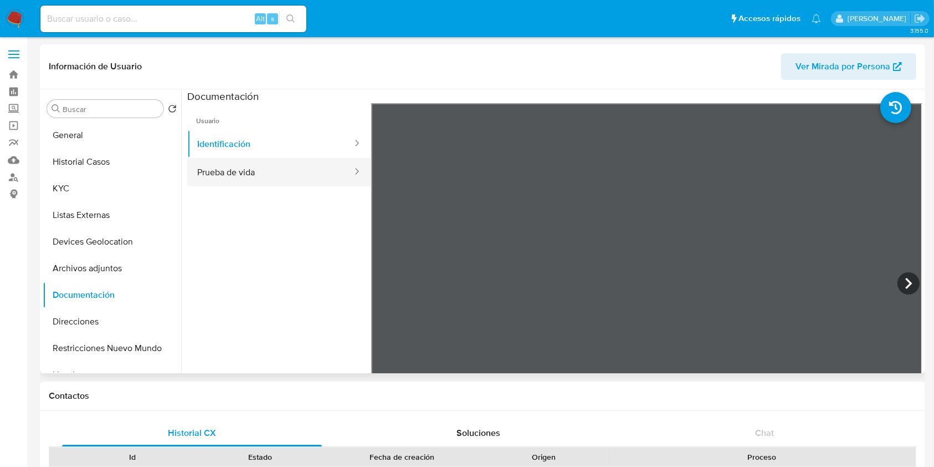
click at [277, 176] on button "Prueba de vida" at bounding box center [270, 172] width 166 height 28
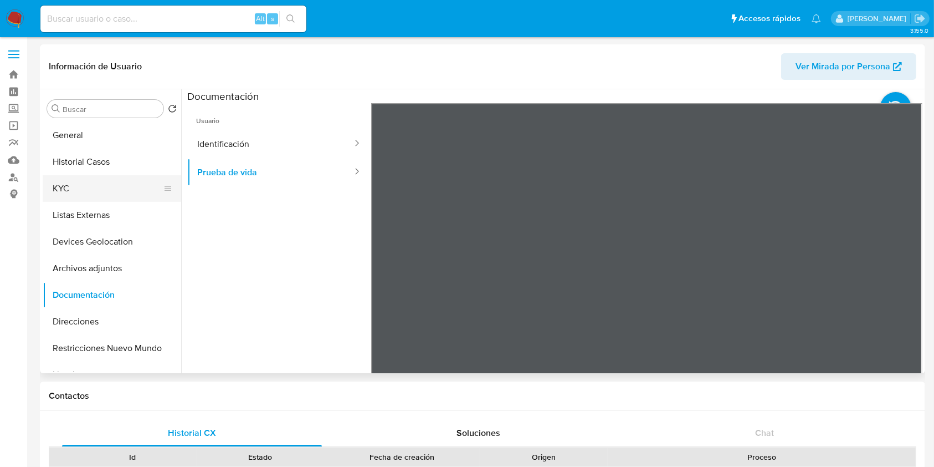
click at [136, 183] on button "KYC" at bounding box center [108, 188] width 130 height 27
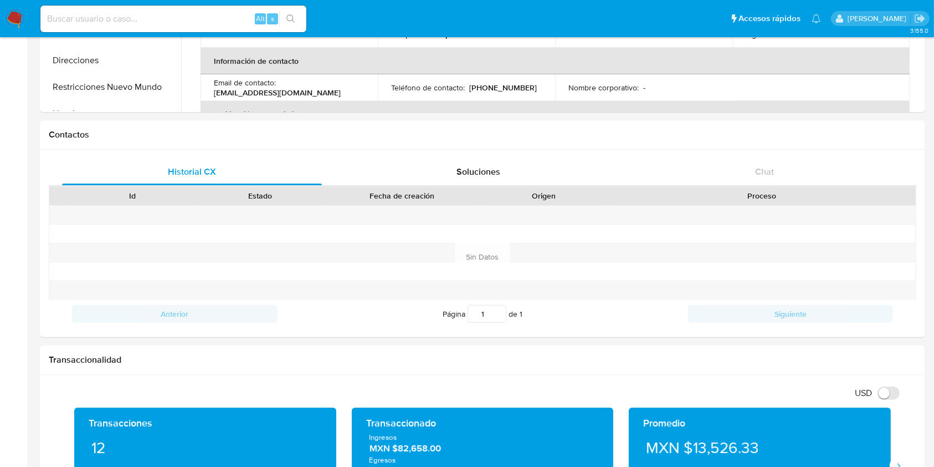
scroll to position [277, 0]
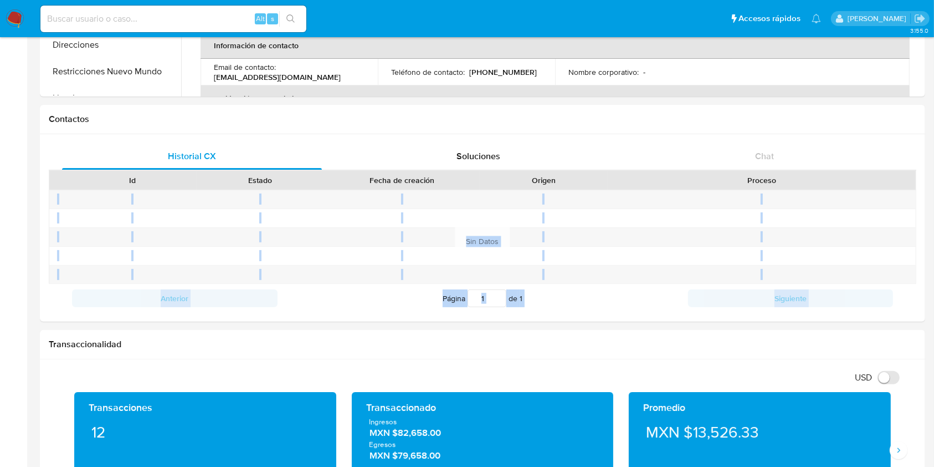
drag, startPoint x: 933, startPoint y: 167, endPoint x: 929, endPoint y: 205, distance: 37.9
drag, startPoint x: 928, startPoint y: 211, endPoint x: 939, endPoint y: 212, distance: 10.6
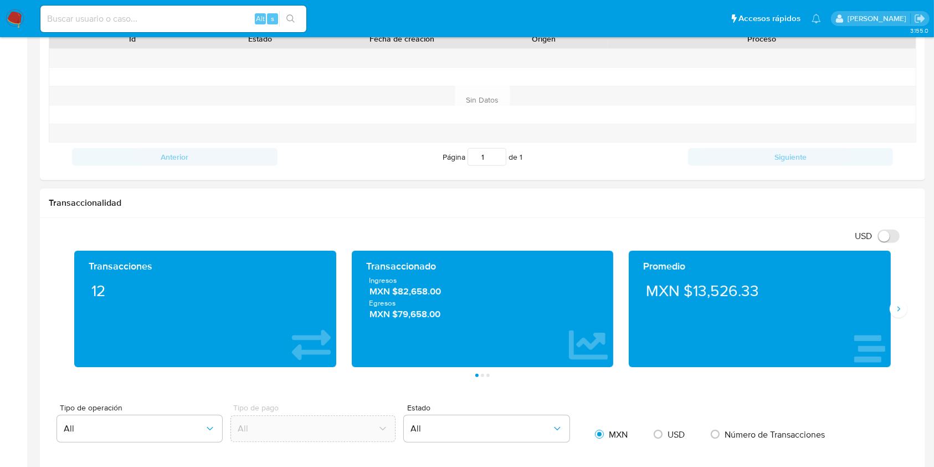
click at [894, 322] on div "Promedio MXN $13,526.33" at bounding box center [760, 309] width 278 height 116
click at [894, 321] on div "Promedio MXN $13,526.33" at bounding box center [760, 309] width 278 height 116
click at [898, 310] on icon "Siguiente" at bounding box center [898, 308] width 9 height 9
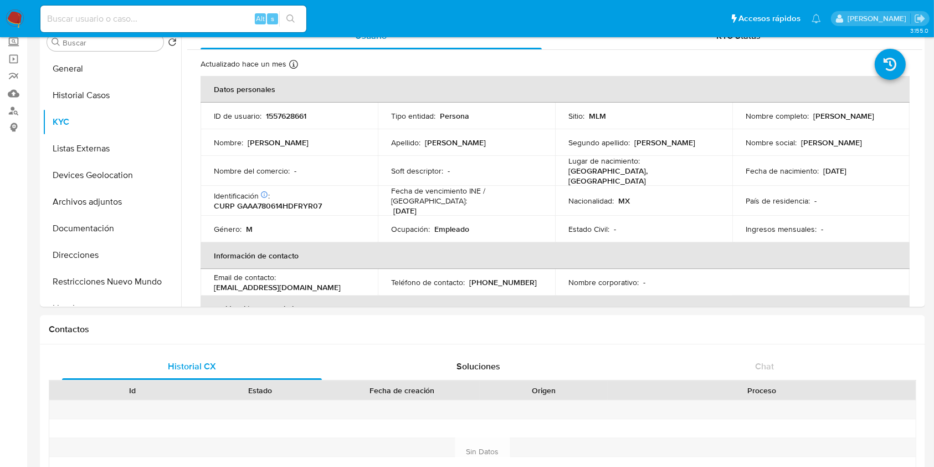
scroll to position [0, 0]
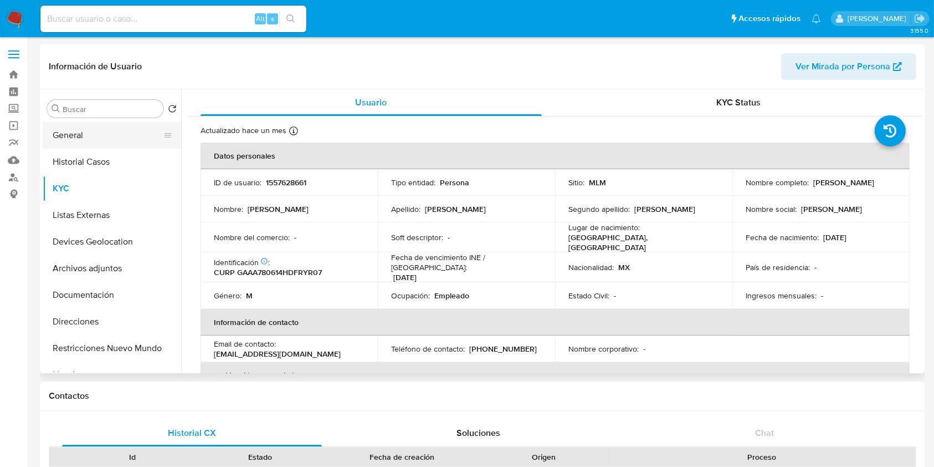
click at [92, 141] on button "General" at bounding box center [108, 135] width 130 height 27
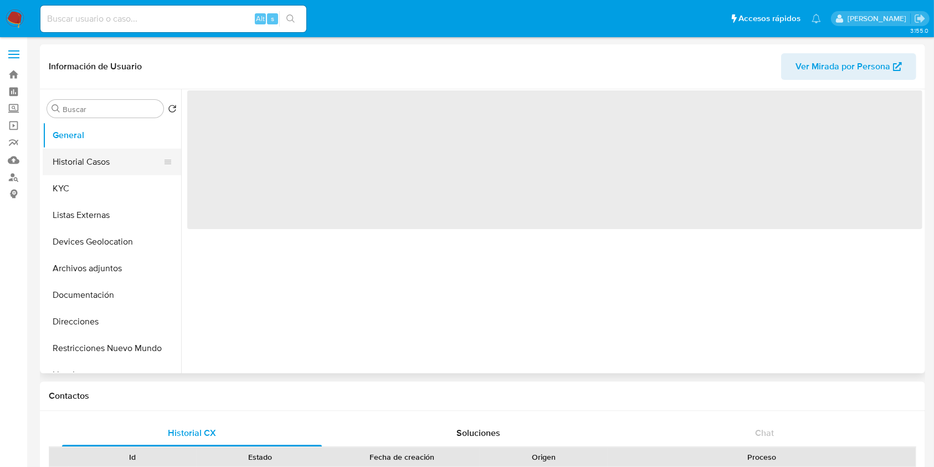
click at [80, 162] on button "Historial Casos" at bounding box center [108, 162] width 130 height 27
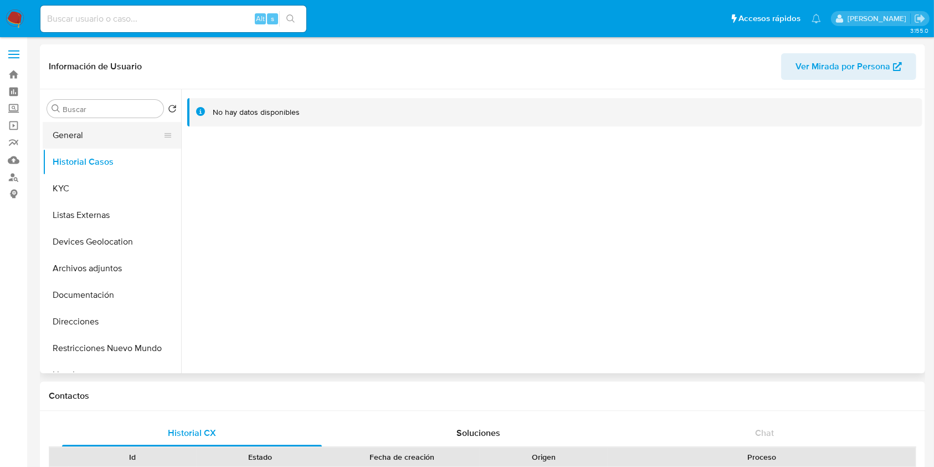
click at [69, 142] on button "General" at bounding box center [108, 135] width 130 height 27
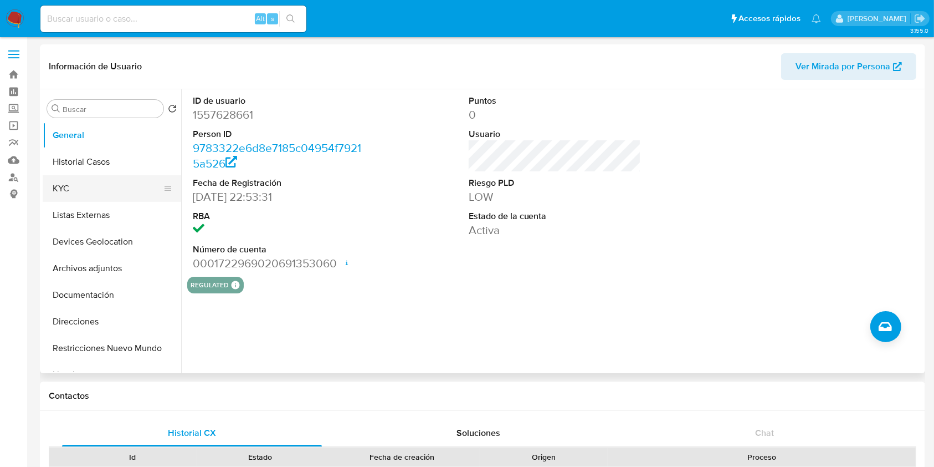
click at [102, 197] on button "KYC" at bounding box center [108, 188] width 130 height 27
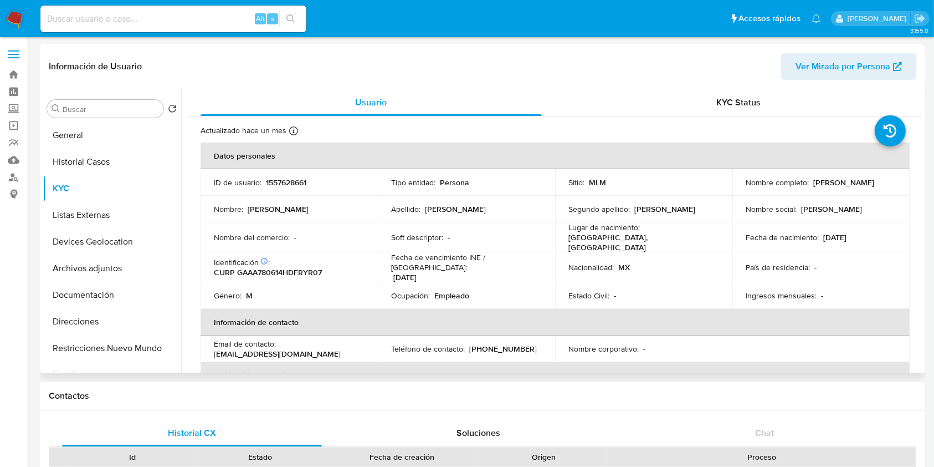
click at [298, 180] on p "1557628661" at bounding box center [286, 182] width 40 height 10
copy p "1557628661"
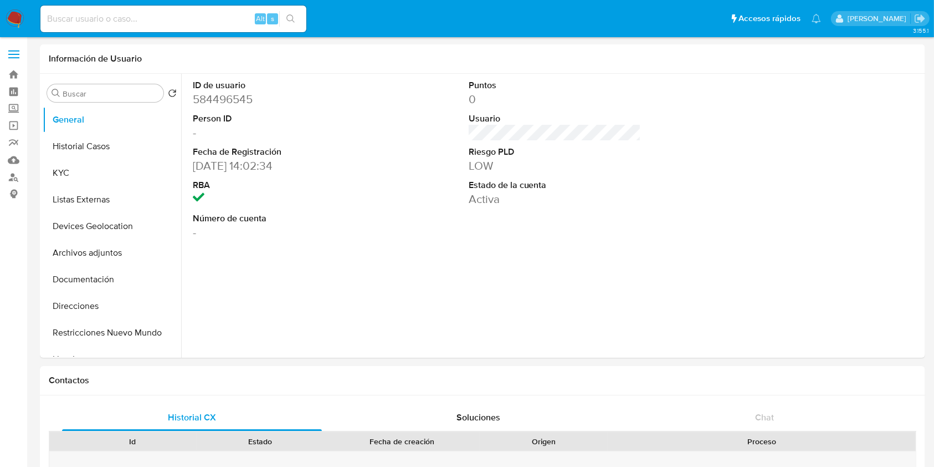
select select "10"
click at [94, 155] on button "Historial Casos" at bounding box center [108, 146] width 130 height 27
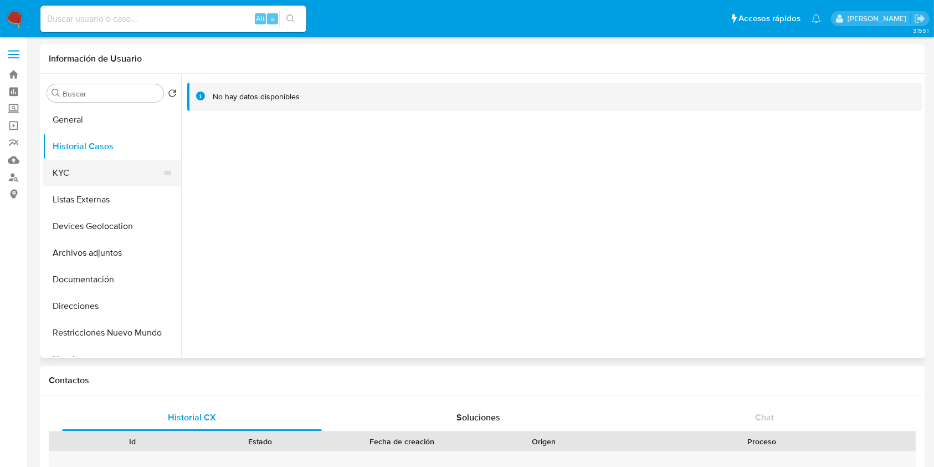
click at [73, 176] on button "KYC" at bounding box center [108, 173] width 130 height 27
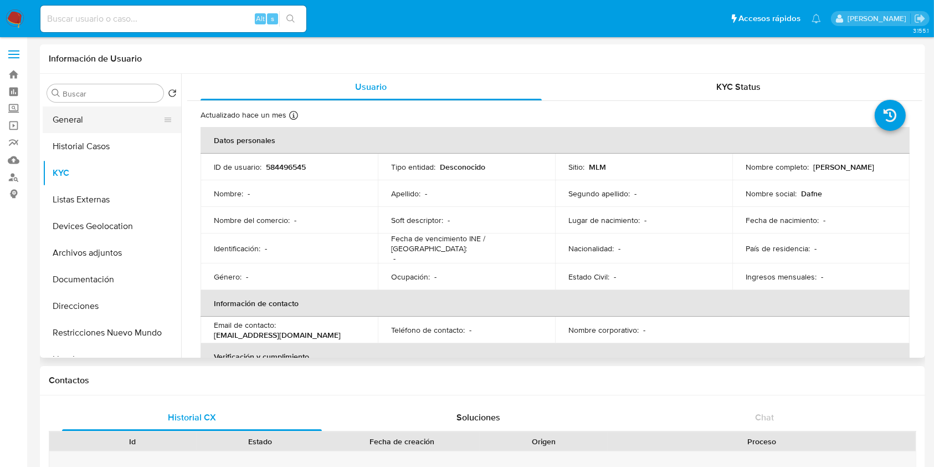
click at [106, 113] on button "General" at bounding box center [108, 119] width 130 height 27
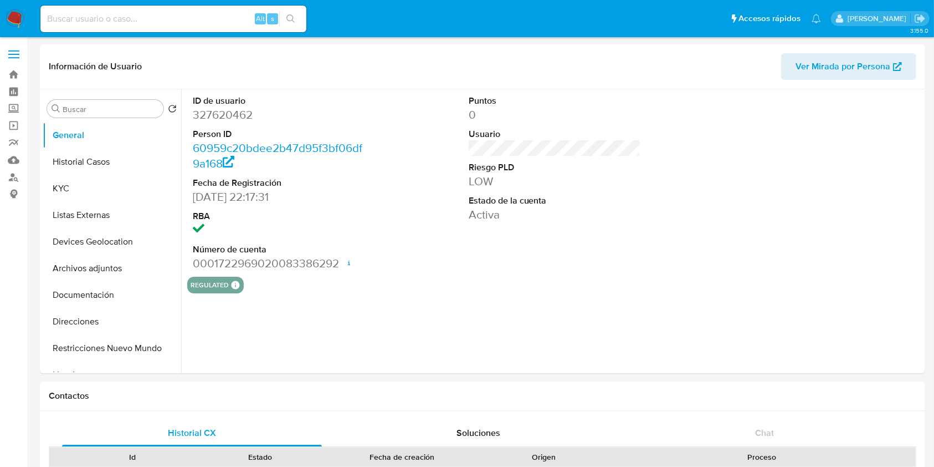
select select "10"
click at [104, 193] on button "KYC" at bounding box center [108, 188] width 130 height 27
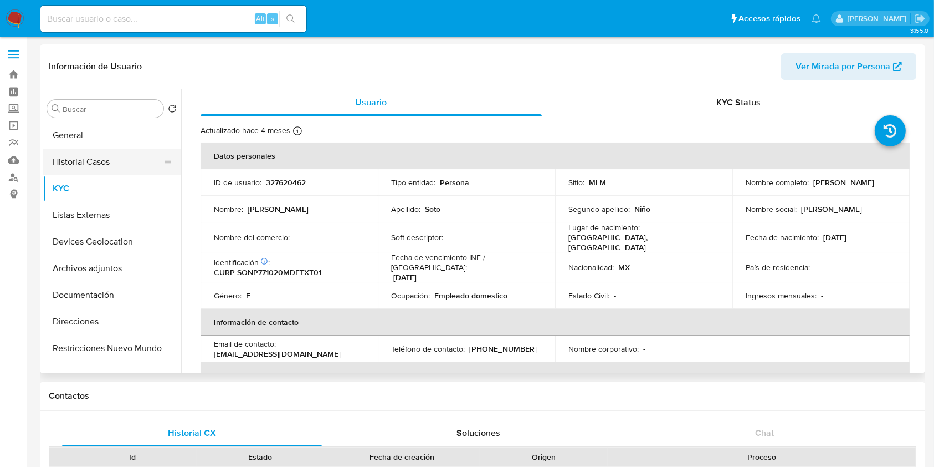
click at [121, 161] on button "Historial Casos" at bounding box center [108, 162] width 130 height 27
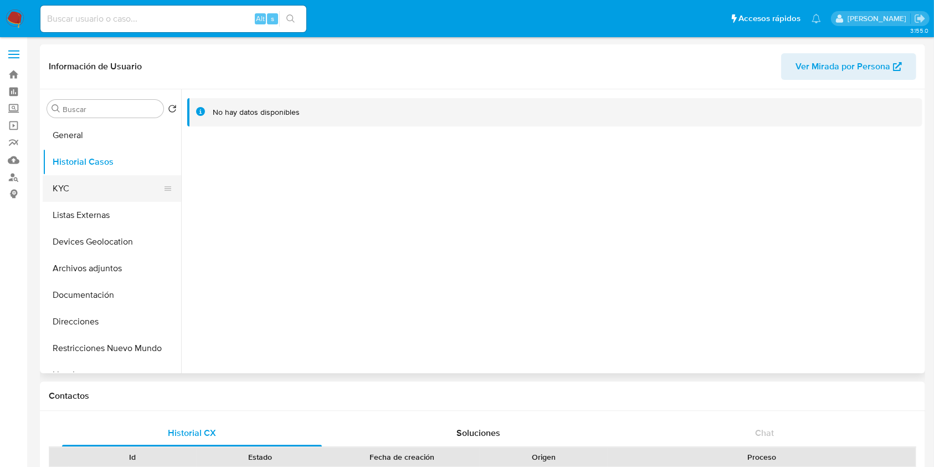
click at [89, 189] on button "KYC" at bounding box center [108, 188] width 130 height 27
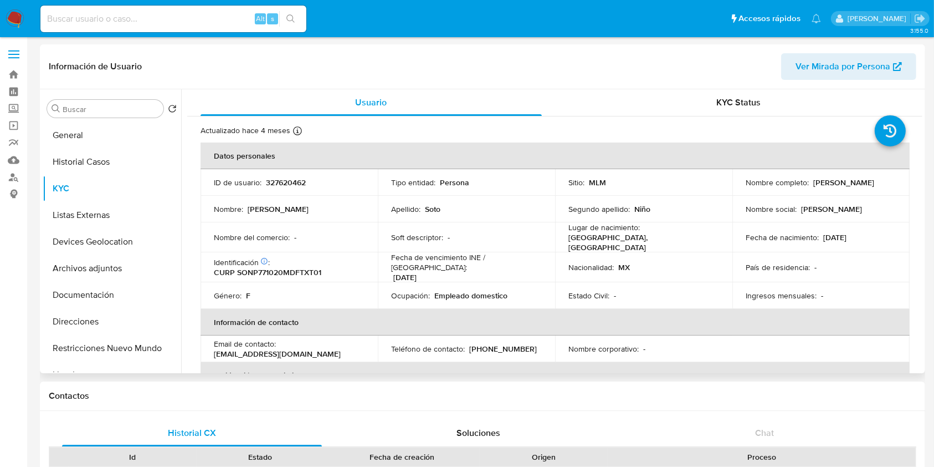
click at [289, 180] on p "327620462" at bounding box center [286, 182] width 40 height 10
copy p "327620462"
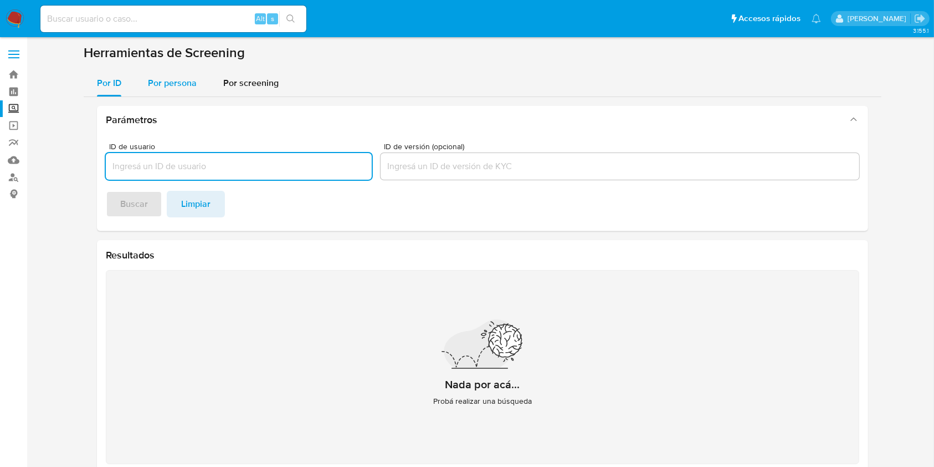
click at [182, 91] on div "Por persona" at bounding box center [172, 83] width 49 height 27
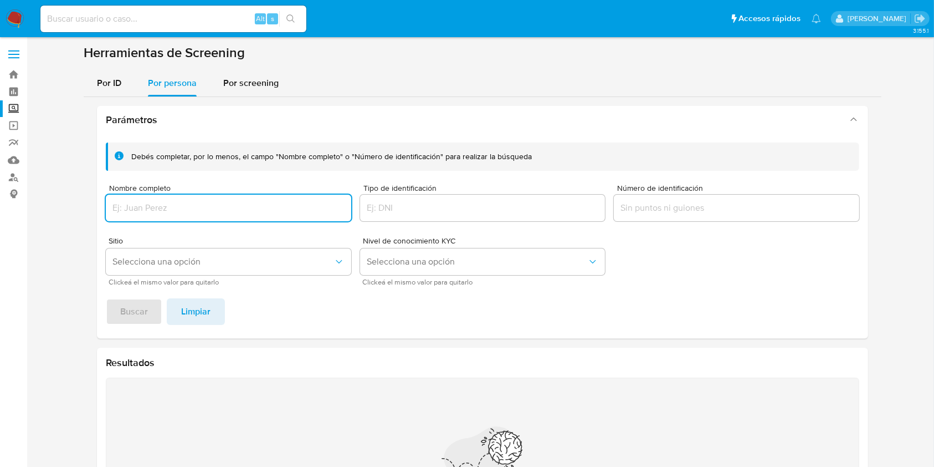
click at [133, 19] on input at bounding box center [173, 19] width 266 height 14
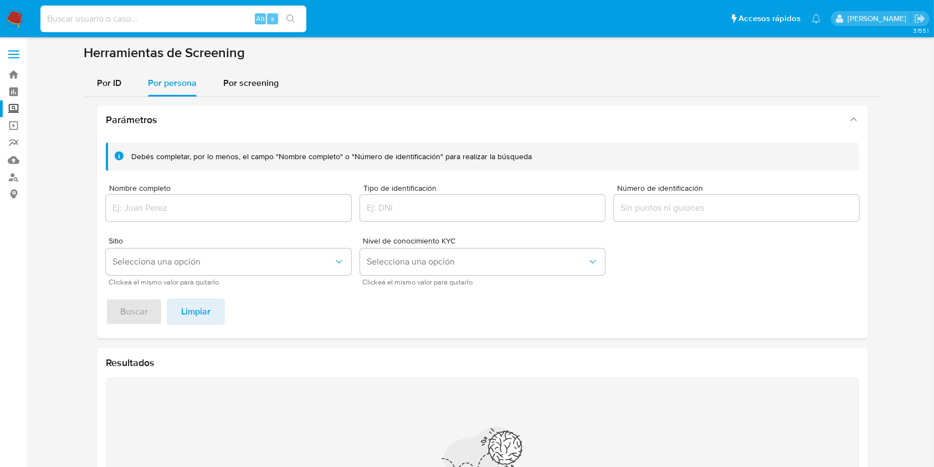
paste input "1145870279"
type input "1145870279"
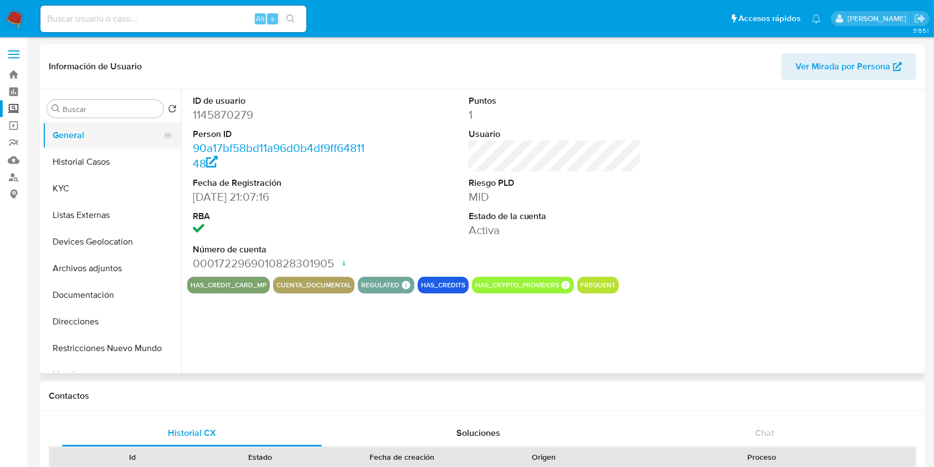
select select "10"
click at [87, 162] on button "Historial Casos" at bounding box center [108, 162] width 130 height 27
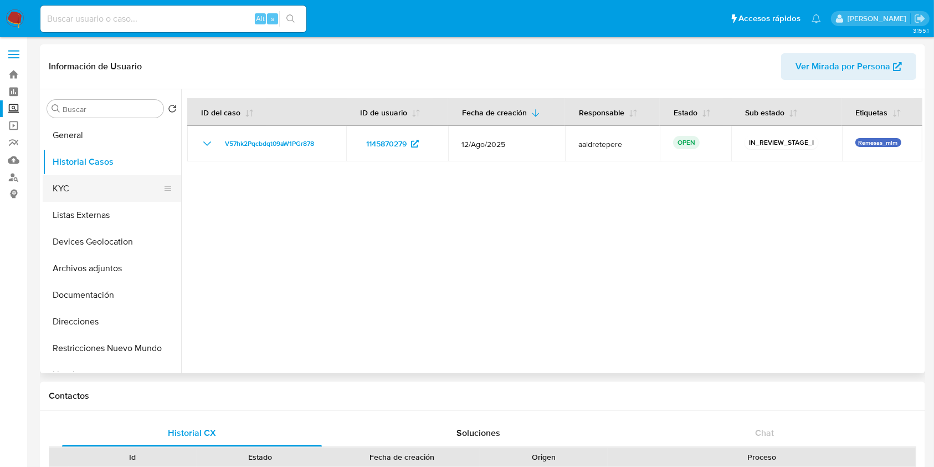
click at [88, 201] on button "KYC" at bounding box center [108, 188] width 130 height 27
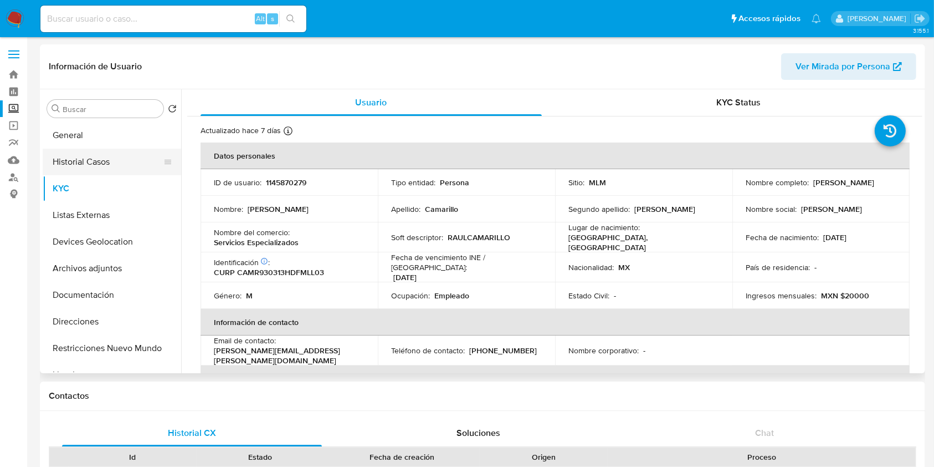
click at [106, 161] on button "Historial Casos" at bounding box center [108, 162] width 130 height 27
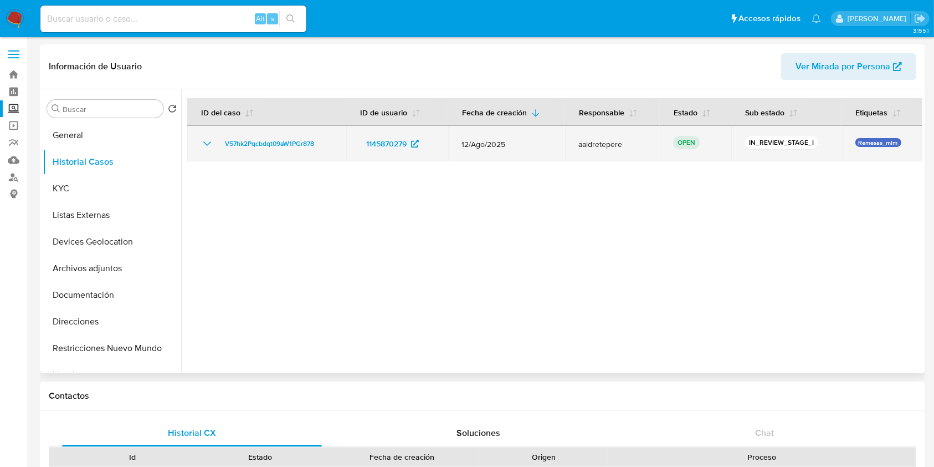
click at [208, 138] on icon "Mostrar/Ocultar" at bounding box center [207, 143] width 13 height 13
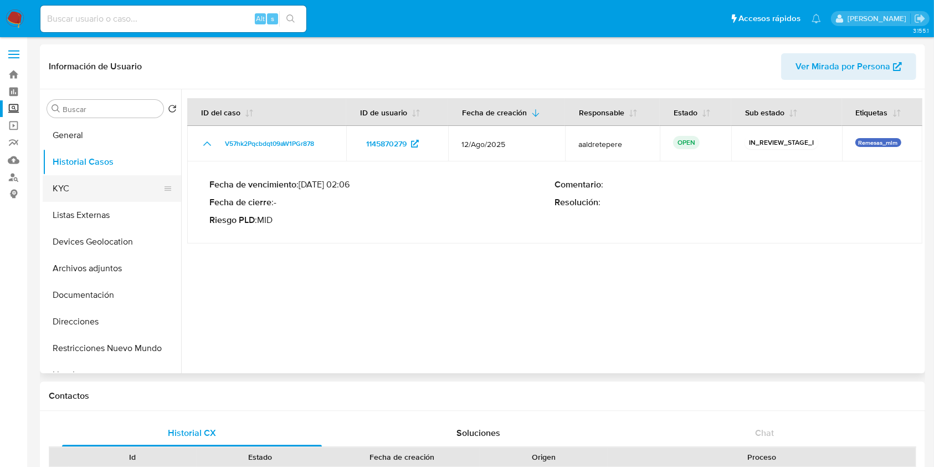
click at [88, 185] on button "KYC" at bounding box center [108, 188] width 130 height 27
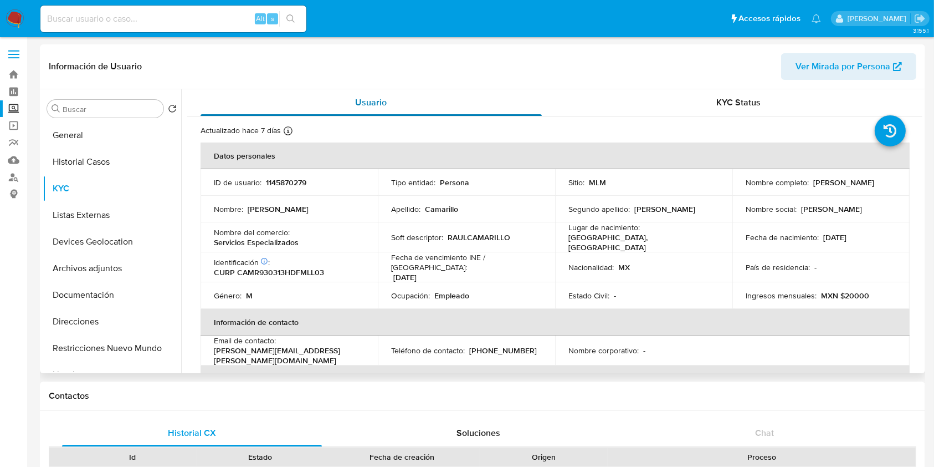
click at [483, 109] on div "Usuario" at bounding box center [371, 102] width 341 height 27
click at [178, 1] on nav "Pausado Ver notificaciones Alt s Accesos rápidos Presiona las siguientes teclas…" at bounding box center [467, 18] width 934 height 37
click at [166, 11] on div "Alt s" at bounding box center [173, 19] width 266 height 27
click at [124, 20] on input at bounding box center [173, 19] width 266 height 14
paste input "1340325246"
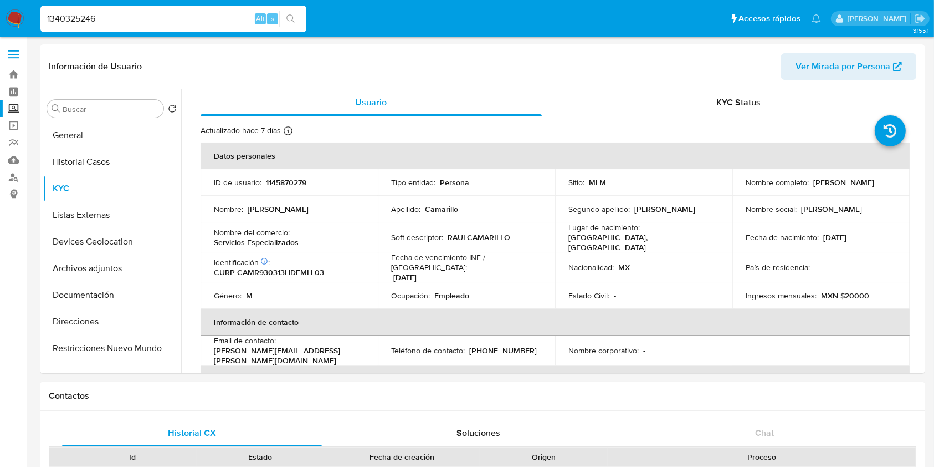
type input "1340325246"
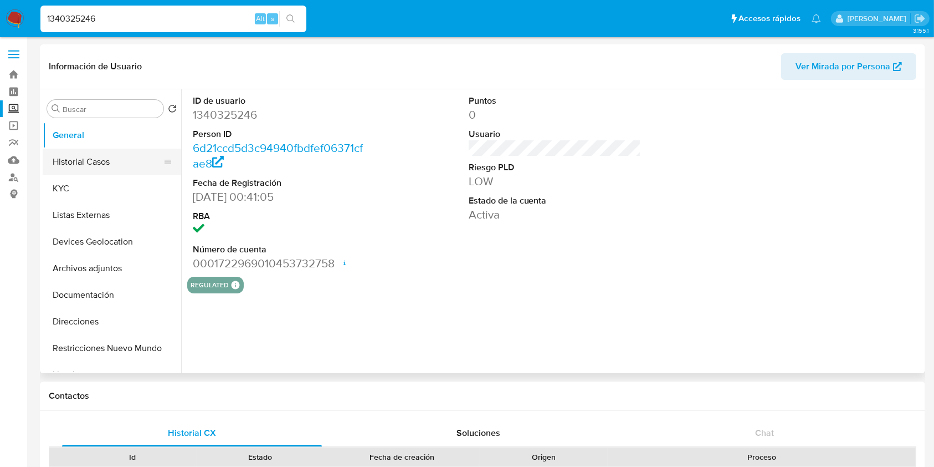
select select "10"
click at [106, 167] on button "Historial Casos" at bounding box center [108, 162] width 130 height 27
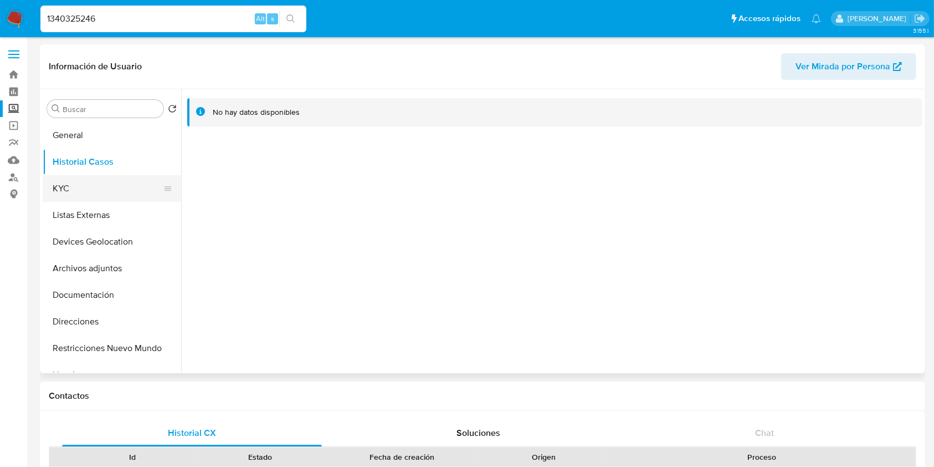
click at [94, 184] on button "KYC" at bounding box center [108, 188] width 130 height 27
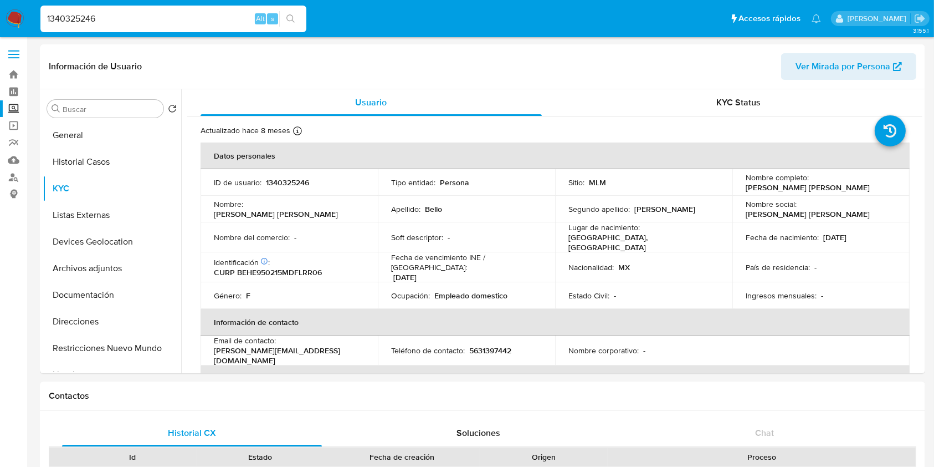
click at [179, 19] on input "1340325246" at bounding box center [173, 19] width 266 height 14
paste input "557628661"
type input "1557628661"
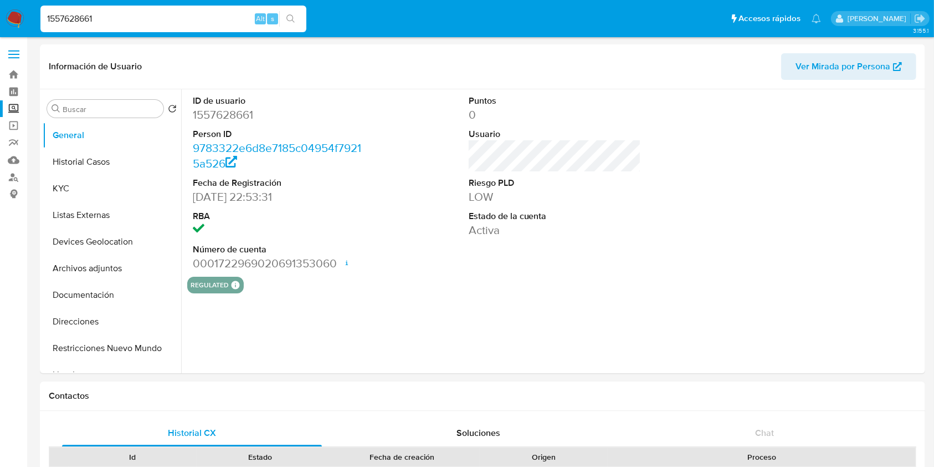
select select "10"
click at [115, 174] on button "Historial Casos" at bounding box center [108, 162] width 130 height 27
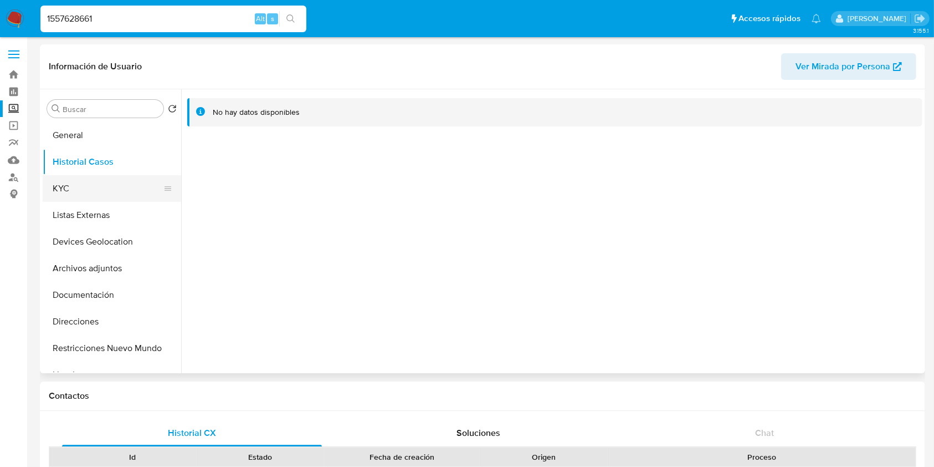
click at [106, 191] on button "KYC" at bounding box center [108, 188] width 130 height 27
